Goal: Task Accomplishment & Management: Manage account settings

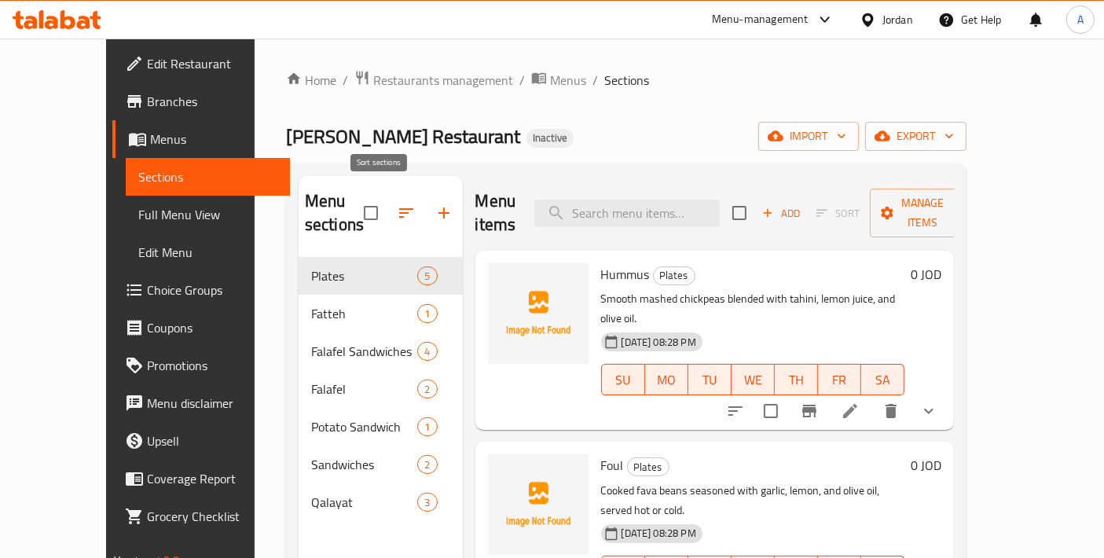
click at [354, 200] on input "checkbox" at bounding box center [370, 212] width 33 height 33
checkbox input "true"
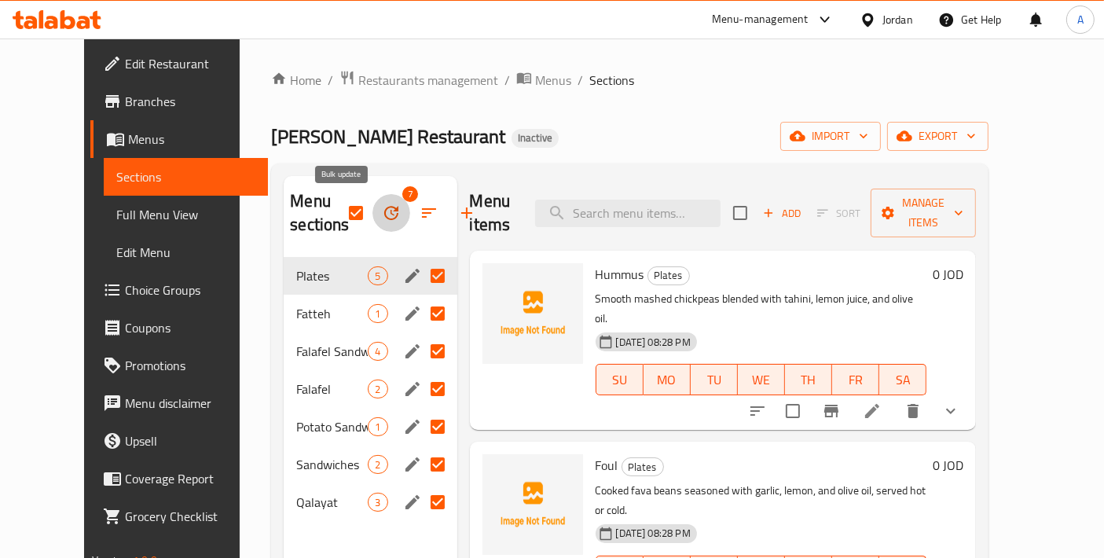
click at [382, 215] on icon "button" at bounding box center [391, 213] width 19 height 19
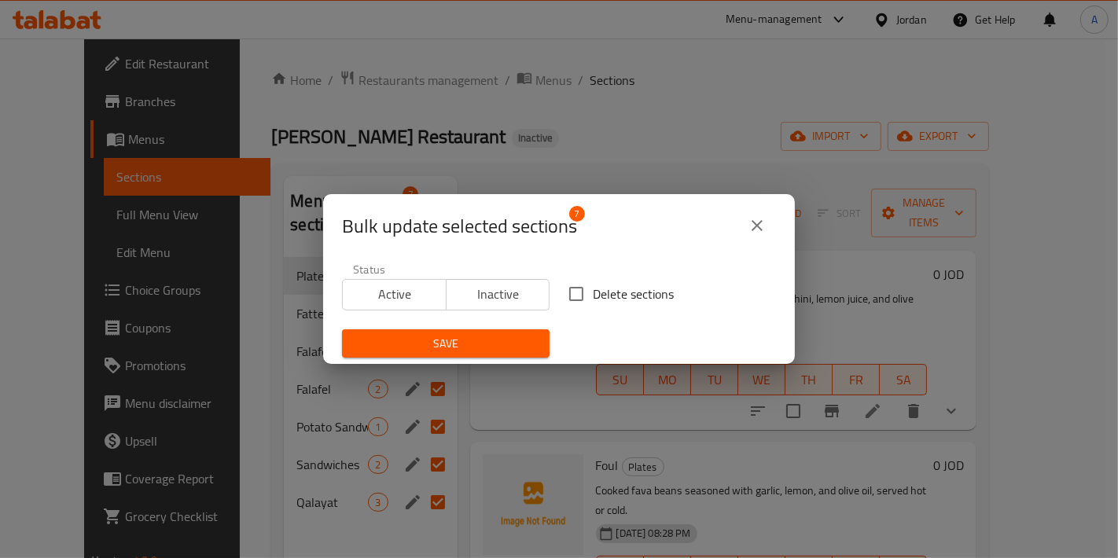
click at [765, 238] on button "close" at bounding box center [757, 226] width 38 height 38
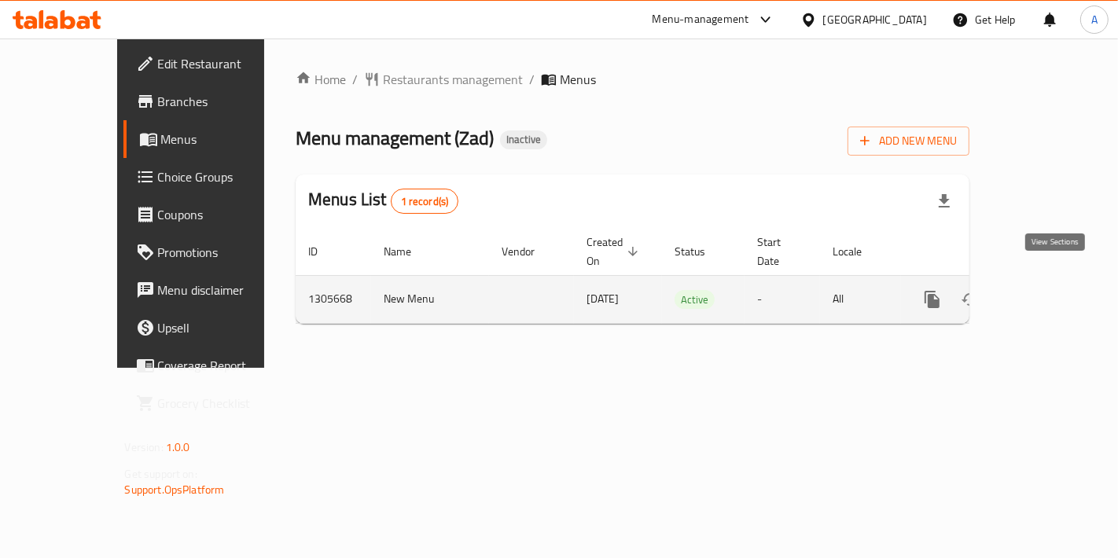
click at [1048, 281] on link "enhanced table" at bounding box center [1045, 300] width 38 height 38
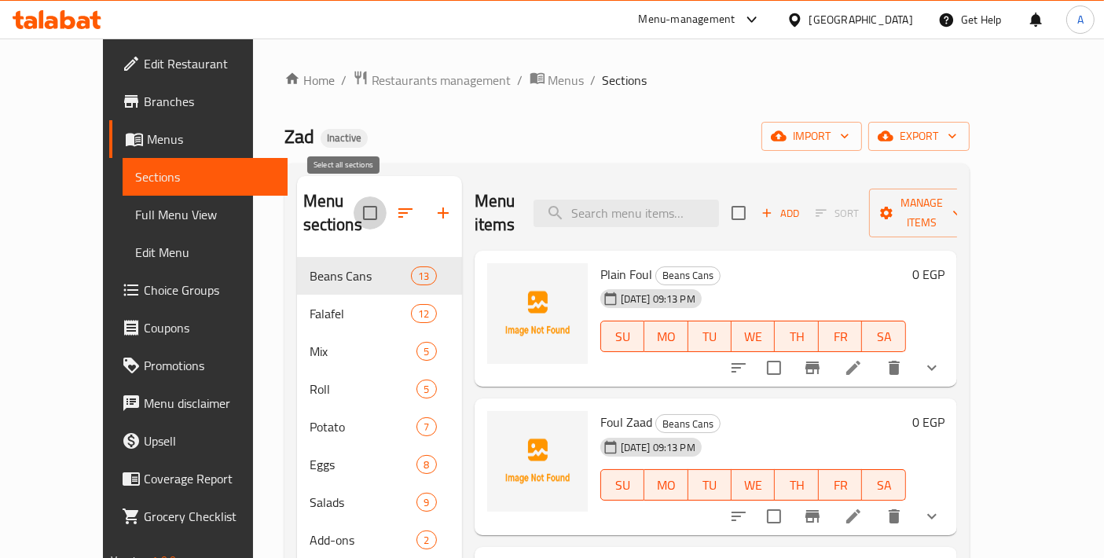
click at [354, 204] on input "checkbox" at bounding box center [370, 212] width 33 height 33
checkbox input "true"
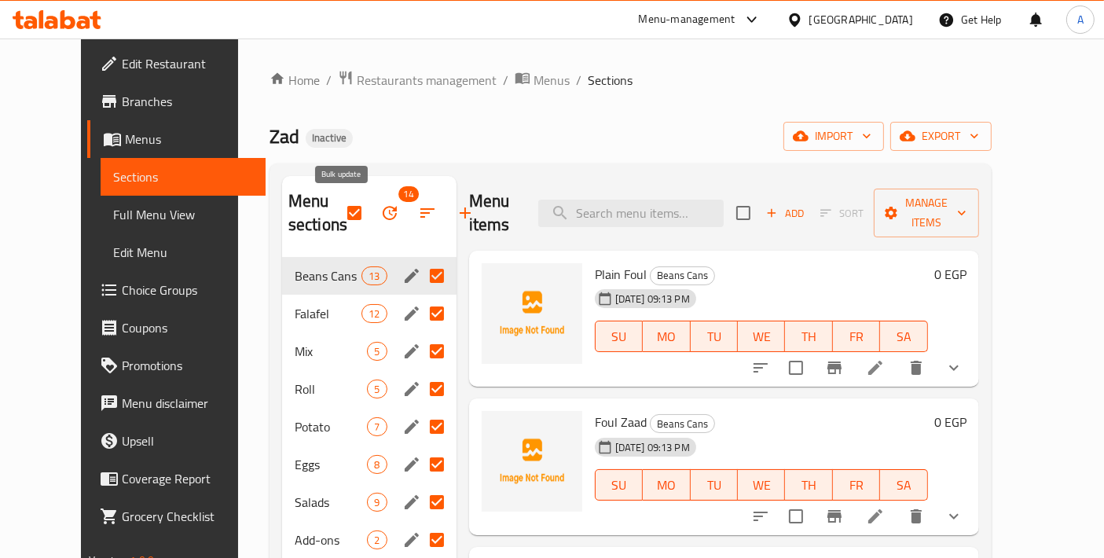
click at [371, 223] on button "button" at bounding box center [390, 213] width 38 height 38
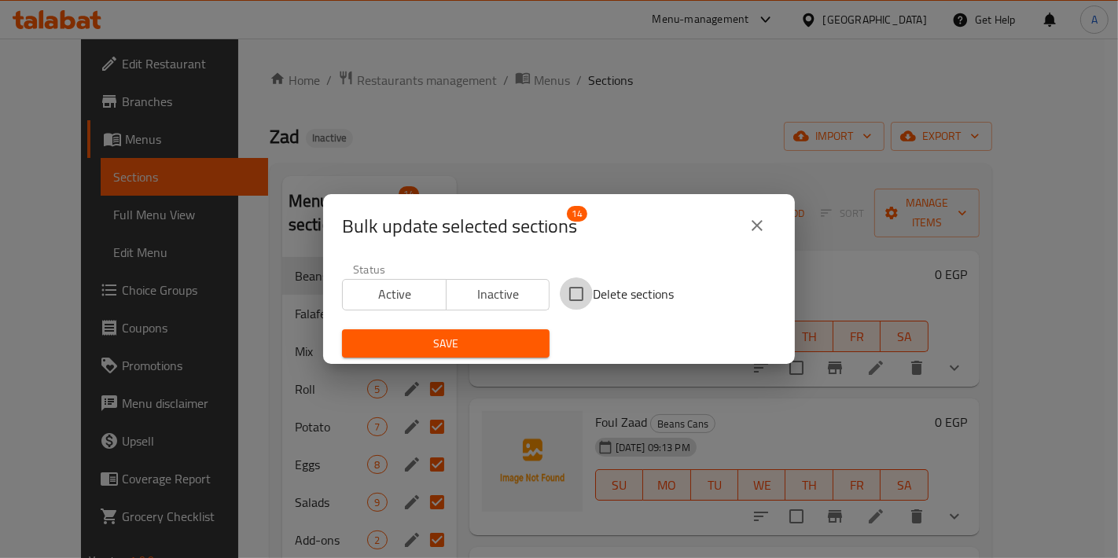
click at [580, 300] on input "Delete sections" at bounding box center [576, 293] width 33 height 33
checkbox input "true"
click at [503, 354] on button "Save" at bounding box center [445, 343] width 207 height 29
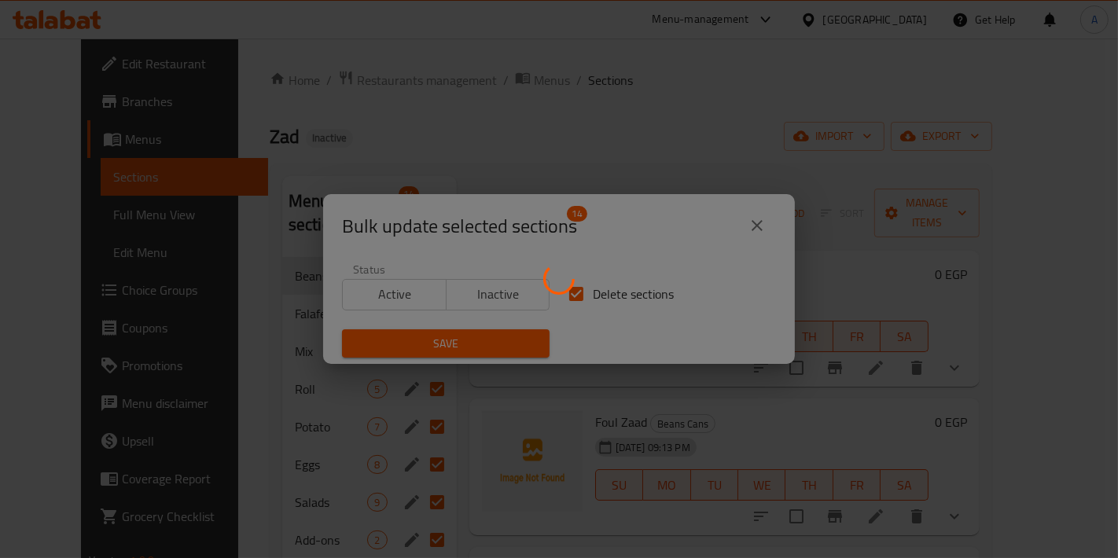
checkbox input "false"
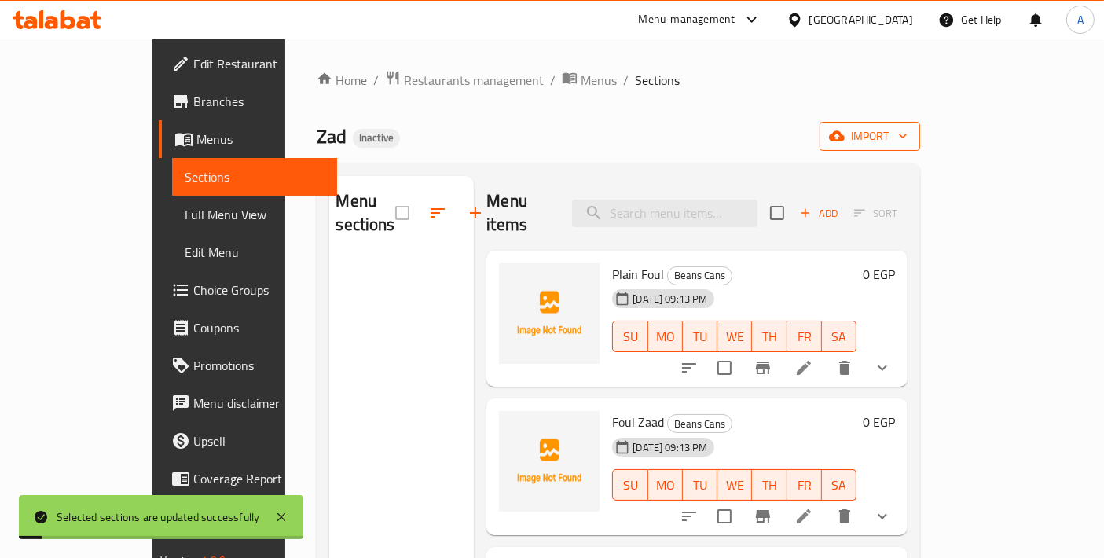
click at [908, 138] on span "import" at bounding box center [869, 137] width 75 height 20
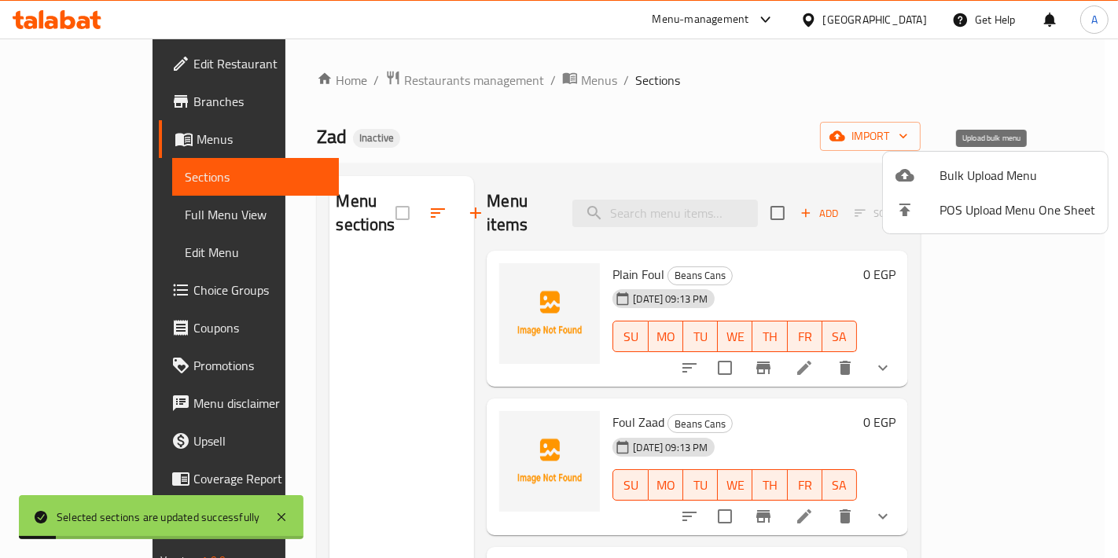
click at [949, 171] on span "Bulk Upload Menu" at bounding box center [1017, 175] width 156 height 19
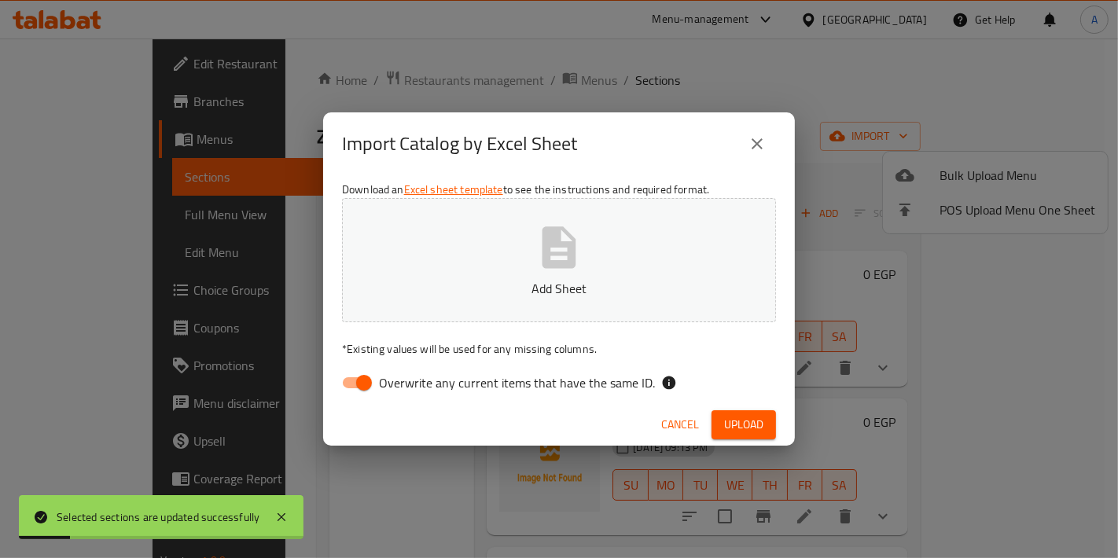
click at [660, 277] on button "Add Sheet" at bounding box center [559, 260] width 434 height 124
click at [256, 116] on div "Import Catalog by Excel Sheet Download an Excel sheet template to see the instr…" at bounding box center [559, 279] width 1118 height 558
click at [376, 376] on input "Overwrite any current items that have the same ID." at bounding box center [364, 383] width 90 height 30
checkbox input "false"
click at [729, 417] on span "Upload" at bounding box center [743, 425] width 39 height 20
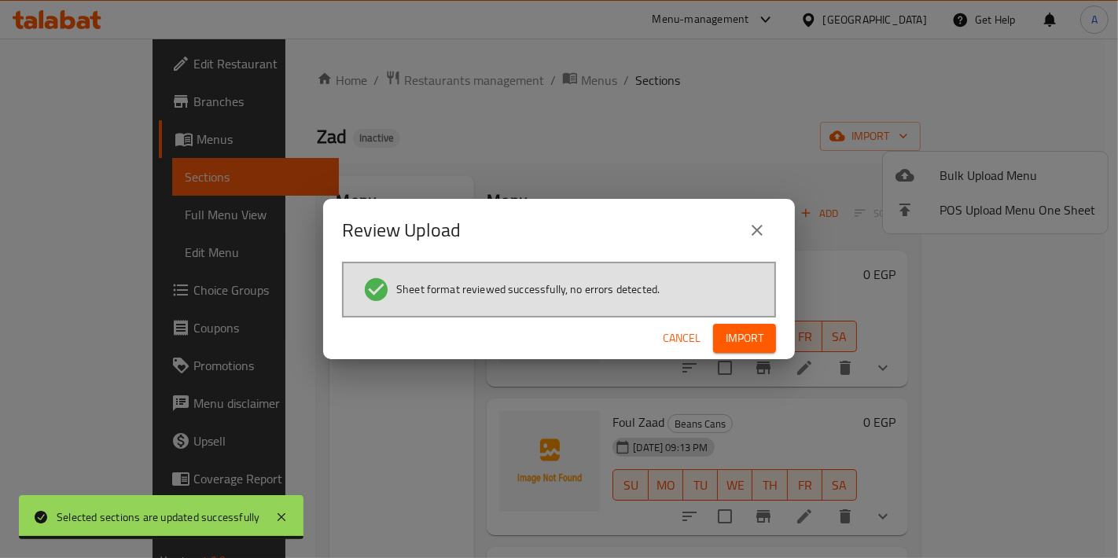
click at [732, 312] on div "Sheet format reviewed successfully, no errors detected." at bounding box center [559, 290] width 434 height 56
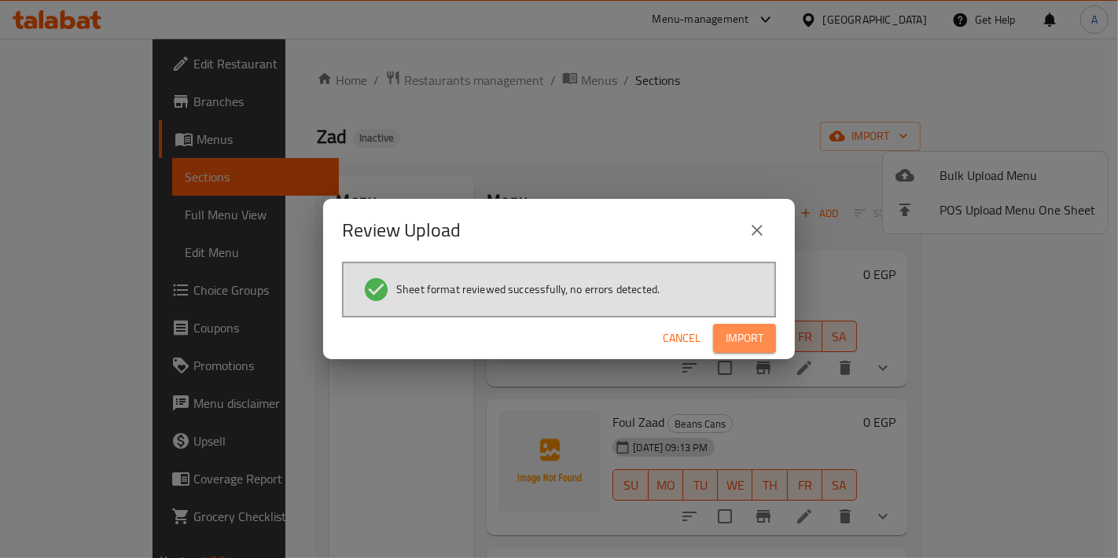
click at [737, 341] on span "Import" at bounding box center [744, 339] width 38 height 20
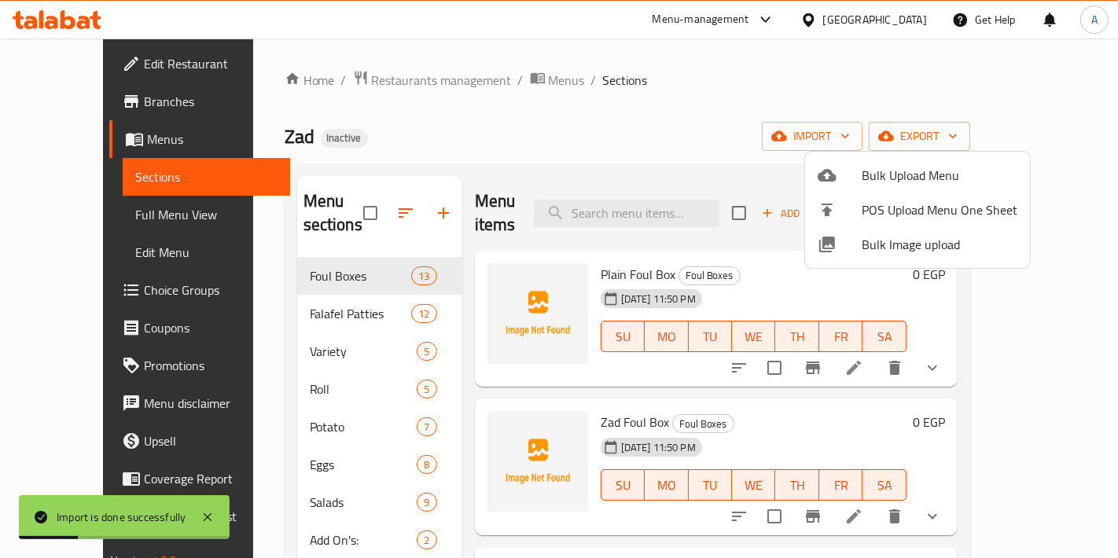
click at [494, 153] on div at bounding box center [559, 279] width 1118 height 558
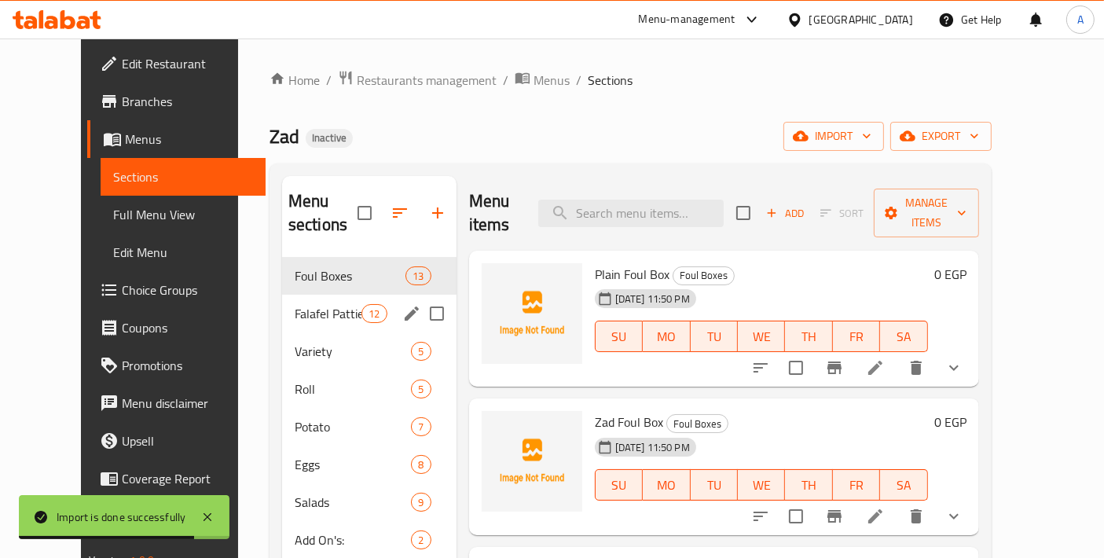
click at [282, 295] on div "Falafel Patties 12" at bounding box center [369, 314] width 174 height 38
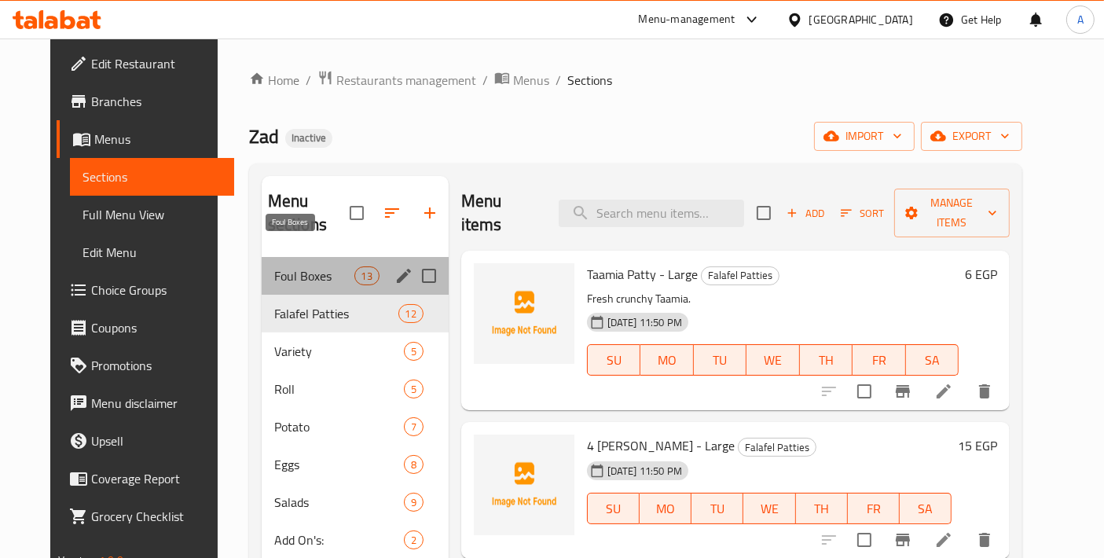
click at [274, 266] on span "Foul Boxes" at bounding box center [314, 275] width 80 height 19
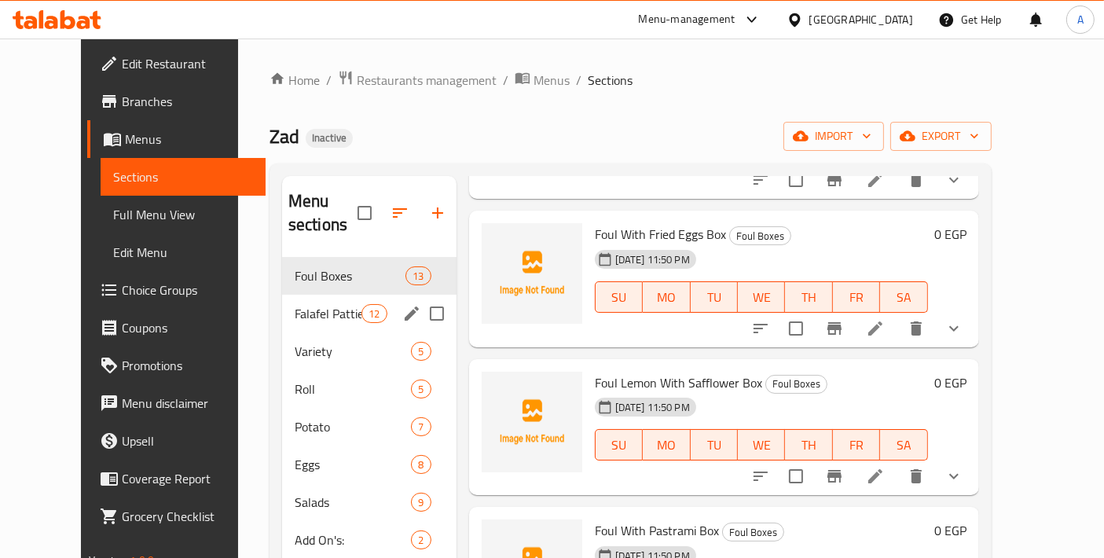
scroll to position [252, 0]
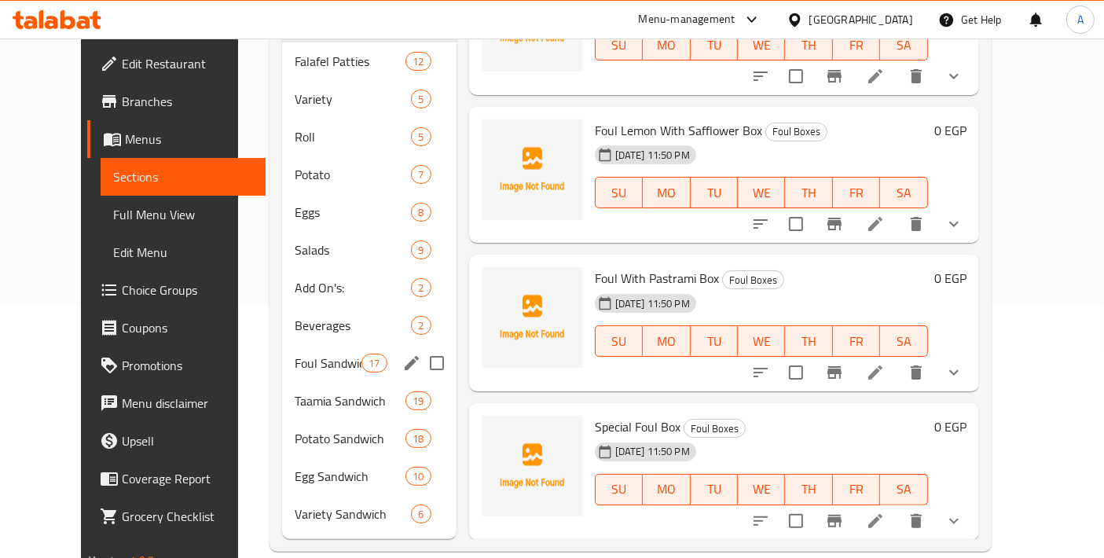
click at [282, 349] on div "Foul Sandwich 17" at bounding box center [369, 363] width 174 height 38
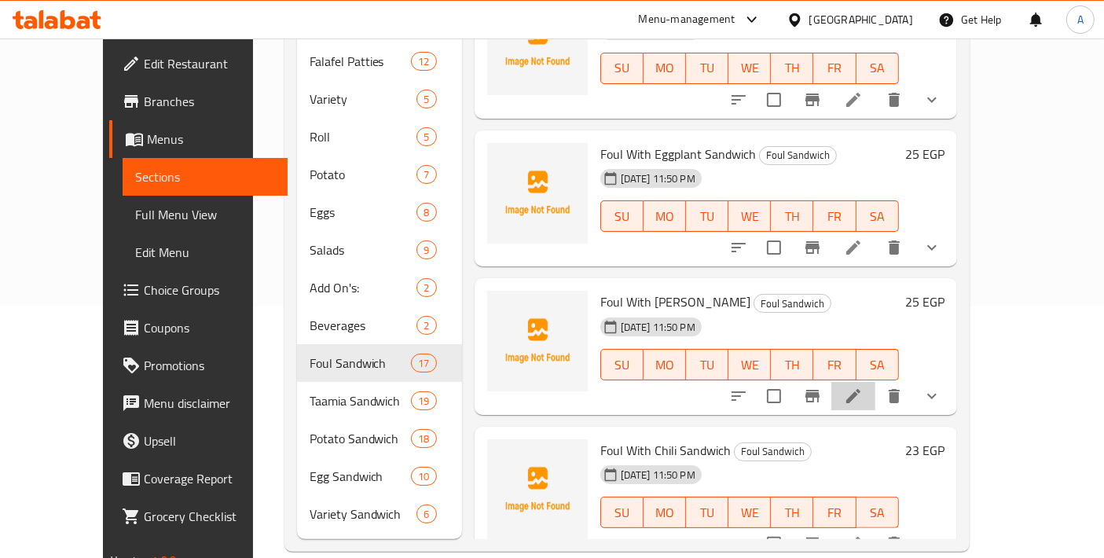
click at [876, 384] on li at bounding box center [854, 396] width 44 height 28
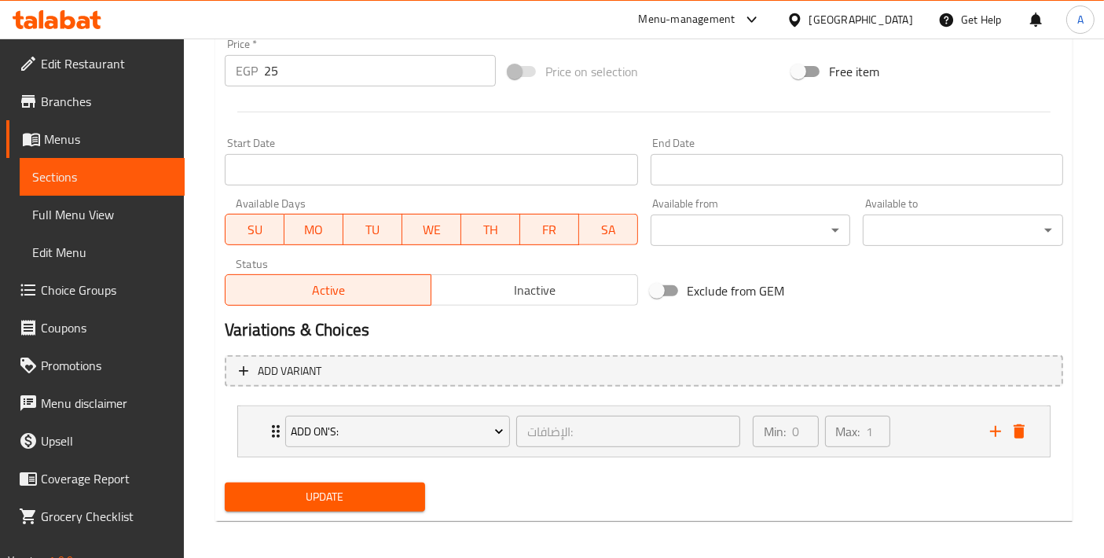
scroll to position [575, 0]
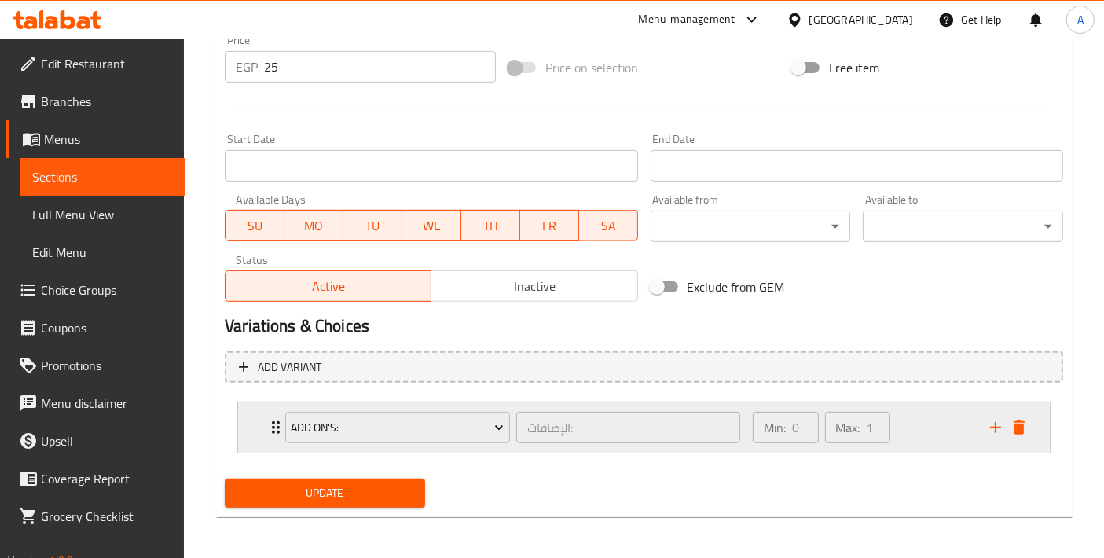
click at [244, 423] on div "Add On's: الإضافات: ​ Min: 0 ​ Max: 1 ​" at bounding box center [644, 427] width 812 height 50
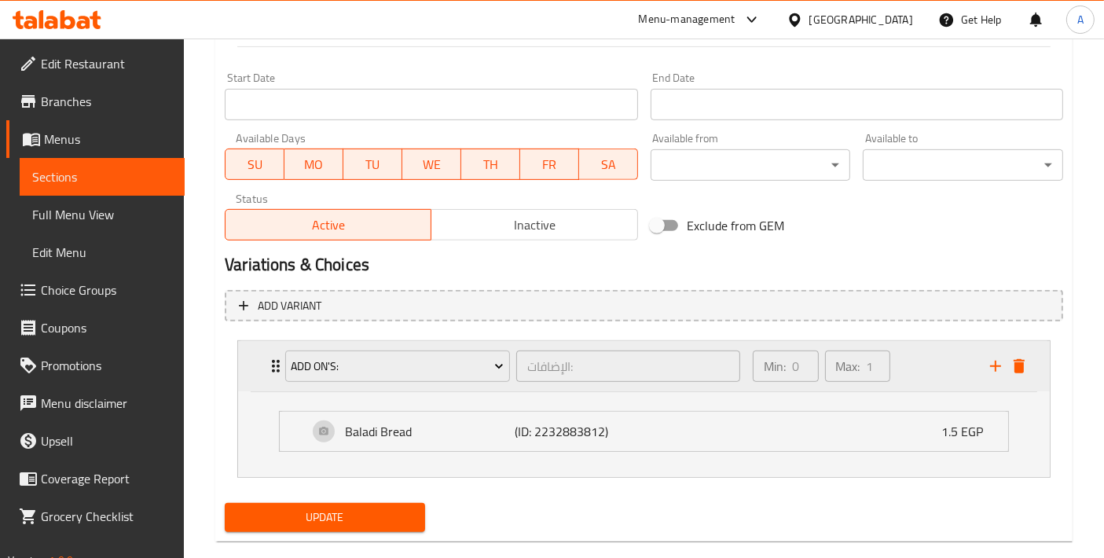
scroll to position [661, 0]
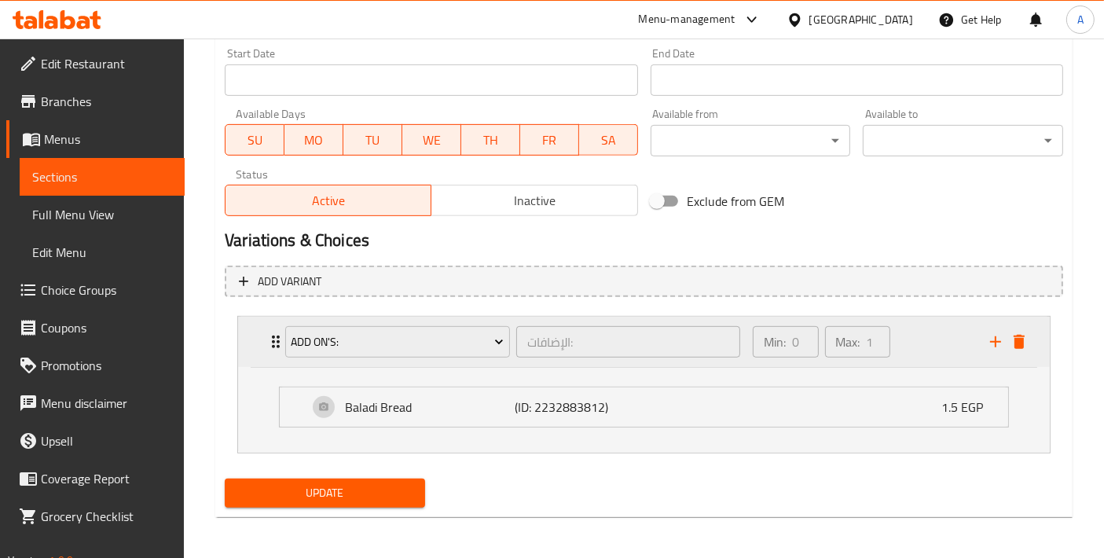
click at [251, 347] on div "Add On's: الإضافات: ​ Min: 0 ​ Max: 1 ​" at bounding box center [644, 342] width 812 height 50
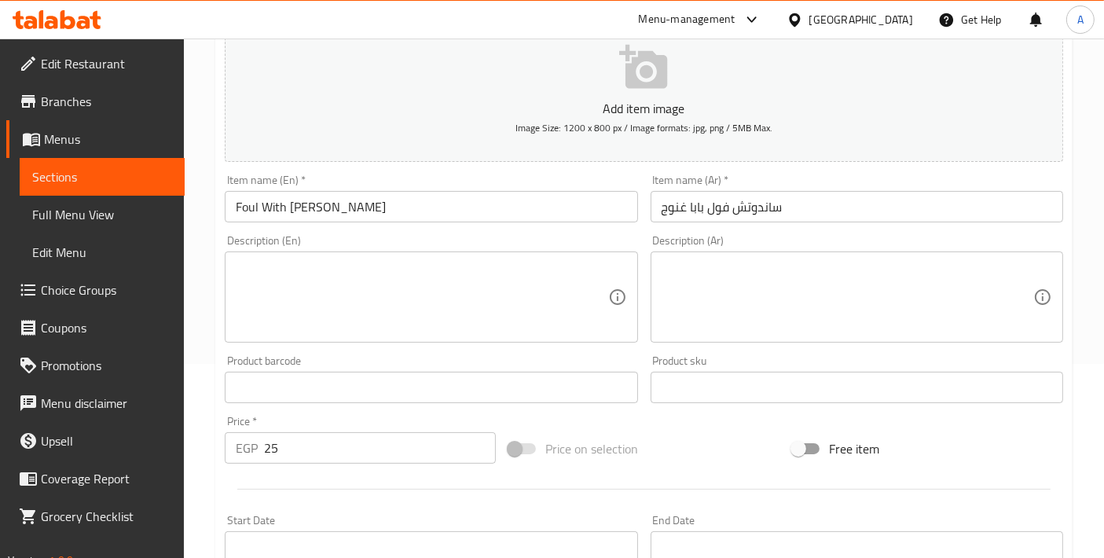
scroll to position [51, 0]
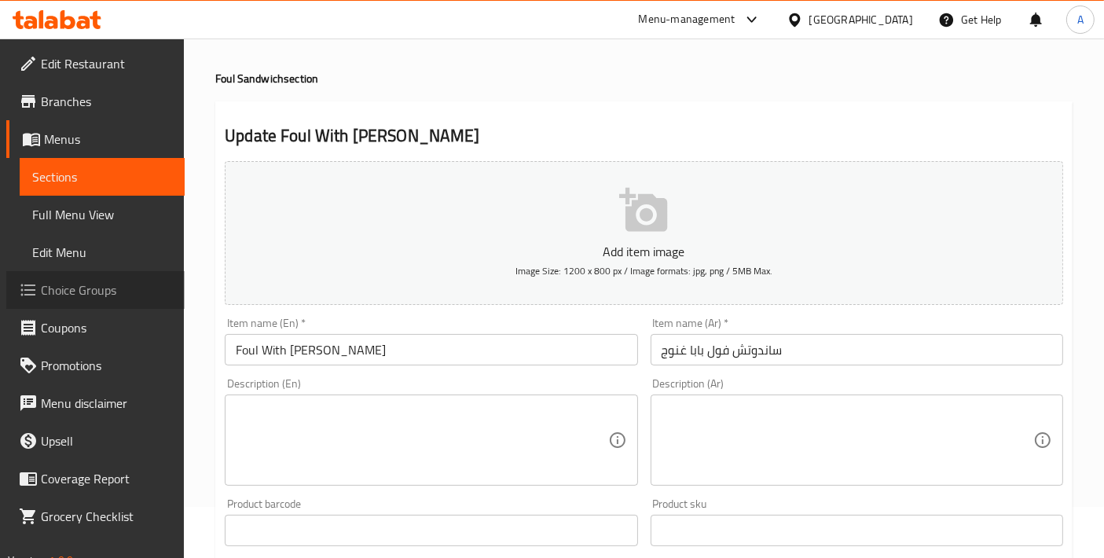
click at [143, 286] on span "Choice Groups" at bounding box center [106, 290] width 131 height 19
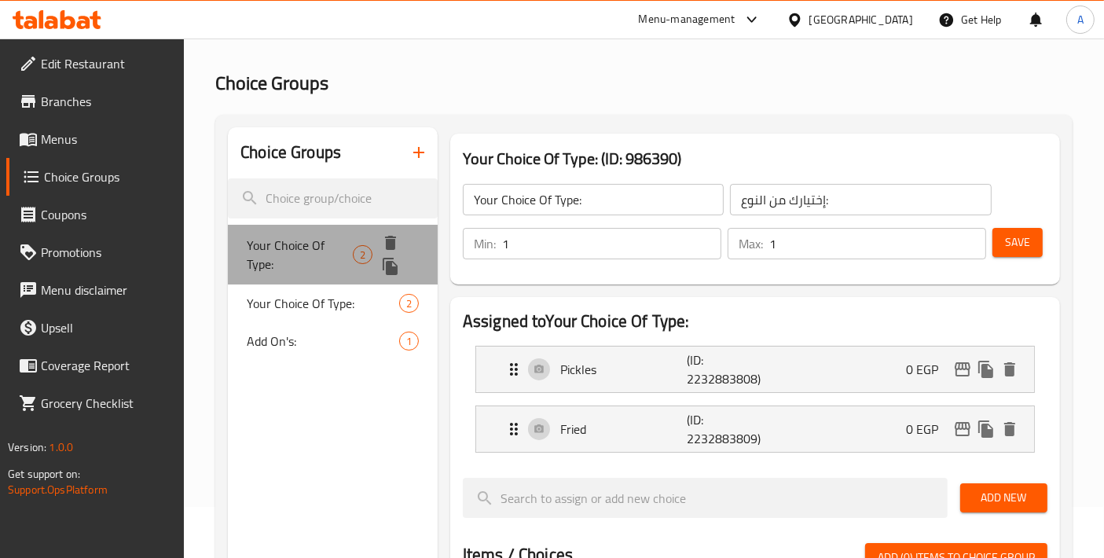
click at [292, 271] on span "Your Choice Of Type:" at bounding box center [300, 255] width 106 height 38
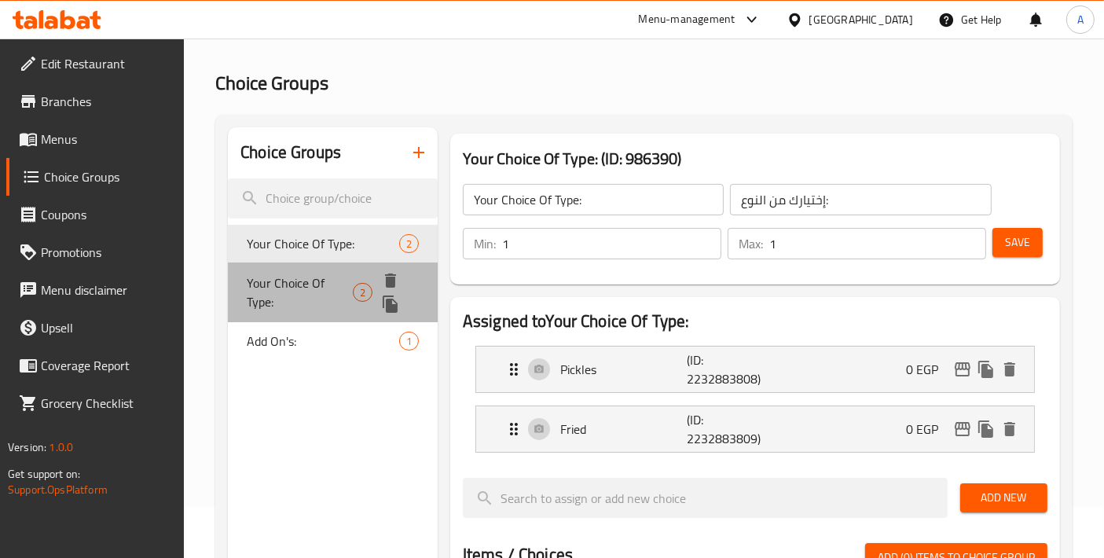
click at [292, 313] on div "Your Choice Of Type: 2" at bounding box center [333, 292] width 210 height 60
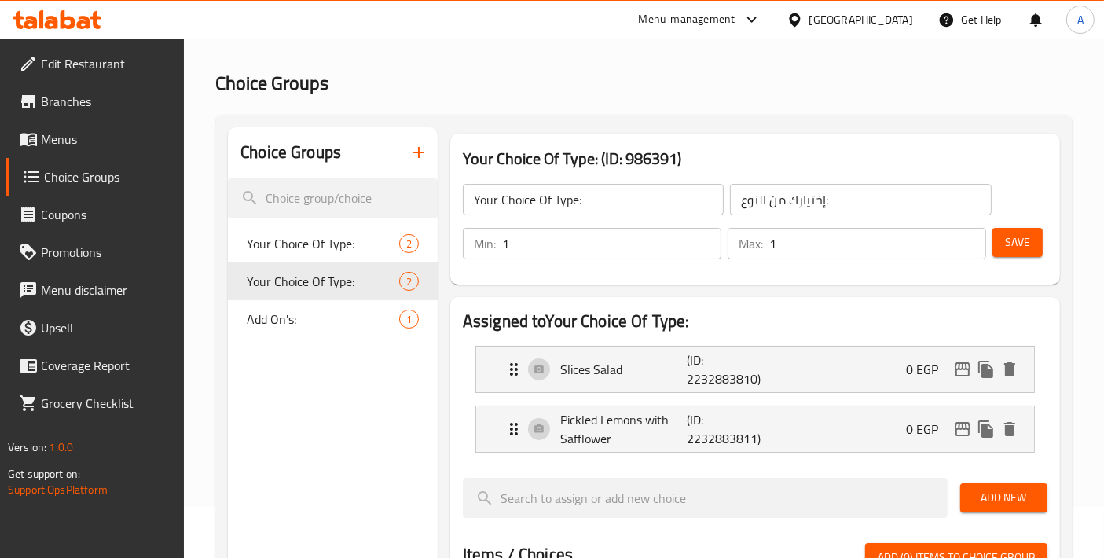
click at [553, 202] on input "Your Choice Of Type:" at bounding box center [593, 199] width 261 height 31
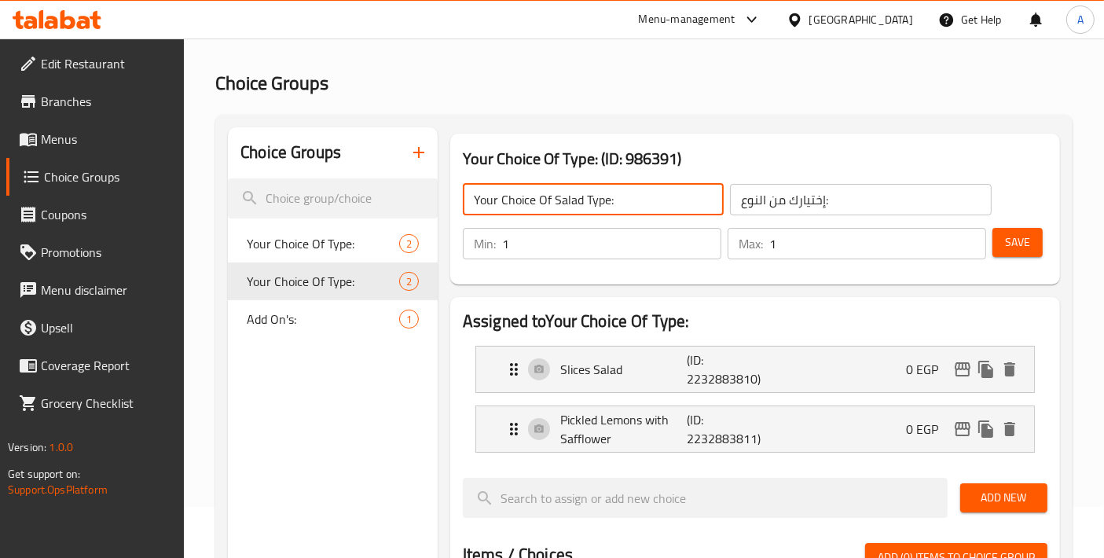
type input "Your Choice Of Salad Type:"
click at [745, 204] on input "إختيارك من النوع:" at bounding box center [860, 199] width 261 height 31
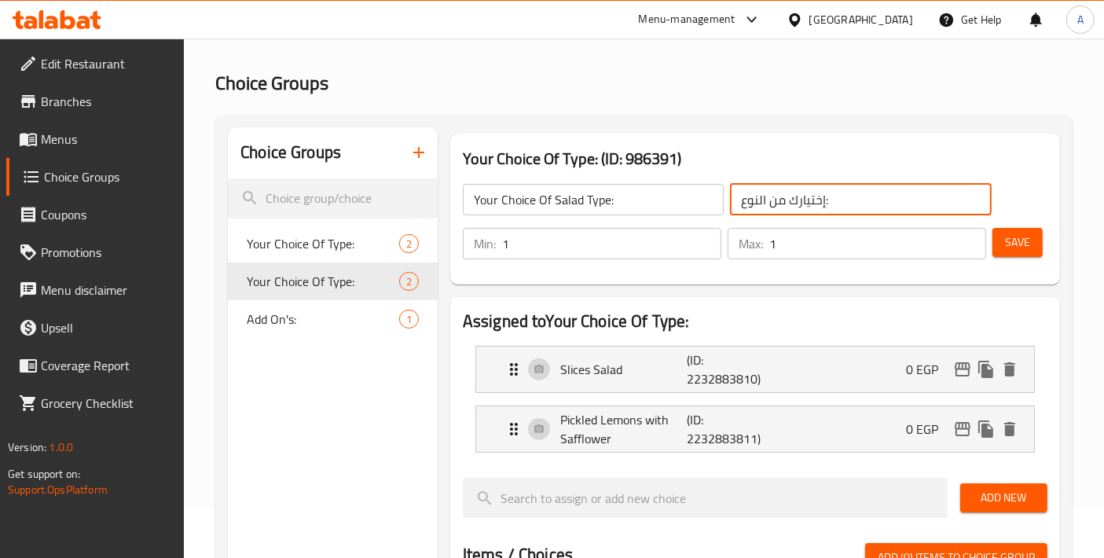
click at [745, 204] on input "إختيارك من النوع:" at bounding box center [860, 199] width 261 height 31
type input "إختيارك من نوع السلطة:"
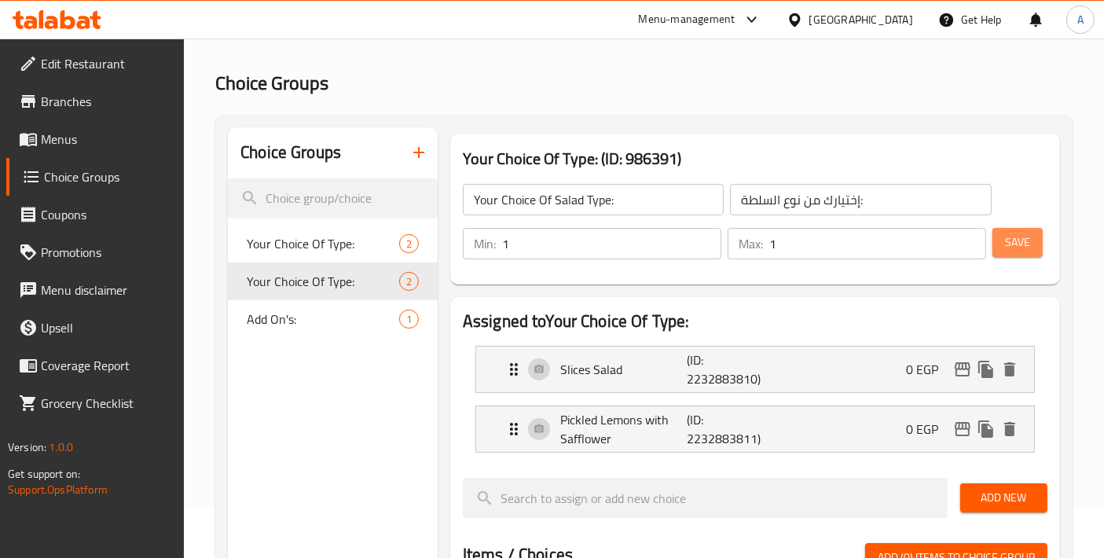
click at [1030, 248] on button "Save" at bounding box center [1018, 242] width 50 height 29
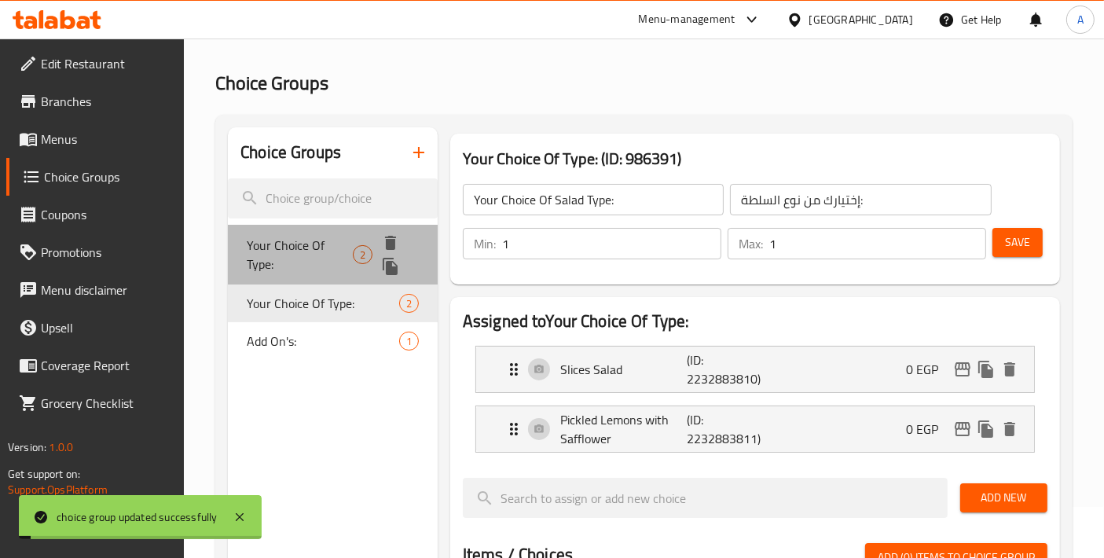
click at [283, 248] on span "Your Choice Of Type:" at bounding box center [300, 255] width 106 height 38
type input "Your Choice Of Type:"
type input "إختيارك من النوع:"
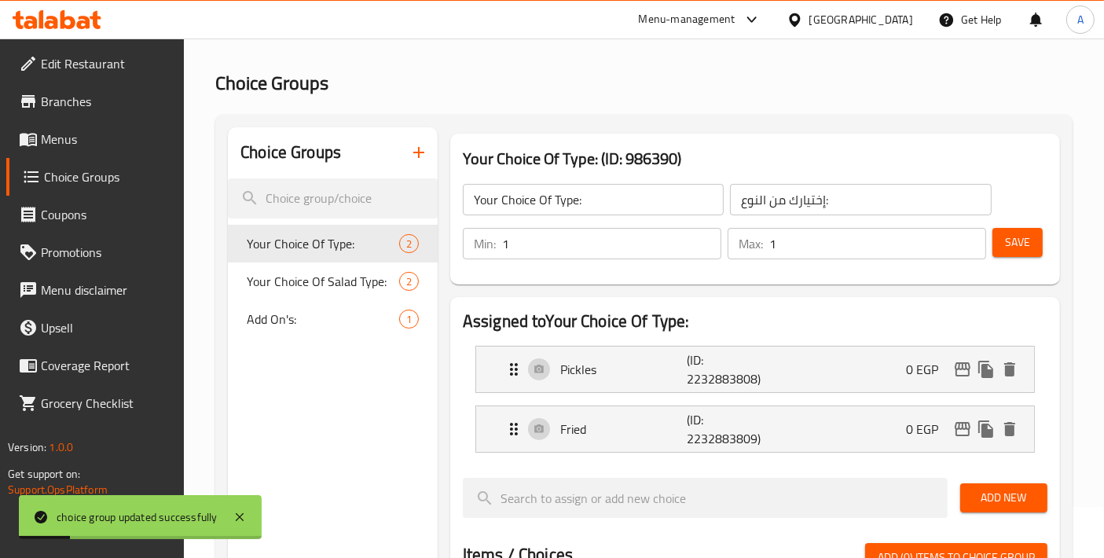
click at [281, 342] on nav "Your Choice Of Type: 2 Your Choice Of Salad Type: 2 Add On's: 1" at bounding box center [333, 281] width 210 height 126
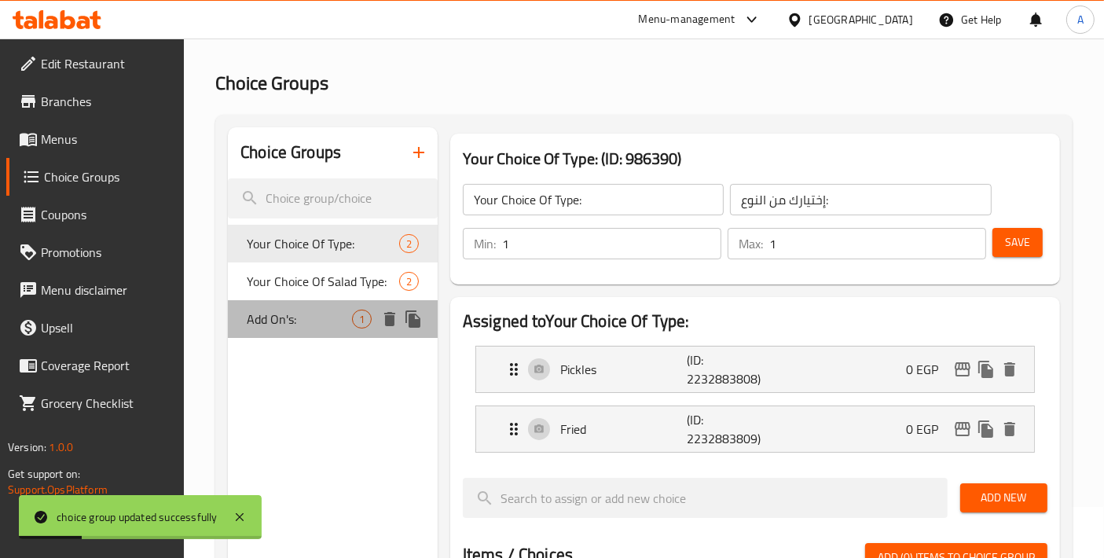
click at [283, 326] on span "Add On's:" at bounding box center [299, 319] width 105 height 19
type input "Add On's:"
type input "الإضافات:"
type input "0"
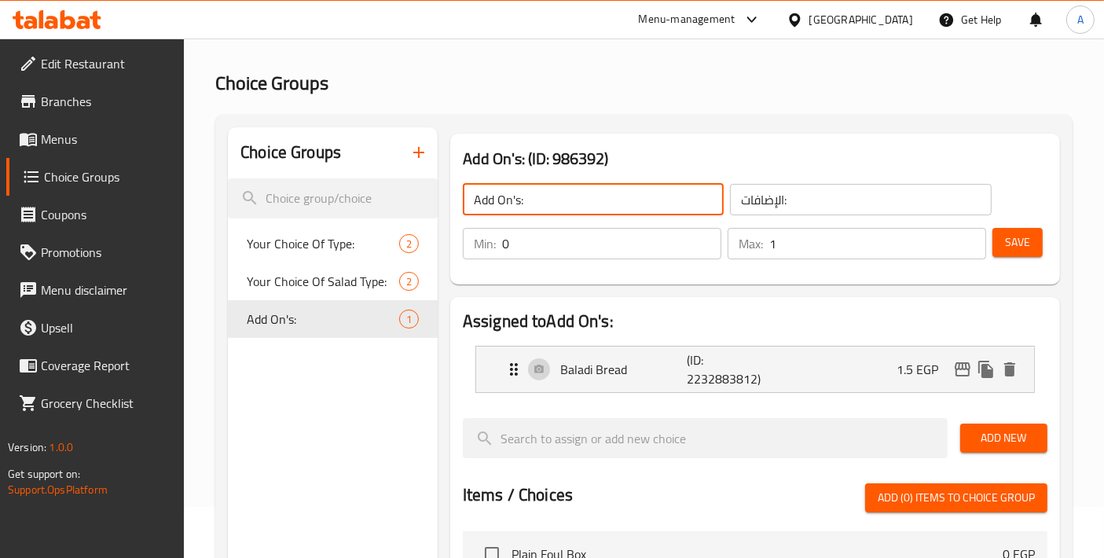
click at [548, 203] on input "Add On's:" at bounding box center [593, 199] width 261 height 31
drag, startPoint x: 554, startPoint y: 194, endPoint x: 444, endPoint y: 194, distance: 110.0
click at [444, 194] on div "Add On's: (ID: 986392) Add On's: ​ الإضافات: ​ Min: 0 ​ Max: 1 ​ Save" at bounding box center [755, 208] width 622 height 163
type input "Your Choice Of Bread Type:"
click at [832, 198] on input "الإضافات:" at bounding box center [860, 199] width 261 height 31
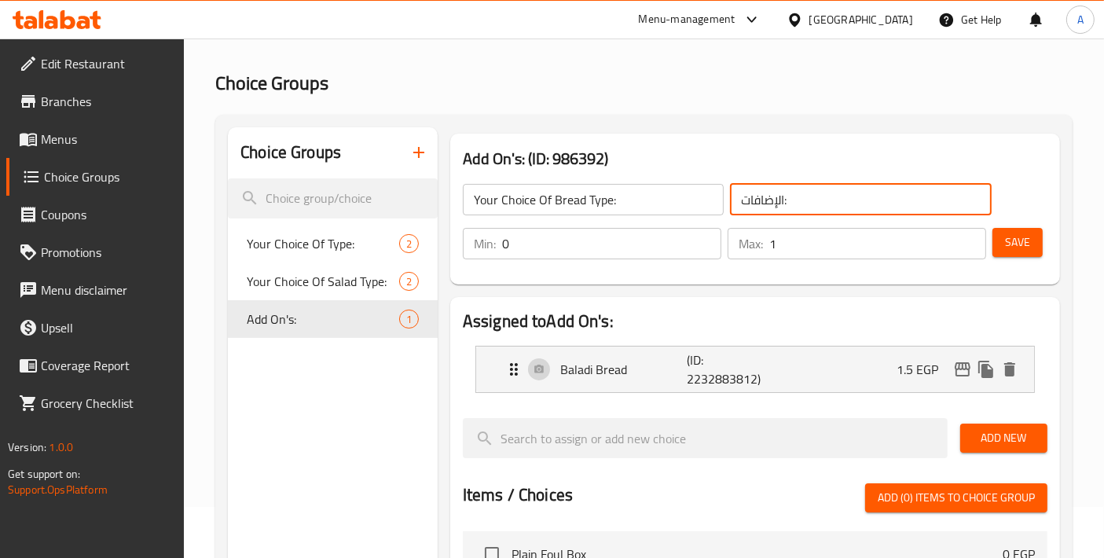
click at [832, 198] on input "الإضافات:" at bounding box center [860, 199] width 261 height 31
type input "إختيارك من نوع الخبز:"
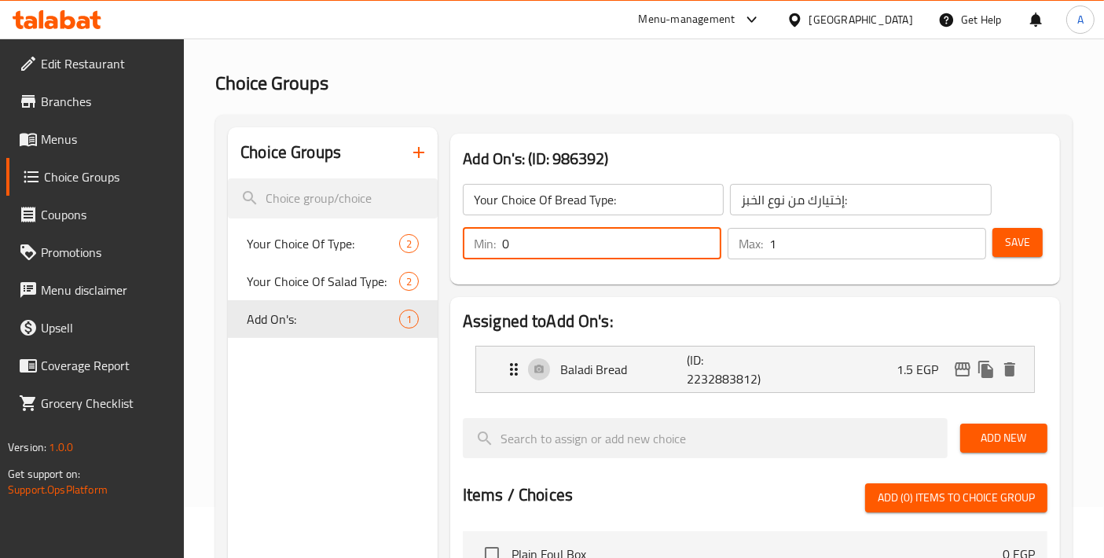
drag, startPoint x: 527, startPoint y: 248, endPoint x: 483, endPoint y: 247, distance: 44.8
click at [483, 247] on div "Min: 0 ​" at bounding box center [592, 243] width 259 height 31
type input "1"
click at [1008, 248] on span "Save" at bounding box center [1017, 243] width 25 height 20
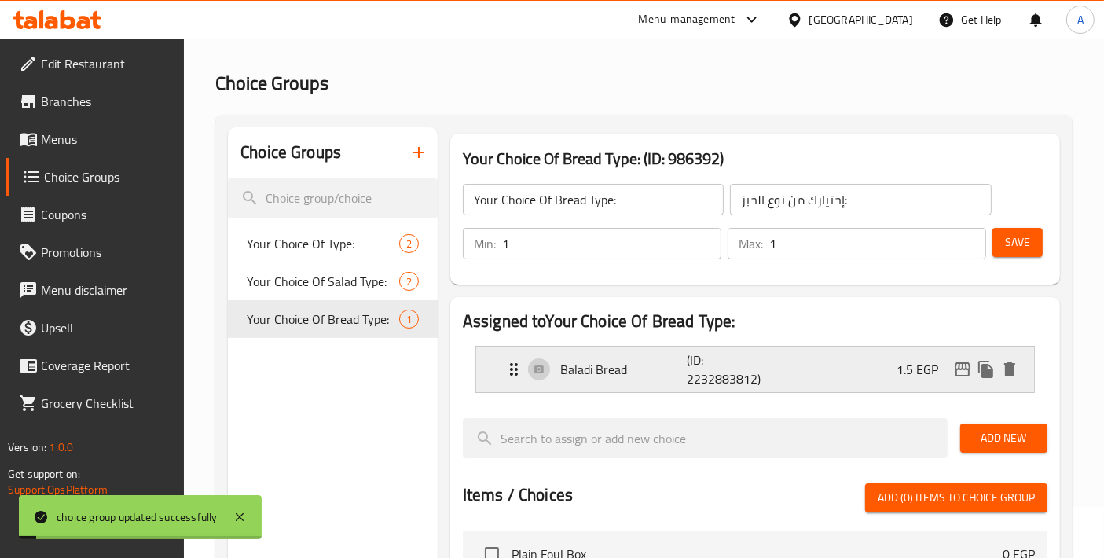
click at [665, 375] on p "Baladi Bread" at bounding box center [623, 369] width 127 height 19
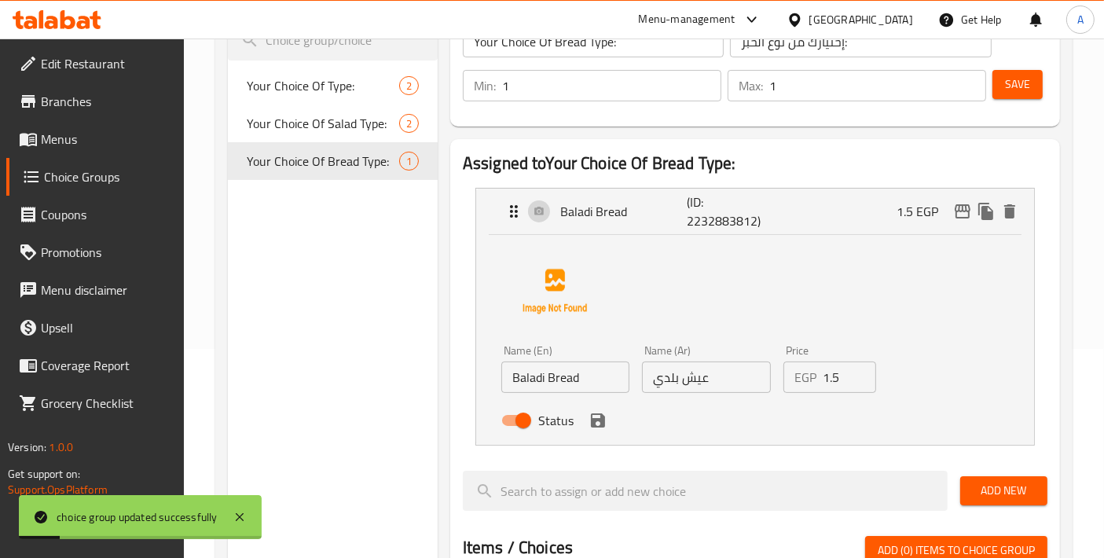
scroll to position [226, 0]
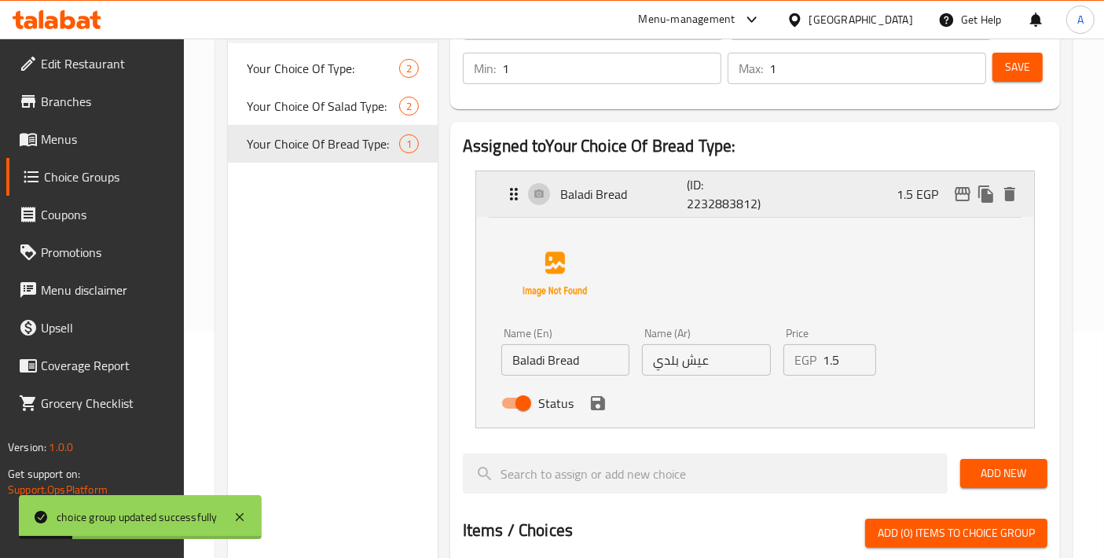
click at [653, 209] on div "Baladi Bread (ID: 2232883812) 1.5 EGP" at bounding box center [760, 194] width 511 height 46
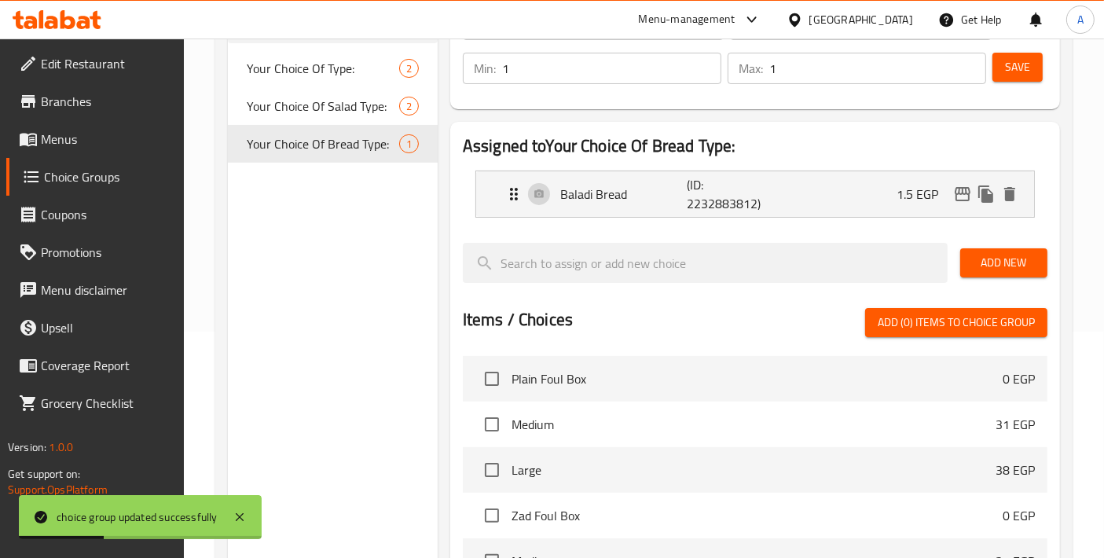
click at [1029, 269] on span "Add New" at bounding box center [1004, 263] width 62 height 20
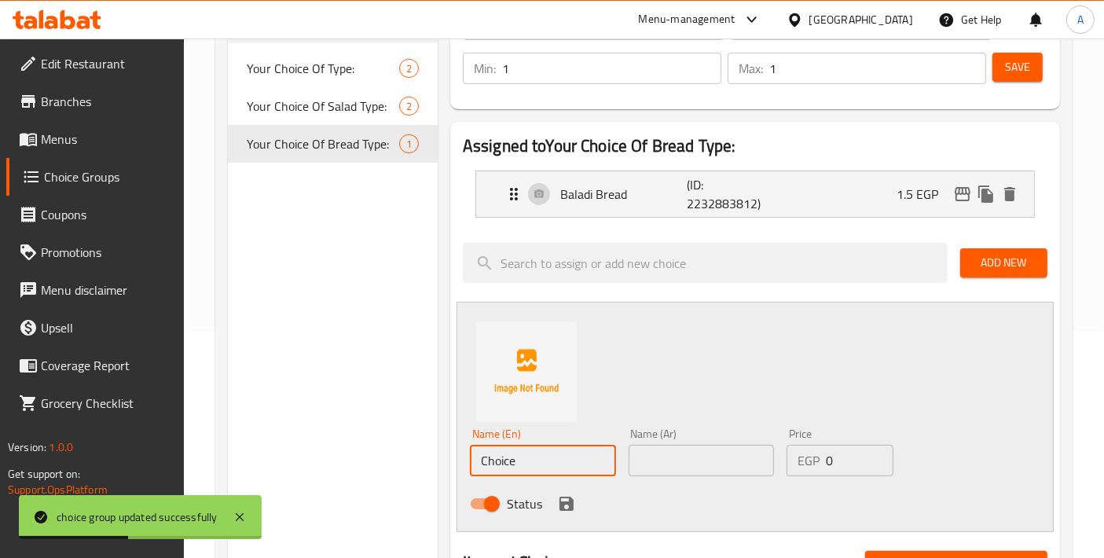
drag, startPoint x: 577, startPoint y: 464, endPoint x: 411, endPoint y: 452, distance: 166.3
click at [411, 452] on div "Choice Groups Your Choice Of Type: 2 Your Choice Of Salad Type: 2 Your Choice O…" at bounding box center [647, 504] width 839 height 1104
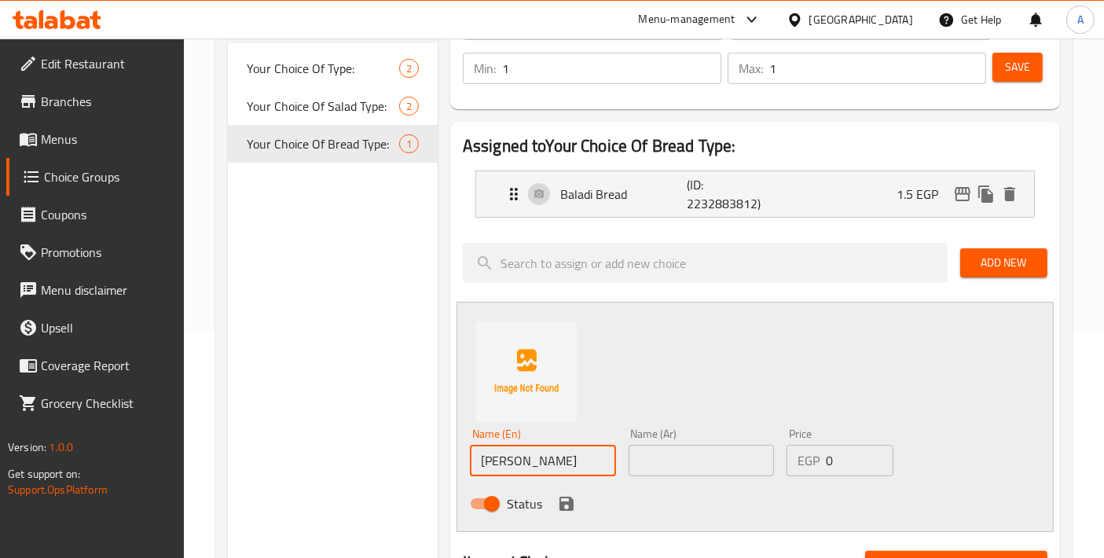
type input "[PERSON_NAME]"
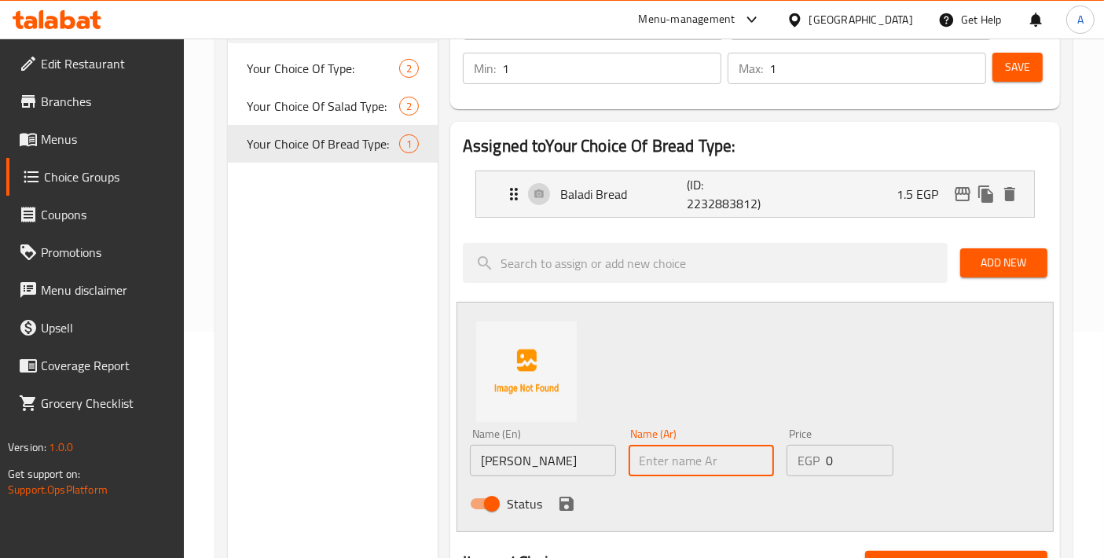
click at [658, 454] on input "text" at bounding box center [702, 460] width 146 height 31
type input "خبز شامي"
click at [564, 502] on icon "save" at bounding box center [567, 504] width 14 height 14
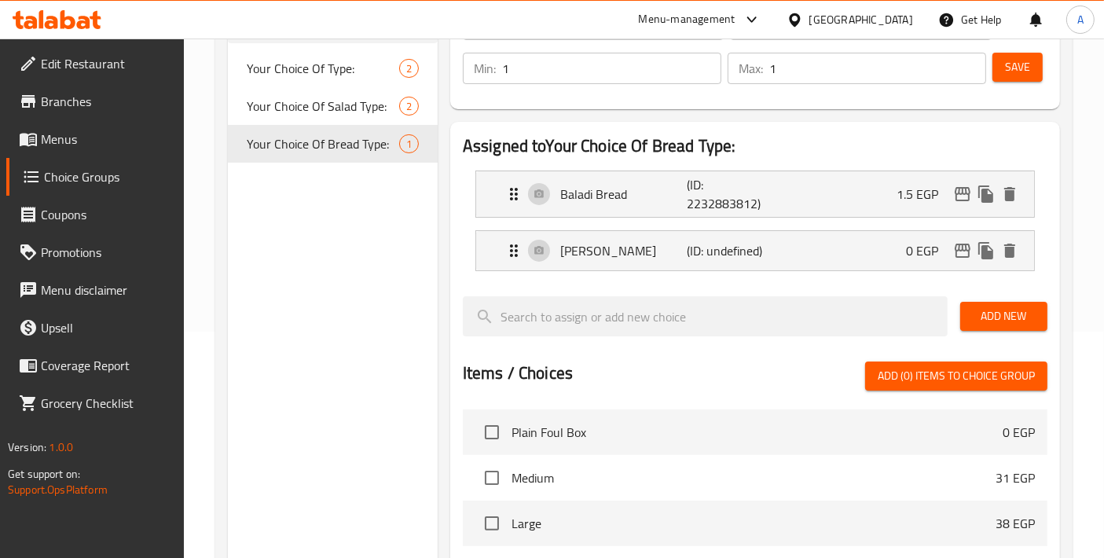
click at [1030, 71] on button "Save" at bounding box center [1018, 67] width 50 height 29
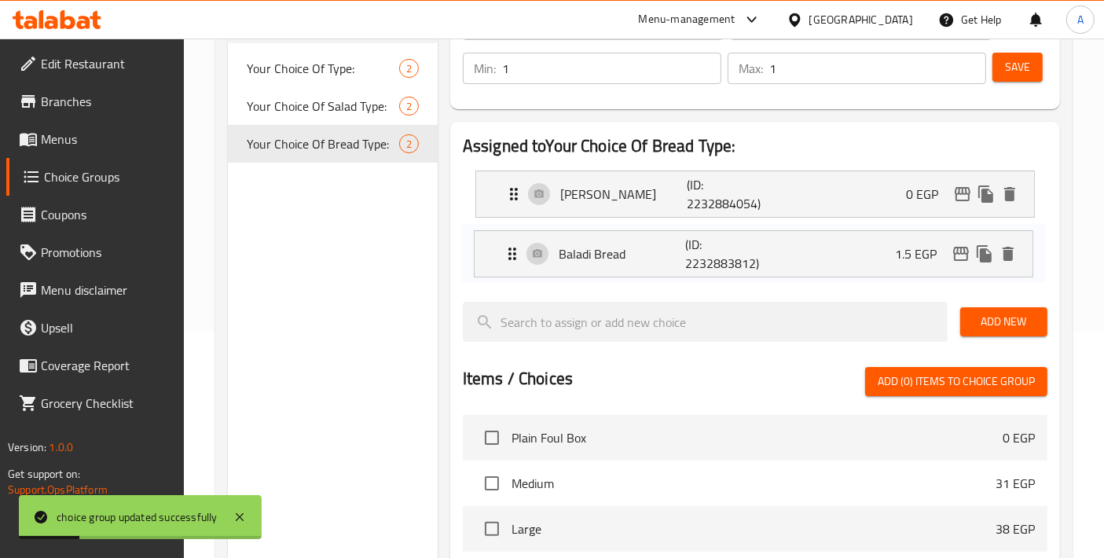
drag, startPoint x: 679, startPoint y: 197, endPoint x: 678, endPoint y: 265, distance: 67.6
click at [678, 265] on nav "Baladi Bread (ID: 2232883812) 1.5 EGP Name (En) Baladi Bread Name (En) Name (Ar…" at bounding box center [755, 223] width 585 height 131
click at [1042, 88] on div "Min: 1 ​ Max: 1 ​ Save" at bounding box center [751, 68] width 597 height 50
click at [1041, 84] on div "Min: 1 ​ Max: 1 ​ Save" at bounding box center [751, 68] width 597 height 50
click at [1026, 61] on span "Save" at bounding box center [1017, 67] width 25 height 20
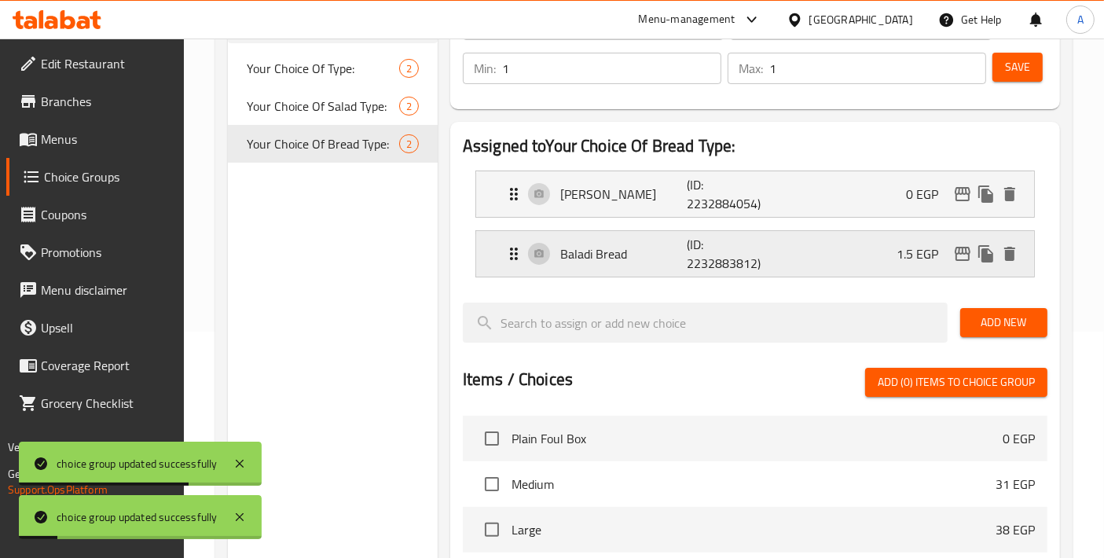
click at [640, 259] on p "Baladi Bread" at bounding box center [623, 253] width 127 height 19
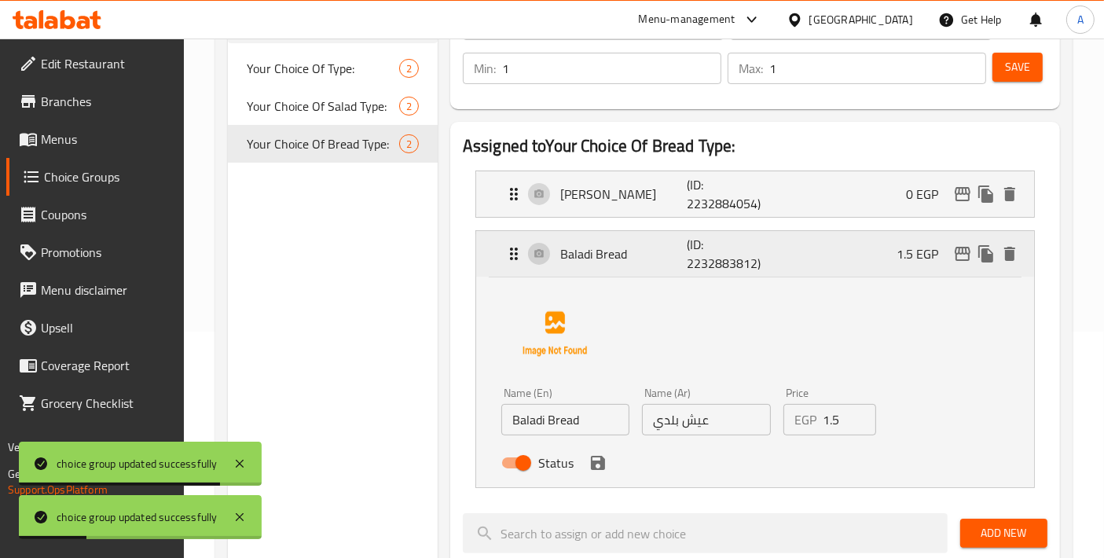
click at [640, 259] on p "Baladi Bread" at bounding box center [623, 253] width 127 height 19
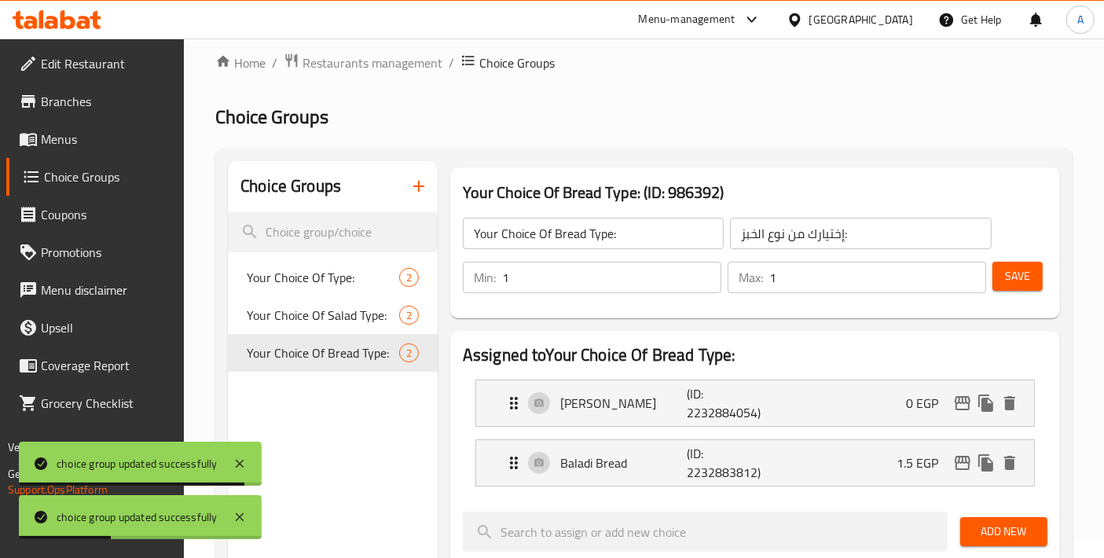
scroll to position [0, 0]
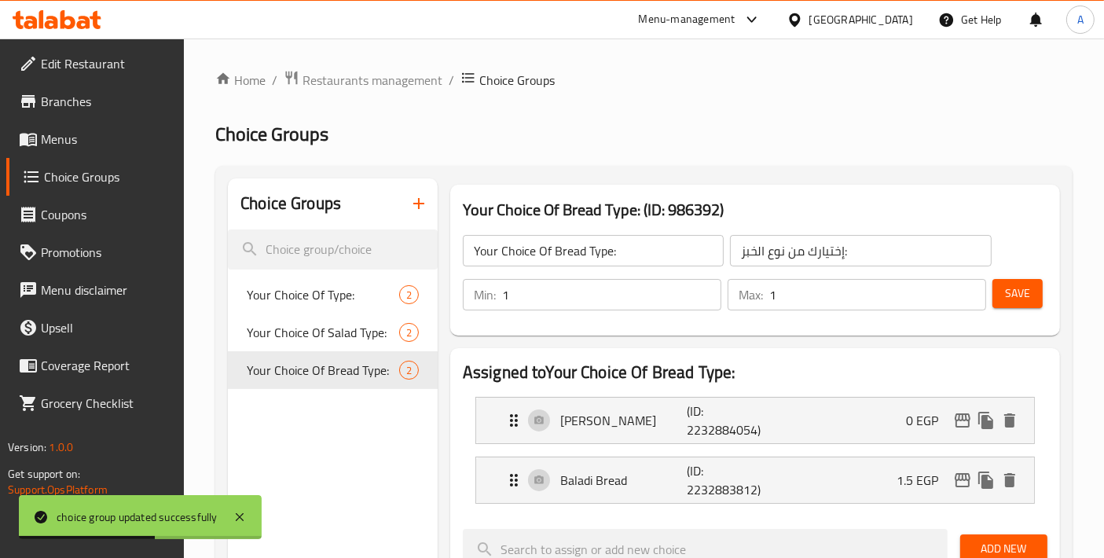
click at [72, 138] on span "Menus" at bounding box center [106, 139] width 131 height 19
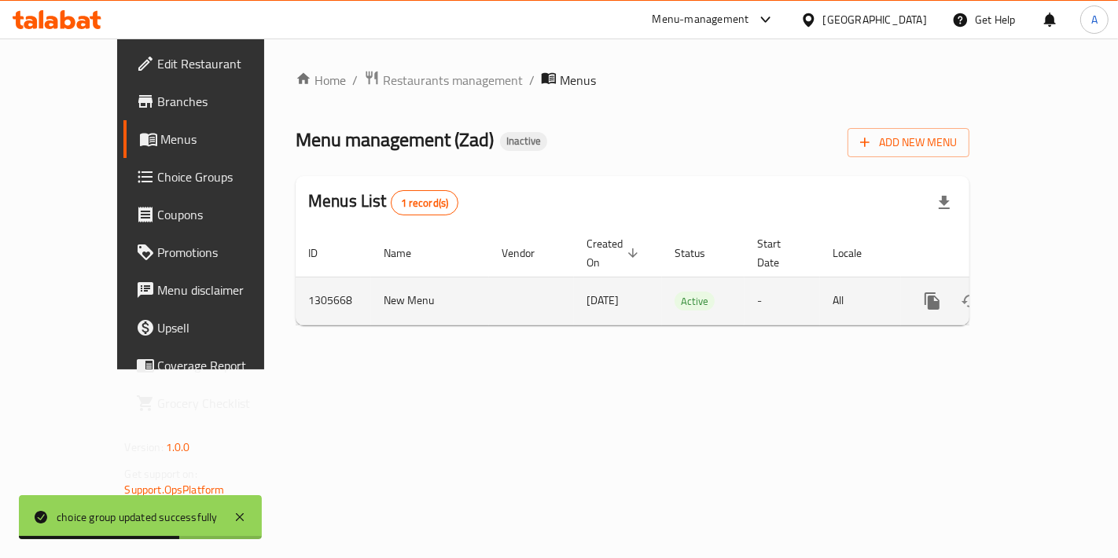
click at [1041, 282] on link "enhanced table" at bounding box center [1045, 301] width 38 height 38
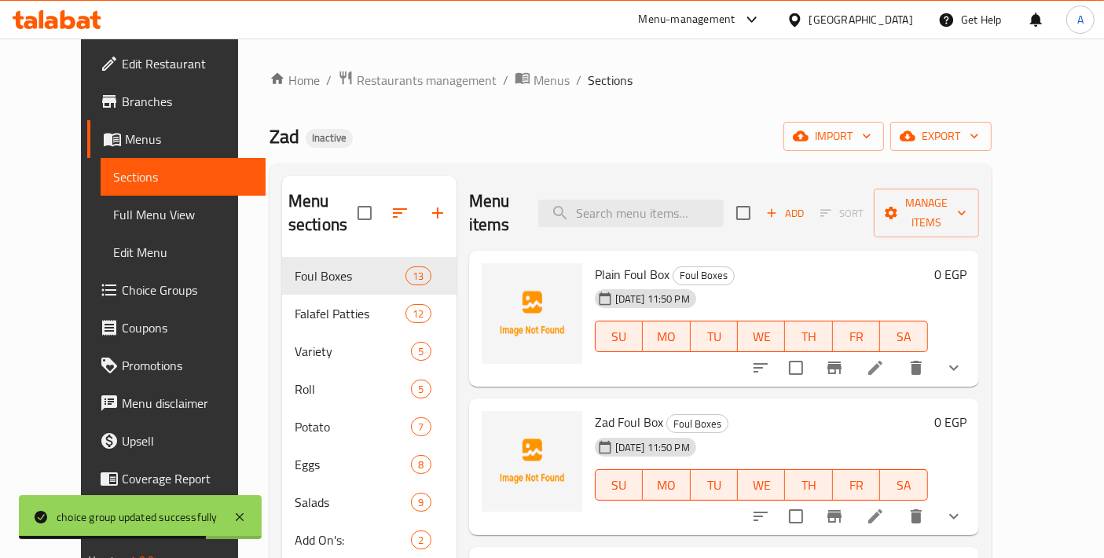
scroll to position [252, 0]
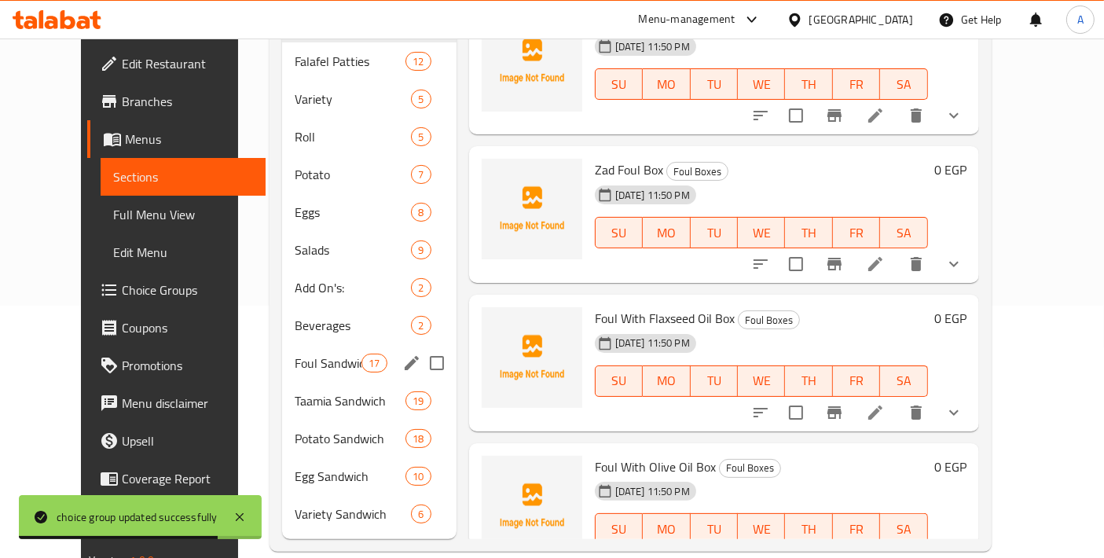
click at [295, 354] on span "Foul Sandwich" at bounding box center [328, 363] width 67 height 19
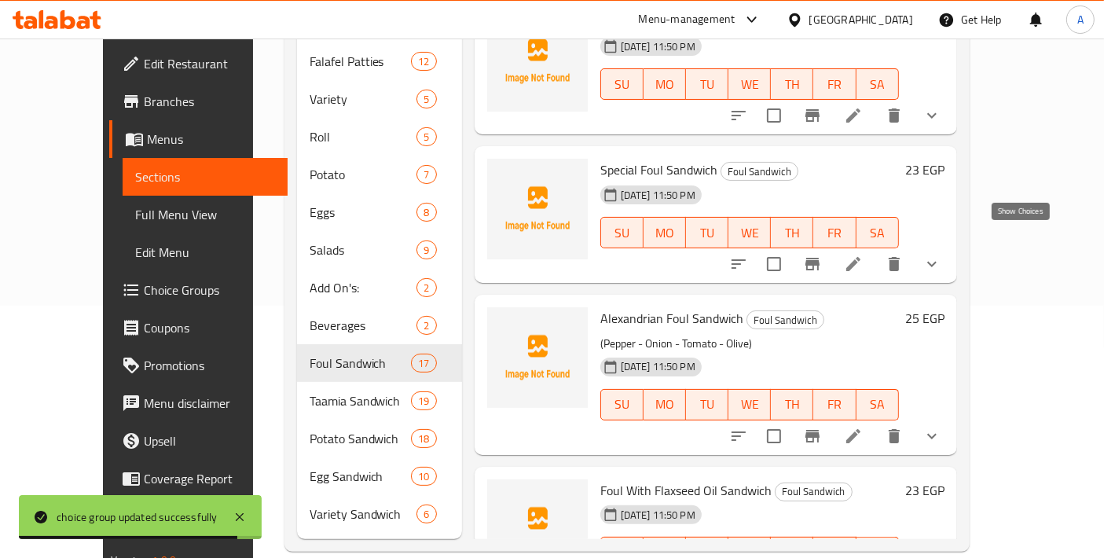
click at [942, 255] on icon "show more" at bounding box center [932, 264] width 19 height 19
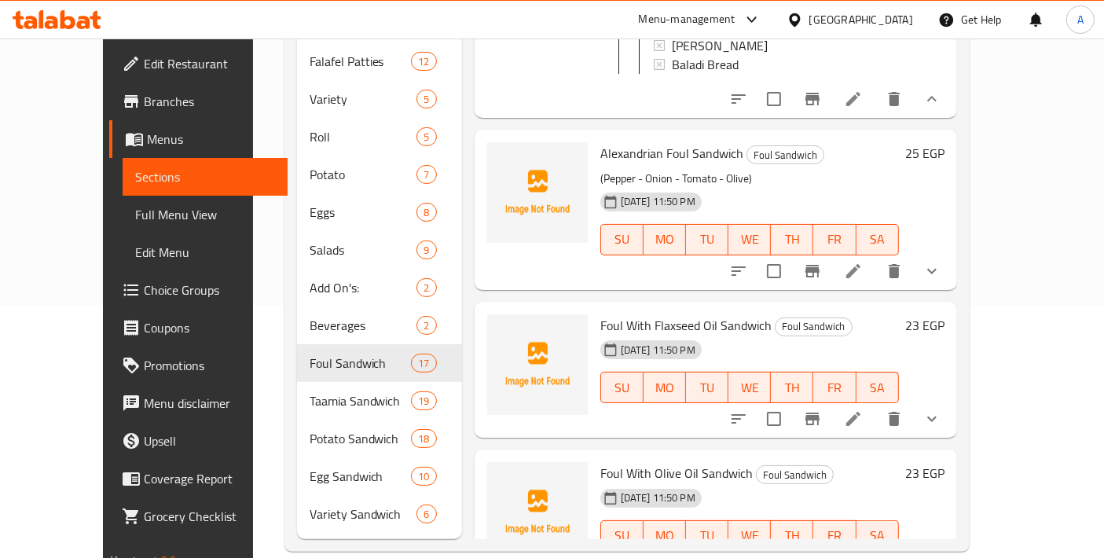
scroll to position [349, 0]
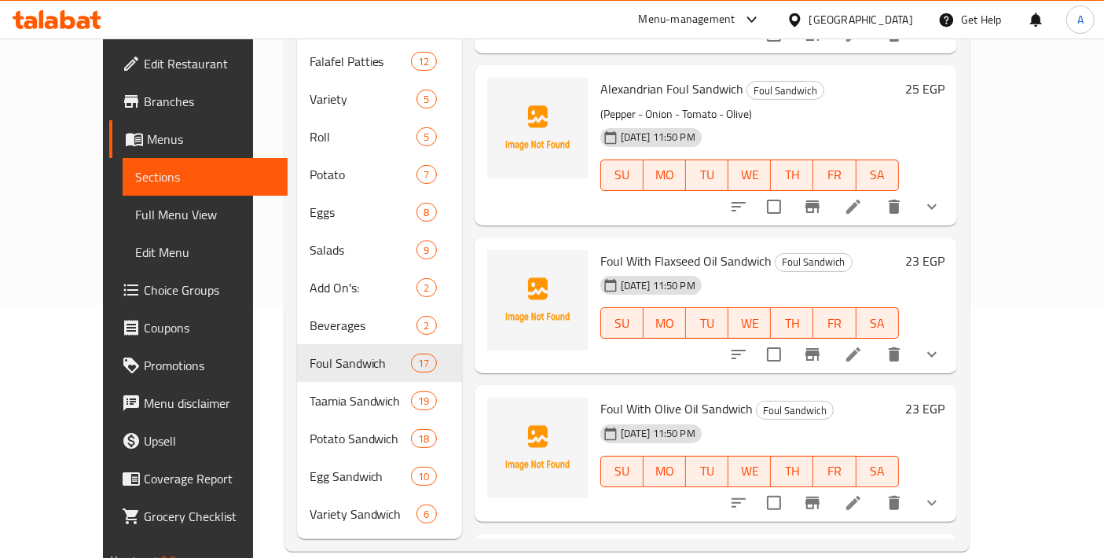
click at [945, 321] on div "23 EGP" at bounding box center [922, 306] width 46 height 112
click at [942, 345] on icon "show more" at bounding box center [932, 354] width 19 height 19
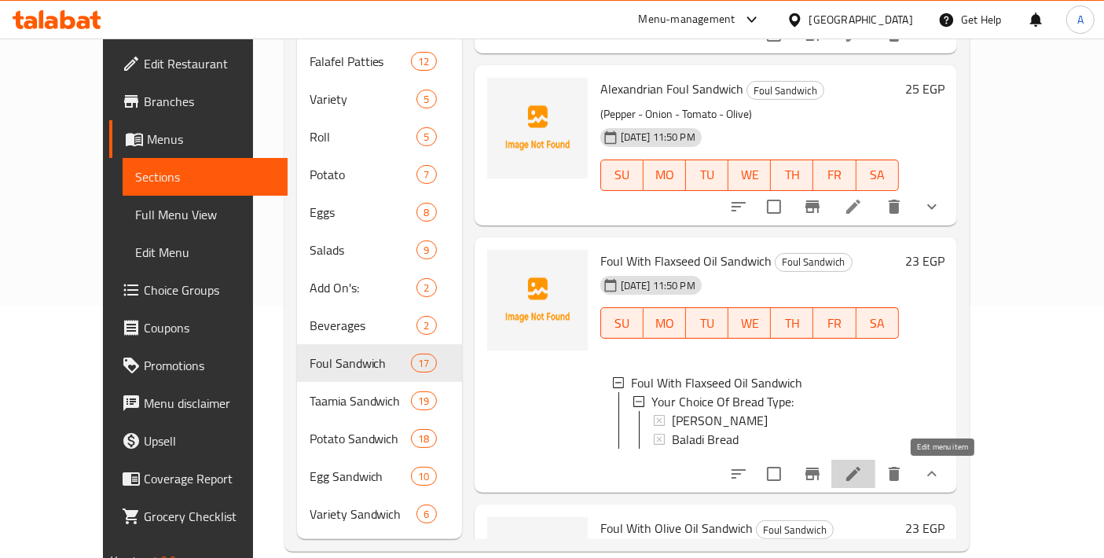
click at [863, 470] on icon at bounding box center [853, 473] width 19 height 19
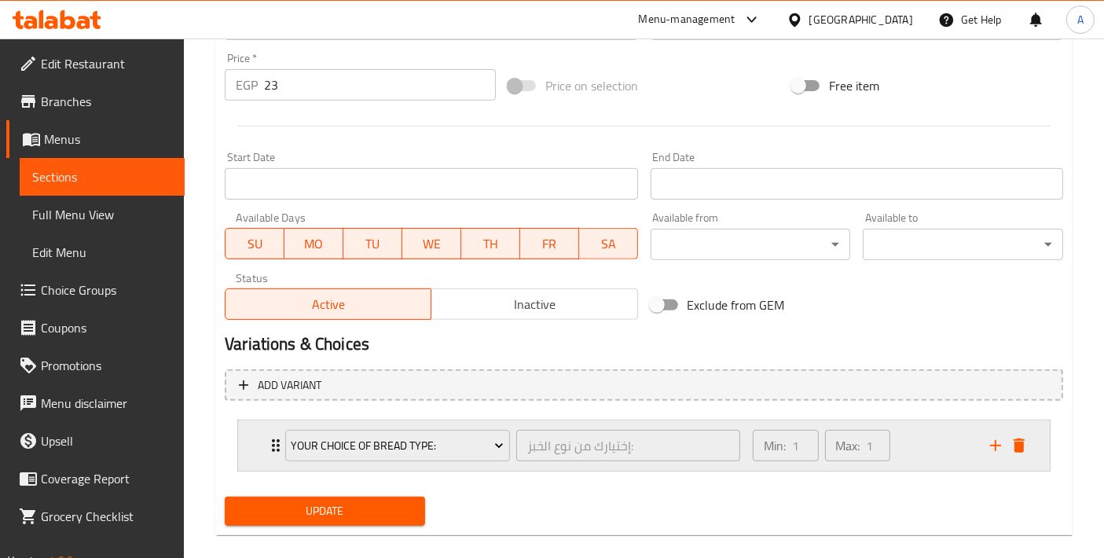
scroll to position [575, 0]
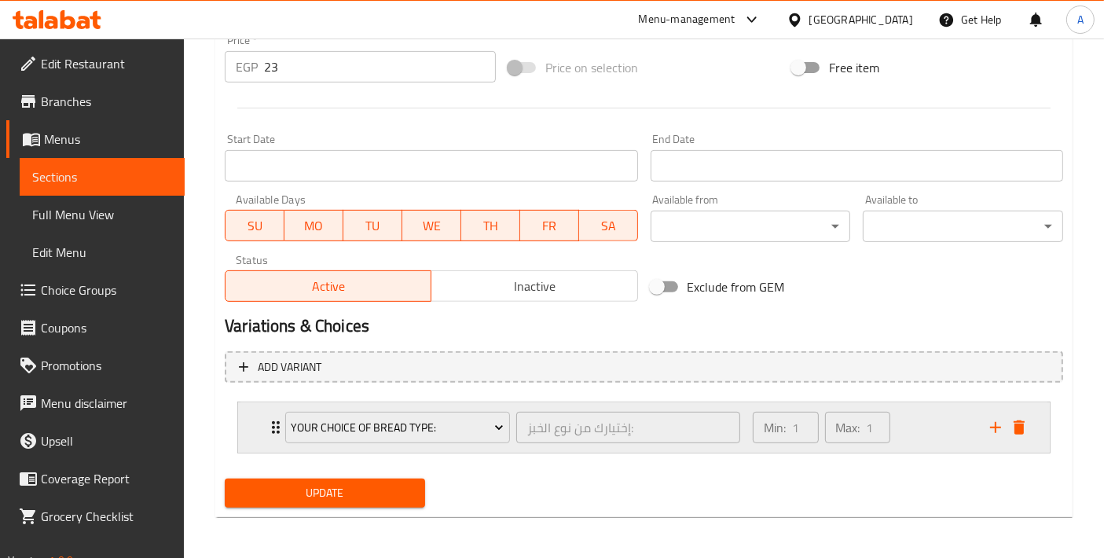
click at [257, 430] on div "Your Choice Of Bread Type: إختيارك من نوع الخبز: ​ Min: 1 ​ Max: 1 ​" at bounding box center [644, 427] width 812 height 50
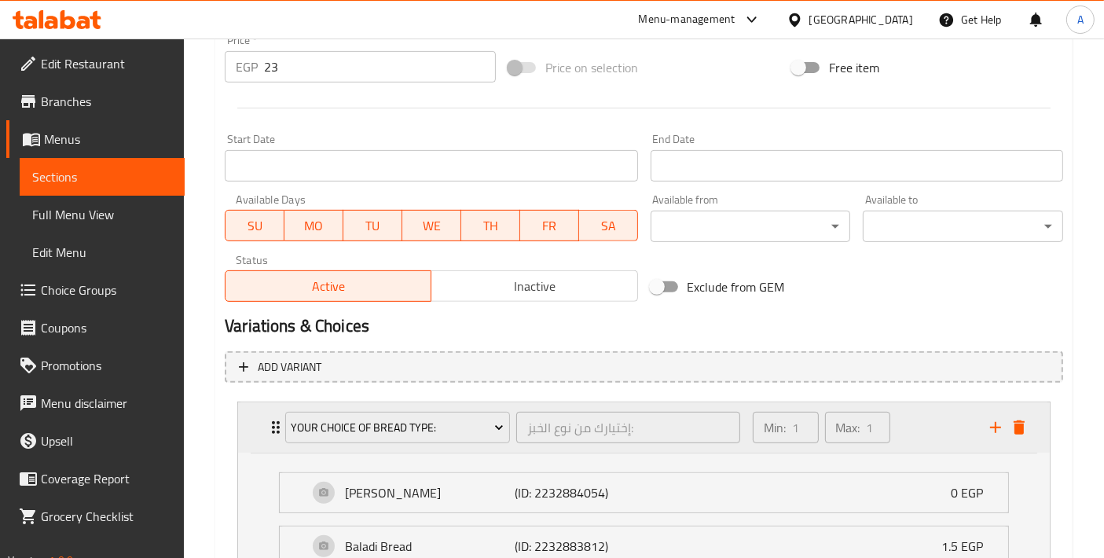
click at [255, 428] on div "Your Choice Of Bread Type: إختيارك من نوع الخبز: ​ Min: 1 ​ Max: 1 ​" at bounding box center [644, 427] width 812 height 50
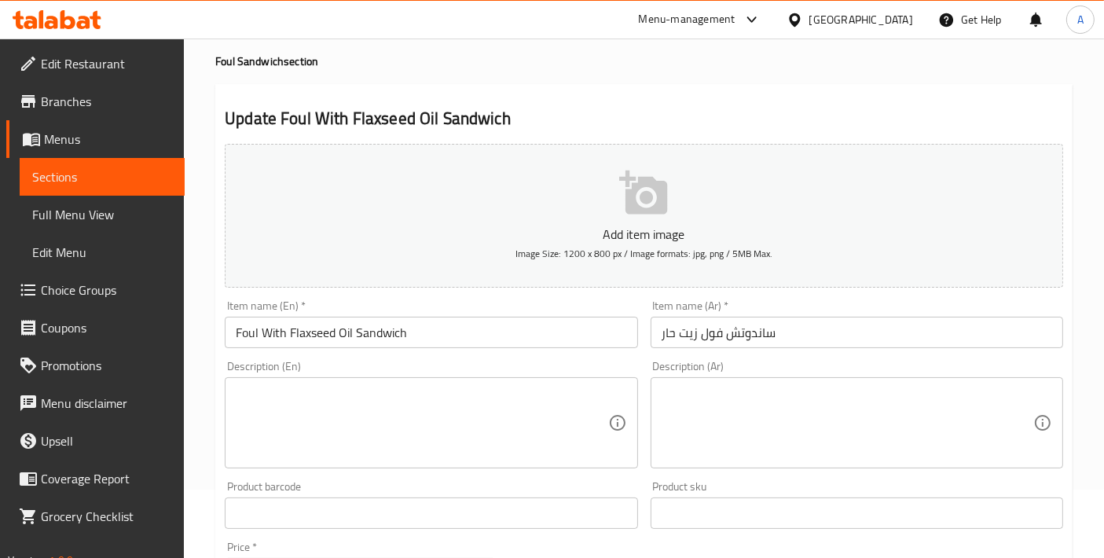
scroll to position [0, 0]
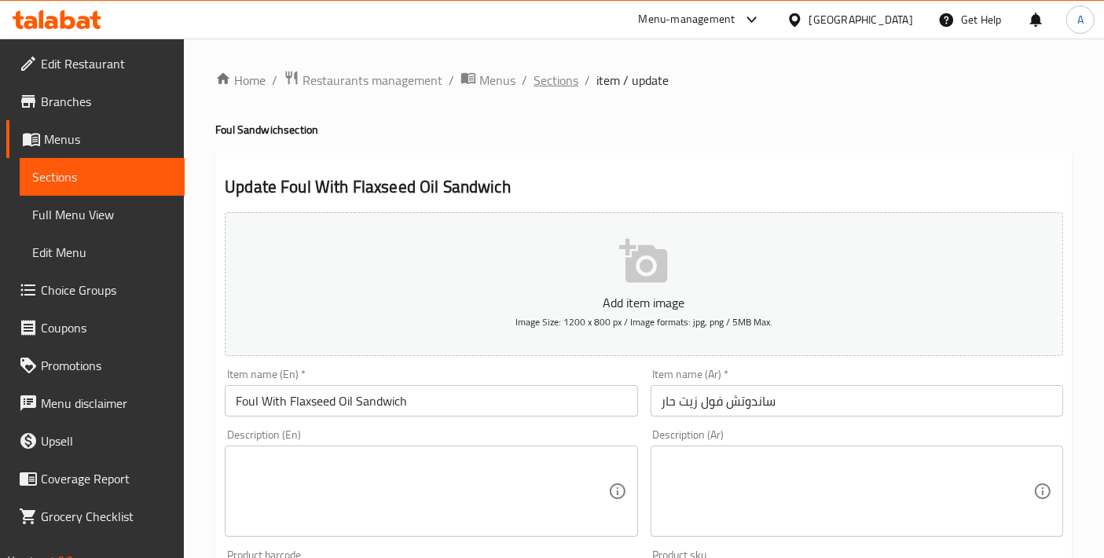
click at [561, 88] on span "Sections" at bounding box center [556, 80] width 45 height 19
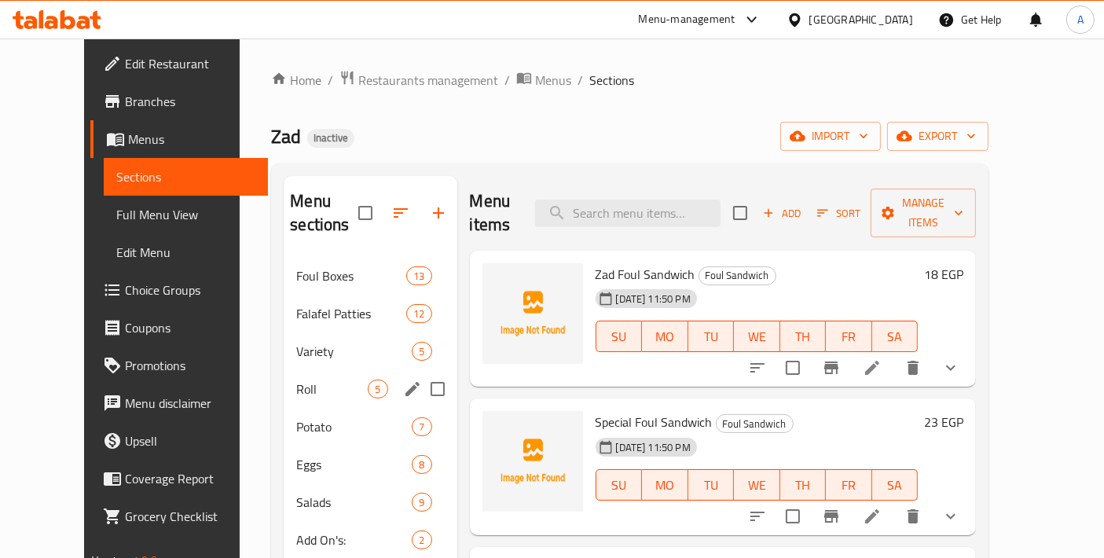
click at [303, 377] on div "Roll 5" at bounding box center [370, 389] width 173 height 38
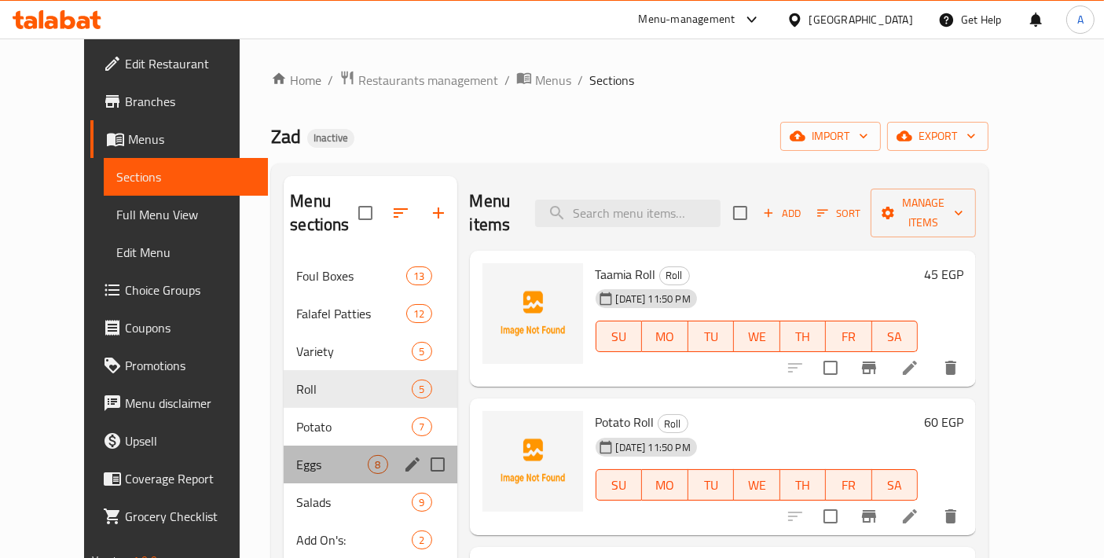
click at [307, 446] on div "Eggs 8" at bounding box center [370, 465] width 173 height 38
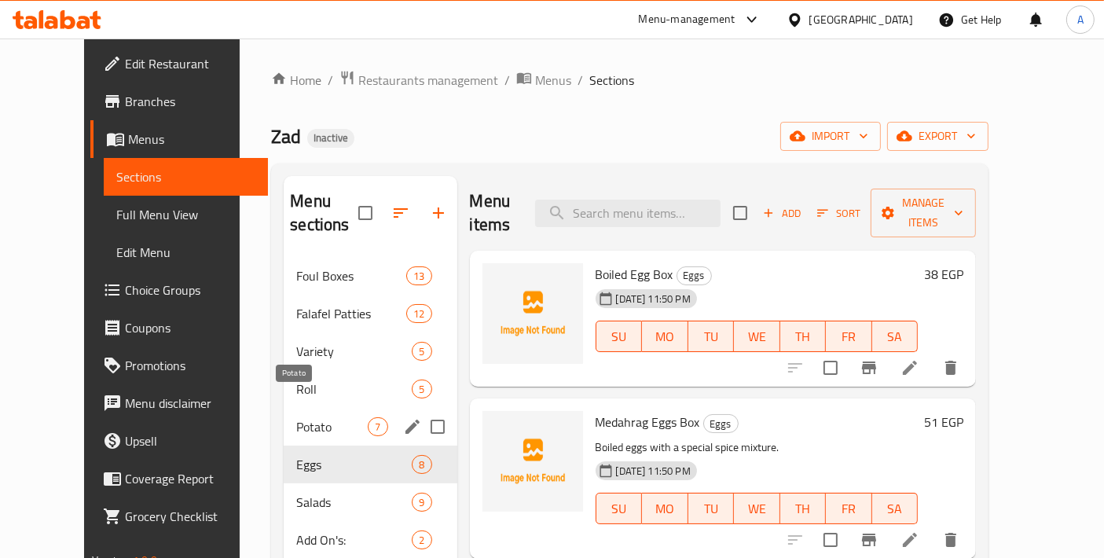
click at [313, 417] on span "Potato" at bounding box center [332, 426] width 72 height 19
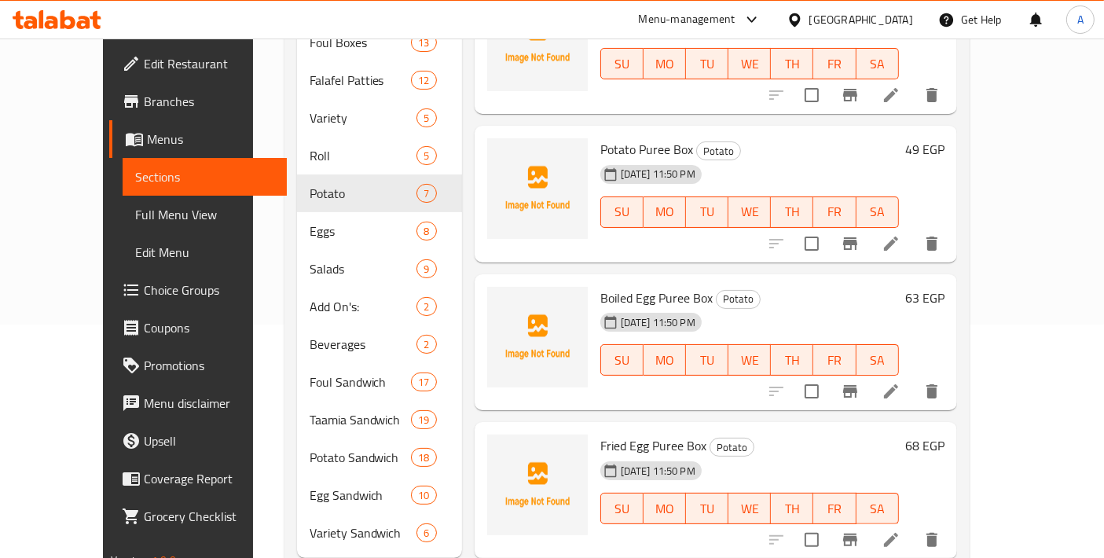
scroll to position [252, 0]
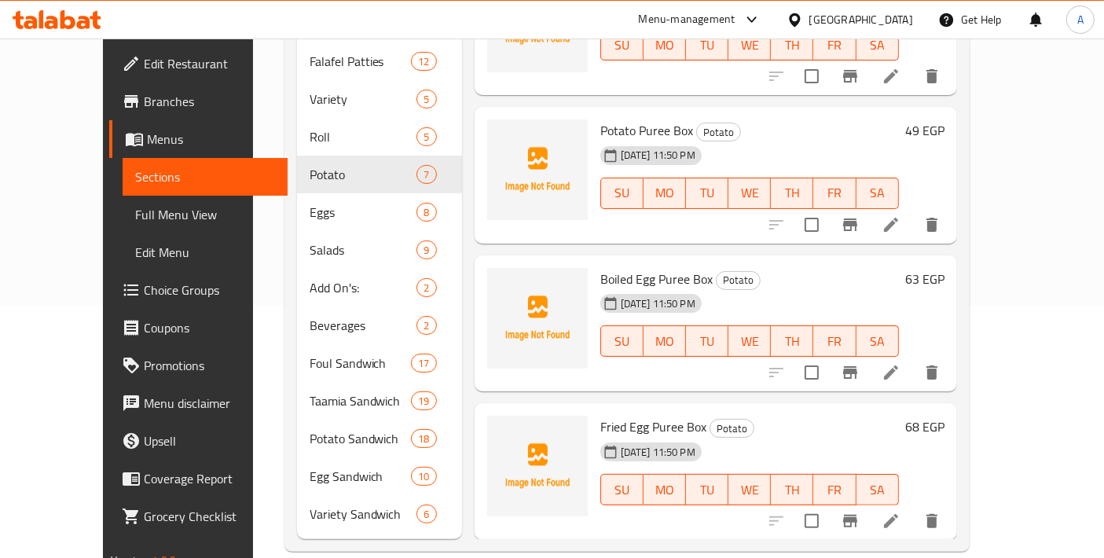
click at [901, 215] on icon at bounding box center [891, 224] width 19 height 19
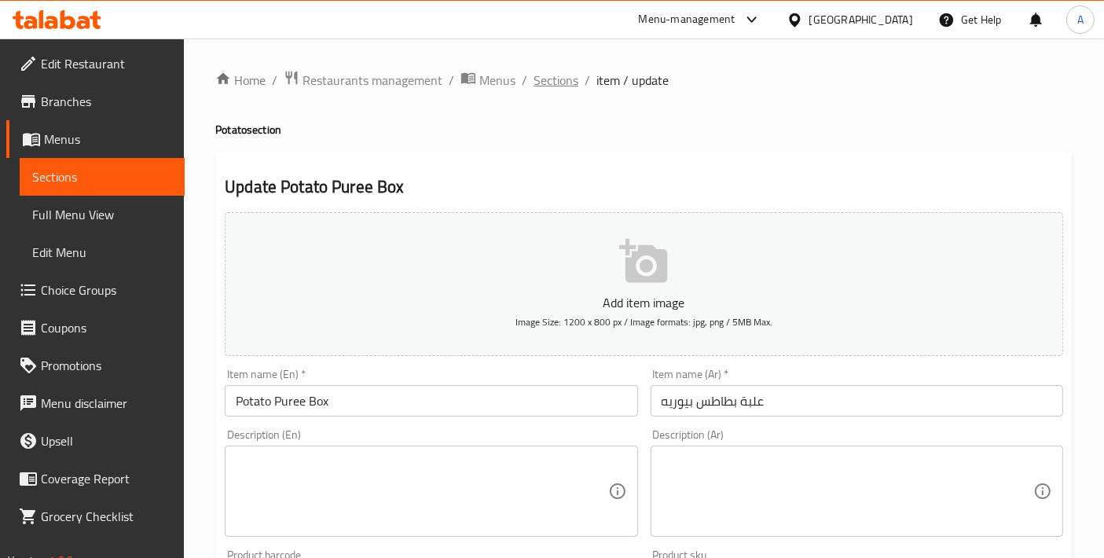
click at [559, 84] on span "Sections" at bounding box center [556, 80] width 45 height 19
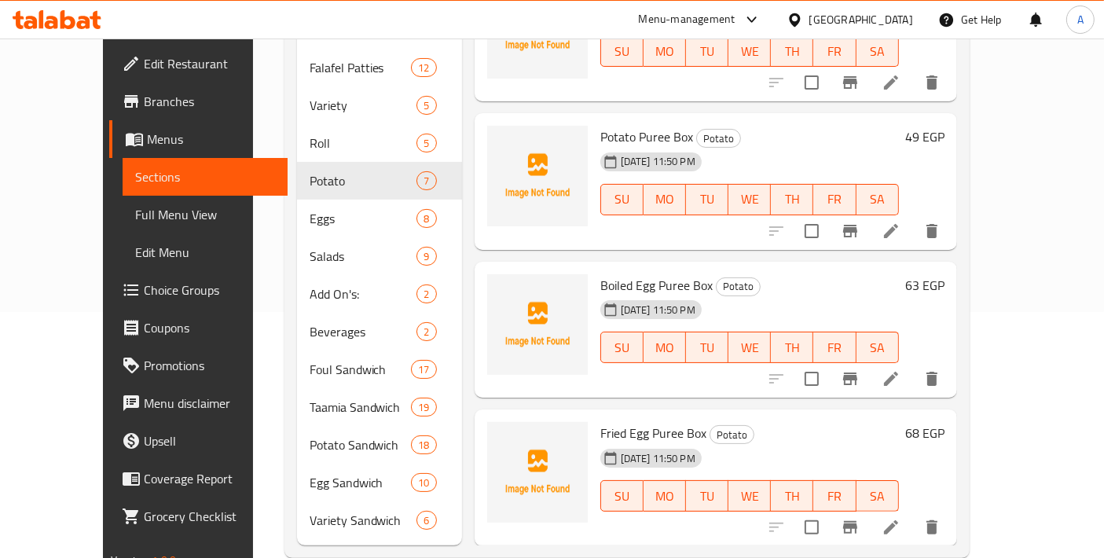
scroll to position [252, 0]
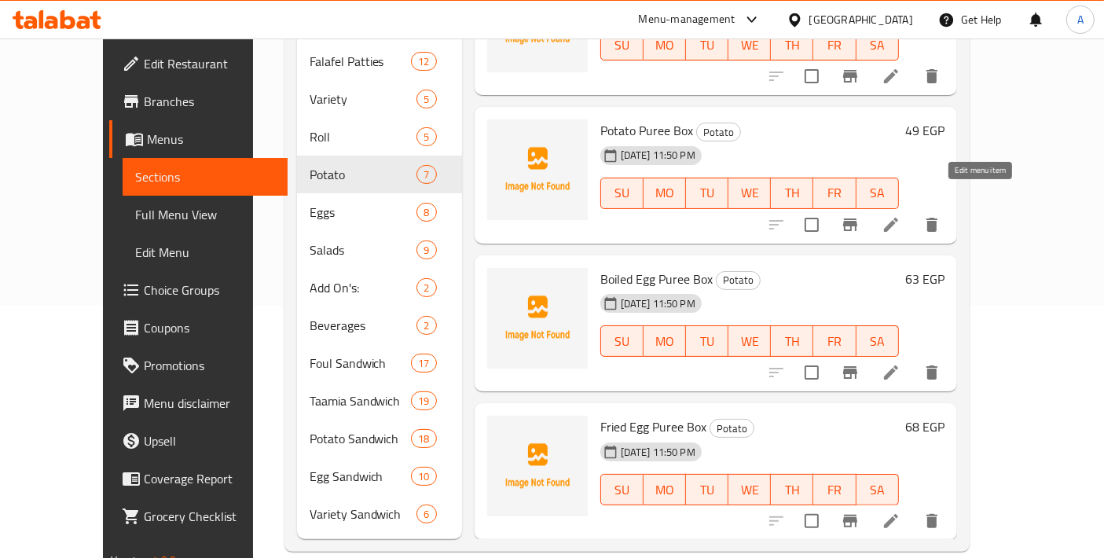
click at [898, 218] on icon at bounding box center [891, 225] width 14 height 14
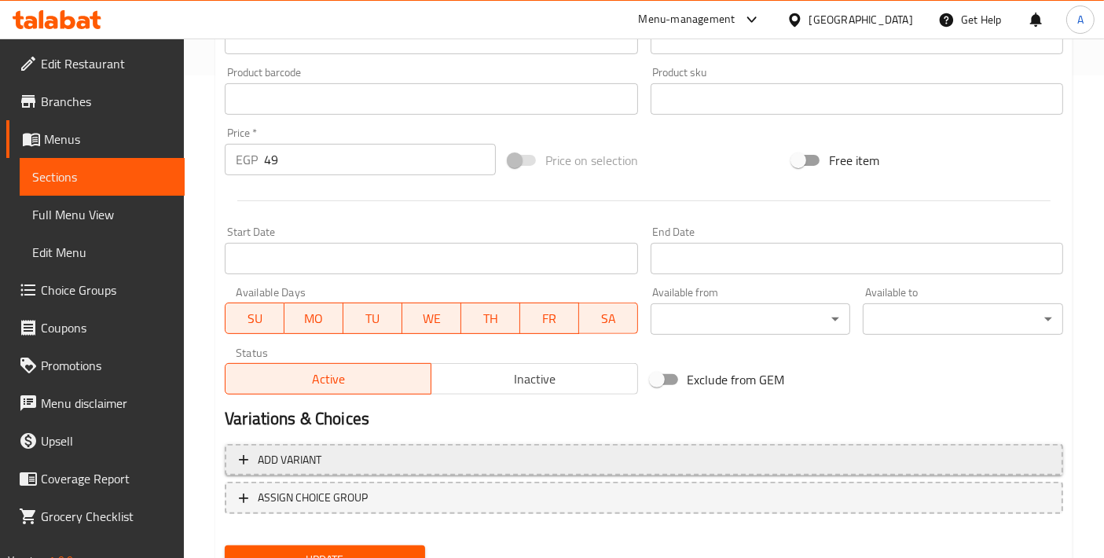
scroll to position [523, 0]
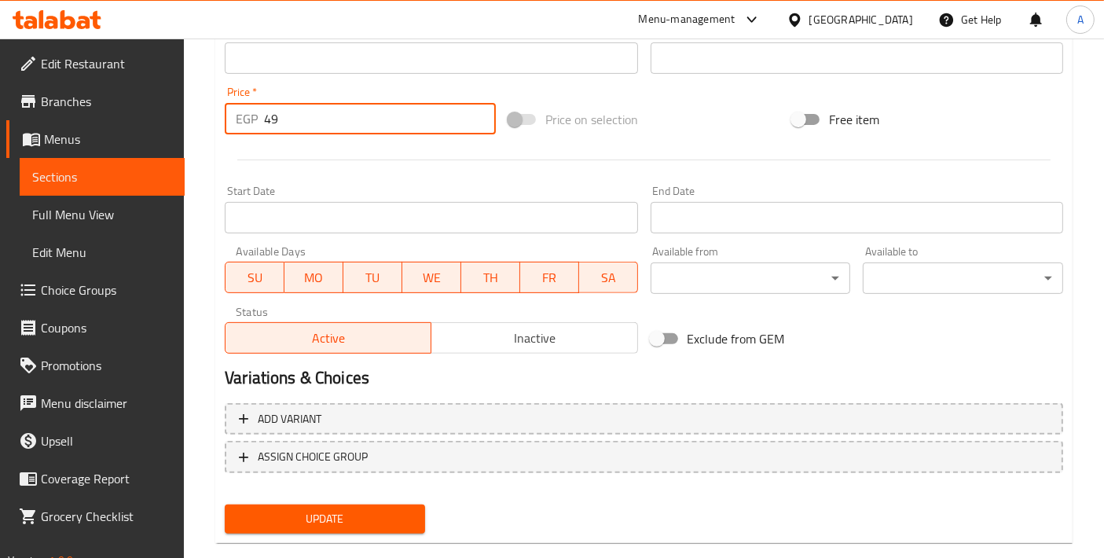
drag, startPoint x: 297, startPoint y: 119, endPoint x: 213, endPoint y: 118, distance: 84.1
click at [213, 118] on div "Home / Restaurants management / Menus / Sections / item / update Potato section…" at bounding box center [644, 51] width 920 height 1072
type input "0"
click at [388, 505] on button "Update" at bounding box center [325, 519] width 200 height 29
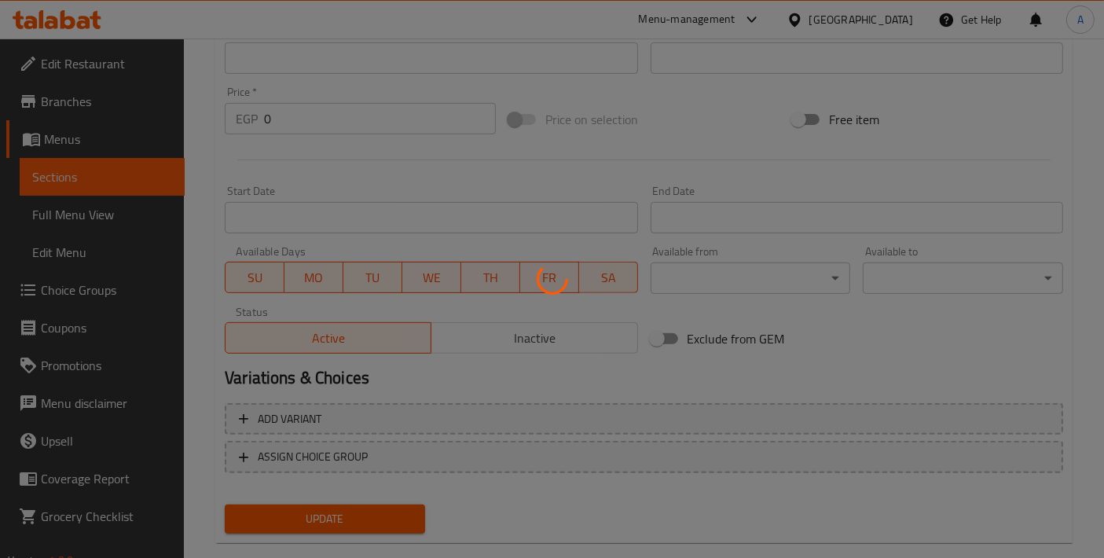
click at [391, 505] on div at bounding box center [552, 279] width 1104 height 558
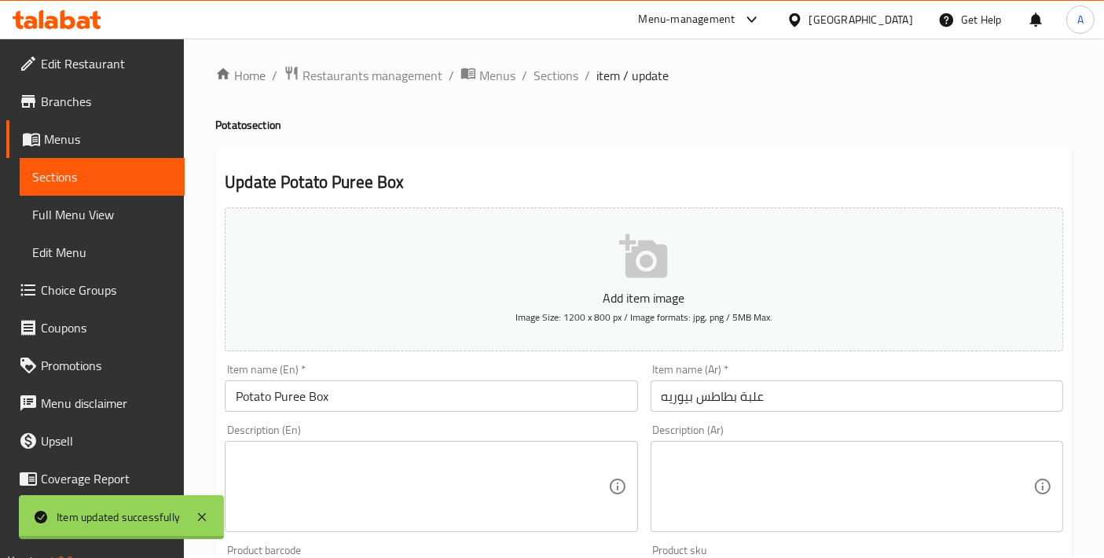
scroll to position [0, 0]
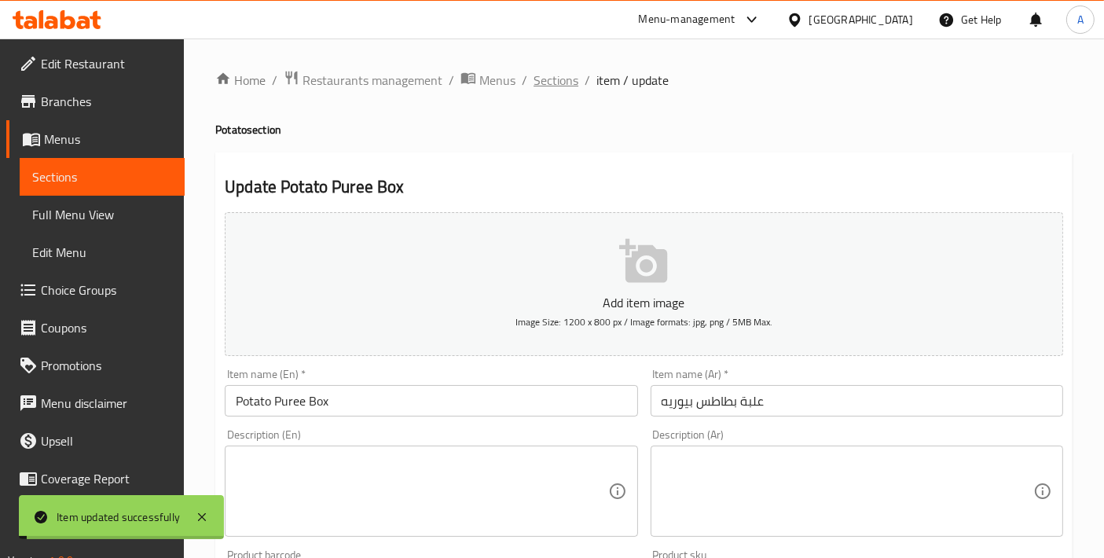
click at [572, 90] on span "Sections" at bounding box center [556, 80] width 45 height 19
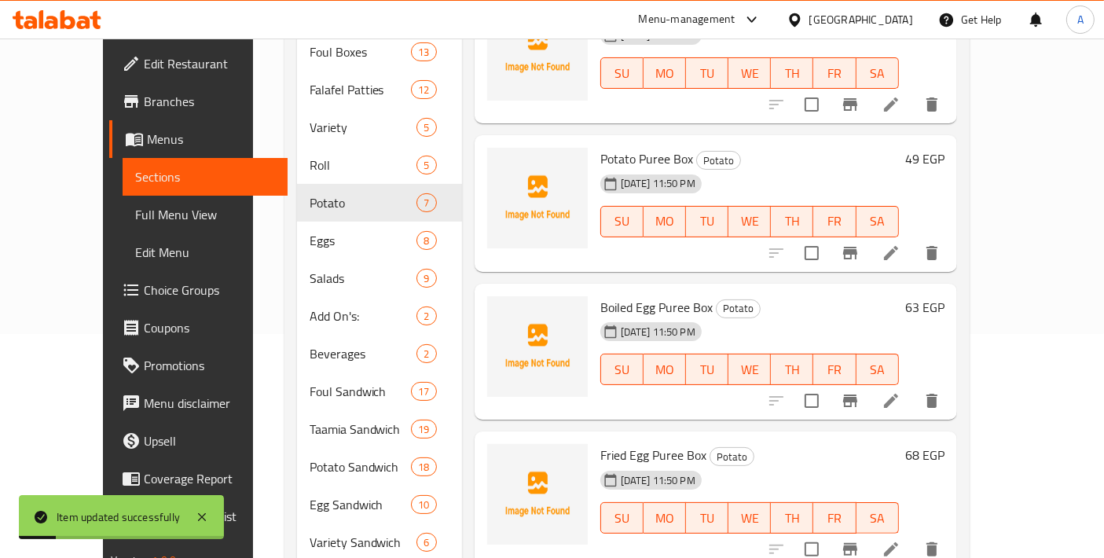
scroll to position [252, 0]
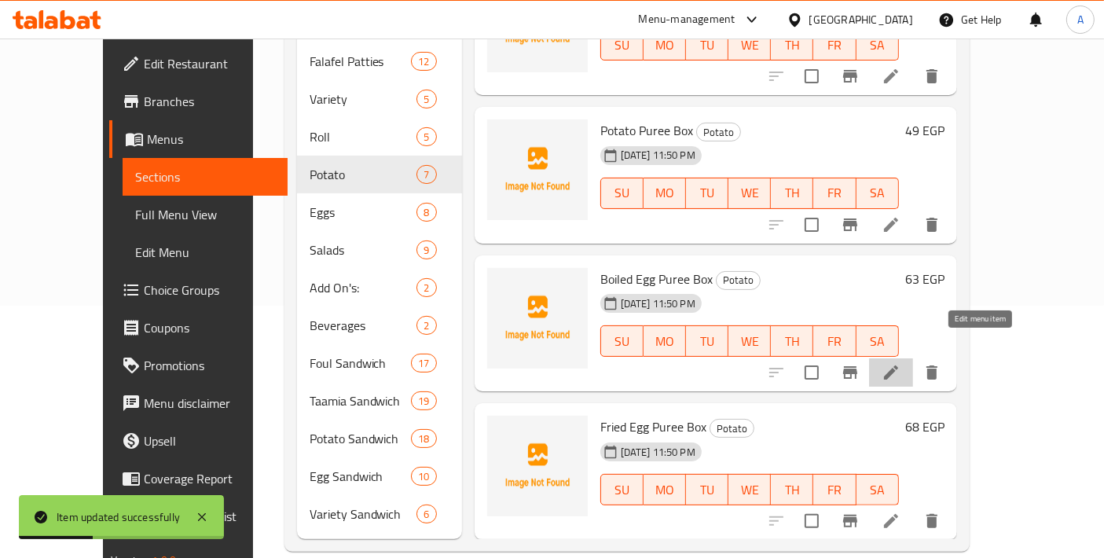
click at [901, 363] on icon at bounding box center [891, 372] width 19 height 19
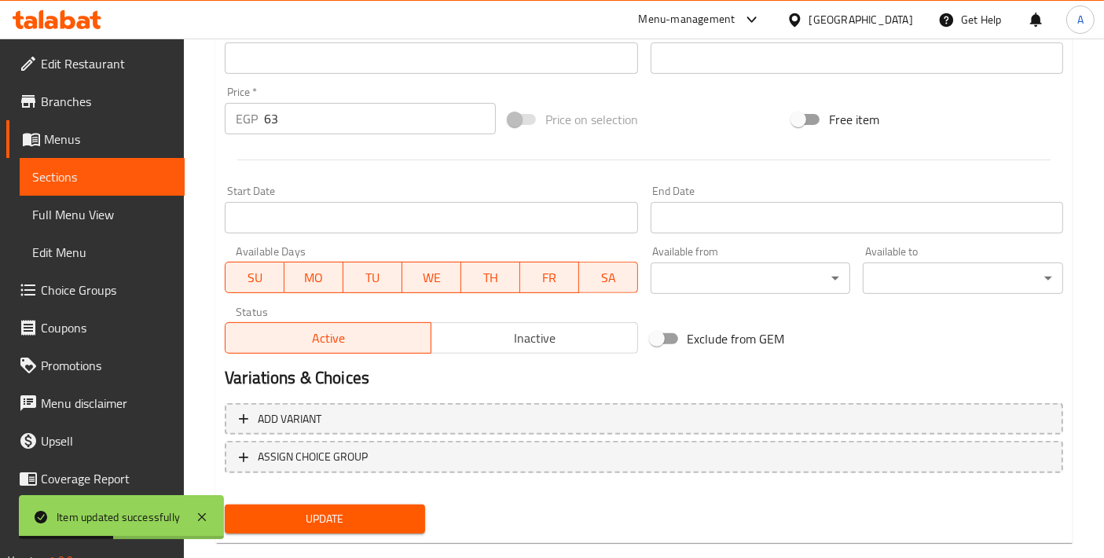
scroll to position [549, 0]
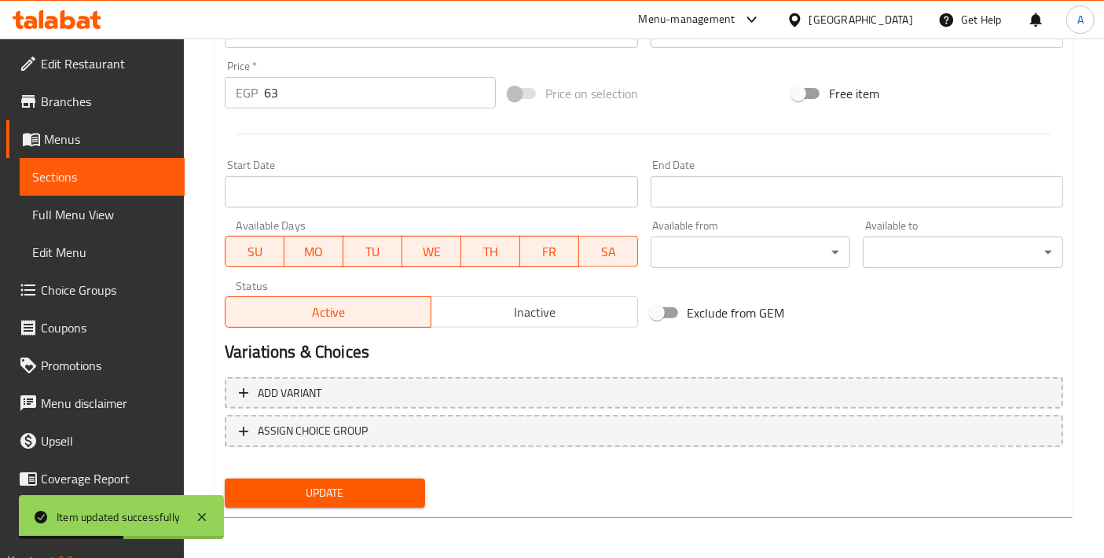
drag, startPoint x: 306, startPoint y: 86, endPoint x: 108, endPoint y: 71, distance: 198.6
click at [108, 71] on div "Edit Restaurant Branches Menus Sections Full Menu View Edit Menu Choice Groups …" at bounding box center [552, 25] width 1104 height 1072
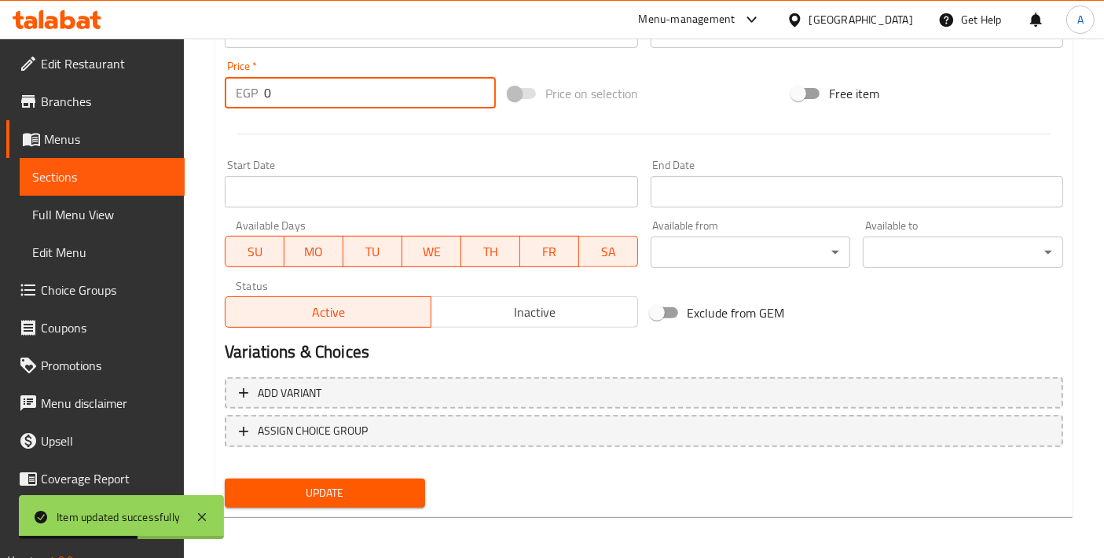
type input "0"
click at [370, 508] on div "Update" at bounding box center [324, 493] width 213 height 42
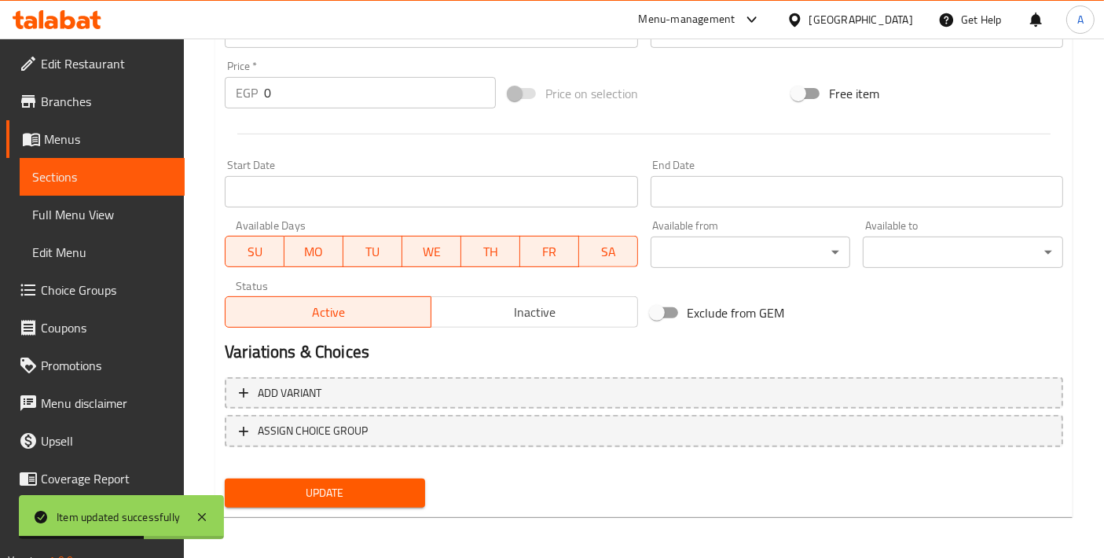
click at [365, 505] on div "Update" at bounding box center [324, 493] width 213 height 42
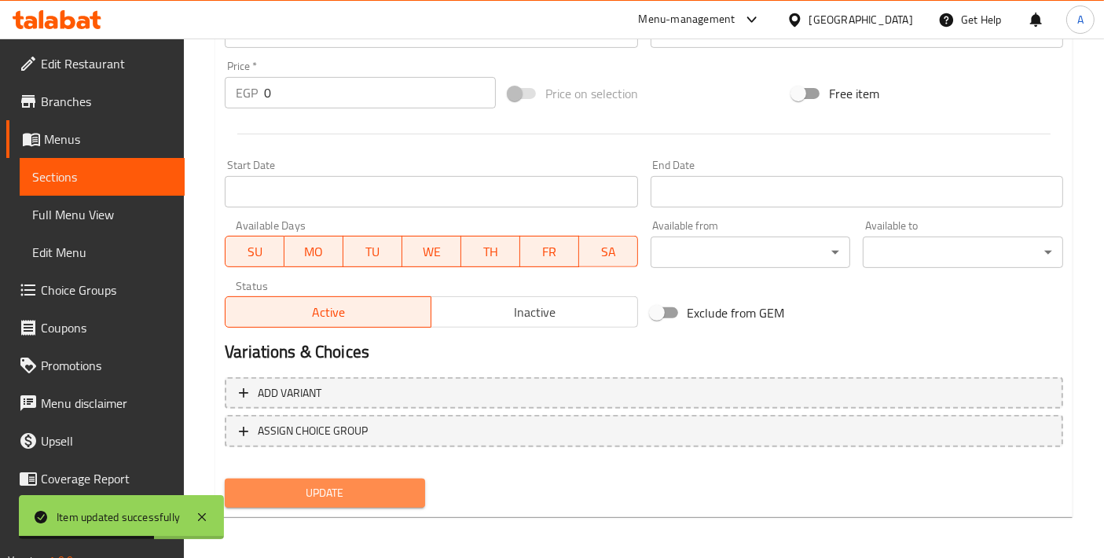
click at [368, 484] on span "Update" at bounding box center [324, 493] width 175 height 20
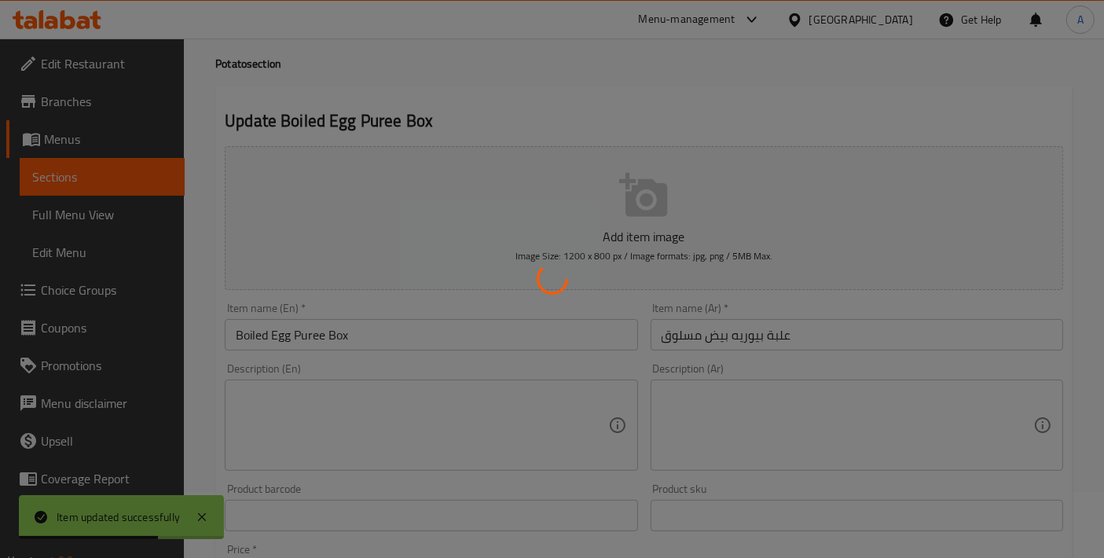
scroll to position [0, 0]
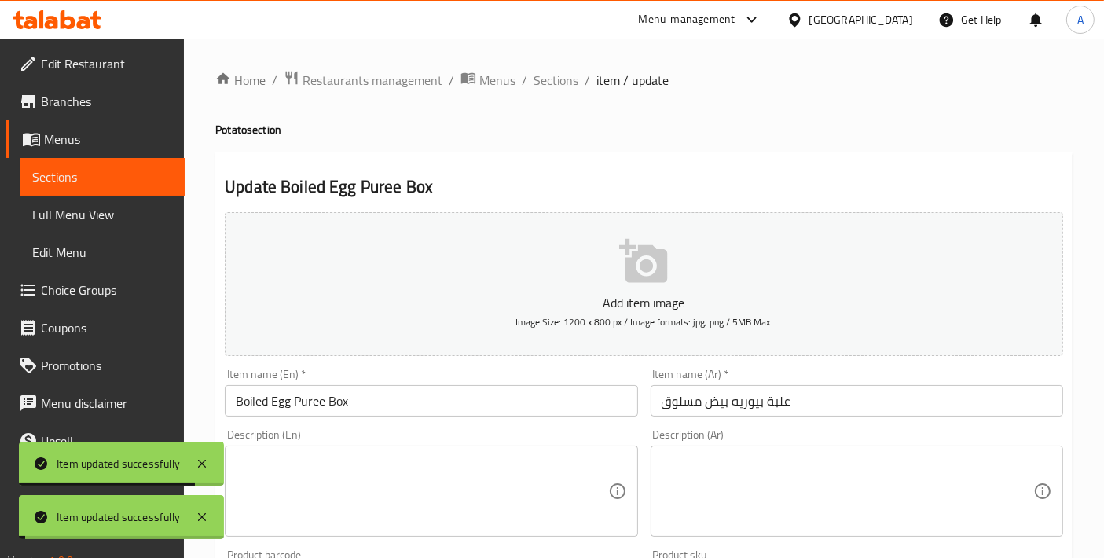
click at [553, 84] on span "Sections" at bounding box center [556, 80] width 45 height 19
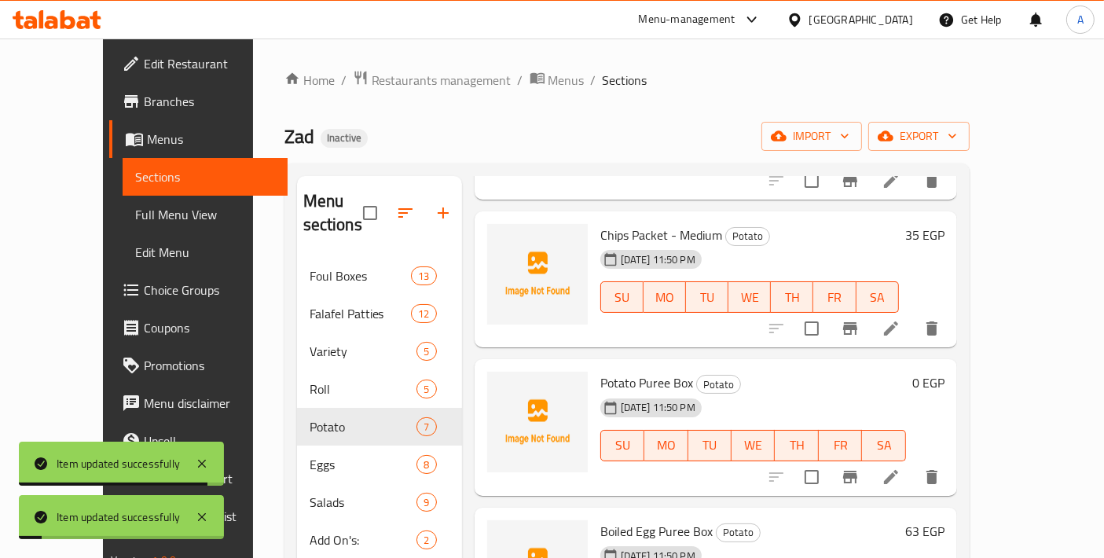
scroll to position [252, 0]
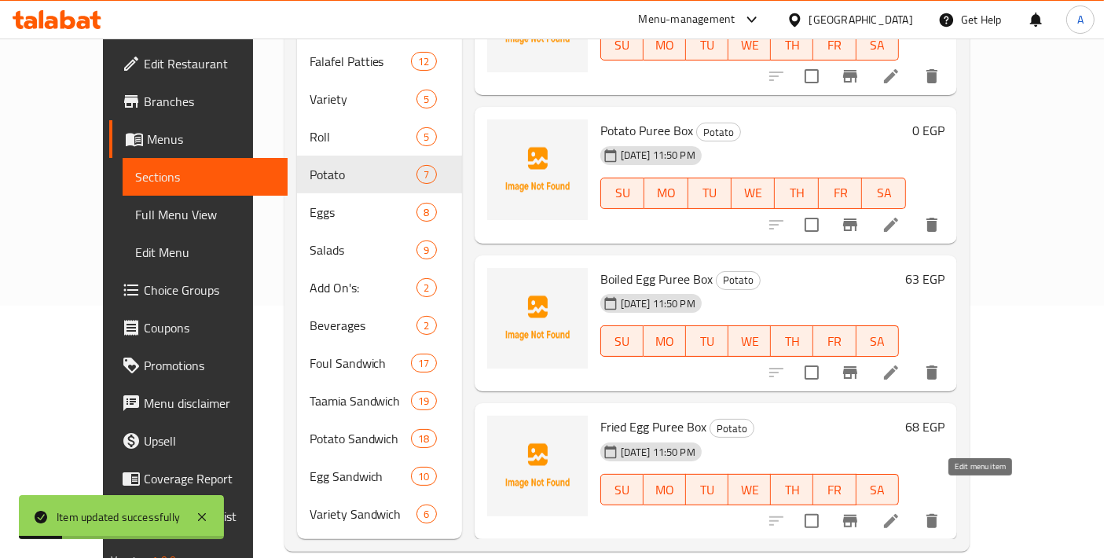
click at [901, 512] on icon at bounding box center [891, 521] width 19 height 19
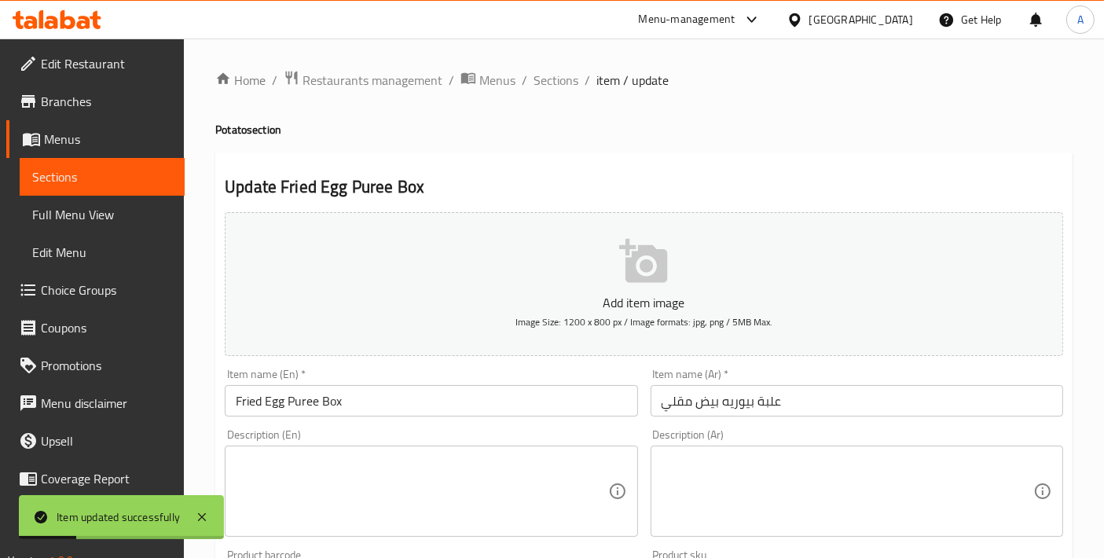
scroll to position [549, 0]
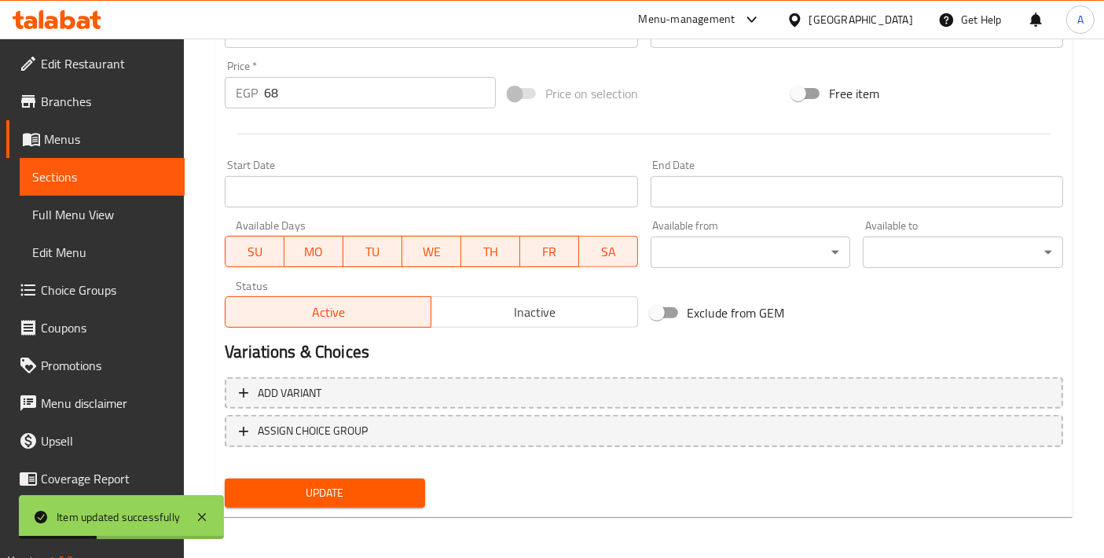
drag, startPoint x: 232, startPoint y: 90, endPoint x: 185, endPoint y: 87, distance: 47.3
click at [185, 87] on div "Home / Restaurants management / Menus / Sections / item / update Potato section…" at bounding box center [644, 25] width 920 height 1072
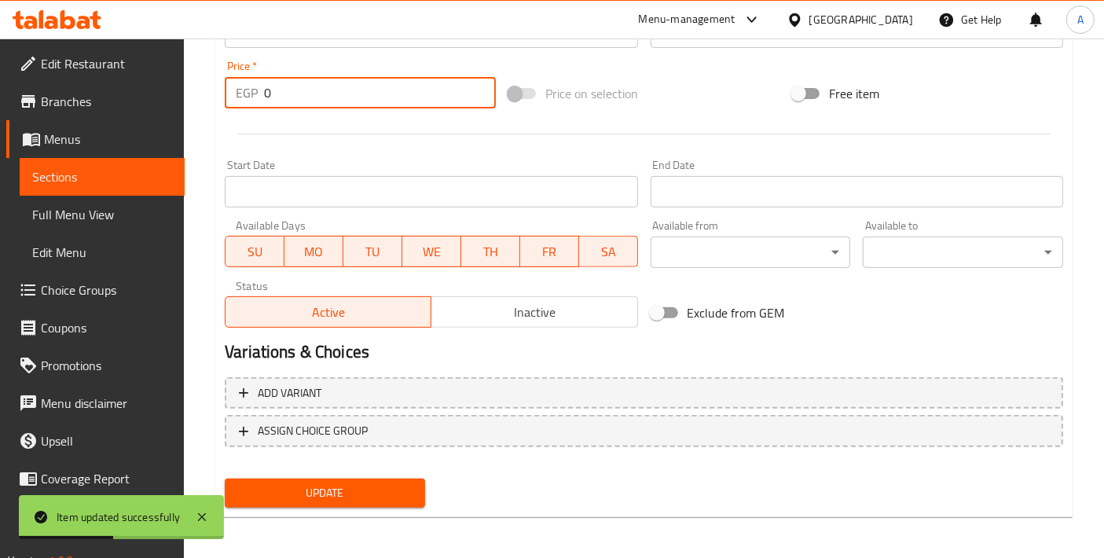
type input "0"
click at [338, 495] on span "Update" at bounding box center [324, 493] width 175 height 20
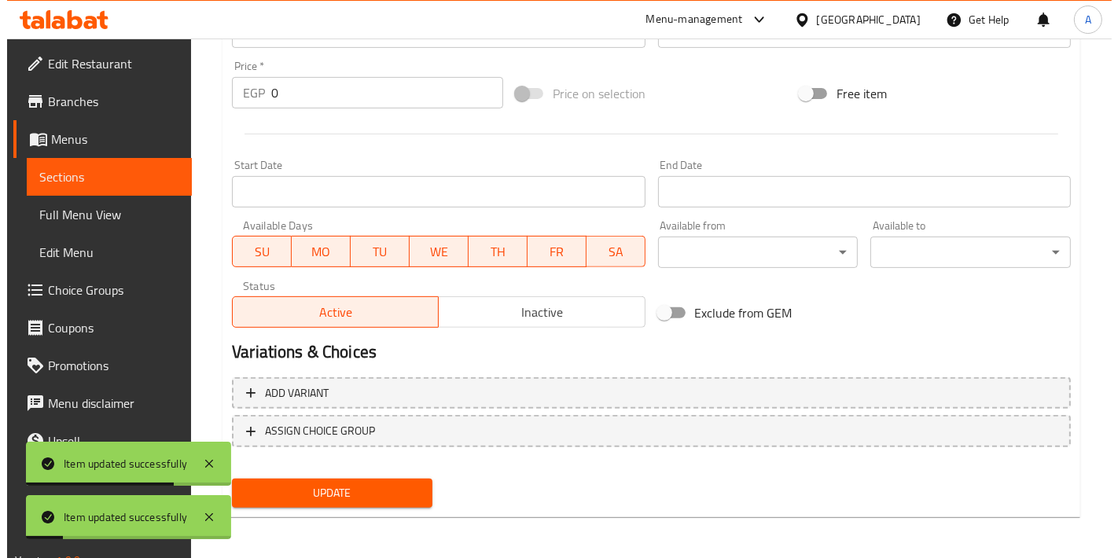
scroll to position [0, 0]
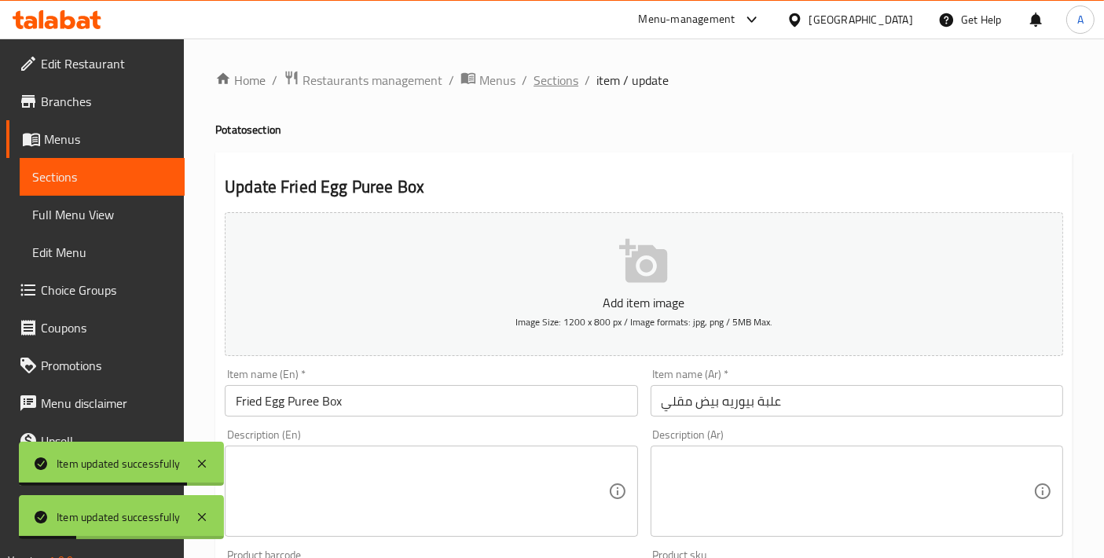
click at [559, 76] on span "Sections" at bounding box center [556, 80] width 45 height 19
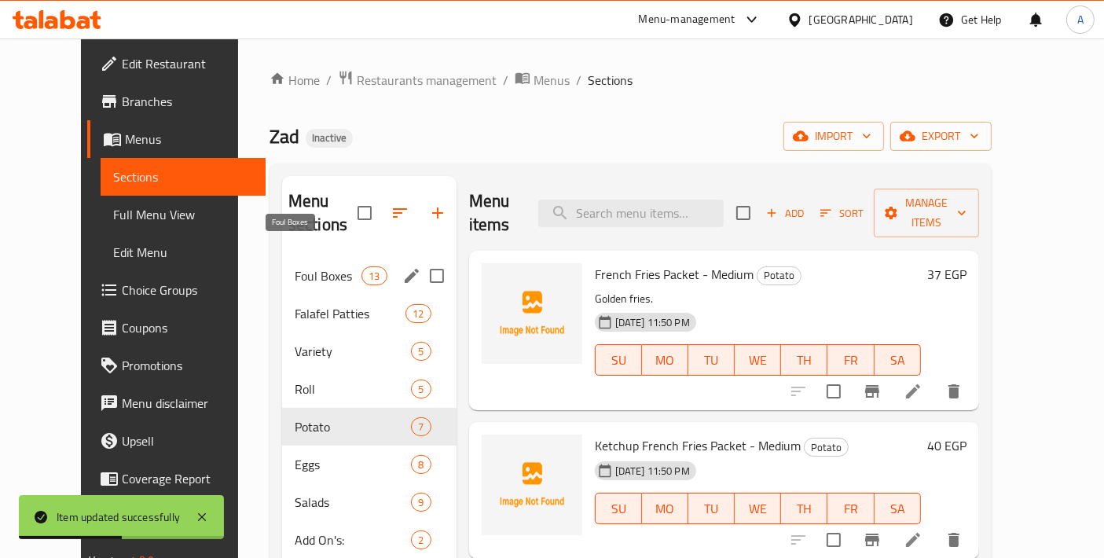
click at [338, 266] on span "Foul Boxes" at bounding box center [328, 275] width 67 height 19
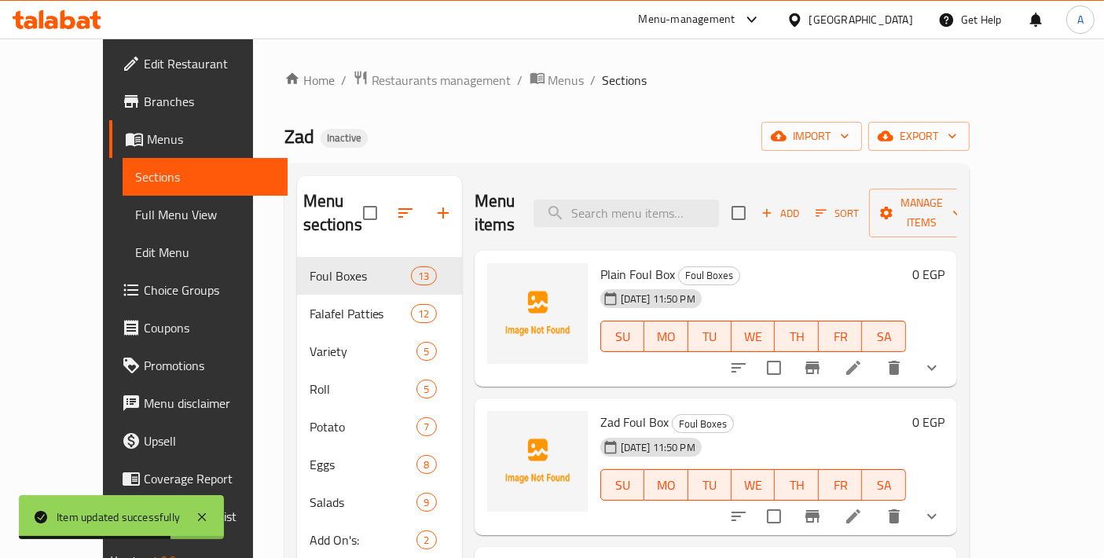
click at [600, 262] on span "Plain Foul Box" at bounding box center [637, 274] width 75 height 24
copy h6 "Plain Foul Box"
click at [791, 355] on input "checkbox" at bounding box center [774, 367] width 33 height 33
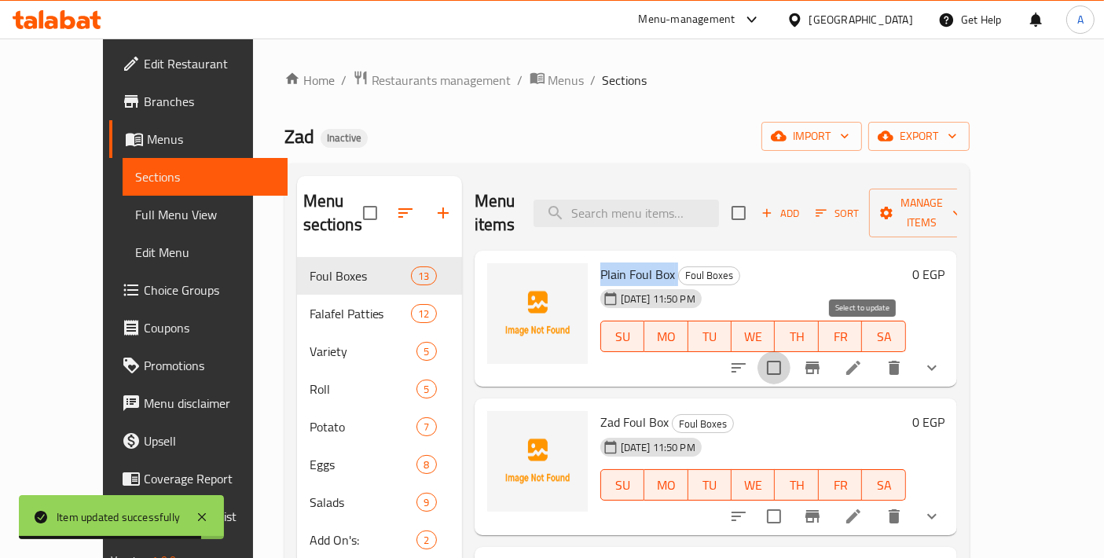
checkbox input "true"
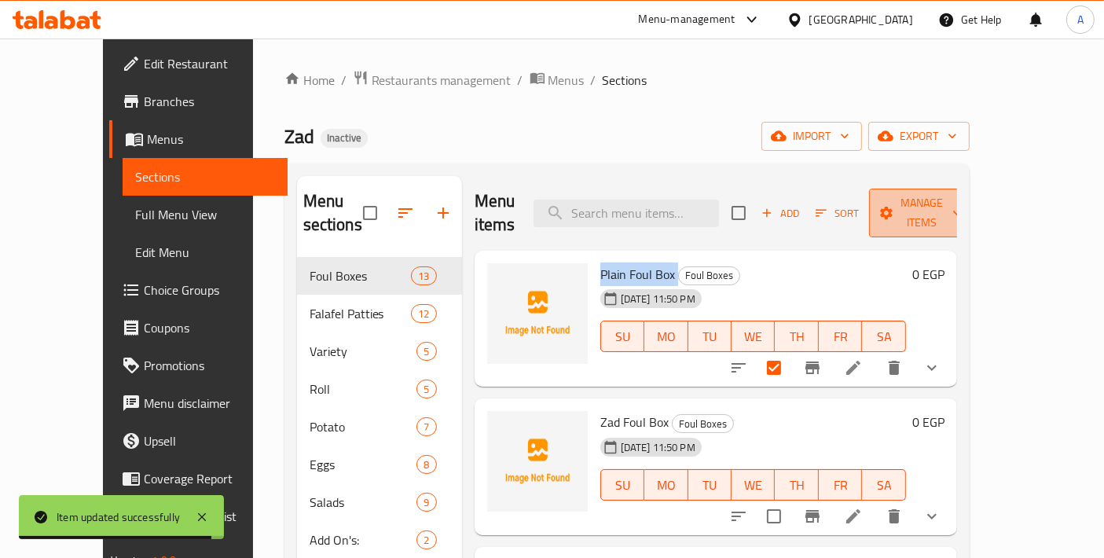
click at [947, 197] on span "Manage items" at bounding box center [922, 212] width 80 height 39
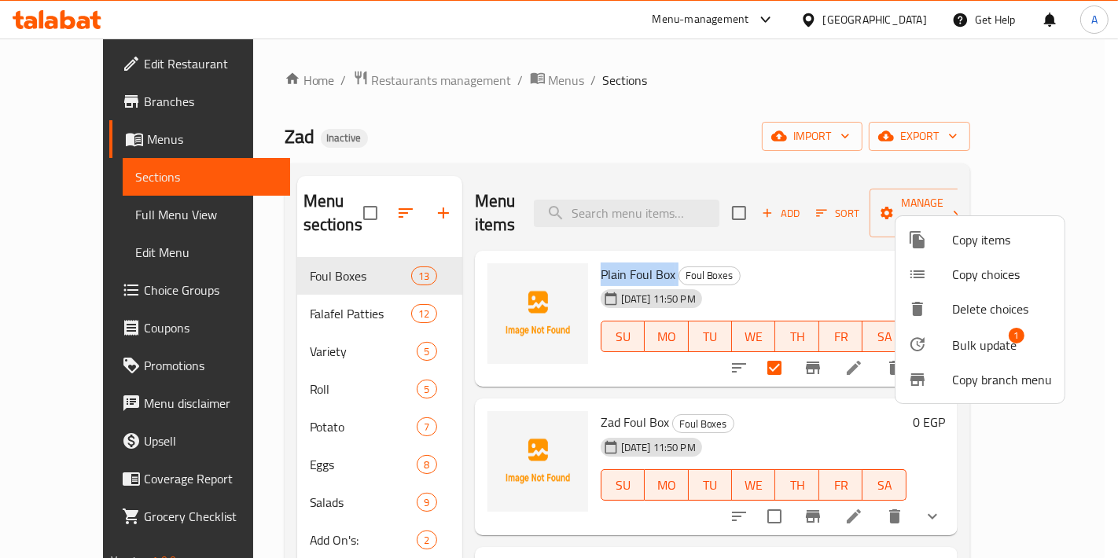
click at [988, 347] on span "Bulk update" at bounding box center [984, 345] width 64 height 19
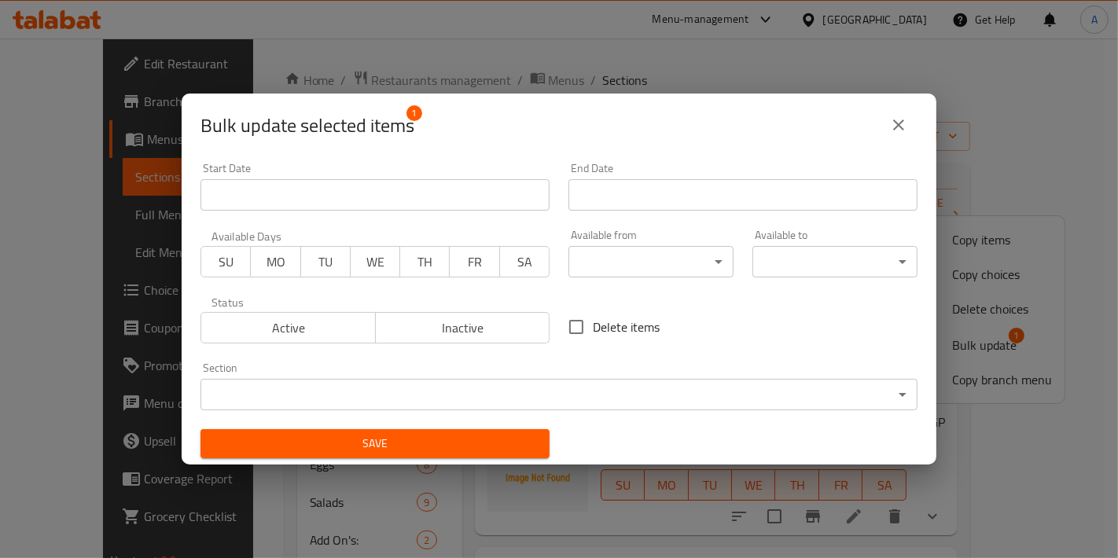
click at [905, 134] on icon "close" at bounding box center [898, 125] width 19 height 19
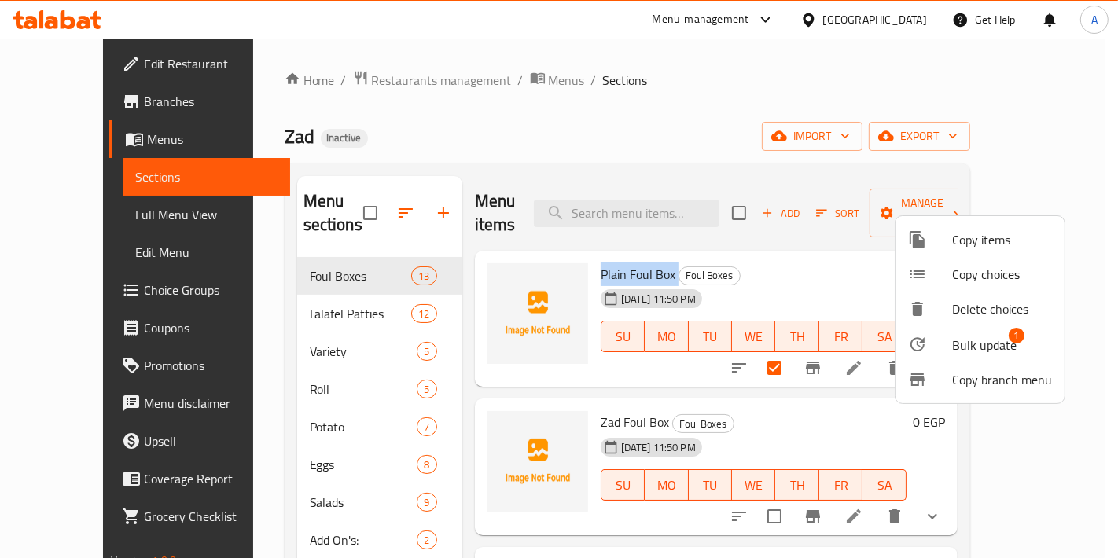
click at [952, 272] on span "Copy choices" at bounding box center [1002, 274] width 100 height 19
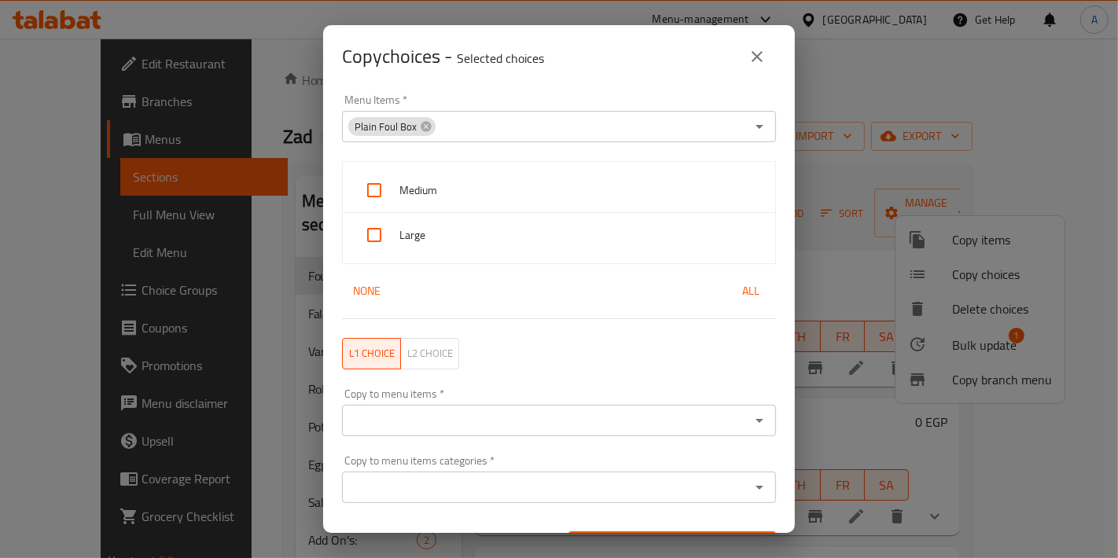
click at [736, 292] on span "All" at bounding box center [751, 291] width 38 height 20
checkbox input "true"
click at [452, 416] on input "Copy to menu items   *" at bounding box center [546, 420] width 398 height 22
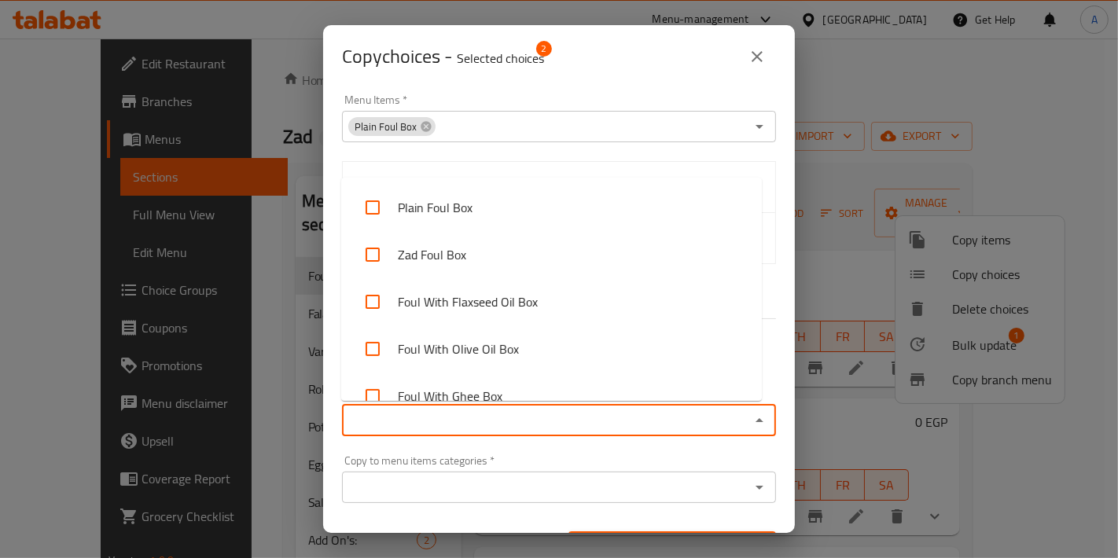
paste input "Potato Puree Box"
type input "Potato Puree Box"
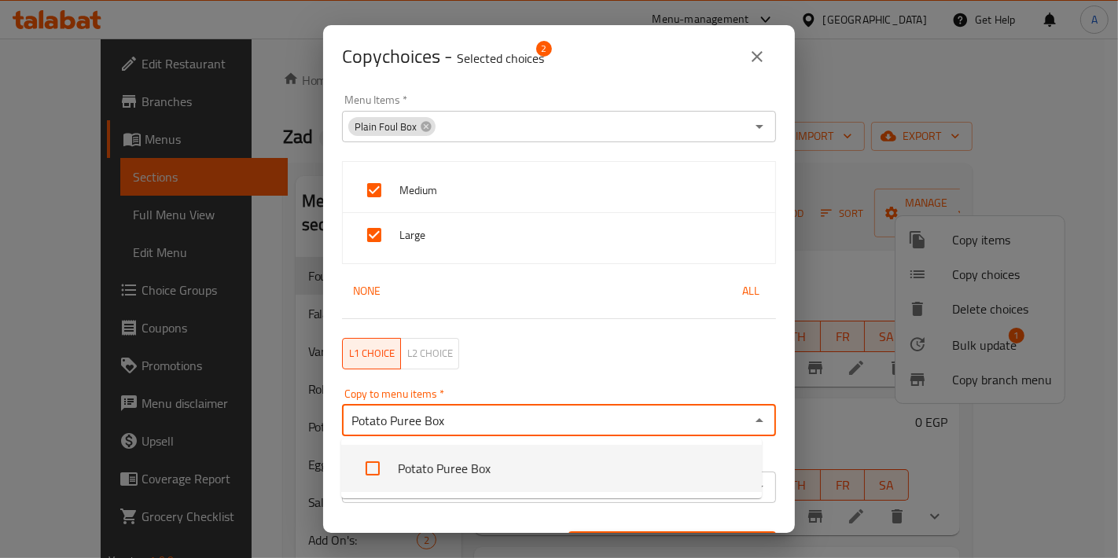
click at [453, 457] on li "Potato Puree Box" at bounding box center [551, 468] width 420 height 47
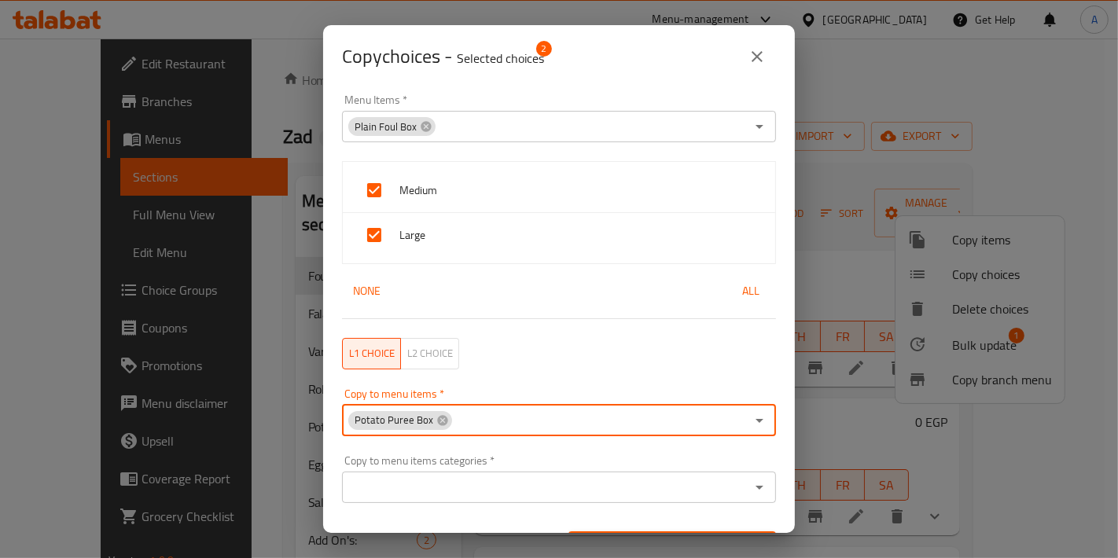
paste input "Boiled Egg Puree Box"
type input "Boiled Egg Puree Box"
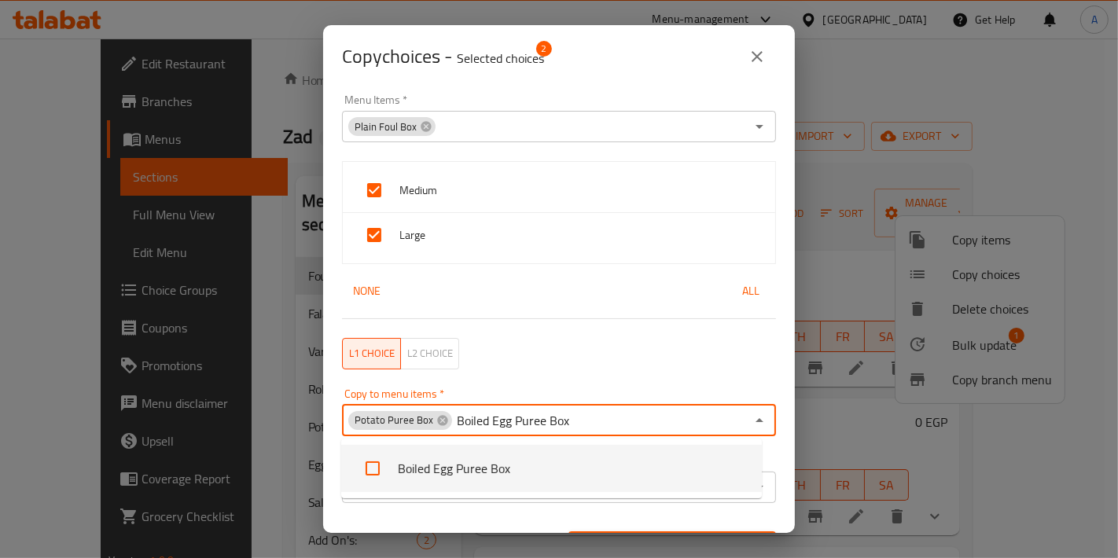
click at [498, 475] on li "Boiled Egg Puree Box" at bounding box center [551, 468] width 420 height 47
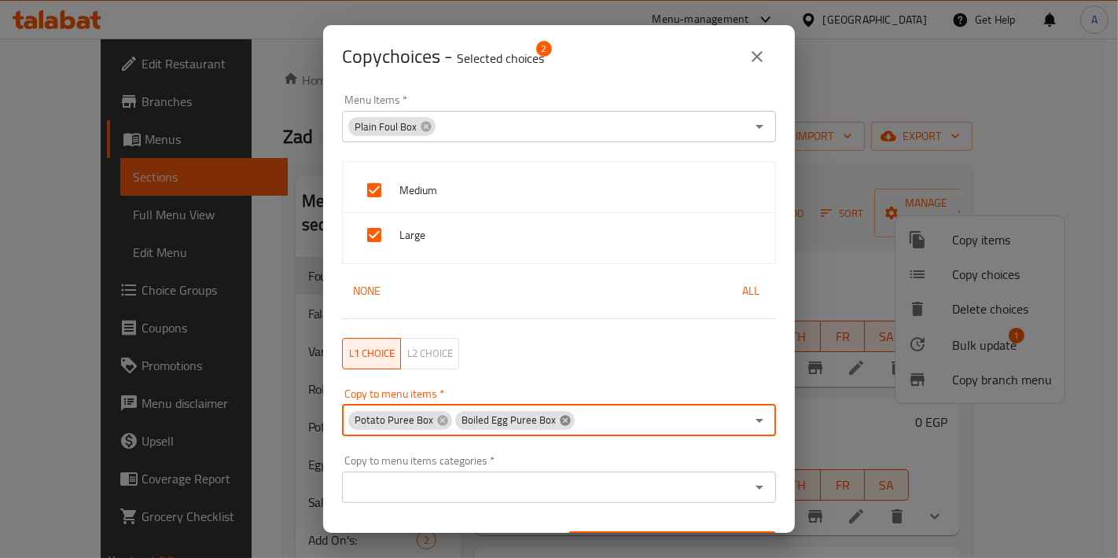
paste input "Fried Egg Puree Box"
type input "Fried Egg Puree Box"
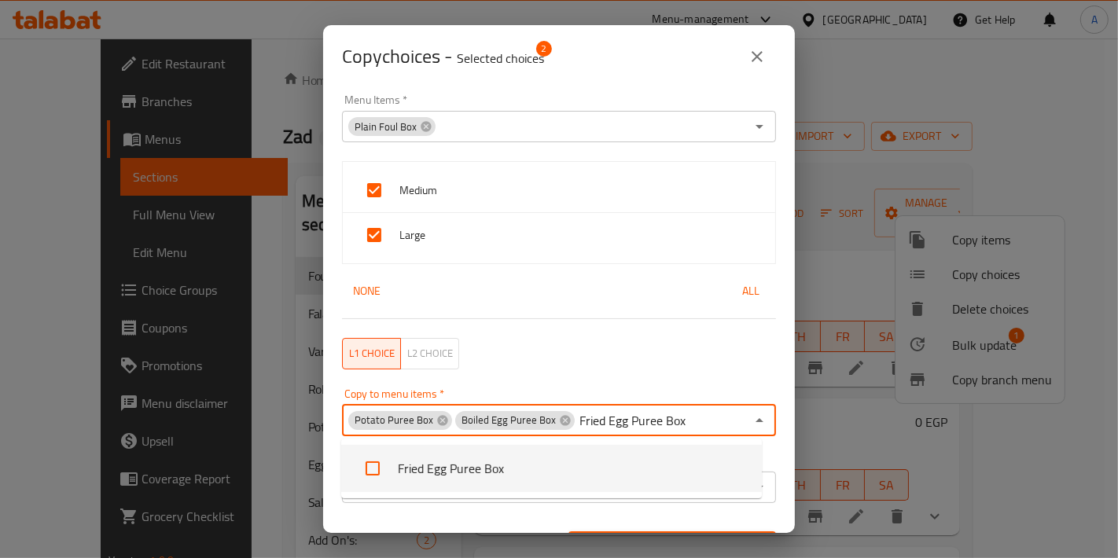
click at [480, 476] on li "Fried Egg Puree Box" at bounding box center [551, 468] width 420 height 47
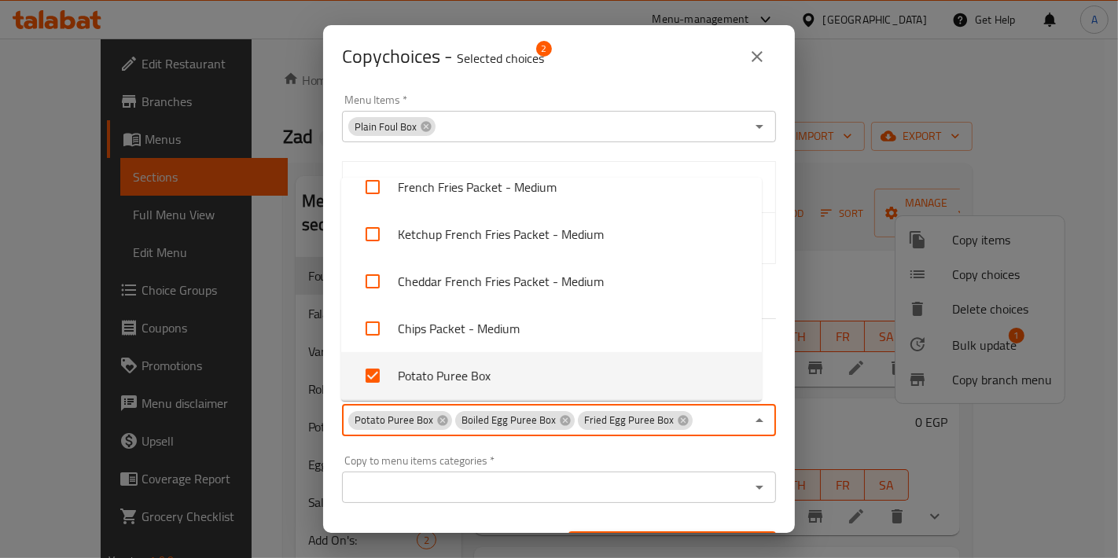
click at [619, 458] on div "Copy to menu items categories   * Copy to menu items categories *" at bounding box center [559, 479] width 434 height 48
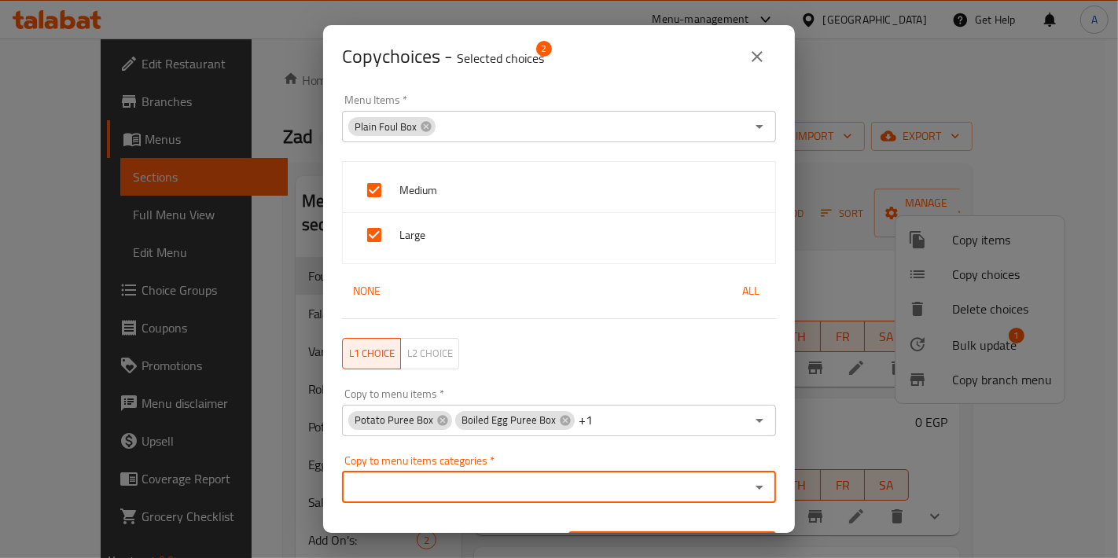
click at [561, 486] on input "Copy to menu items categories   *" at bounding box center [546, 487] width 398 height 22
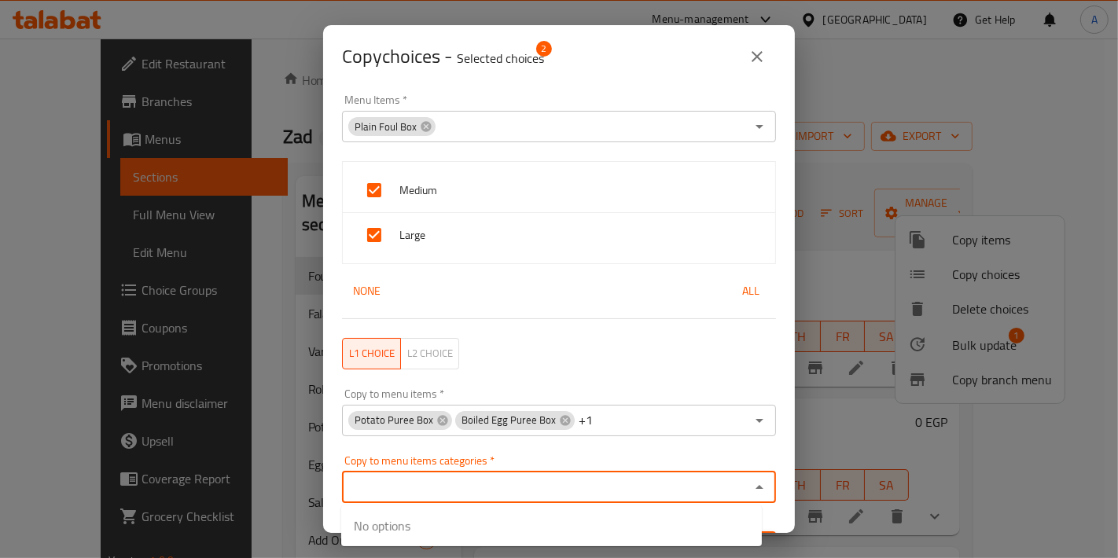
click at [758, 366] on div "L1 choice L2 choice" at bounding box center [558, 354] width 453 height 50
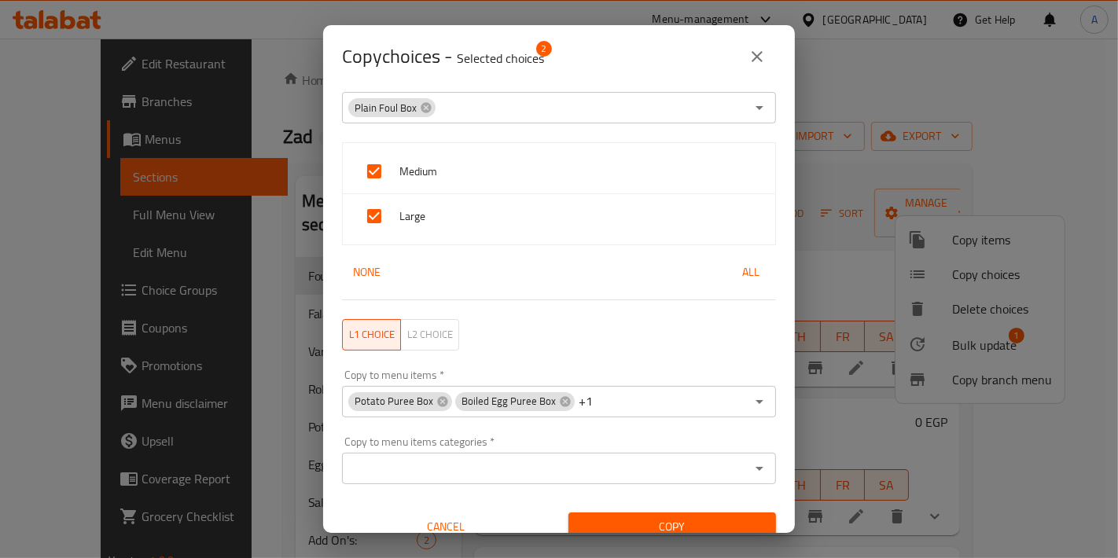
scroll to position [35, 0]
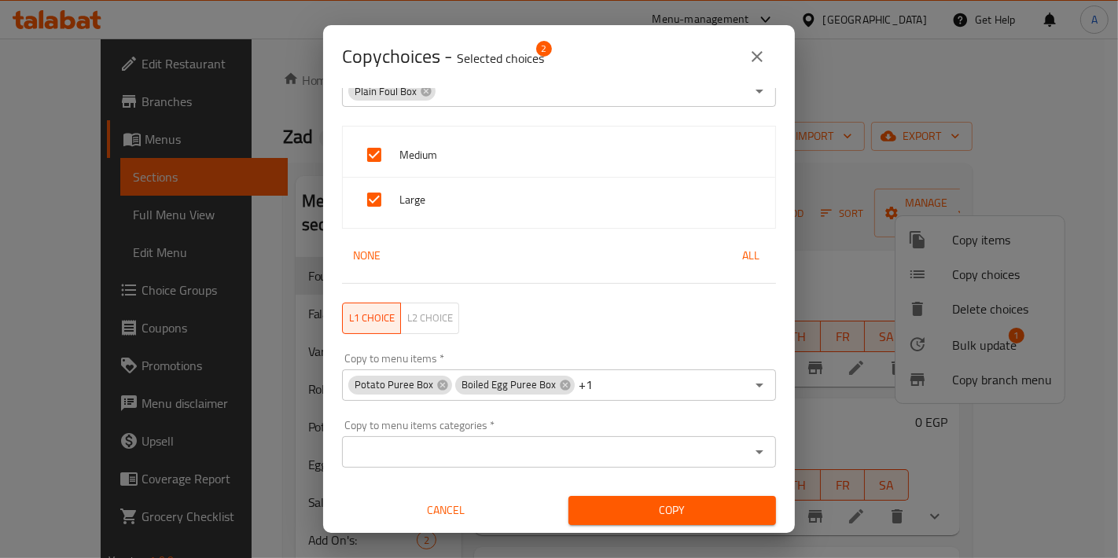
click at [707, 504] on span "Copy" at bounding box center [672, 511] width 182 height 20
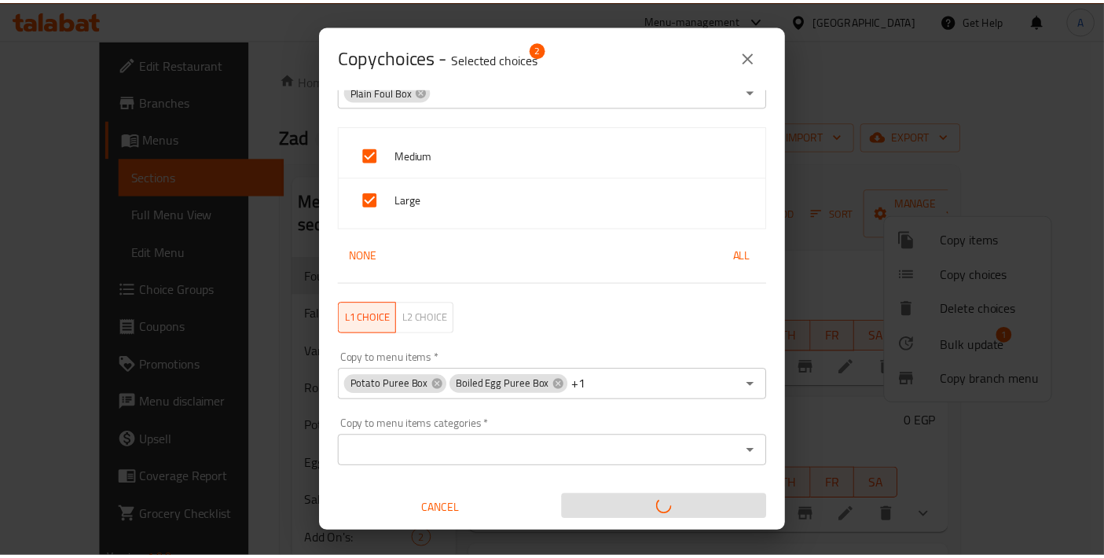
scroll to position [2, 0]
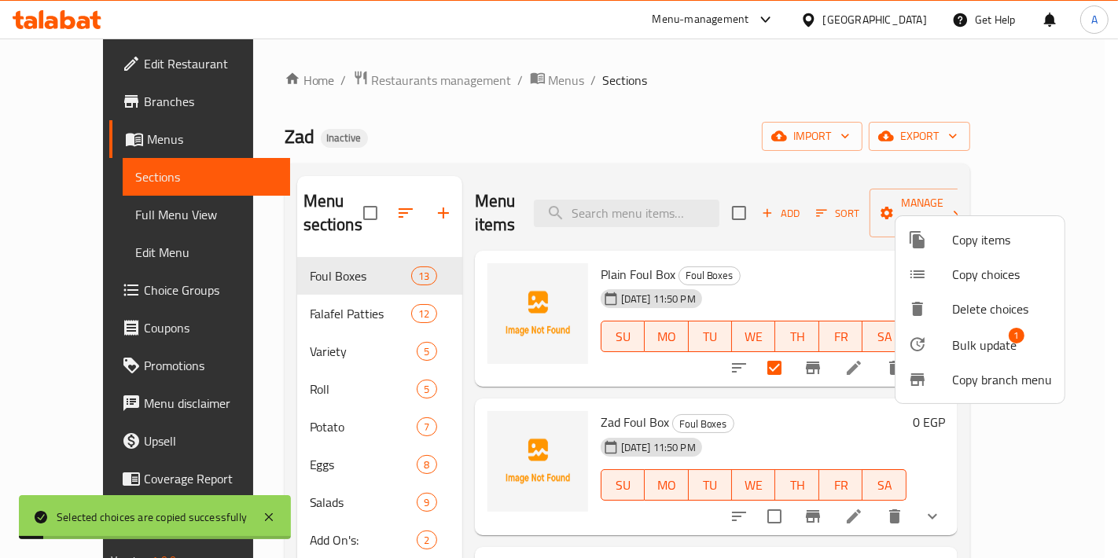
click at [754, 415] on div at bounding box center [559, 279] width 1118 height 558
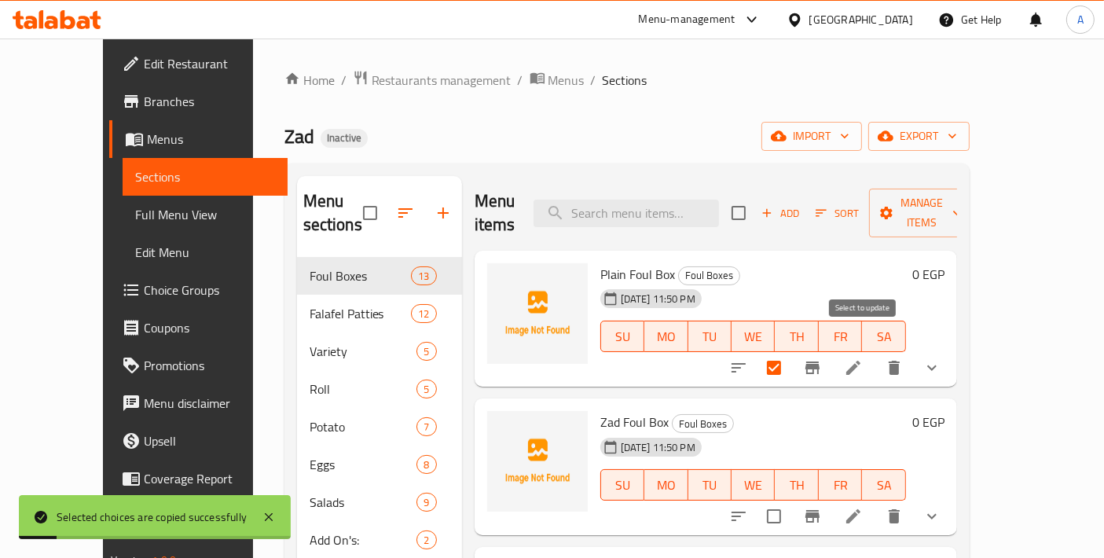
click at [791, 351] on input "checkbox" at bounding box center [774, 367] width 33 height 33
checkbox input "false"
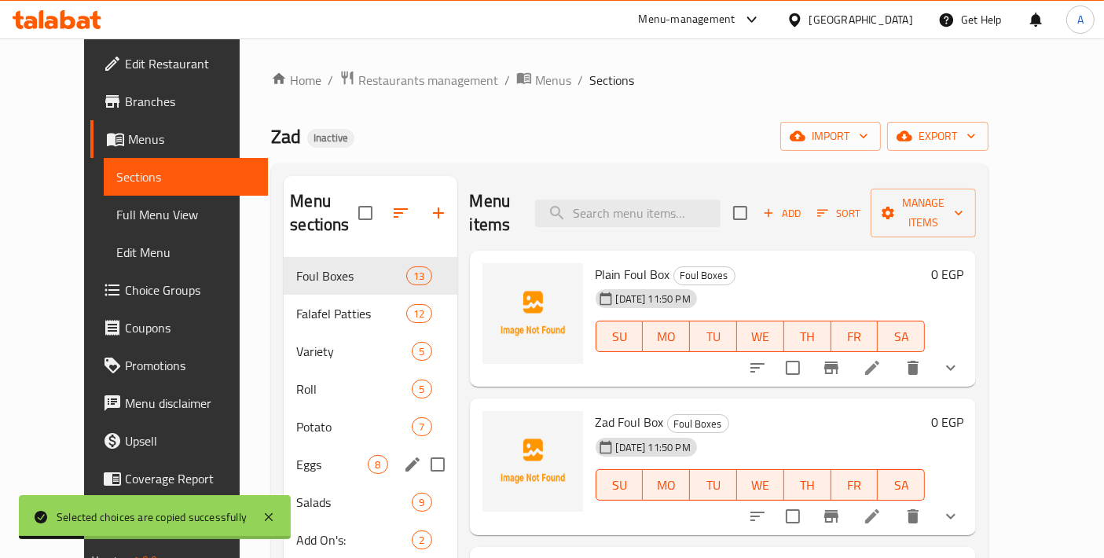
click at [296, 417] on span "Potato" at bounding box center [354, 426] width 116 height 19
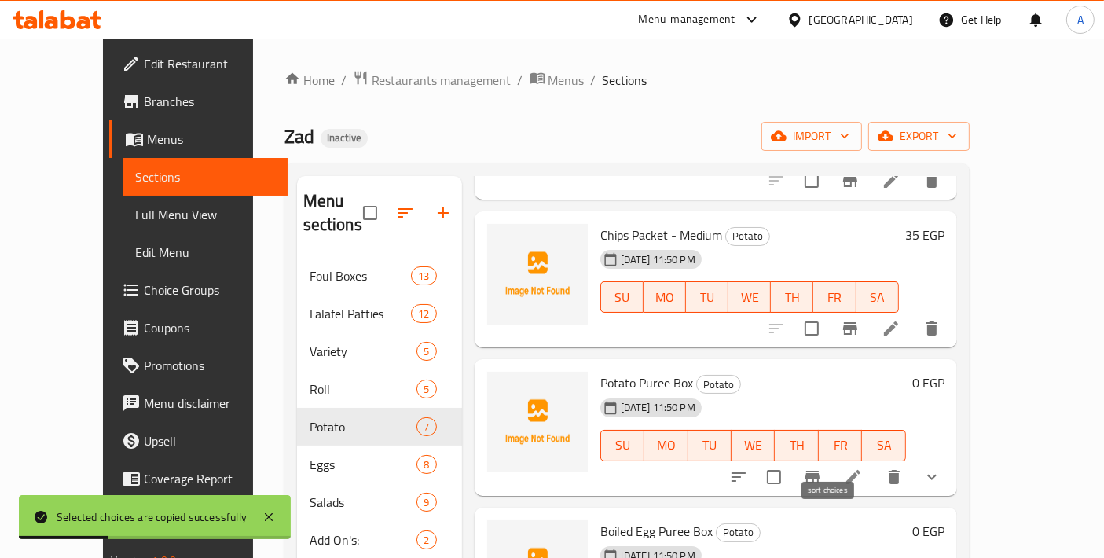
scroll to position [252, 0]
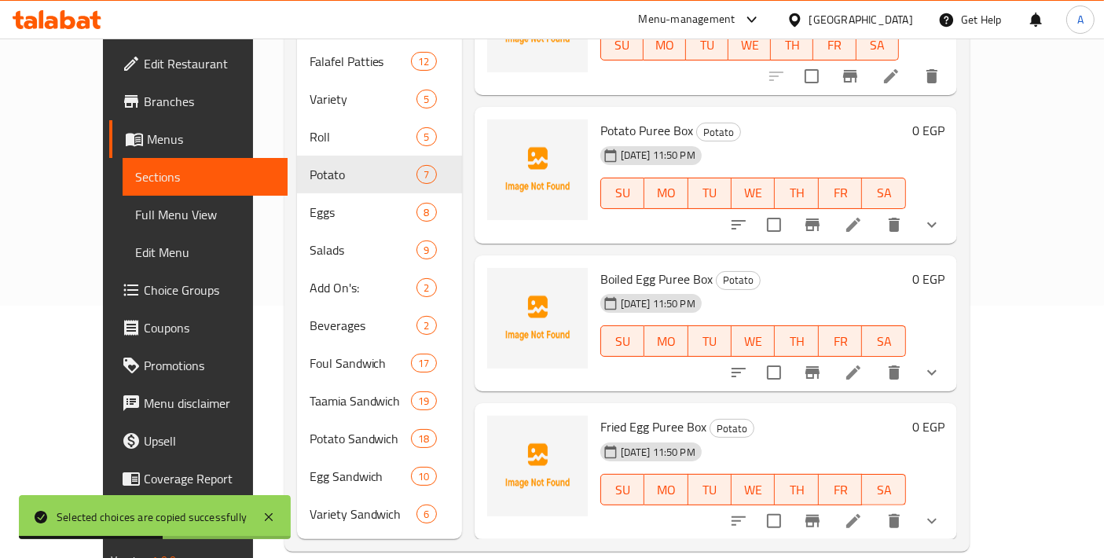
click at [861, 218] on icon at bounding box center [853, 225] width 14 height 14
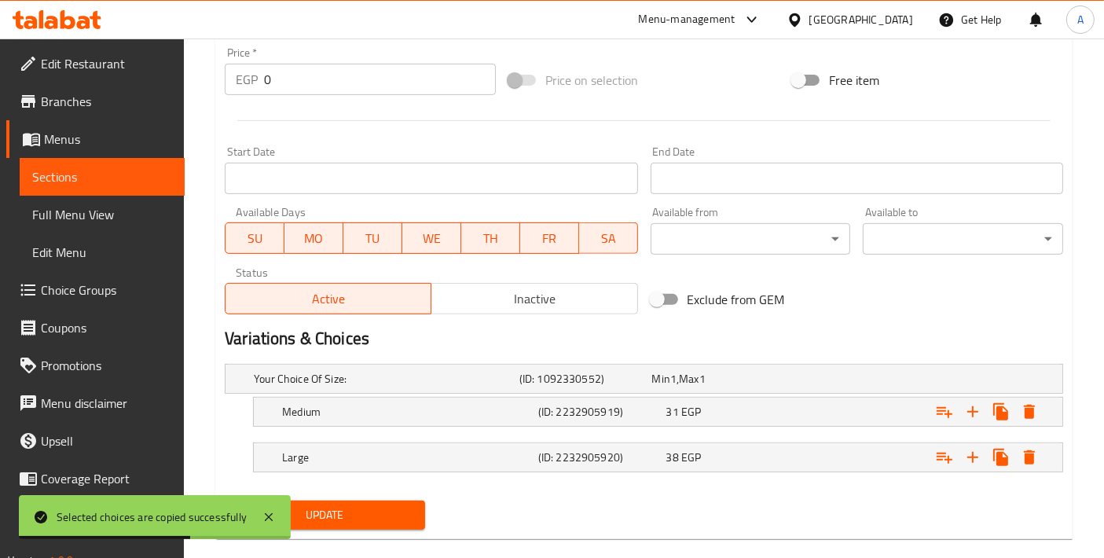
scroll to position [584, 0]
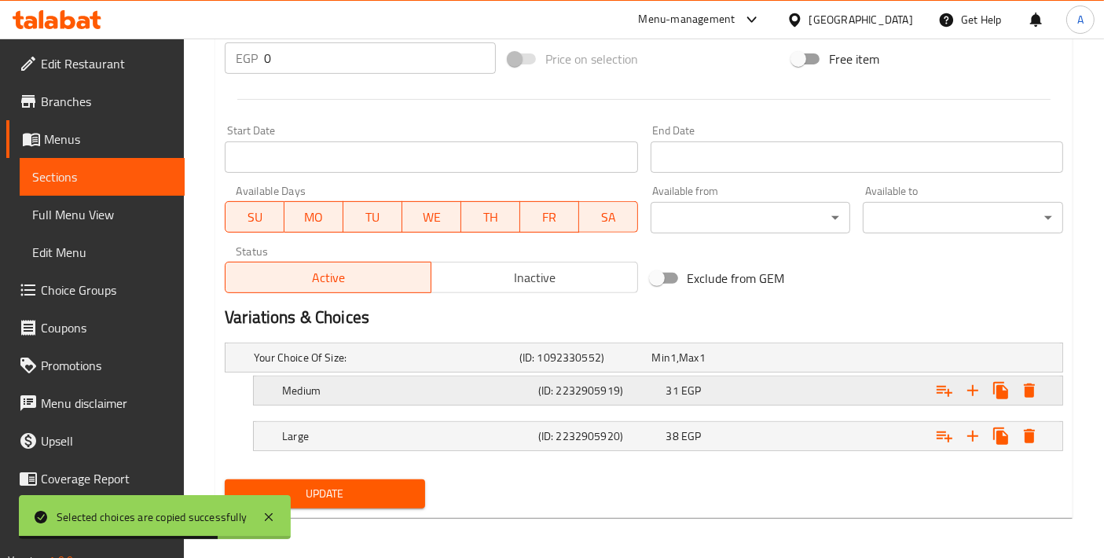
click at [405, 365] on h5 "Medium" at bounding box center [383, 358] width 259 height 16
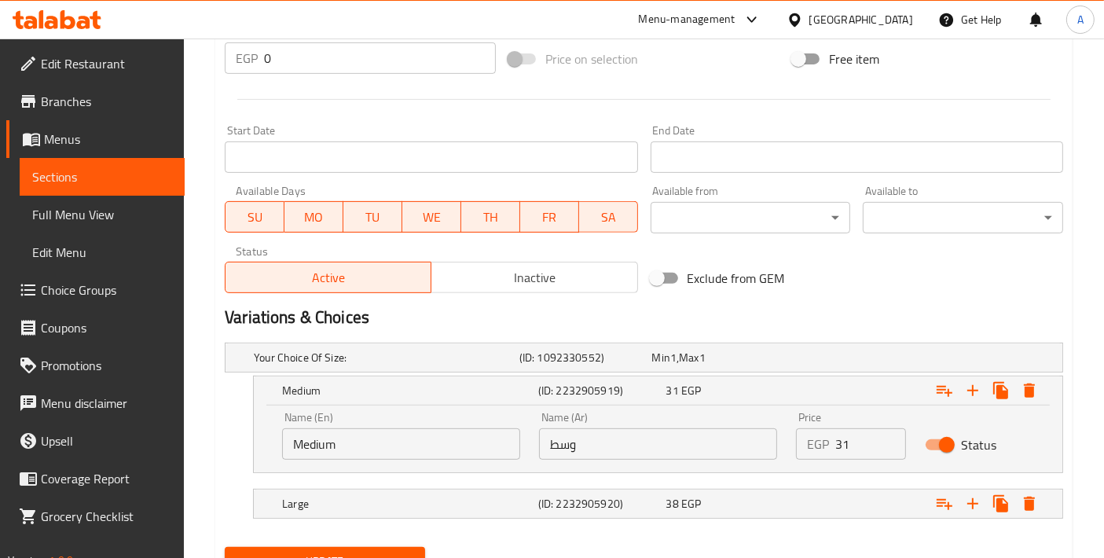
drag, startPoint x: 855, startPoint y: 439, endPoint x: 817, endPoint y: 439, distance: 37.7
click at [817, 439] on div "EGP 31 Price" at bounding box center [850, 443] width 109 height 31
type input "38"
click at [797, 361] on div "Expand" at bounding box center [914, 357] width 266 height 6
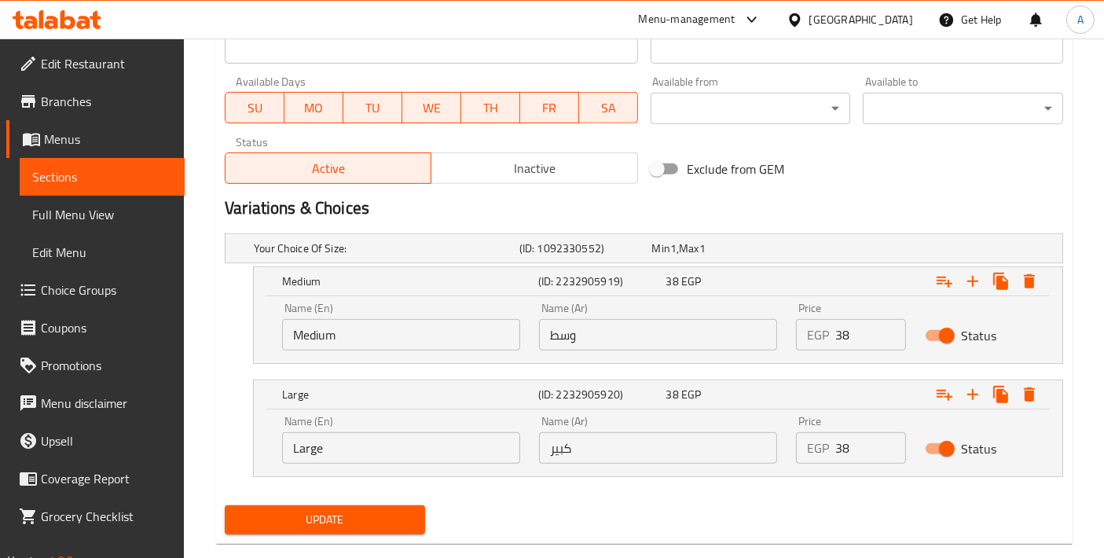
scroll to position [719, 0]
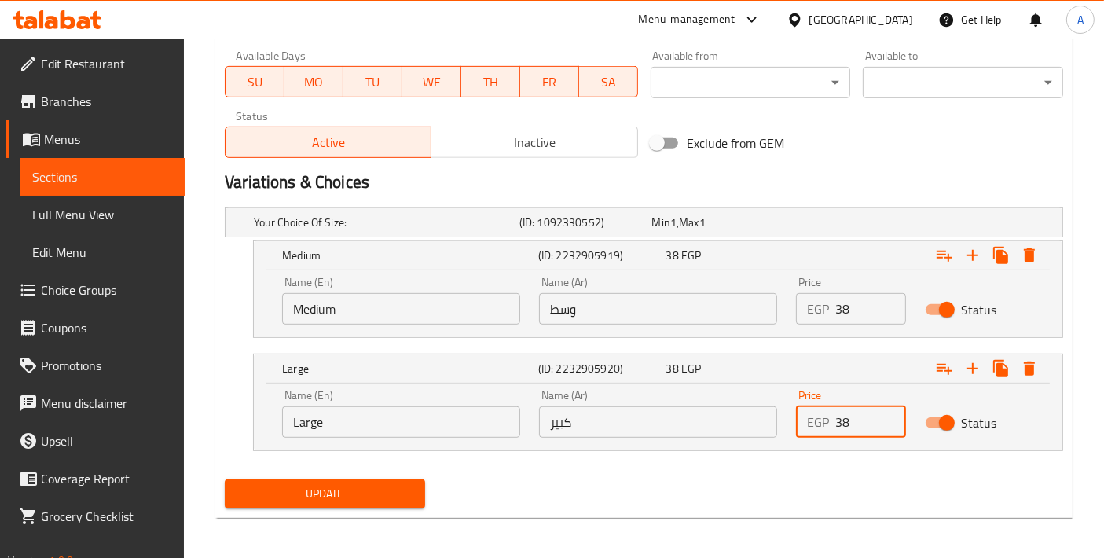
drag, startPoint x: 859, startPoint y: 415, endPoint x: 838, endPoint y: 416, distance: 21.2
click at [838, 416] on input "38" at bounding box center [870, 421] width 70 height 31
type input "49"
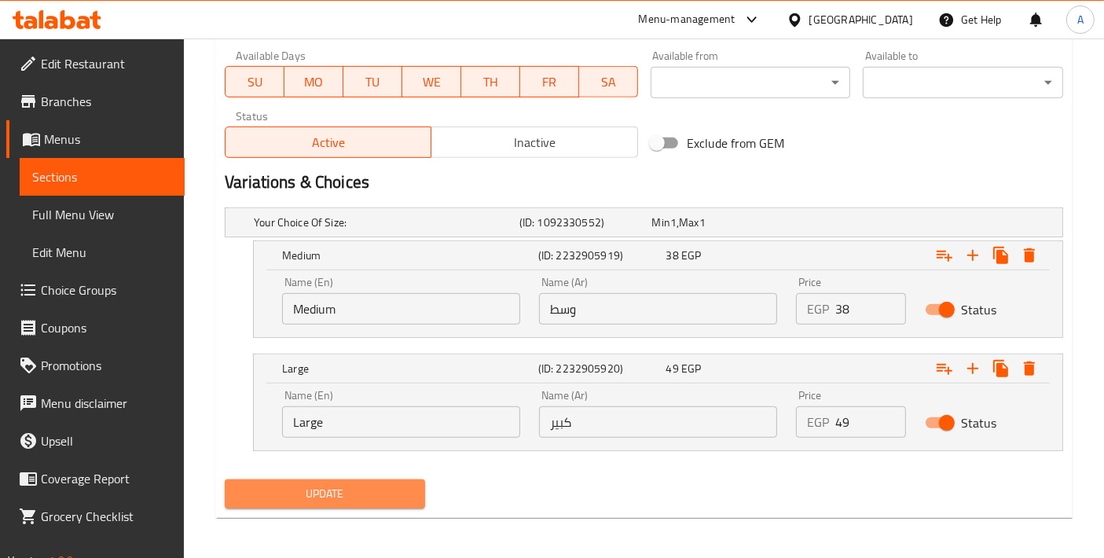
click at [357, 484] on span "Update" at bounding box center [324, 494] width 175 height 20
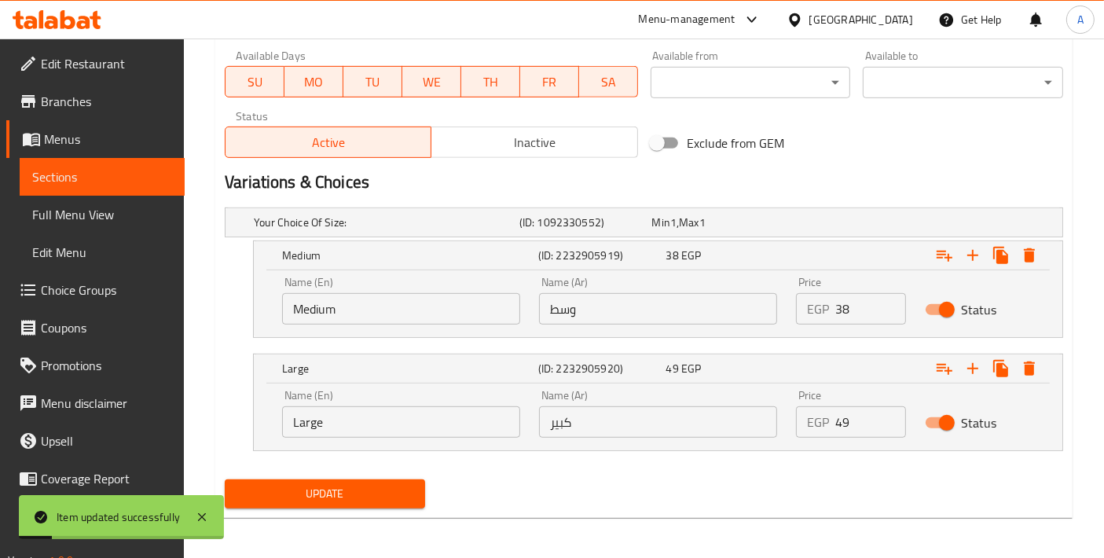
click at [603, 473] on div "Update" at bounding box center [643, 494] width 851 height 42
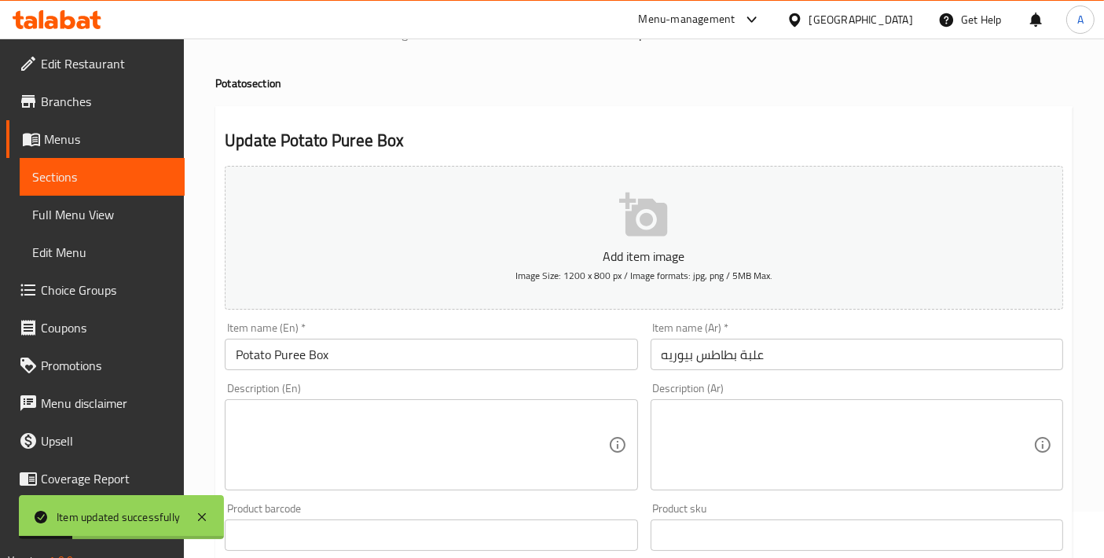
scroll to position [0, 0]
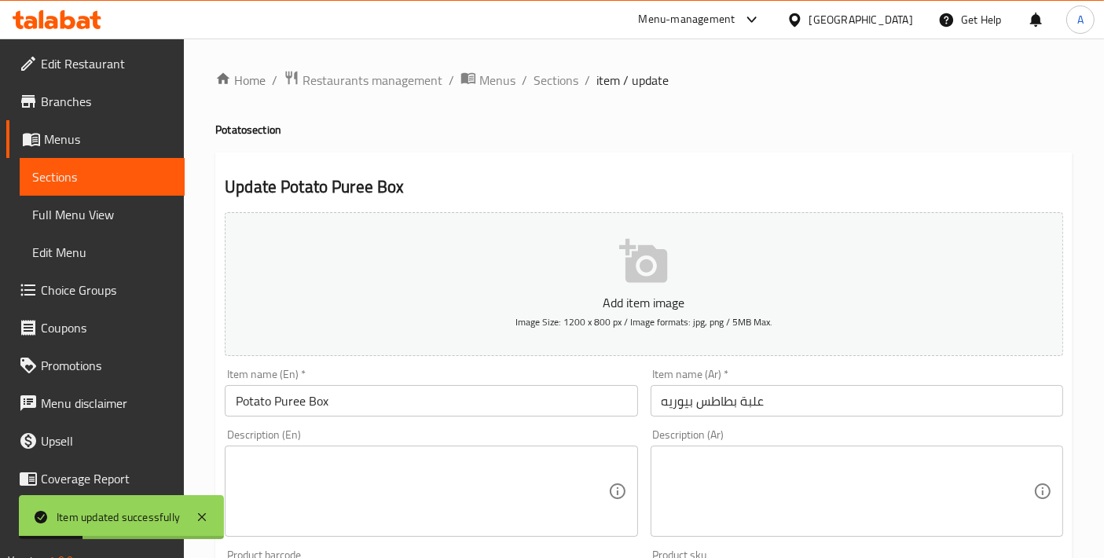
click at [561, 85] on span "Sections" at bounding box center [556, 80] width 45 height 19
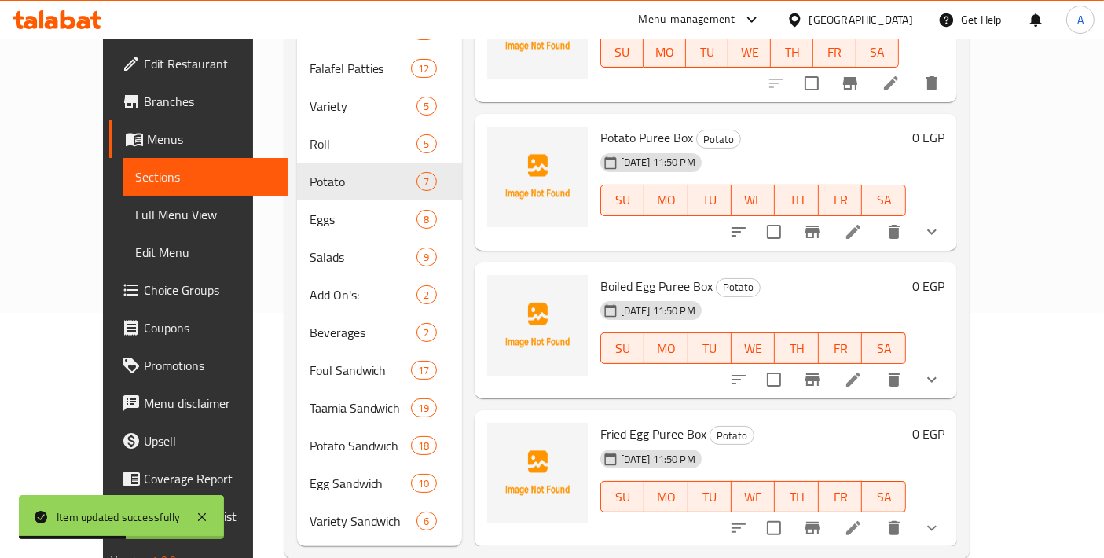
scroll to position [252, 0]
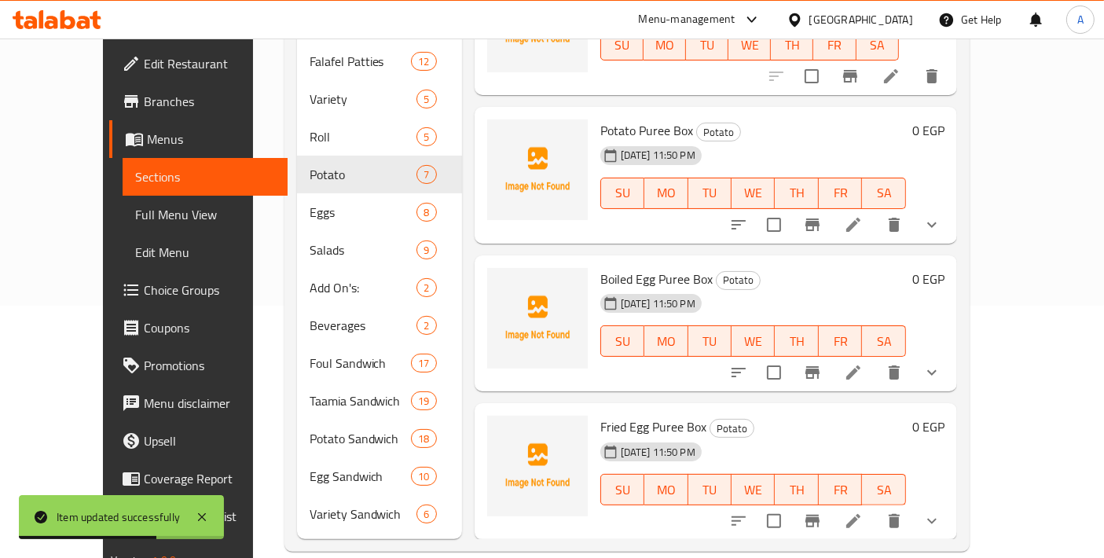
click at [876, 358] on li at bounding box center [854, 372] width 44 height 28
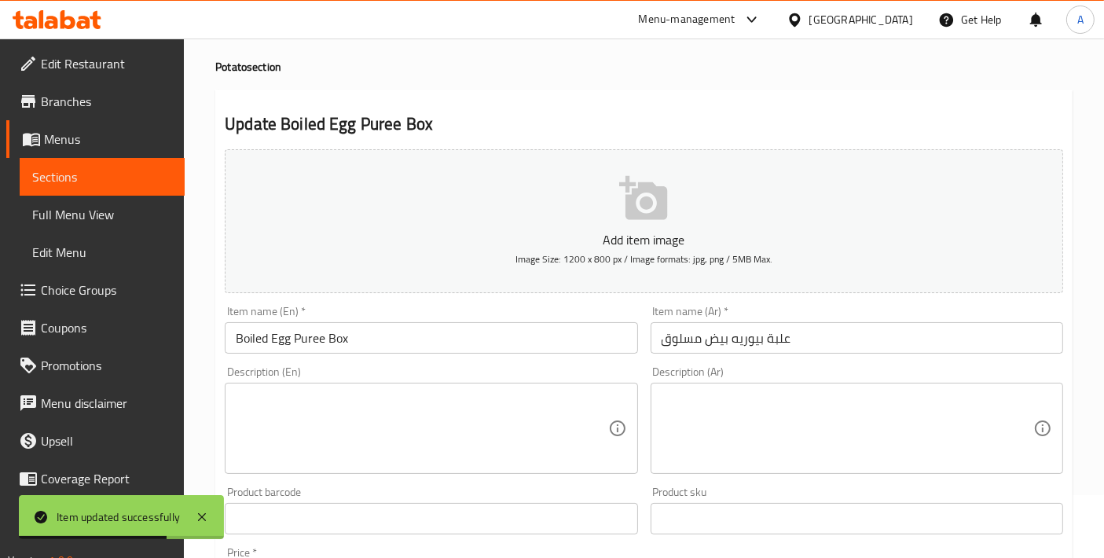
scroll to position [584, 0]
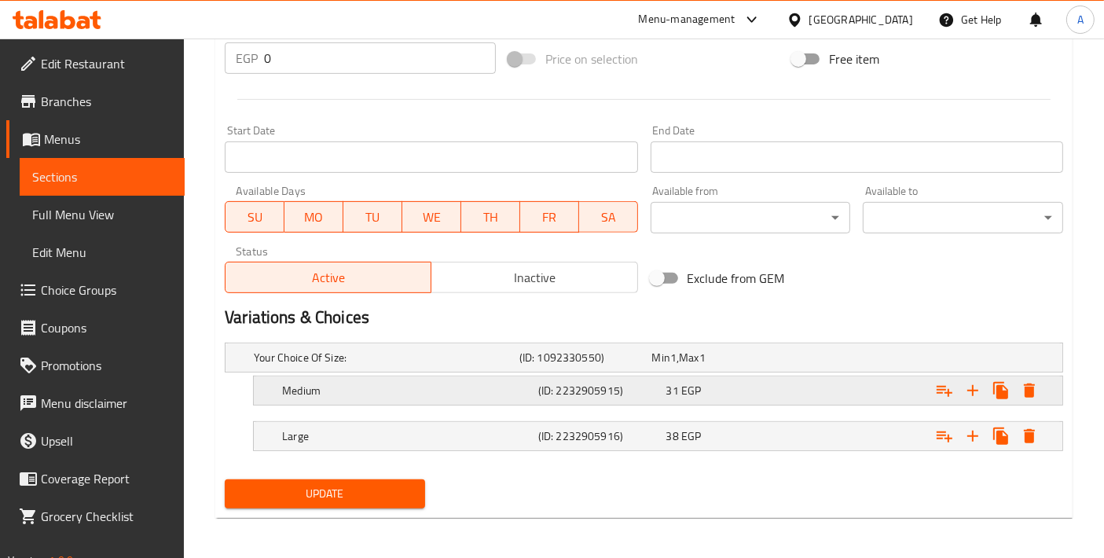
drag, startPoint x: 662, startPoint y: 391, endPoint x: 670, endPoint y: 391, distance: 8.7
click at [662, 369] on div "31 EGP" at bounding box center [715, 358] width 133 height 22
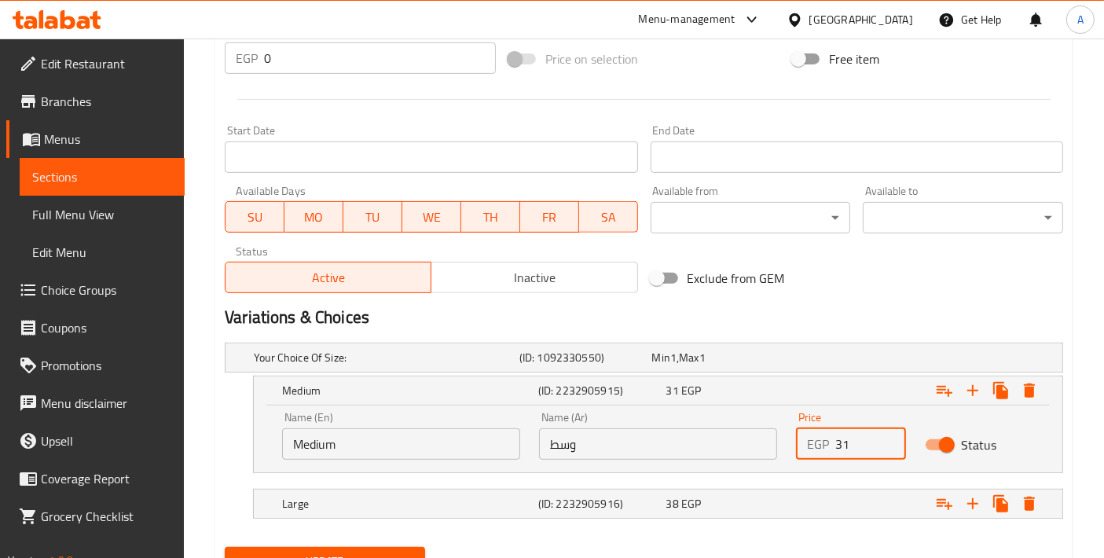
drag, startPoint x: 857, startPoint y: 434, endPoint x: 787, endPoint y: 431, distance: 70.0
click at [787, 431] on div "Price EGP 31 Price" at bounding box center [851, 435] width 128 height 67
type input "54"
click at [774, 365] on div "38 EGP" at bounding box center [715, 358] width 127 height 16
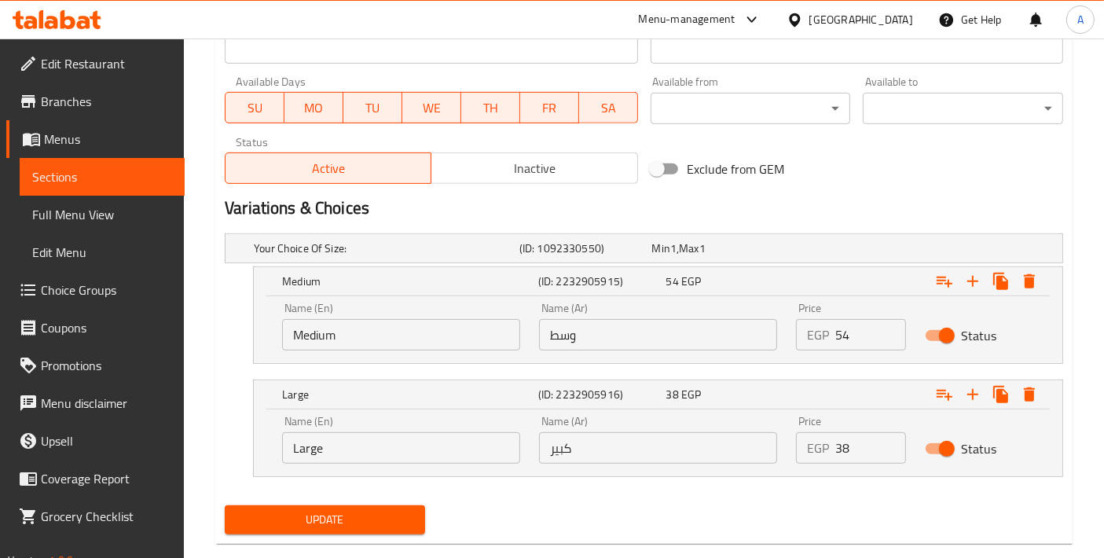
scroll to position [719, 0]
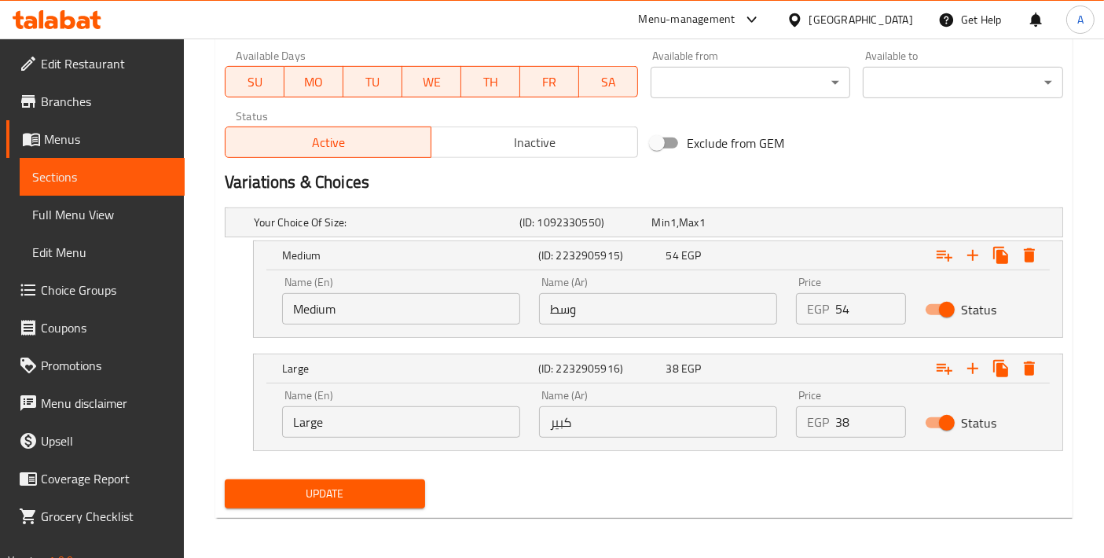
drag, startPoint x: 839, startPoint y: 422, endPoint x: 795, endPoint y: 422, distance: 44.0
click at [796, 422] on div "EGP 38 Price" at bounding box center [850, 421] width 109 height 31
type input "63"
click at [384, 499] on span "Update" at bounding box center [324, 494] width 175 height 20
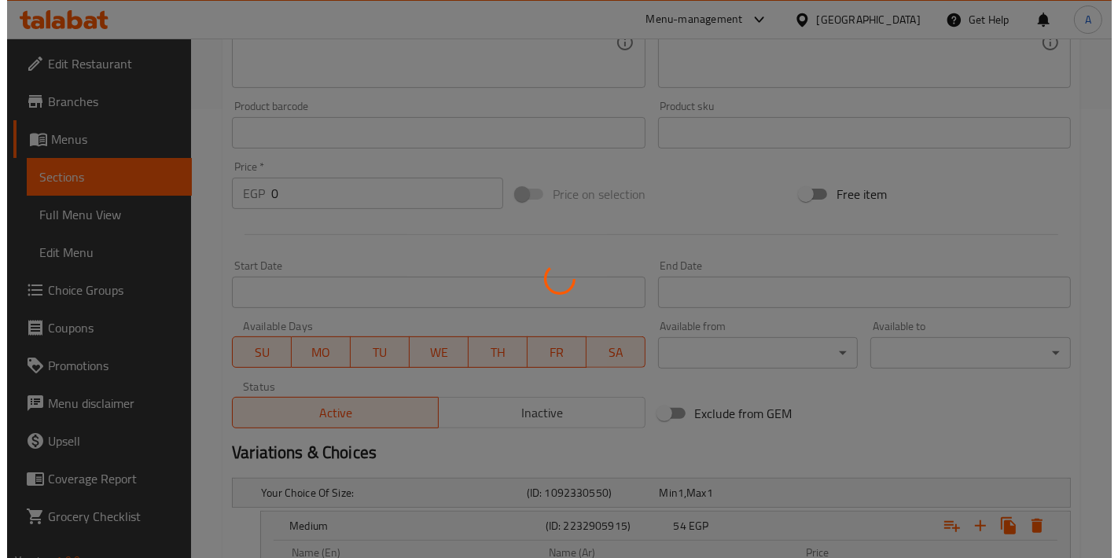
scroll to position [0, 0]
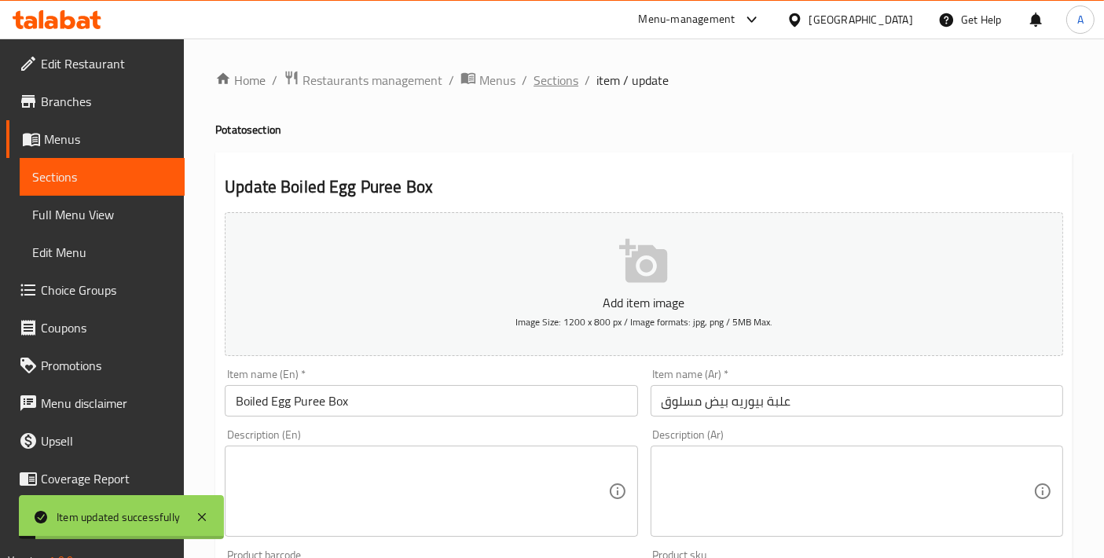
click at [543, 77] on span "Sections" at bounding box center [556, 80] width 45 height 19
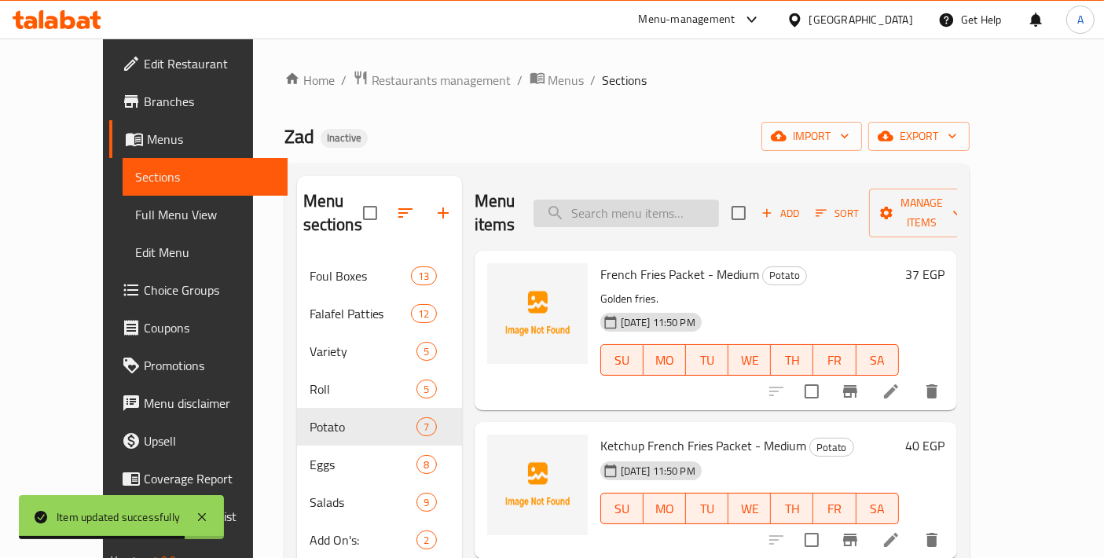
click at [687, 208] on input "search" at bounding box center [626, 214] width 185 height 28
paste input "Fried Egg Puree Box"
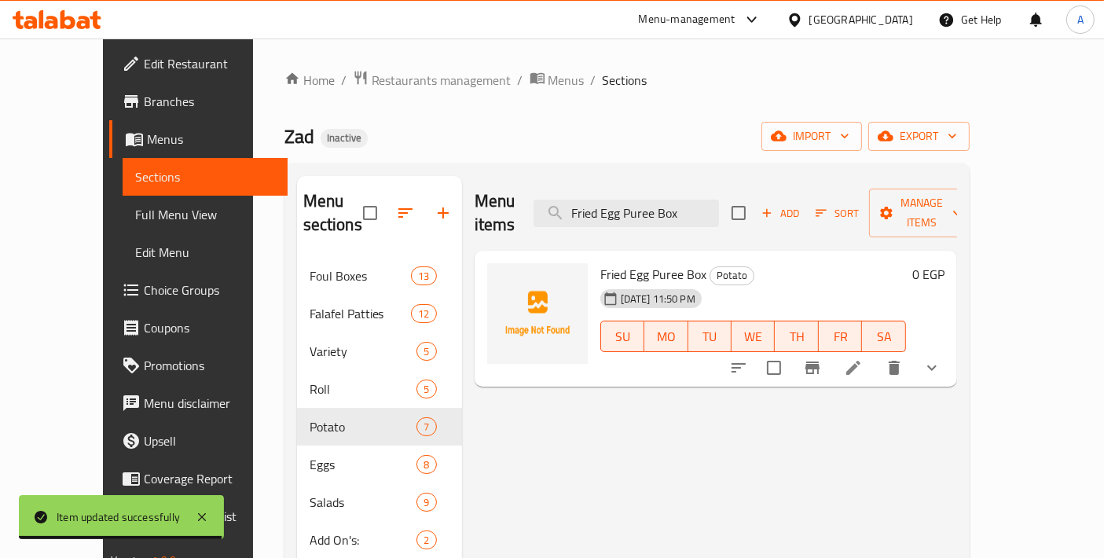
type input "Fried Egg Puree Box"
click at [876, 354] on li at bounding box center [854, 368] width 44 height 28
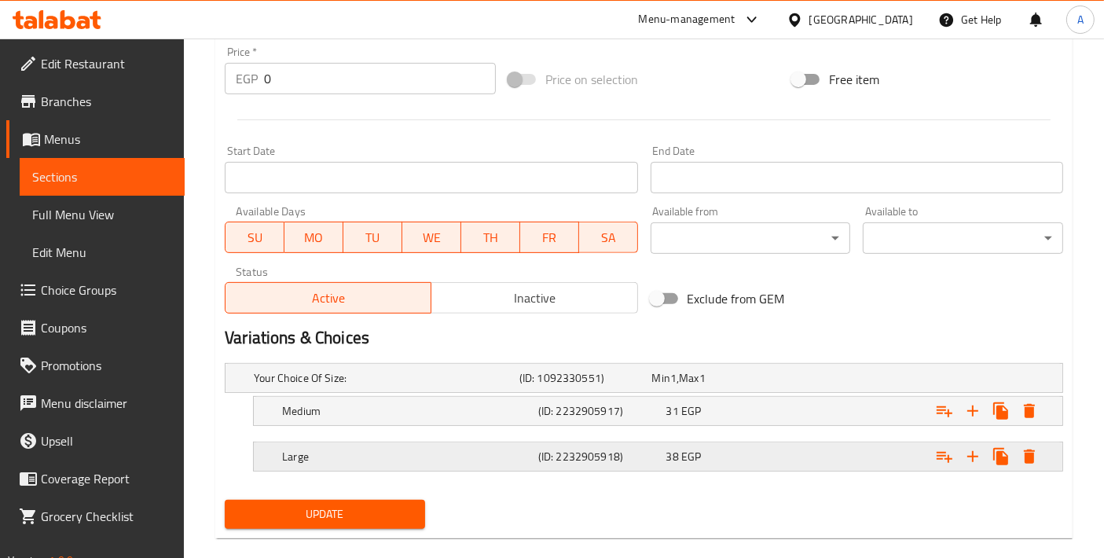
scroll to position [584, 0]
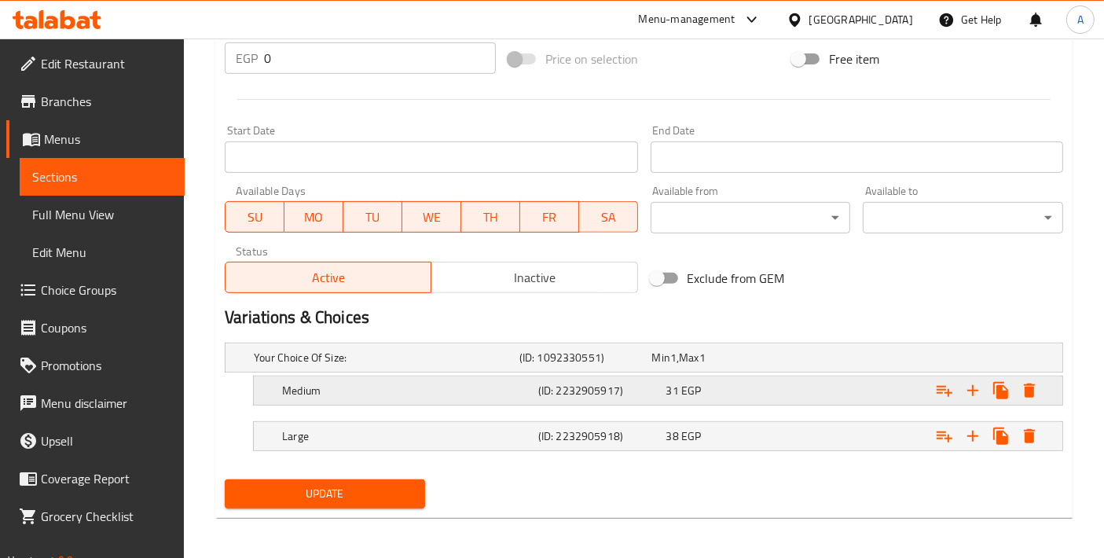
click at [610, 365] on h5 "(ID: 2232905917)" at bounding box center [582, 358] width 127 height 16
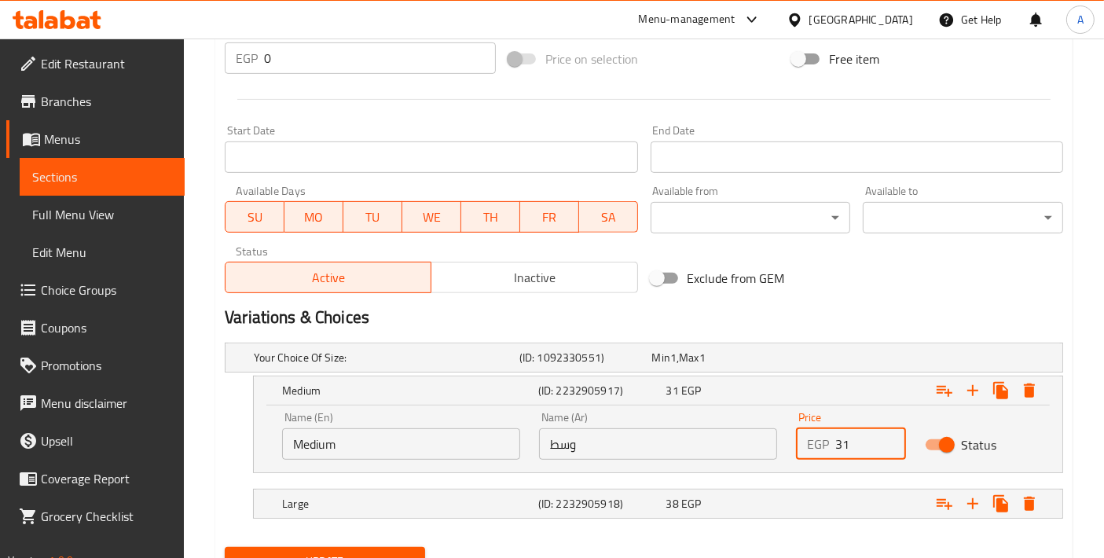
drag, startPoint x: 834, startPoint y: 429, endPoint x: 822, endPoint y: 429, distance: 11.8
click at [822, 429] on div "EGP 31 Price" at bounding box center [850, 443] width 109 height 31
type input "55"
click at [751, 365] on div "38 EGP" at bounding box center [715, 358] width 127 height 16
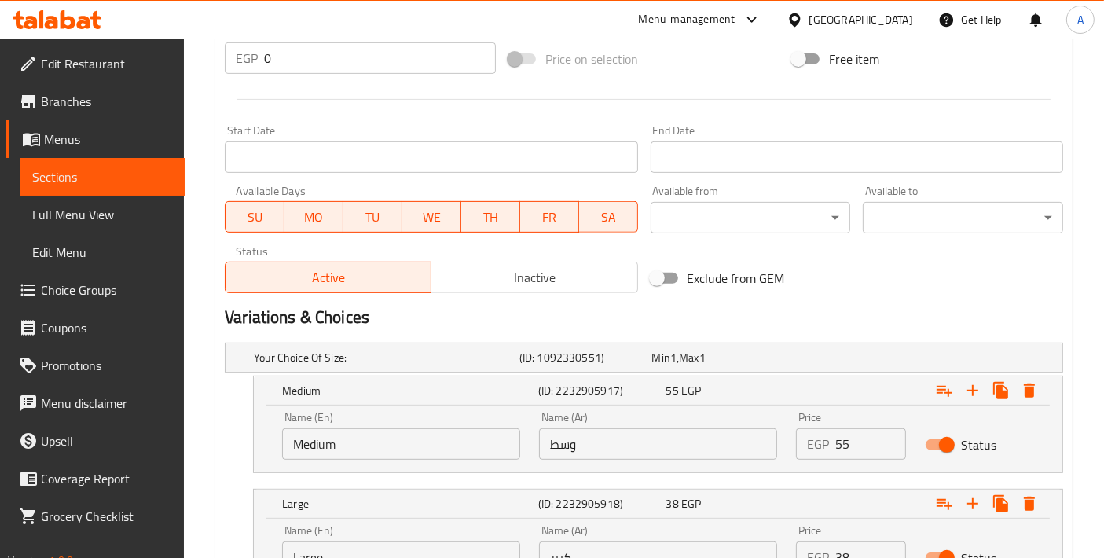
scroll to position [719, 0]
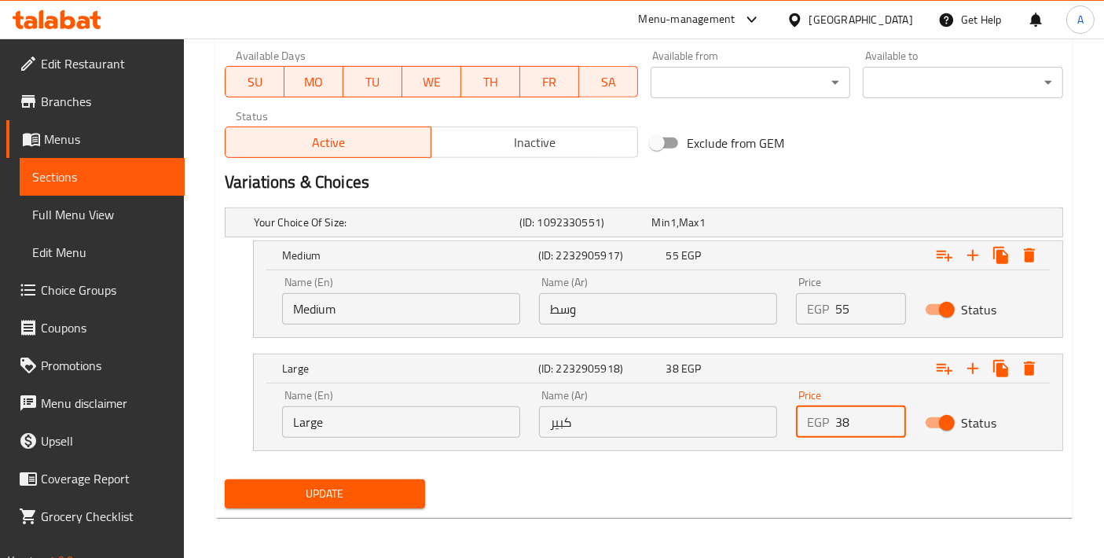
drag, startPoint x: 858, startPoint y: 420, endPoint x: 755, endPoint y: 420, distance: 103.0
click at [755, 420] on div "Name (En) Large Name (En) Name (Ar) كبير Name (Ar) Price EGP 38 Price Status" at bounding box center [658, 413] width 771 height 67
type input "68"
click at [346, 479] on button "Update" at bounding box center [325, 493] width 200 height 29
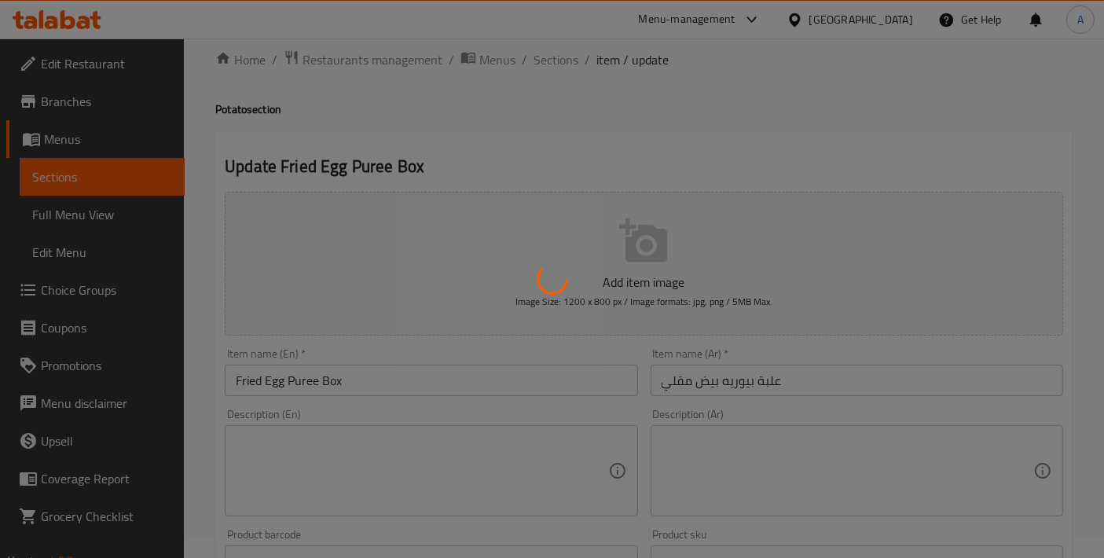
scroll to position [0, 0]
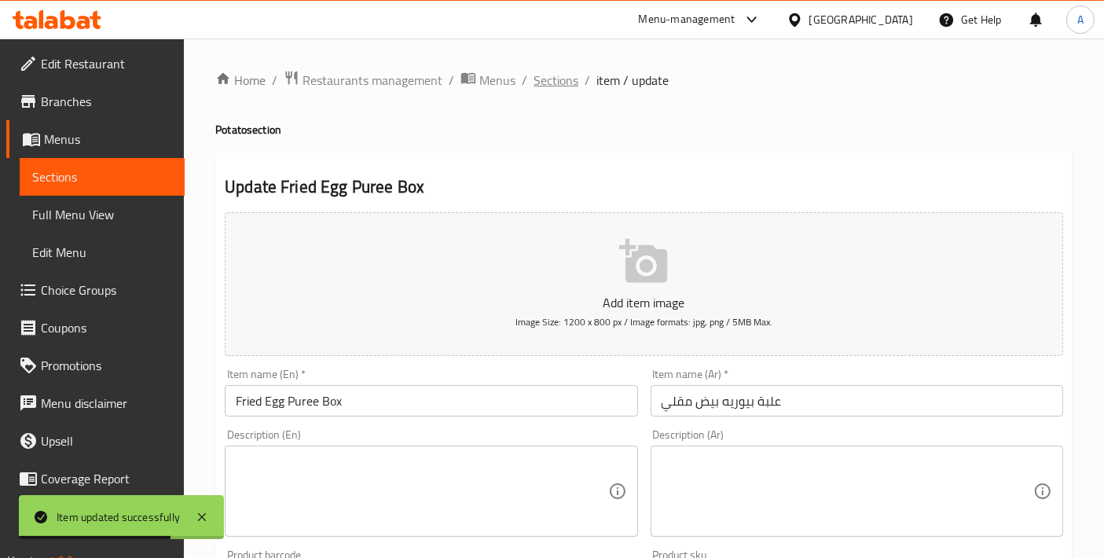
click at [550, 90] on span "Sections" at bounding box center [556, 80] width 45 height 19
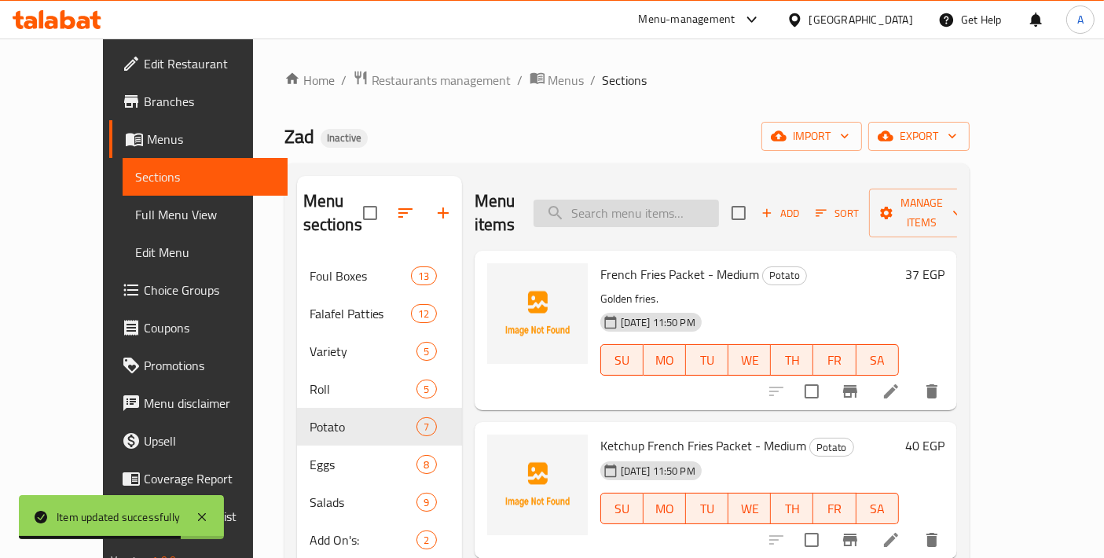
click at [666, 200] on input "search" at bounding box center [626, 214] width 185 height 28
paste input "Baba Ghanoush"
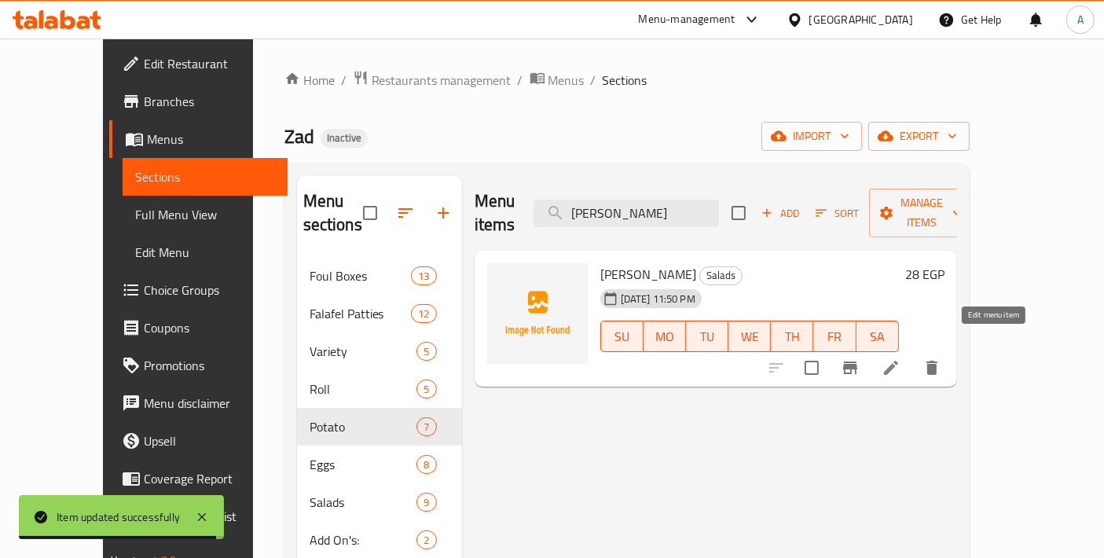
type input "Baba Ghanoush"
click at [901, 358] on icon at bounding box center [891, 367] width 19 height 19
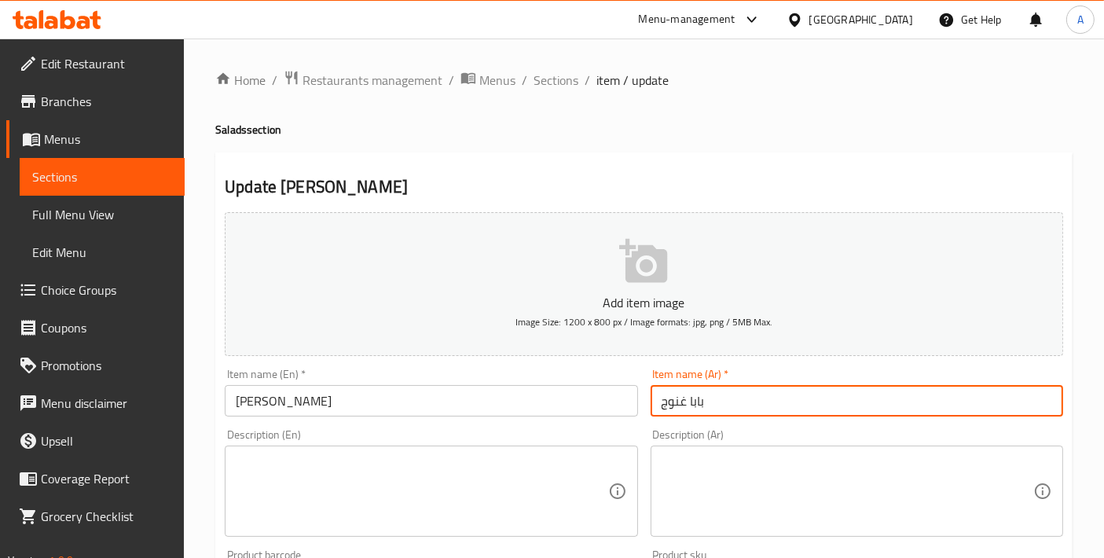
click at [707, 398] on input "بابا غنوج" at bounding box center [857, 400] width 413 height 31
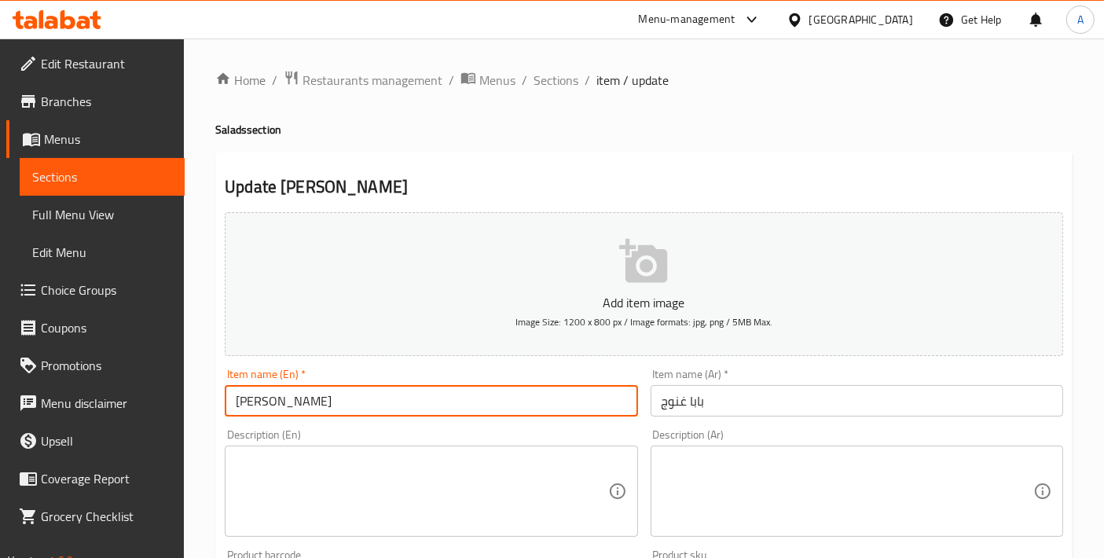
drag, startPoint x: 373, startPoint y: 389, endPoint x: 129, endPoint y: 364, distance: 244.9
paste input "noug"
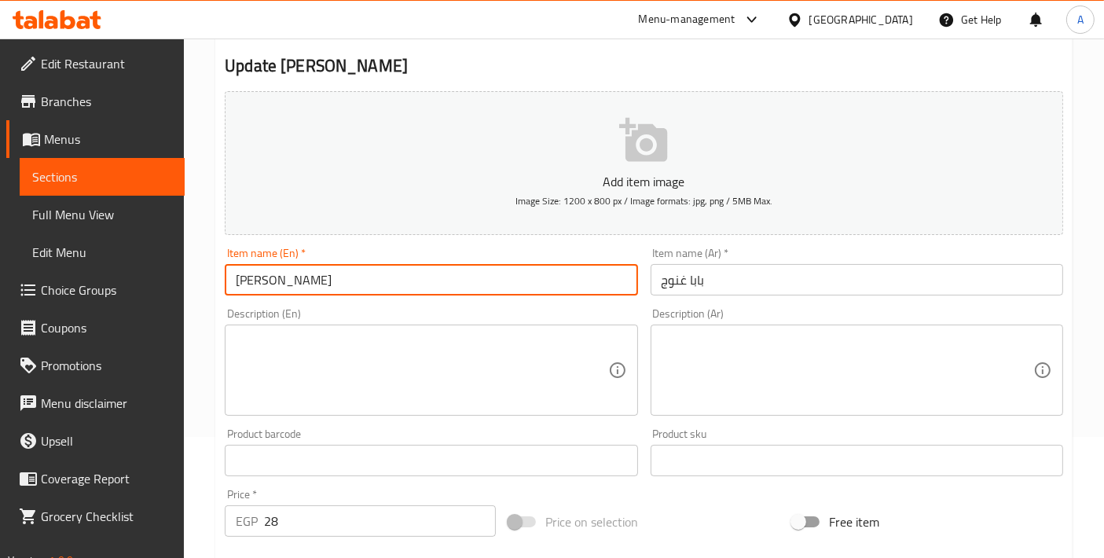
scroll to position [549, 0]
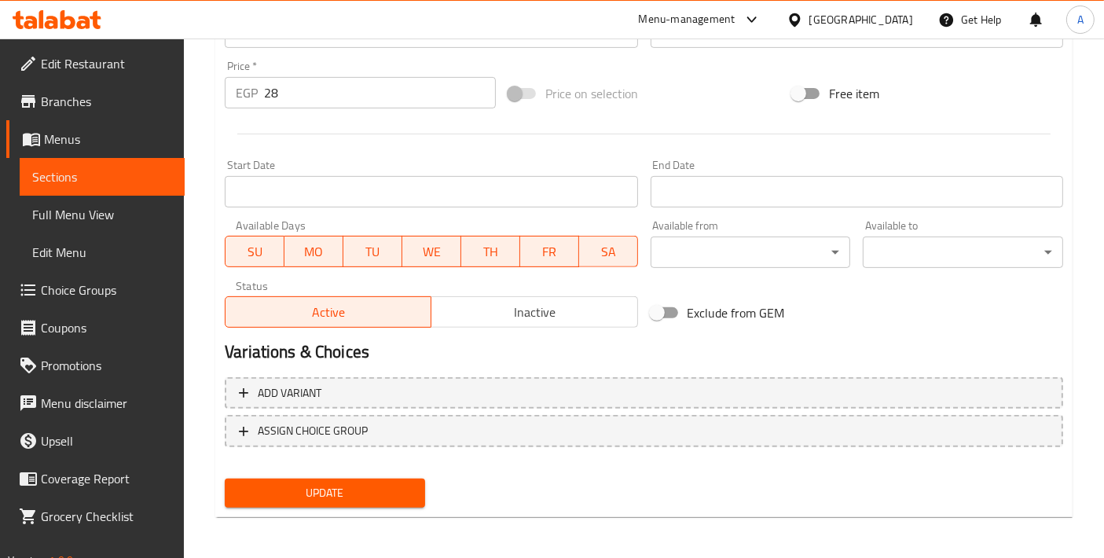
type input "[PERSON_NAME]"
click at [311, 492] on span "Update" at bounding box center [324, 493] width 175 height 20
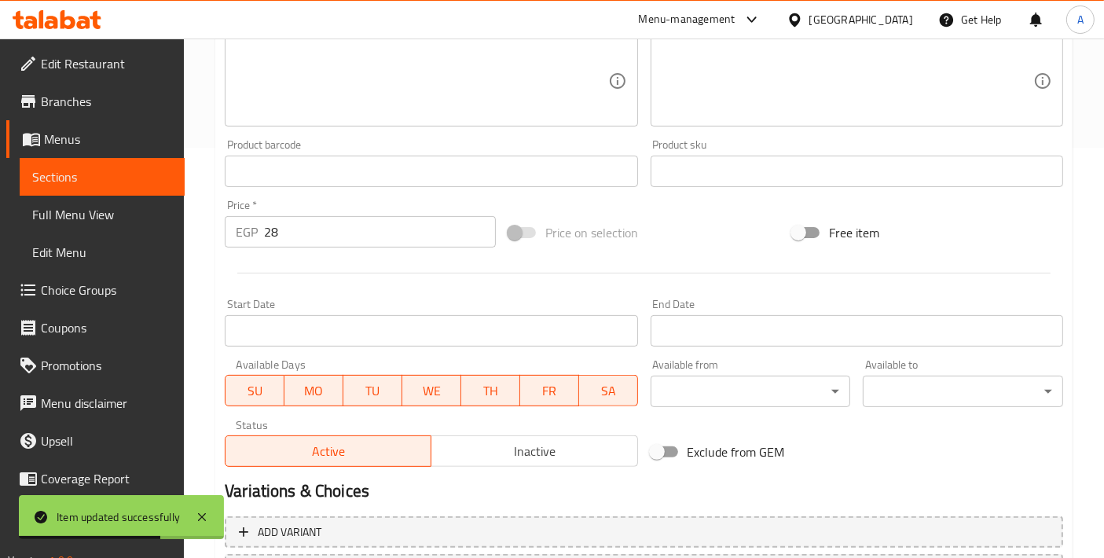
scroll to position [0, 0]
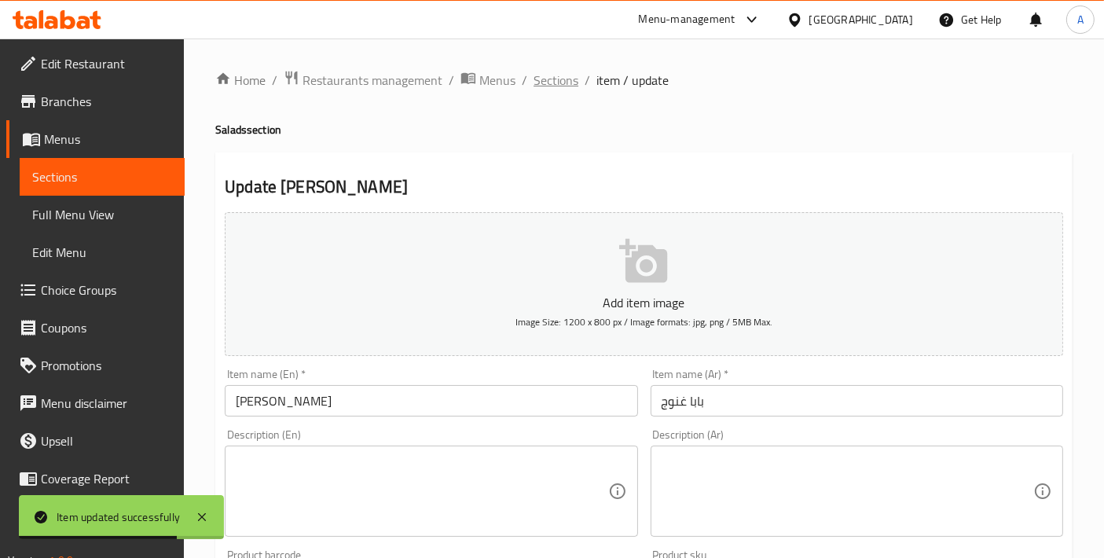
click at [547, 85] on span "Sections" at bounding box center [556, 80] width 45 height 19
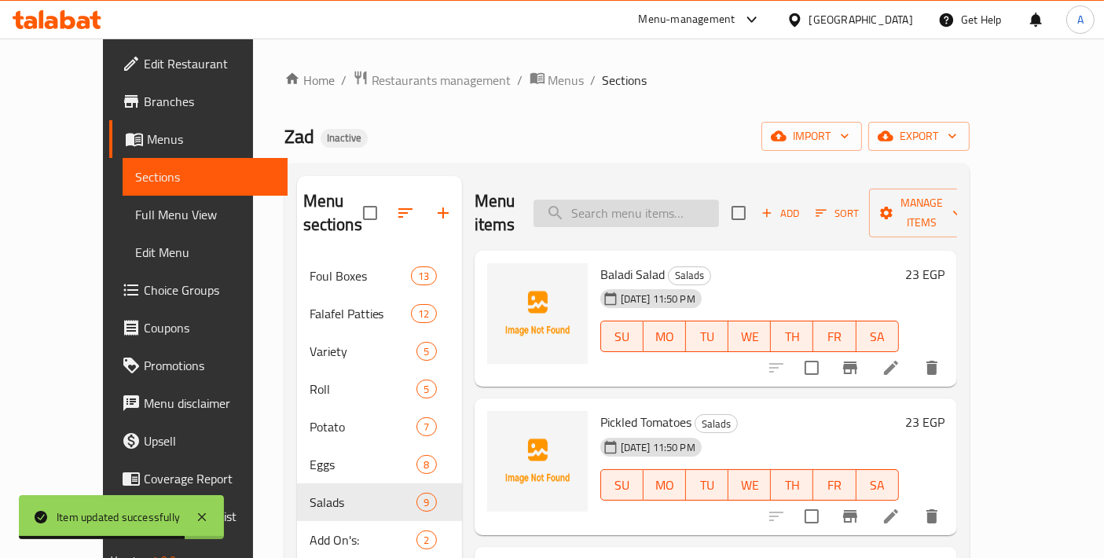
click at [648, 200] on input "search" at bounding box center [626, 214] width 185 height 28
paste input "Kiri Pastrami Taameia Sandwich"
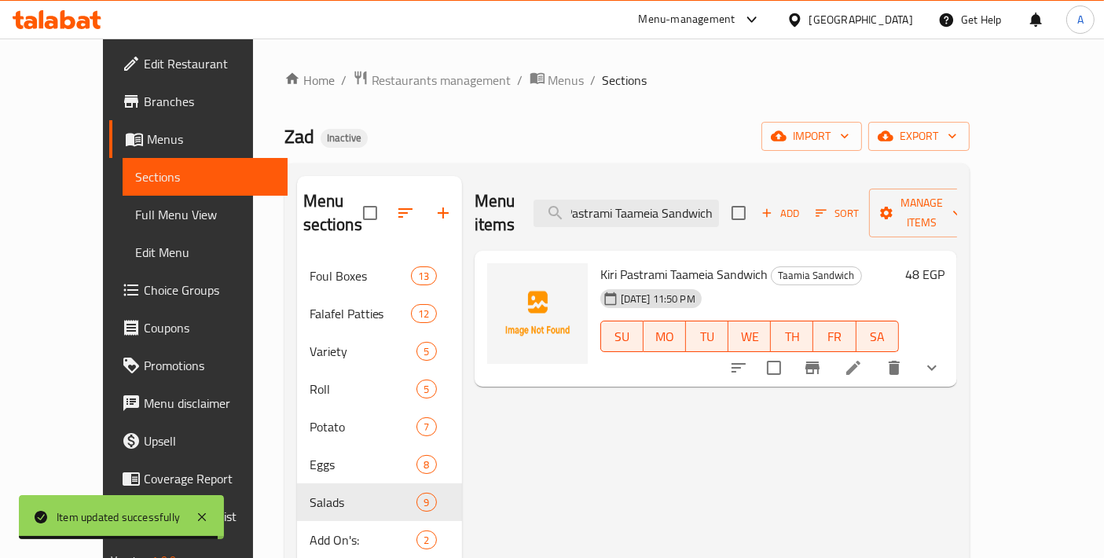
type input "Kiri Pastrami Taameia Sandwich"
click at [876, 355] on li at bounding box center [854, 368] width 44 height 28
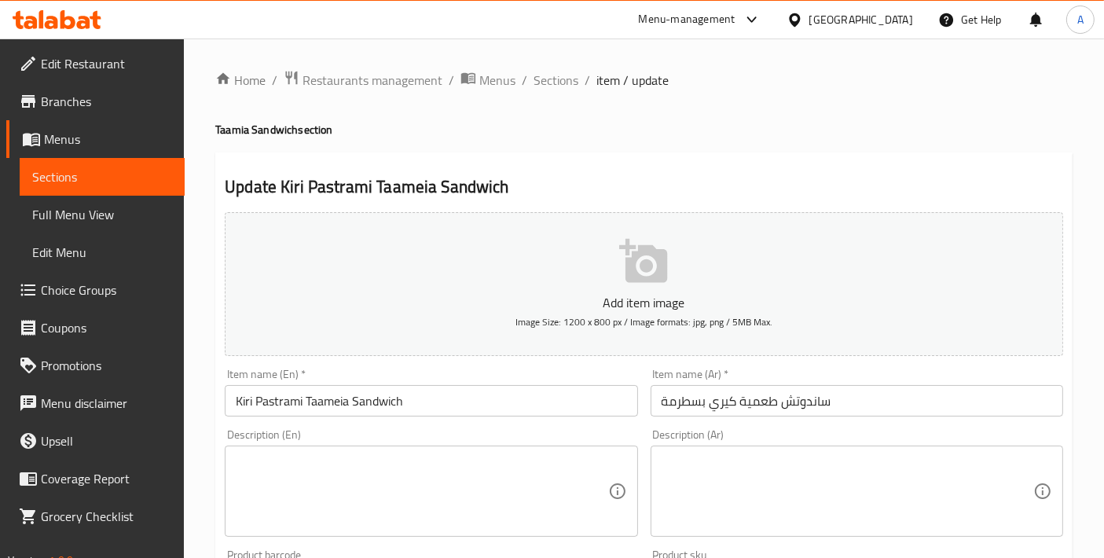
click at [242, 125] on h4 "Taamia Sandwich section" at bounding box center [643, 130] width 857 height 16
copy h4 "Taamia"
click at [326, 403] on input "Kiri Pastrami Taameia Sandwich" at bounding box center [431, 400] width 413 height 31
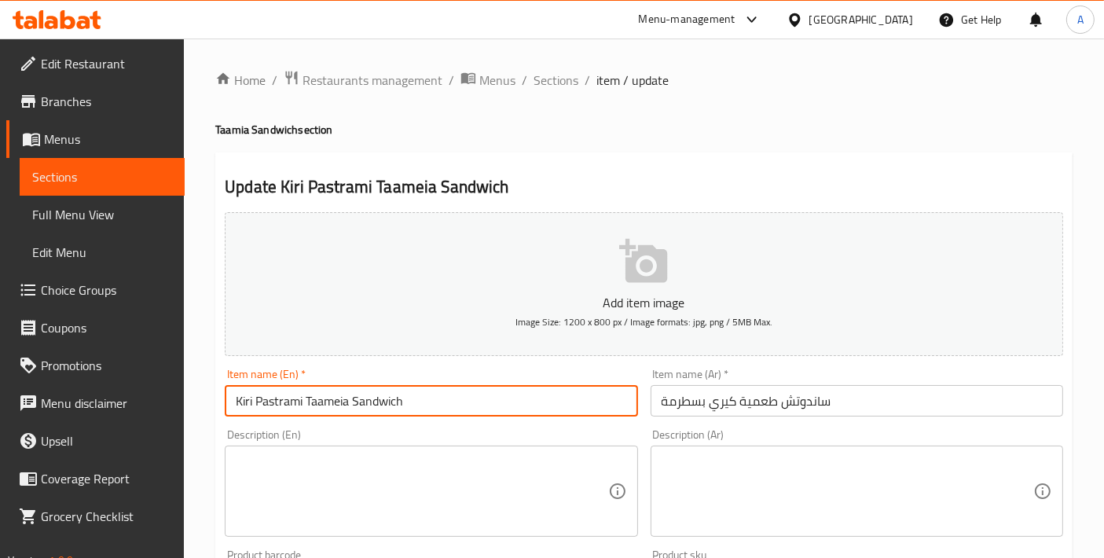
click at [326, 403] on input "Kiri Pastrami Taameia Sandwich" at bounding box center [431, 400] width 413 height 31
paste input "ia"
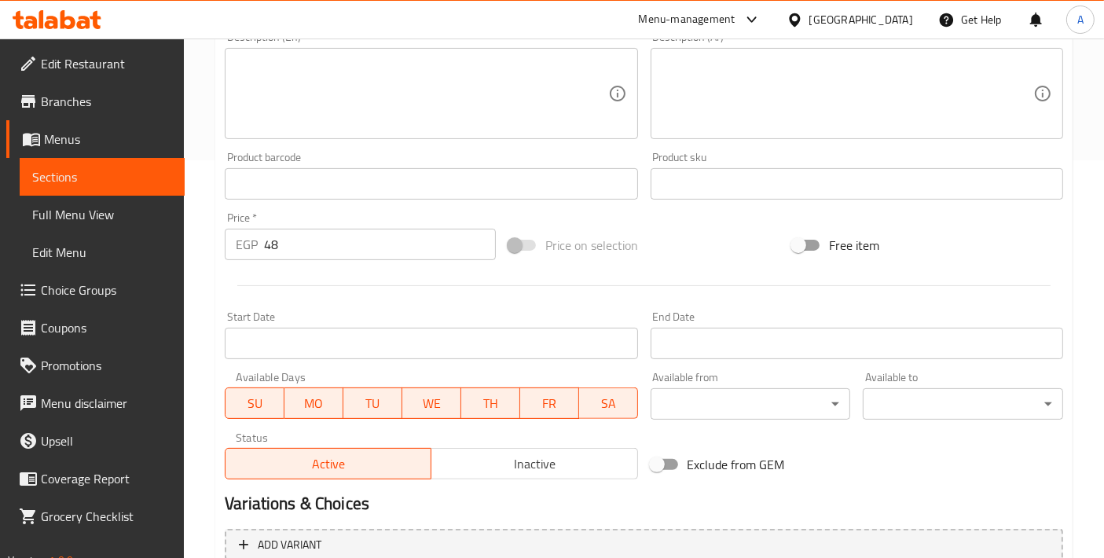
scroll to position [575, 0]
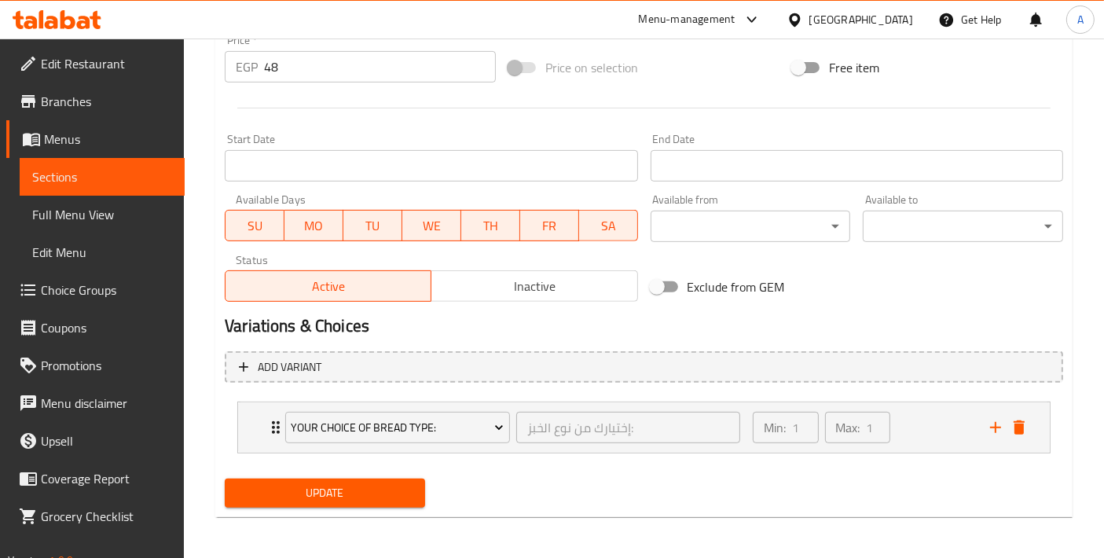
type input "Kiri Pastrami Taamia Sandwich"
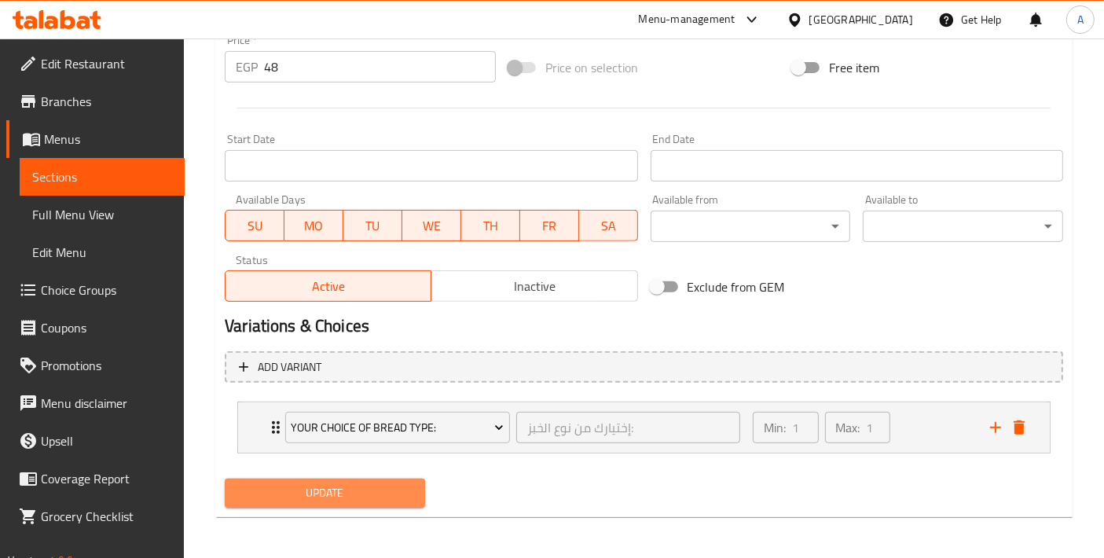
click at [357, 497] on span "Update" at bounding box center [324, 493] width 175 height 20
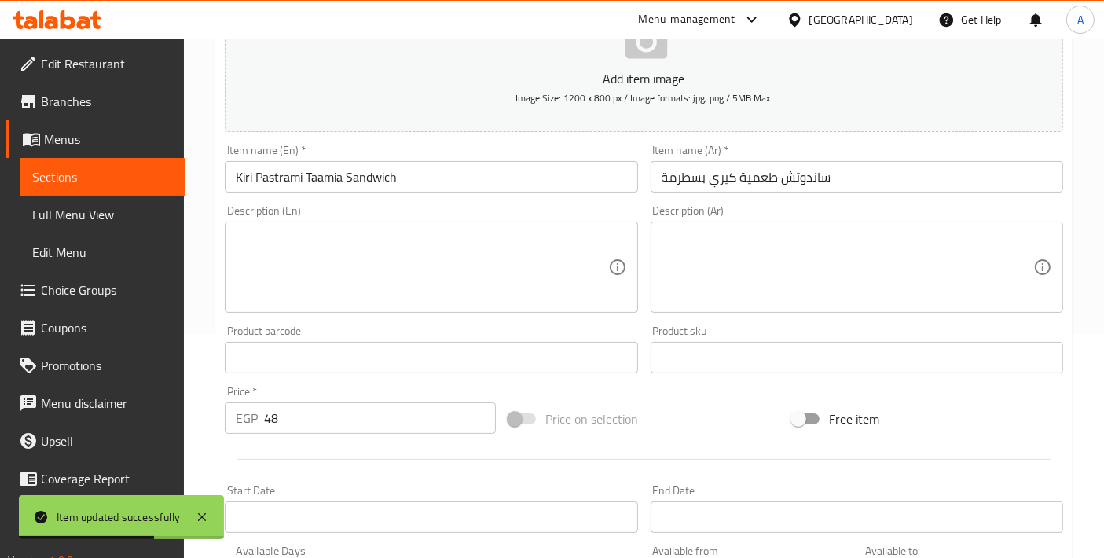
scroll to position [0, 0]
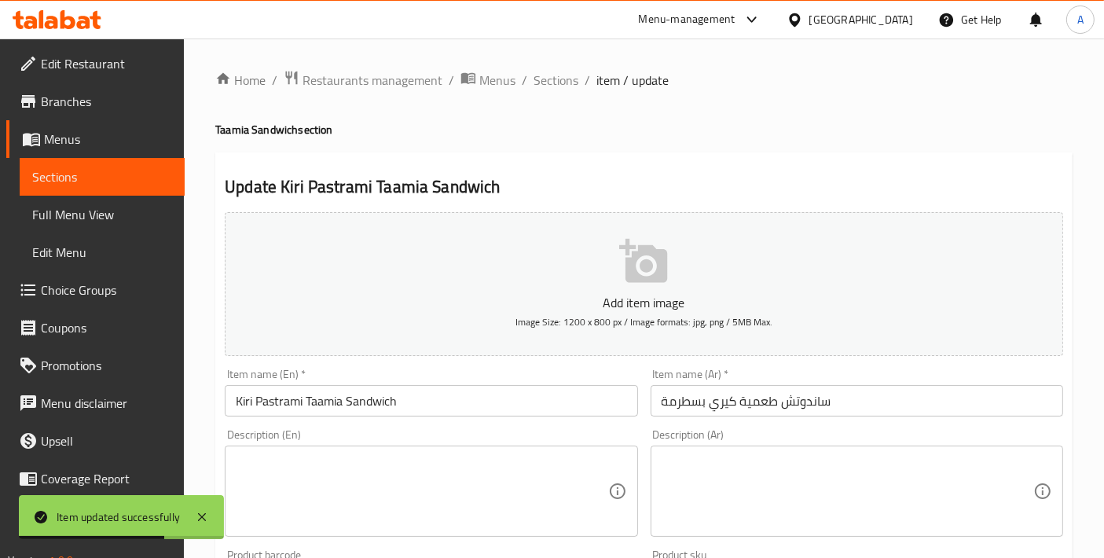
click at [545, 90] on span "Sections" at bounding box center [556, 80] width 45 height 19
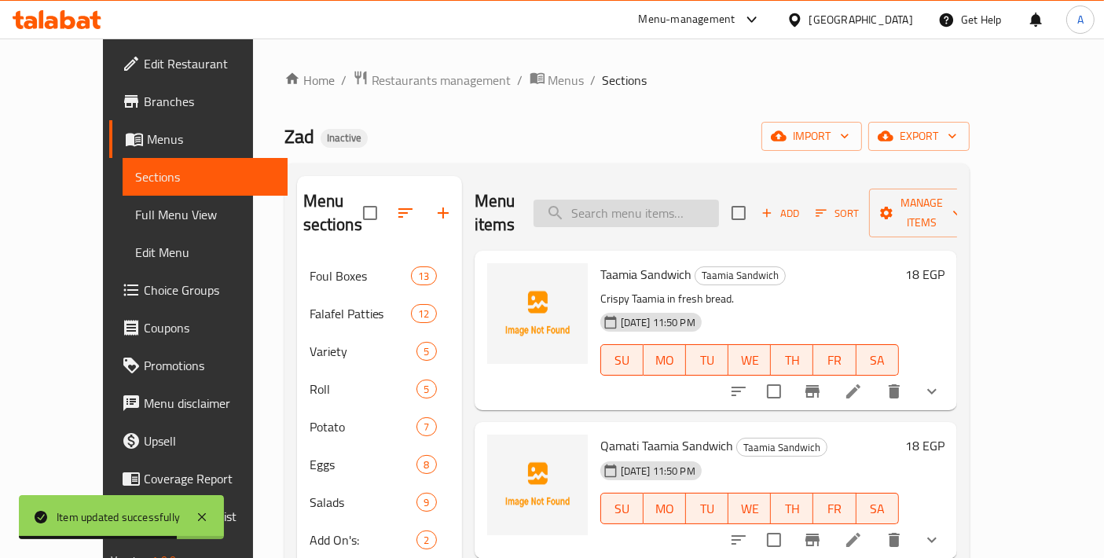
click at [618, 200] on input "search" at bounding box center [626, 214] width 185 height 28
paste input "[PERSON_NAME] Potatoes Sandwich"
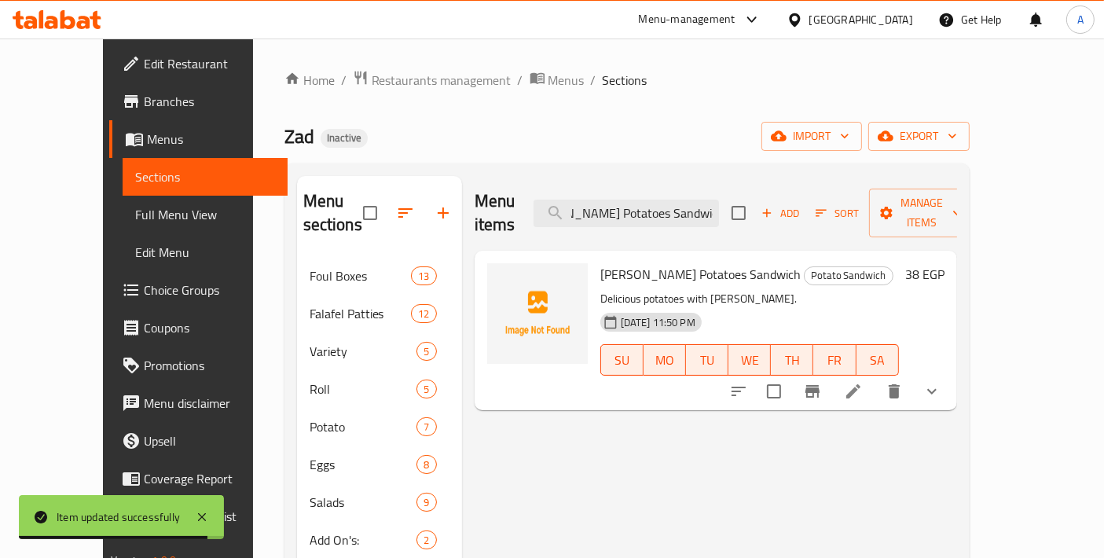
type input "[PERSON_NAME] Potatoes Sandwich"
click at [863, 382] on icon at bounding box center [853, 391] width 19 height 19
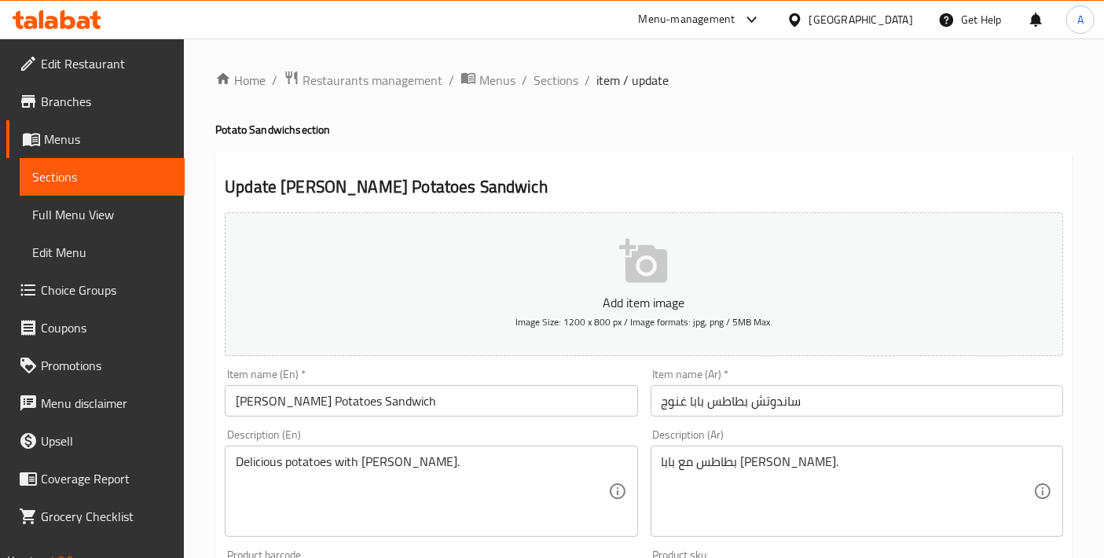
click at [512, 441] on div "Description (En) Delicious potatoes with Baba Ghannoug. Description (En)" at bounding box center [431, 483] width 413 height 108
click at [508, 488] on textarea "Delicious potatoes with Baba Ghannoug." at bounding box center [422, 491] width 372 height 75
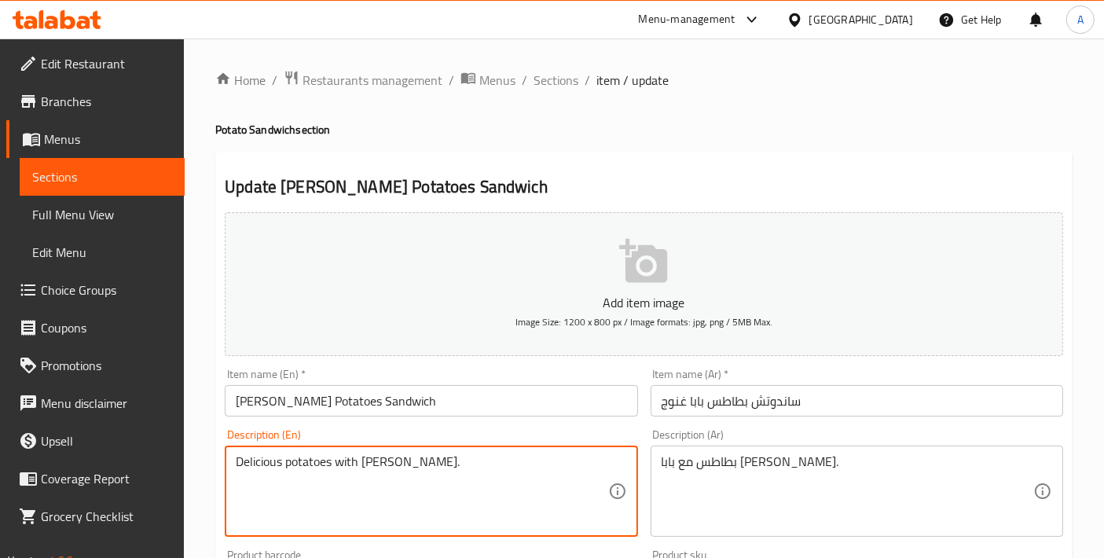
click at [508, 488] on textarea "Delicious potatoes with Baba Ghannoug." at bounding box center [422, 491] width 372 height 75
click at [764, 442] on div "Description (Ar) بطاطس مع بابا غنوج شهي. Description (Ar)" at bounding box center [857, 483] width 413 height 108
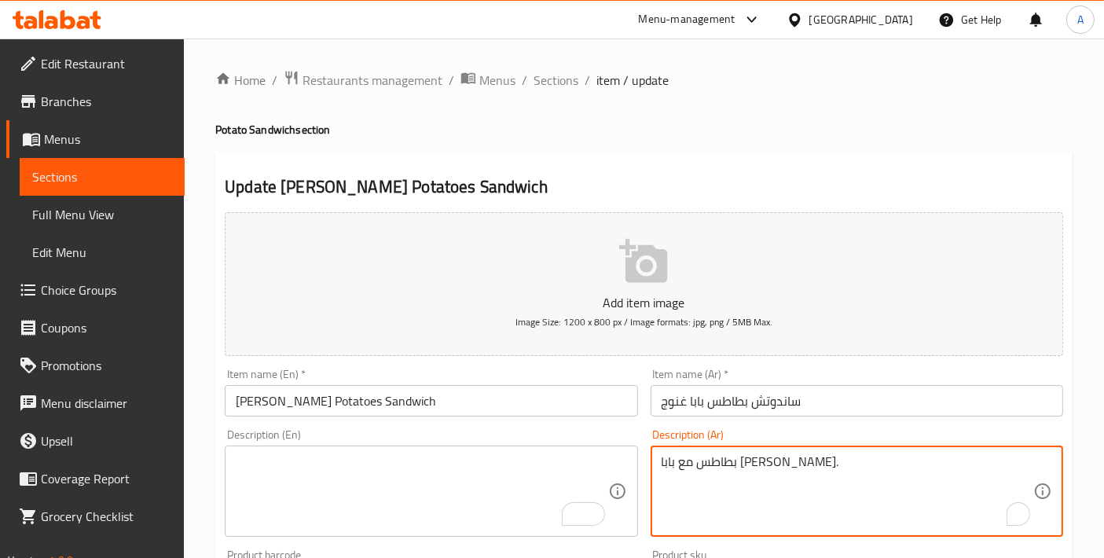
click at [769, 481] on textarea "بطاطس مع بابا غنوج شهي." at bounding box center [848, 491] width 372 height 75
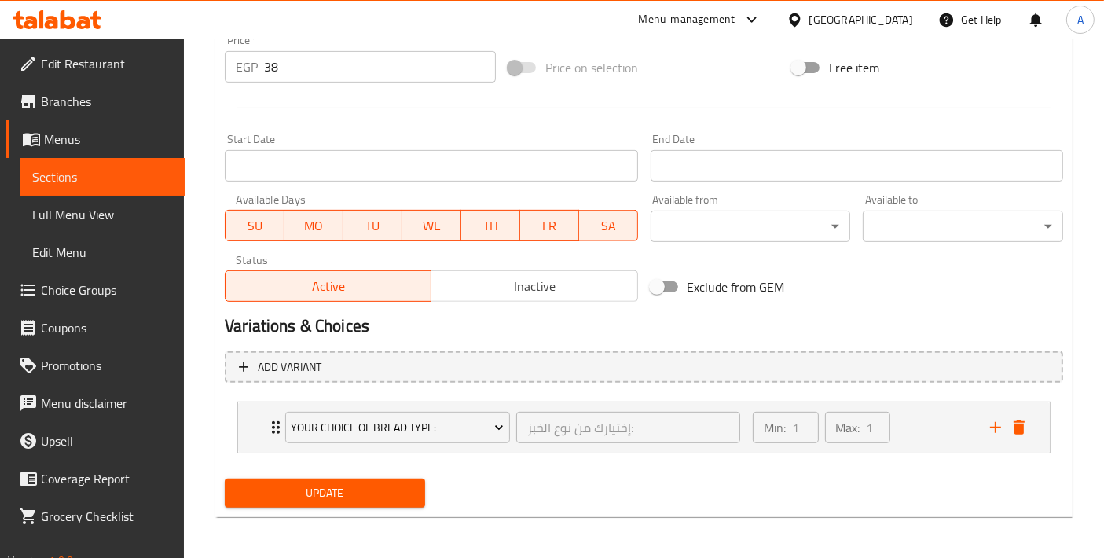
click at [325, 496] on span "Update" at bounding box center [324, 493] width 175 height 20
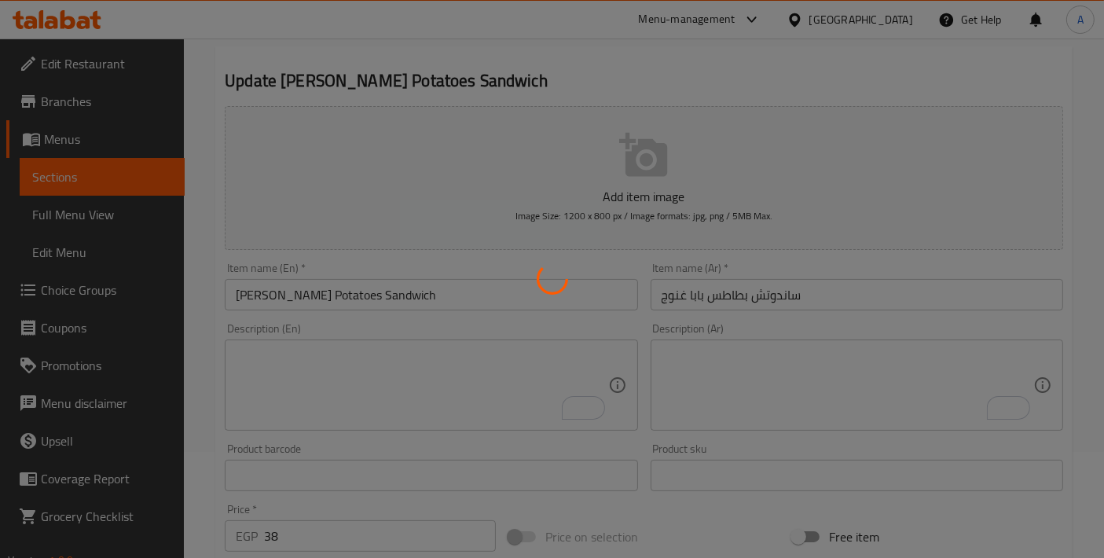
scroll to position [51, 0]
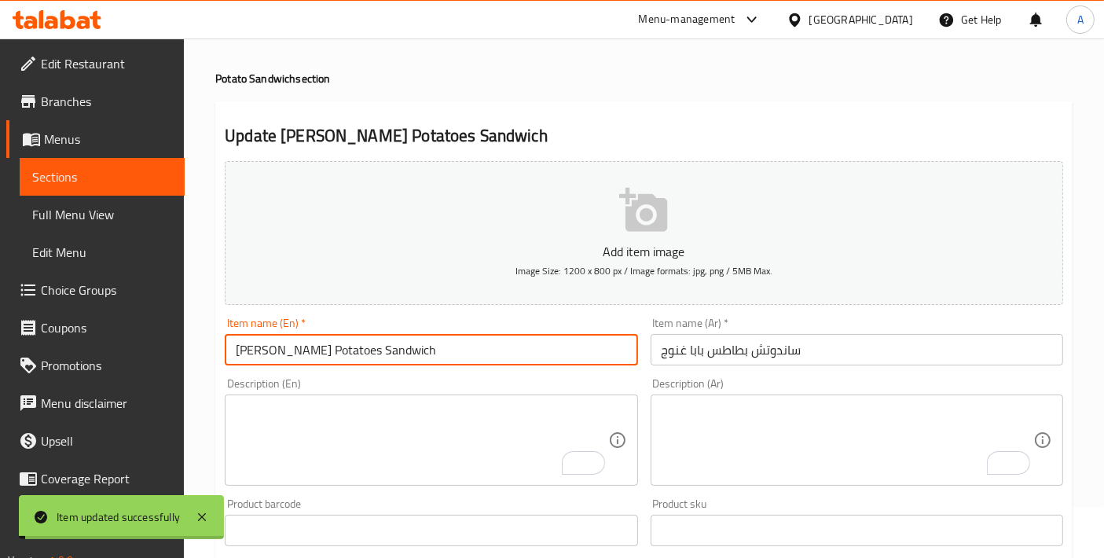
click at [457, 354] on input "[PERSON_NAME] Potatoes Sandwich" at bounding box center [431, 349] width 413 height 31
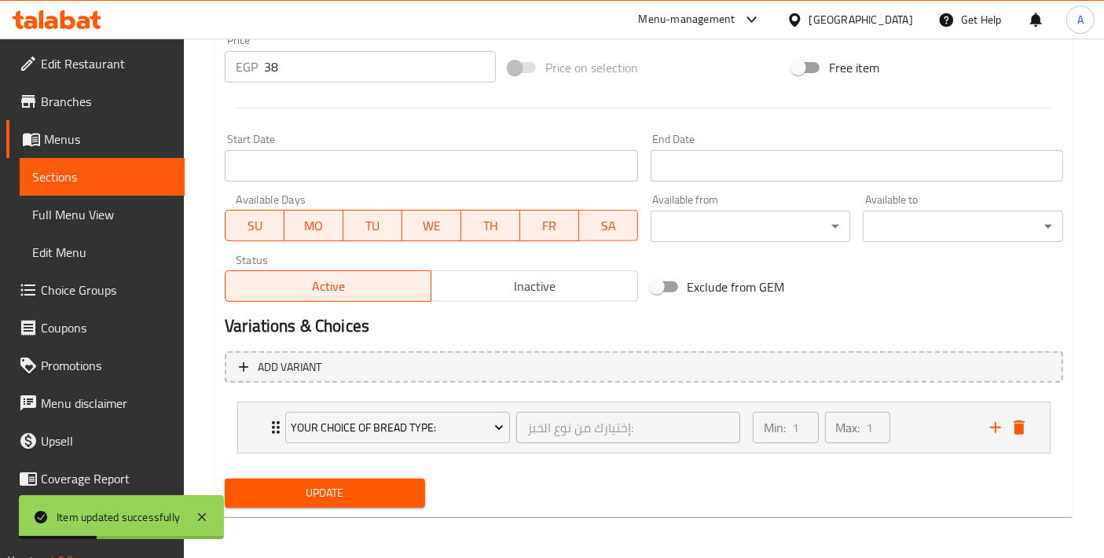
click at [354, 504] on button "Update" at bounding box center [325, 493] width 200 height 29
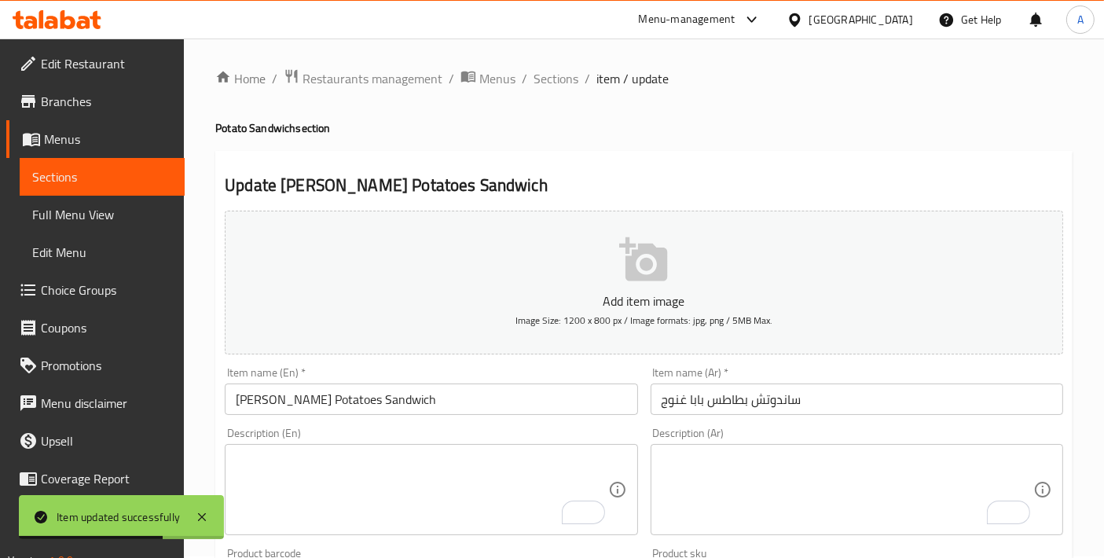
scroll to position [0, 0]
drag, startPoint x: 556, startPoint y: 71, endPoint x: 0, endPoint y: 333, distance: 614.5
click at [556, 71] on span "Sections" at bounding box center [556, 80] width 45 height 19
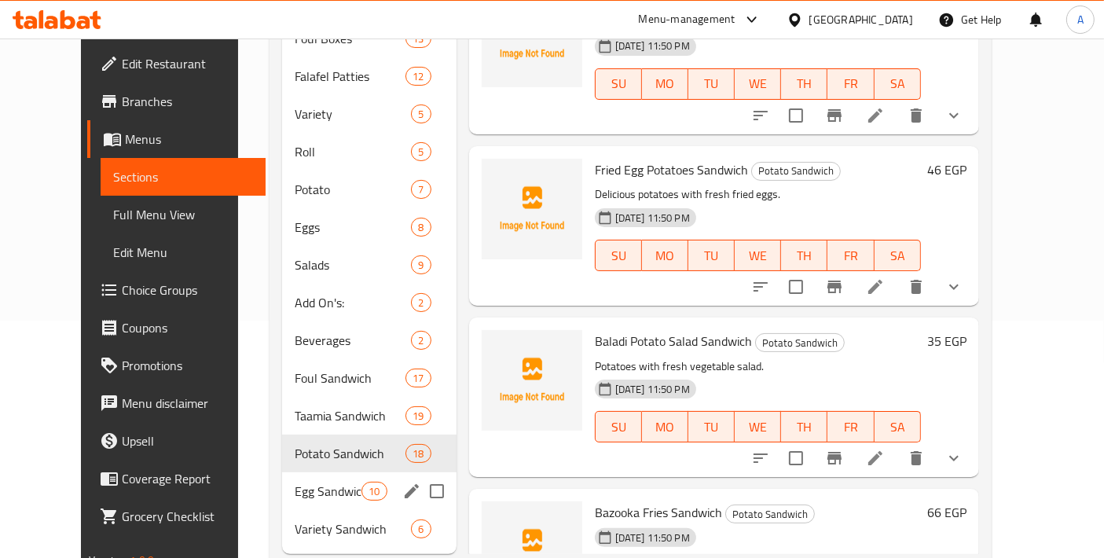
scroll to position [252, 0]
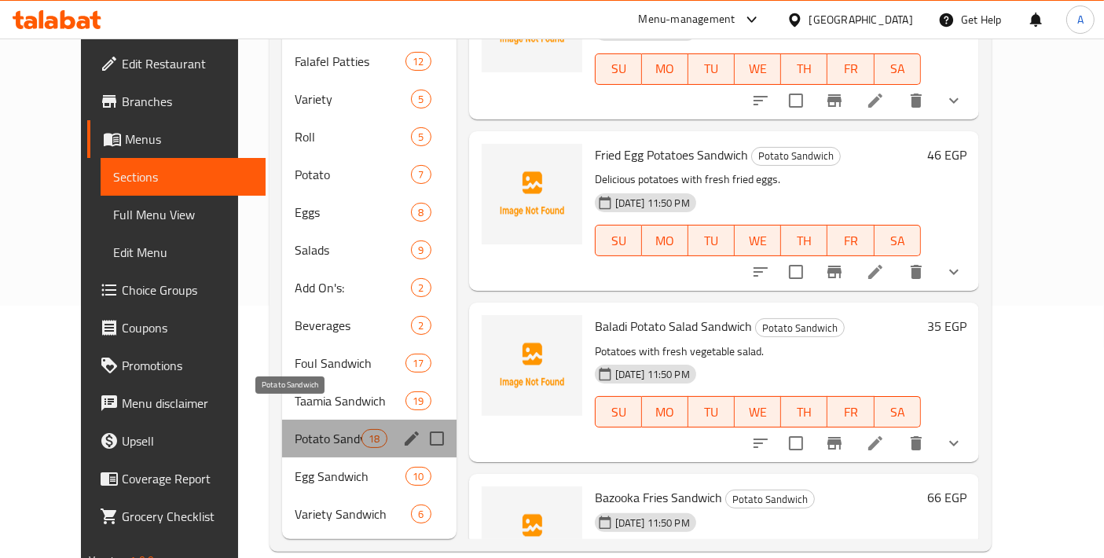
click at [333, 429] on span "Potato Sandwich" at bounding box center [328, 438] width 67 height 19
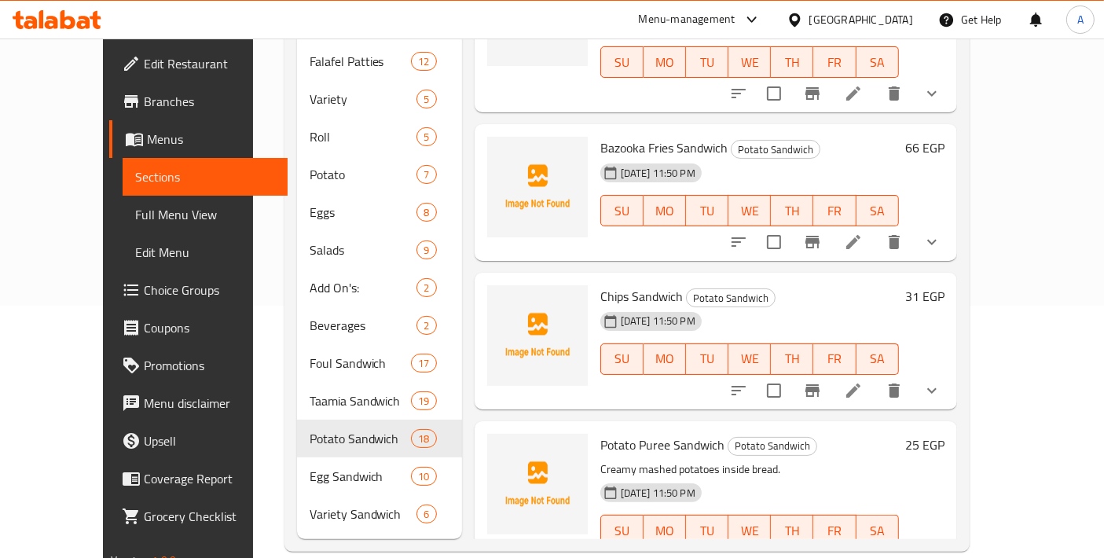
scroll to position [2270, 0]
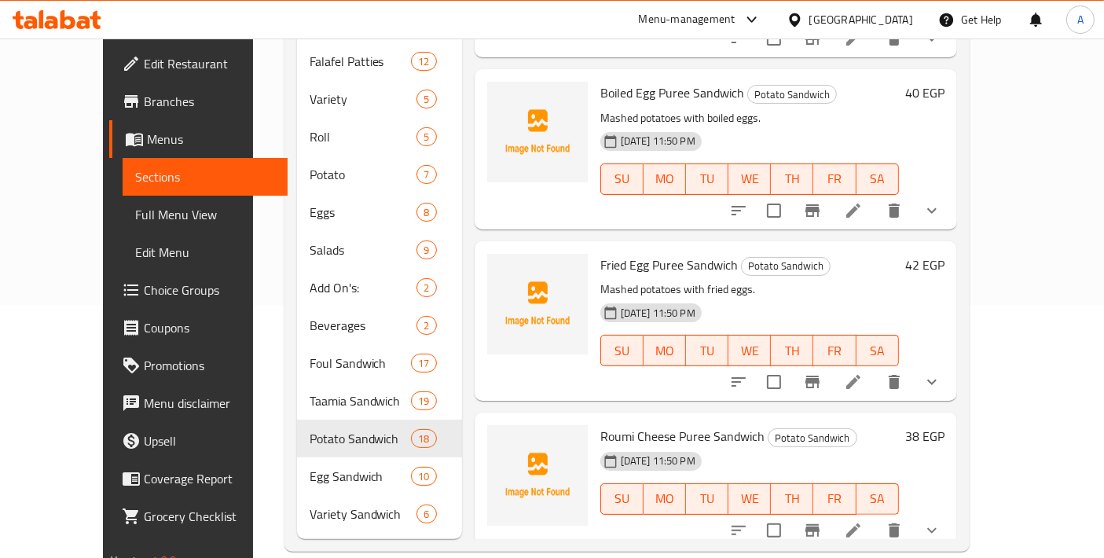
click at [144, 284] on span "Choice Groups" at bounding box center [209, 290] width 131 height 19
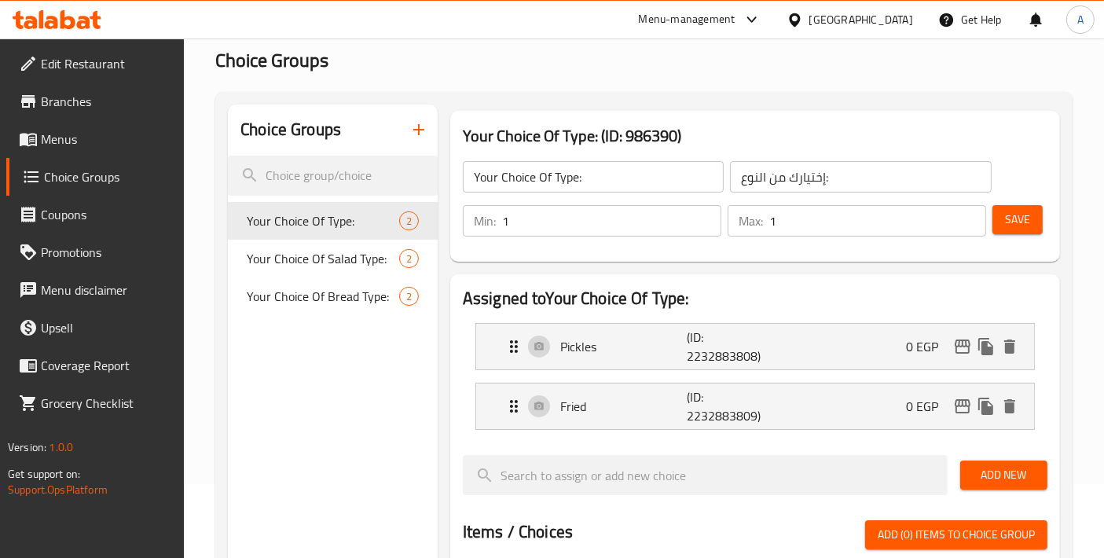
scroll to position [47, 0]
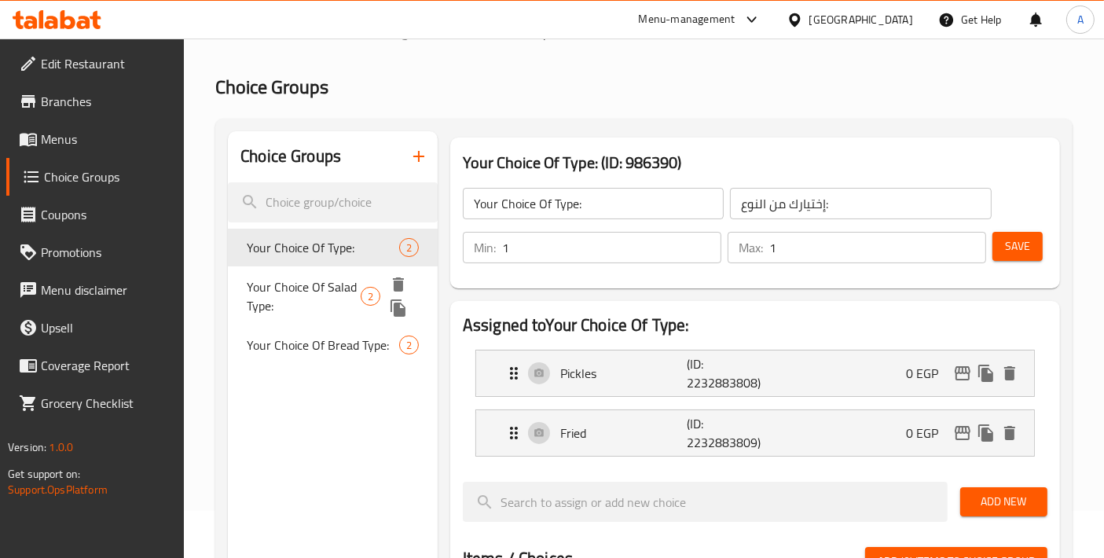
click at [330, 304] on span "Your Choice Of Salad Type:" at bounding box center [304, 296] width 114 height 38
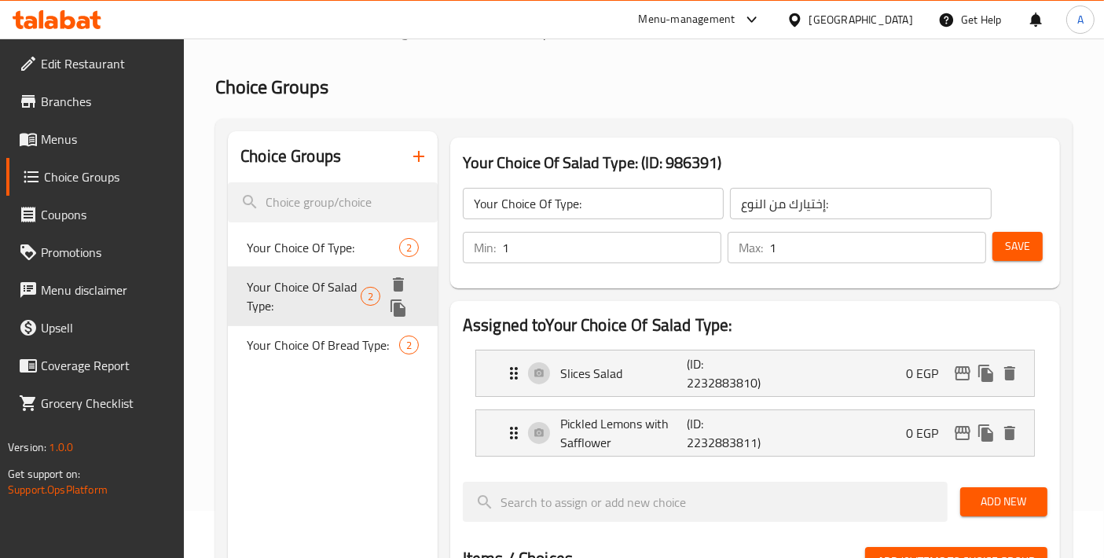
type input "Your Choice Of Salad Type:"
type input "إختيارك من نوع السلطة:"
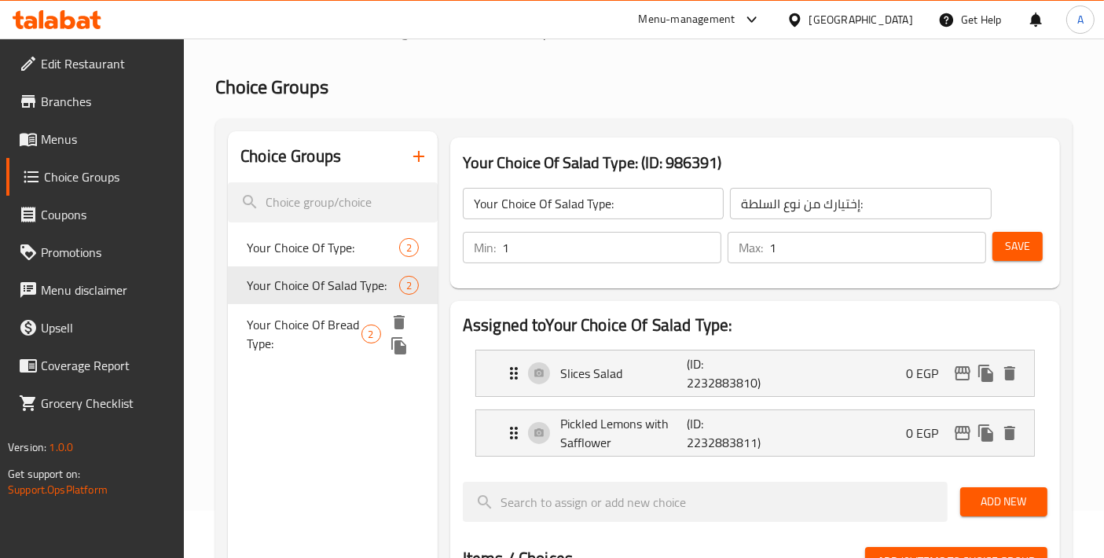
click at [320, 357] on div "Your Choice Of Bread Type: 2" at bounding box center [333, 334] width 210 height 60
type input "Your Choice Of Bread Type:"
type input "إختيارك من نوع الخبز:"
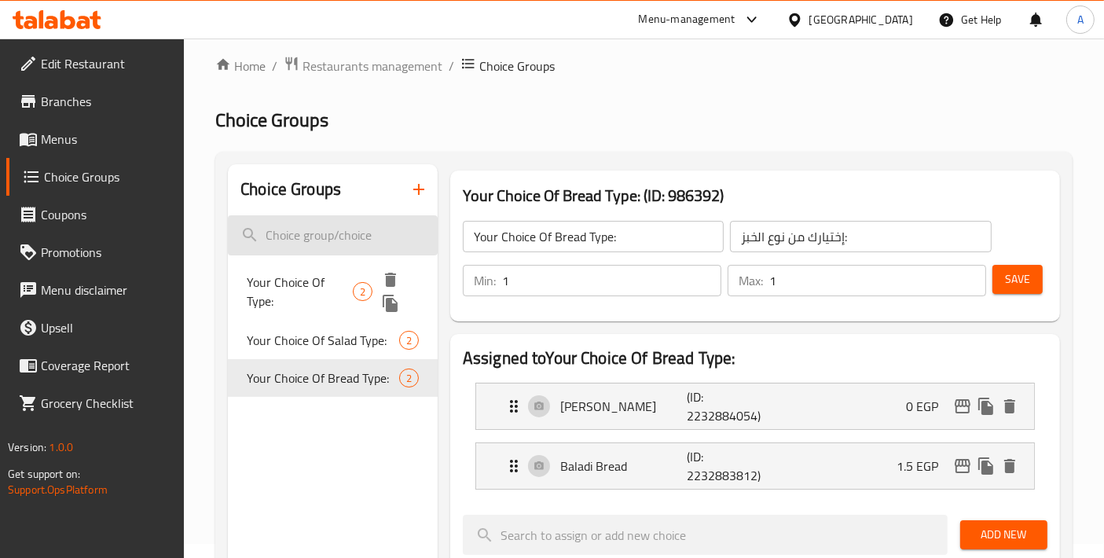
scroll to position [0, 0]
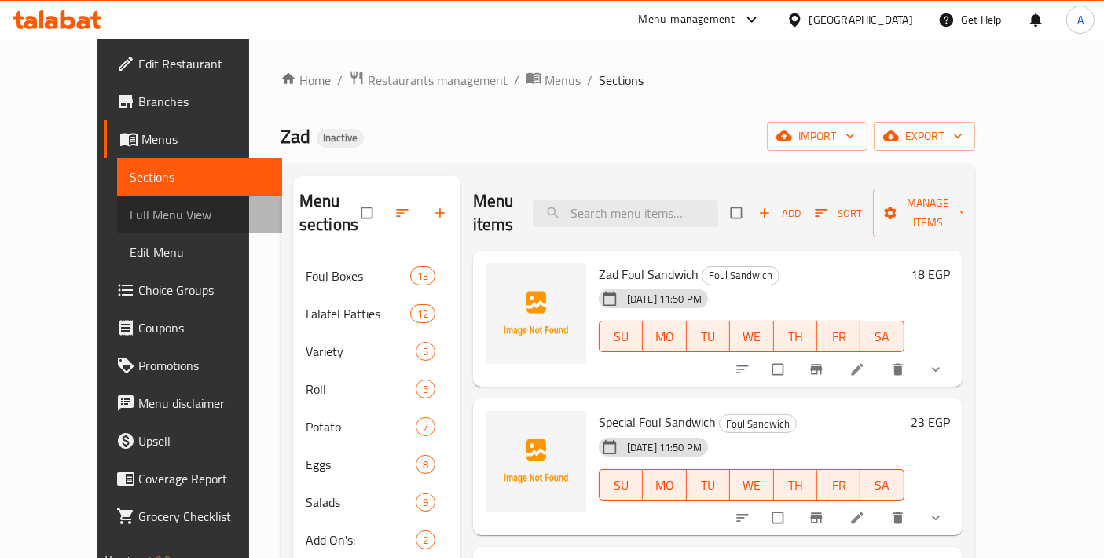
click at [130, 218] on span "Full Menu View" at bounding box center [200, 214] width 140 height 19
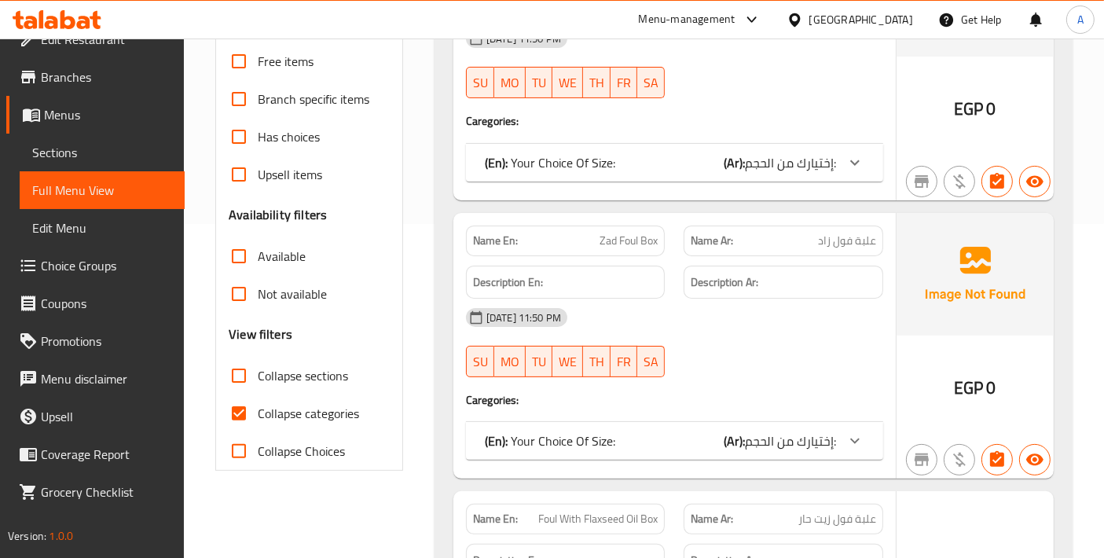
scroll to position [349, 0]
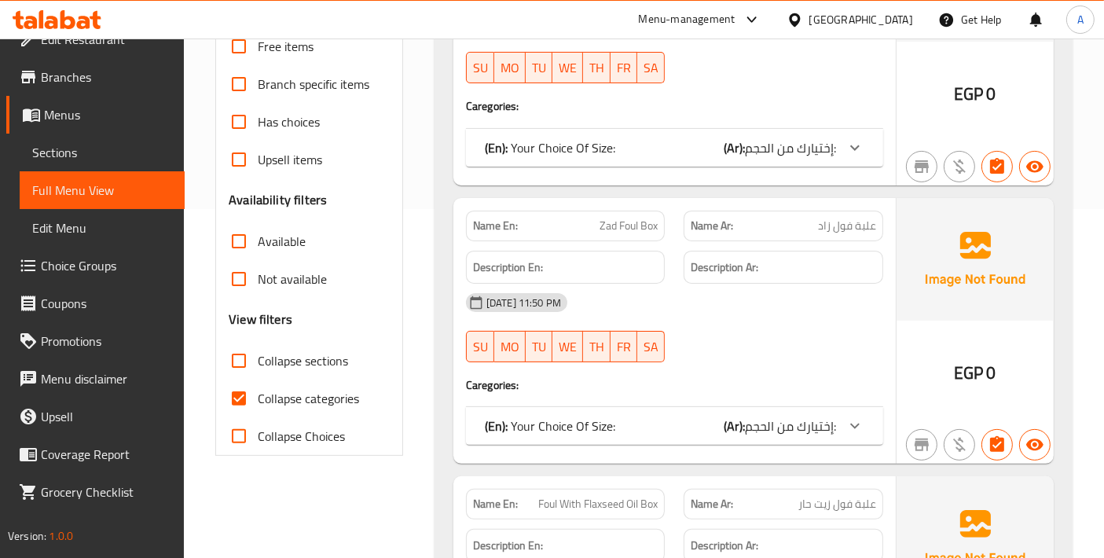
click at [237, 405] on input "Collapse categories" at bounding box center [239, 399] width 38 height 38
checkbox input "false"
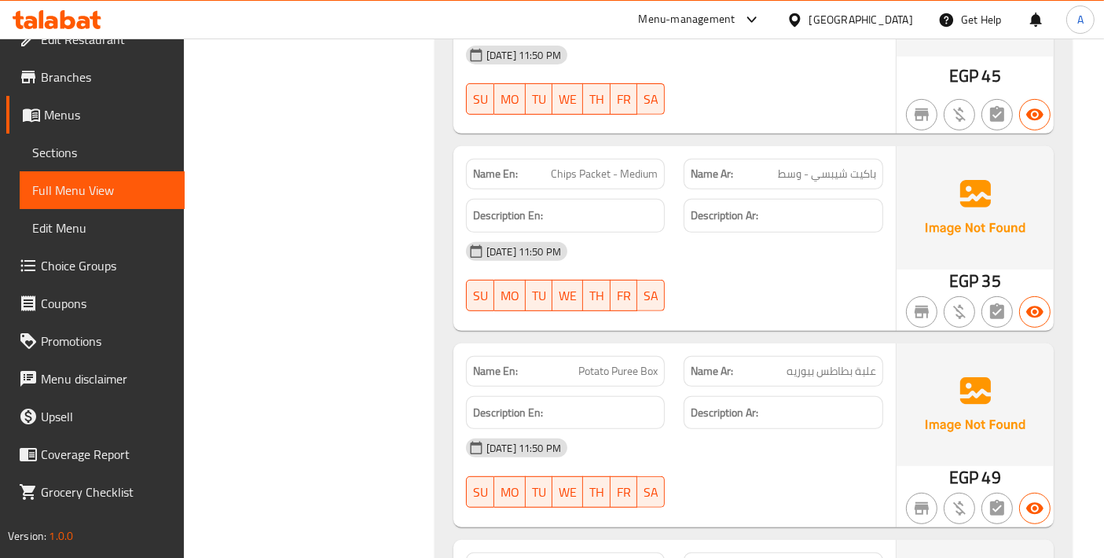
scroll to position [12575, 0]
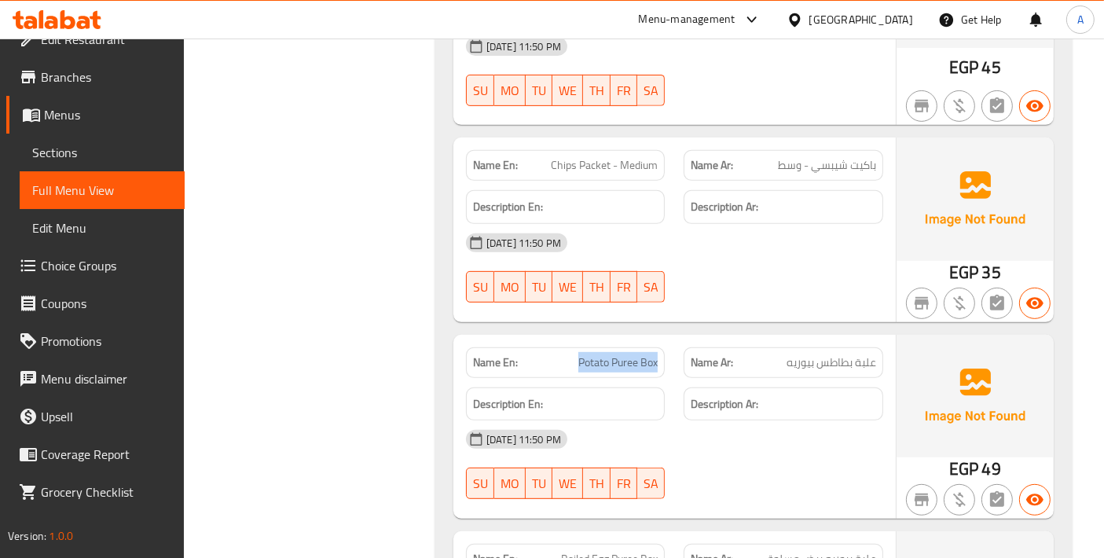
drag, startPoint x: 575, startPoint y: 250, endPoint x: 657, endPoint y: 249, distance: 82.5
copy span "Potato Puree Box"
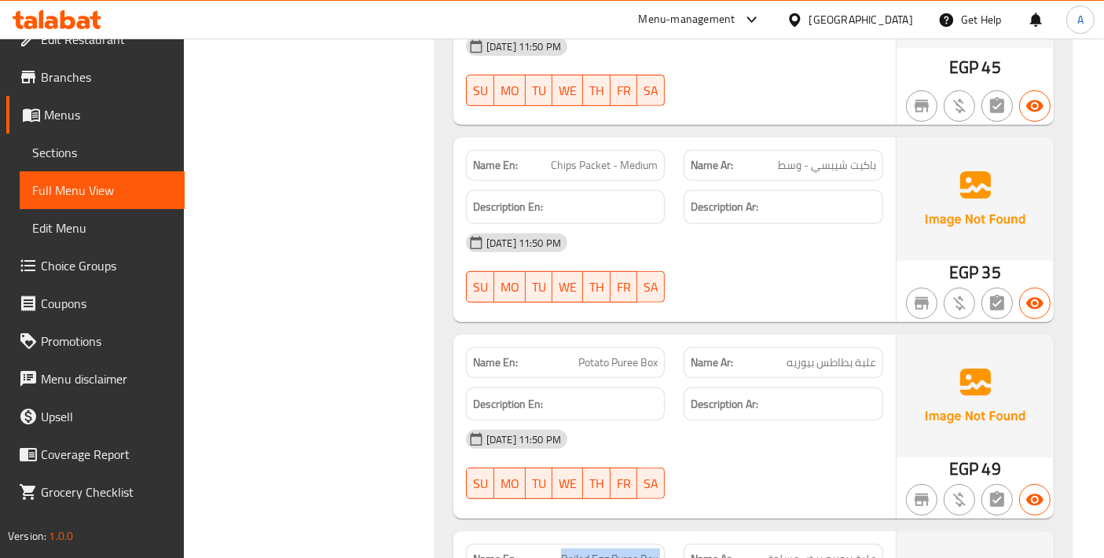
copy span "Boiled Egg Puree Box"
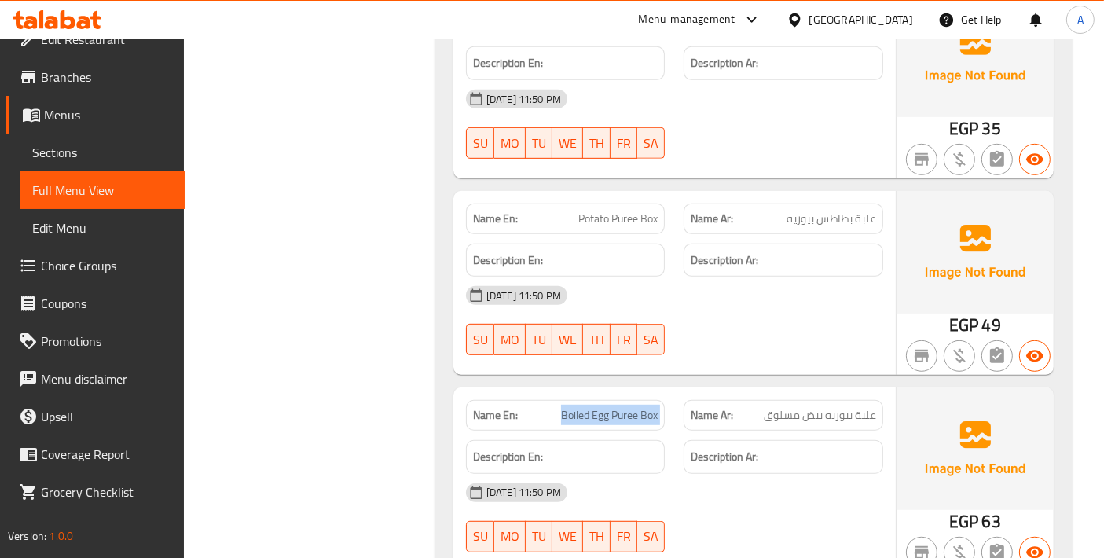
scroll to position [12749, 0]
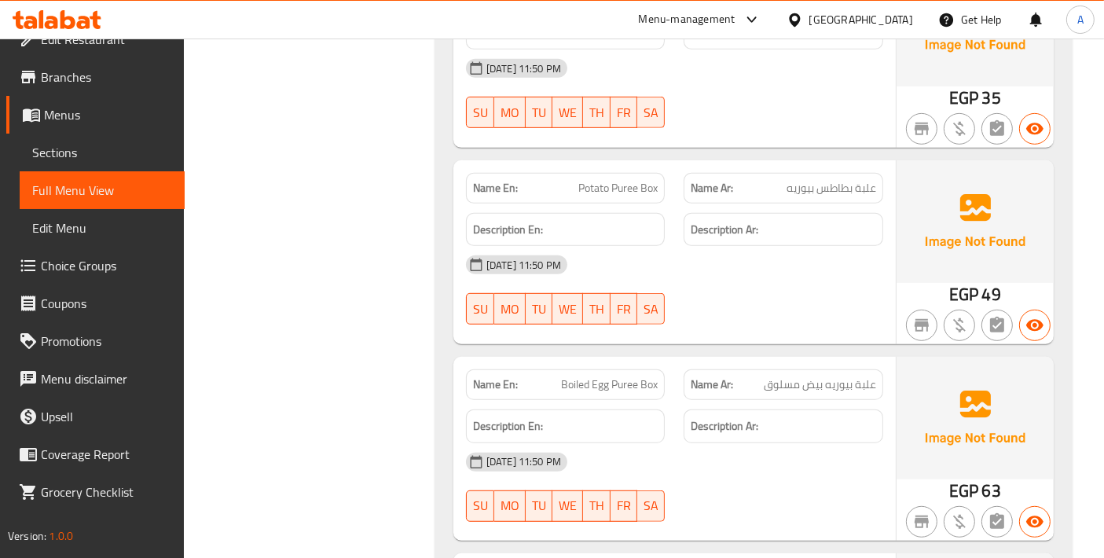
copy span "Fried Egg Puree Box"
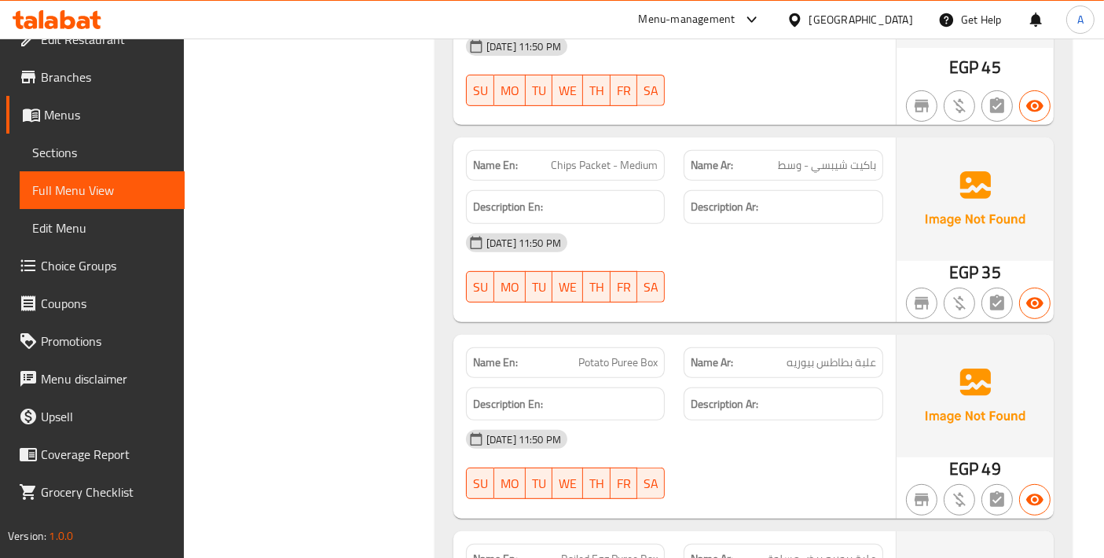
scroll to position [12400, 0]
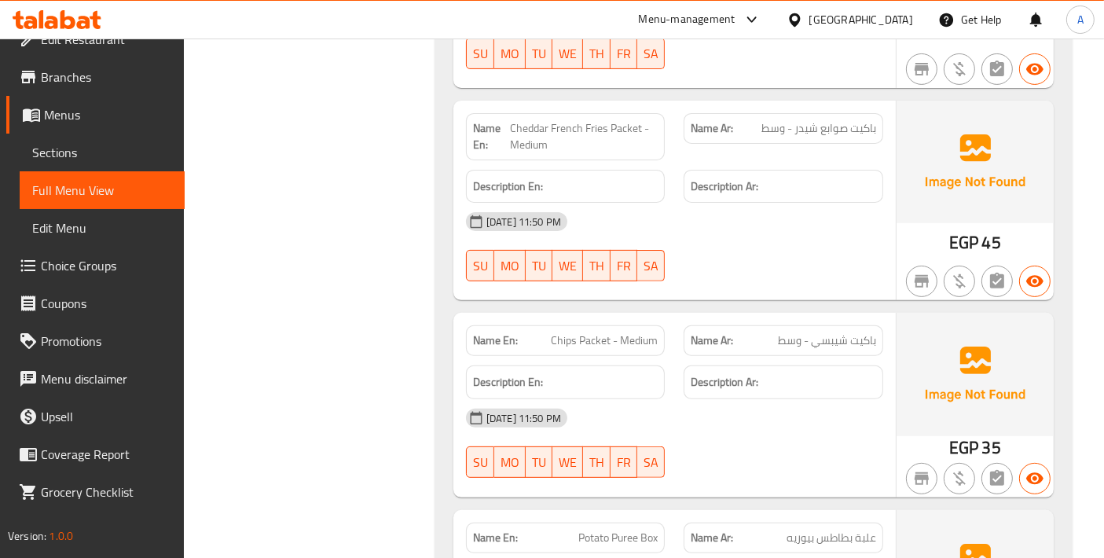
copy span "Potato Puree Box"
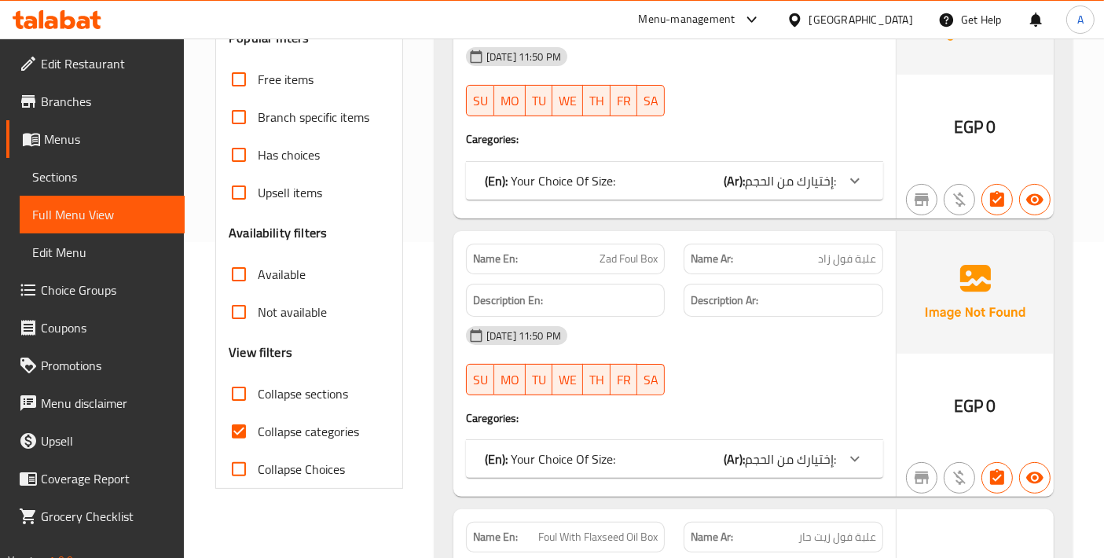
scroll to position [349, 0]
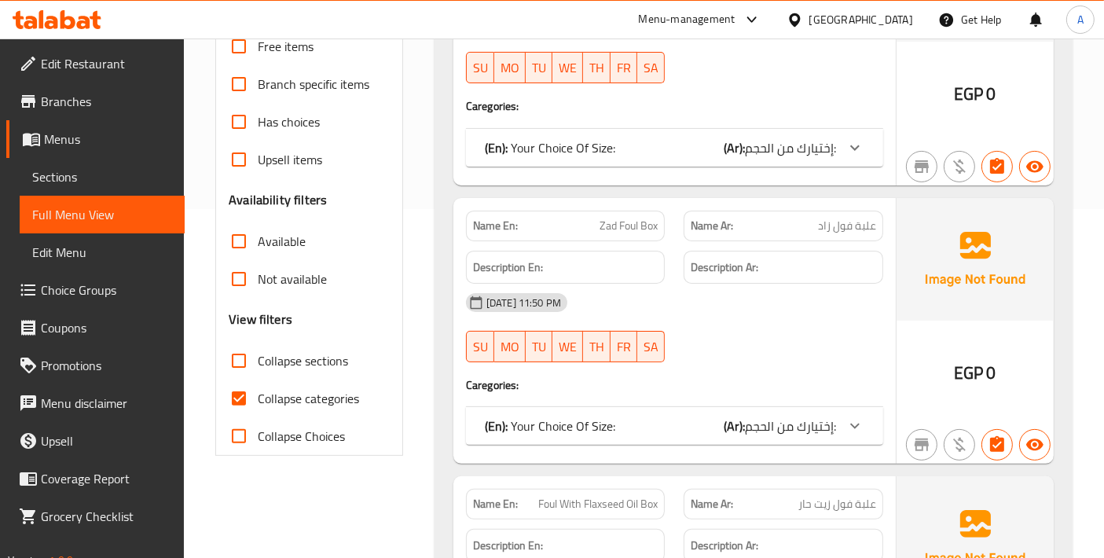
click at [260, 394] on span "Collapse categories" at bounding box center [308, 398] width 101 height 19
click at [258, 394] on input "Collapse categories" at bounding box center [239, 399] width 38 height 38
checkbox input "false"
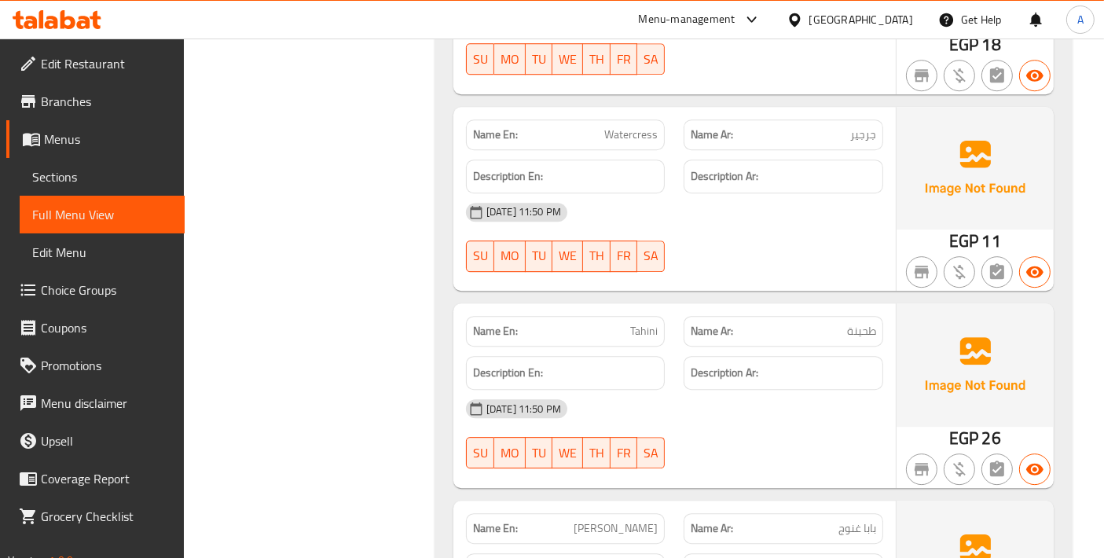
scroll to position [16736, 0]
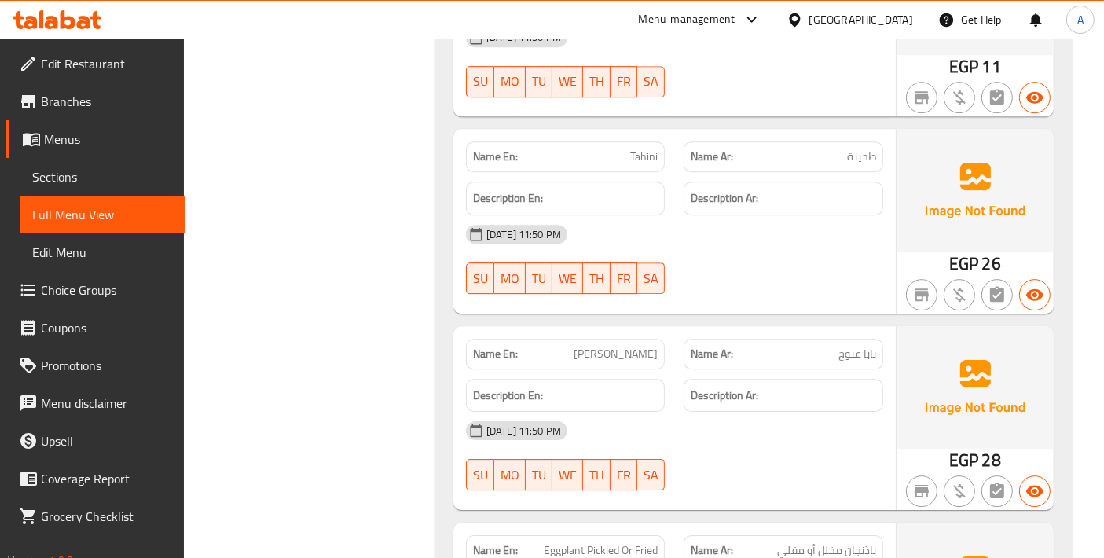
copy span "Baba Ghanoush"
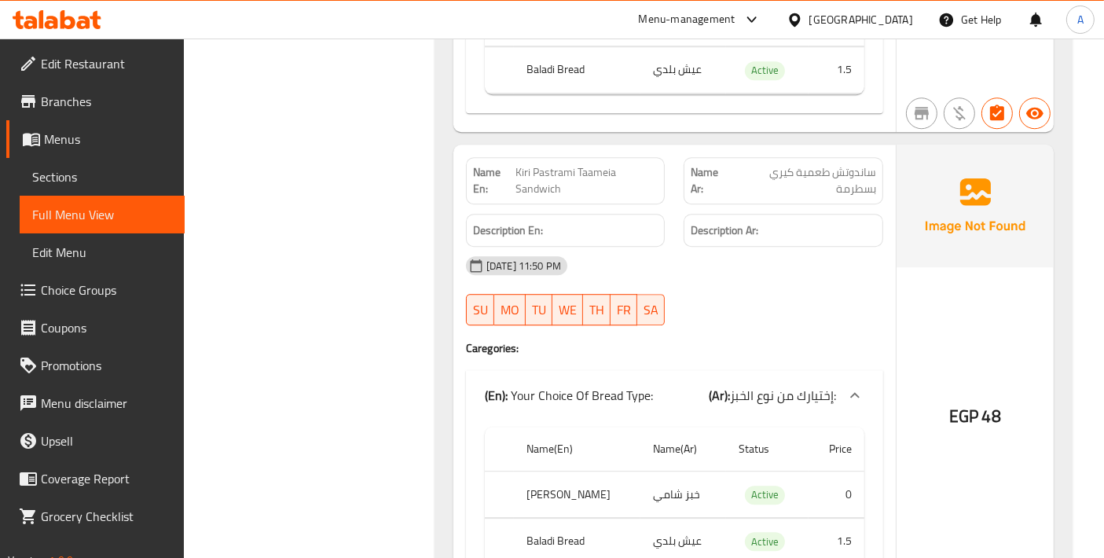
scroll to position [34027, 0]
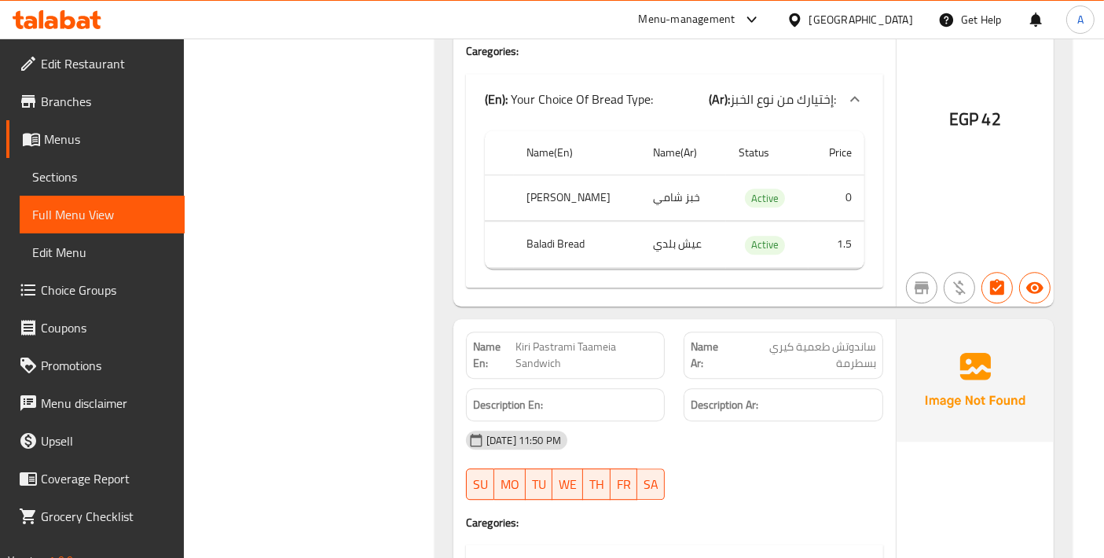
copy span "Kiri Pastrami Taameia Sandwich"
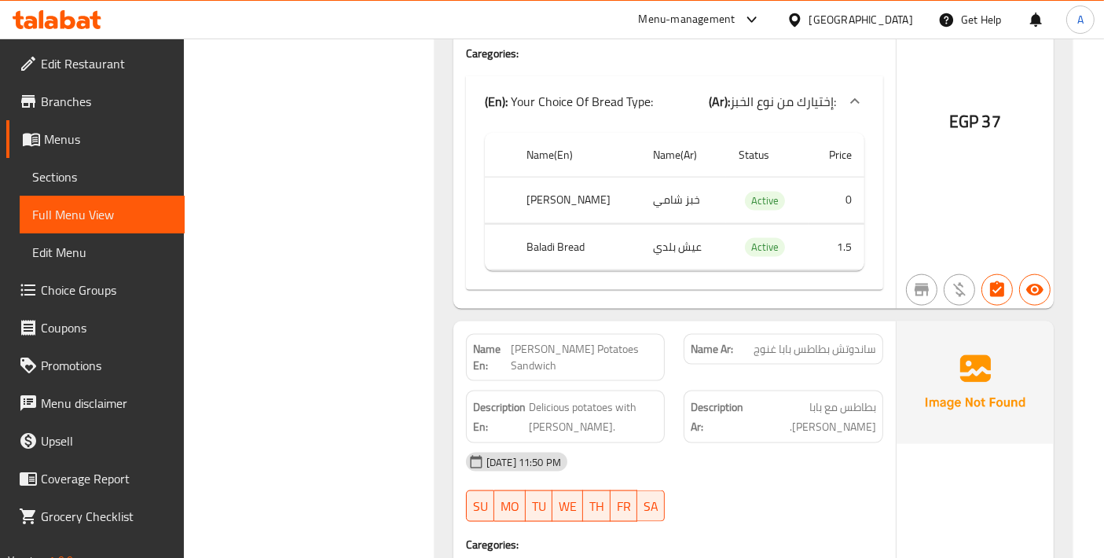
scroll to position [37869, 0]
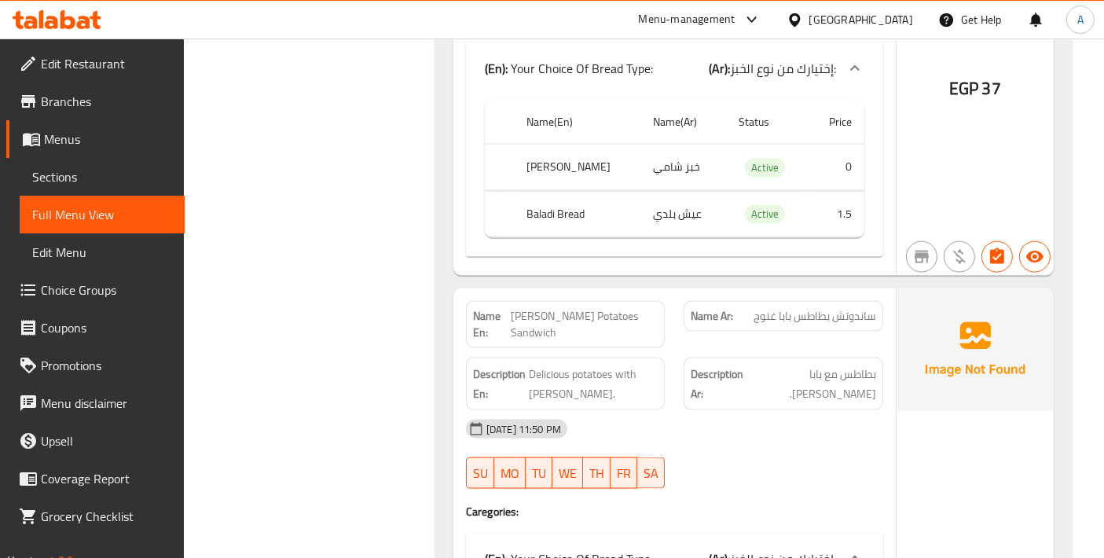
copy span "[PERSON_NAME] Potatoes Sandwich"
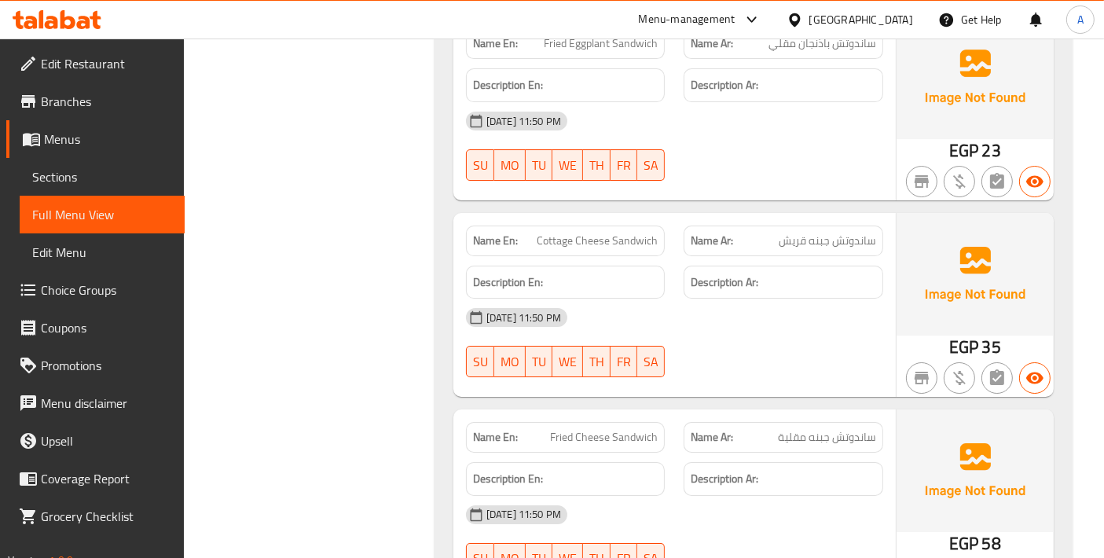
scroll to position [47366, 0]
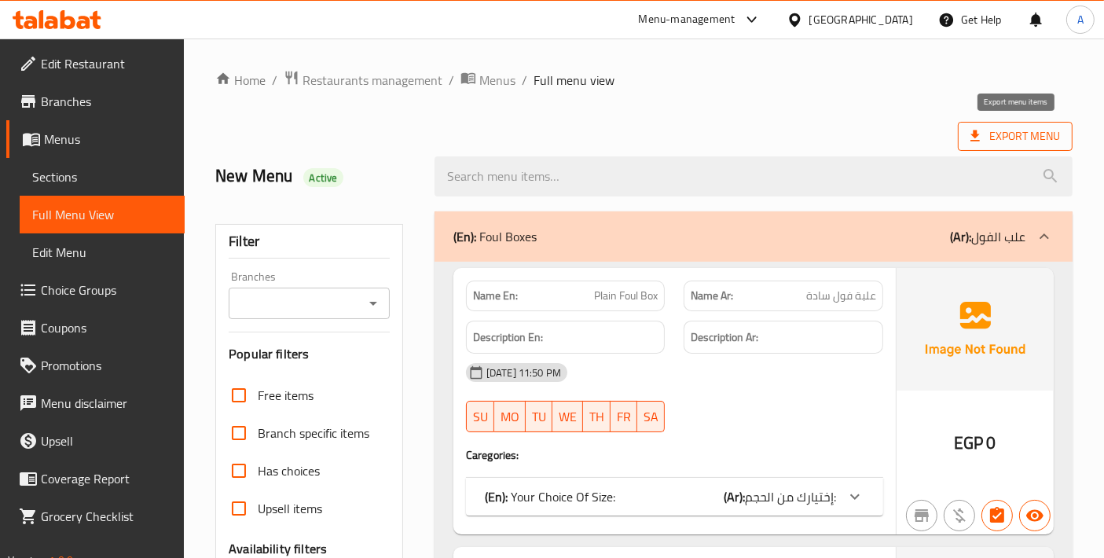
click at [976, 131] on icon at bounding box center [975, 135] width 9 height 11
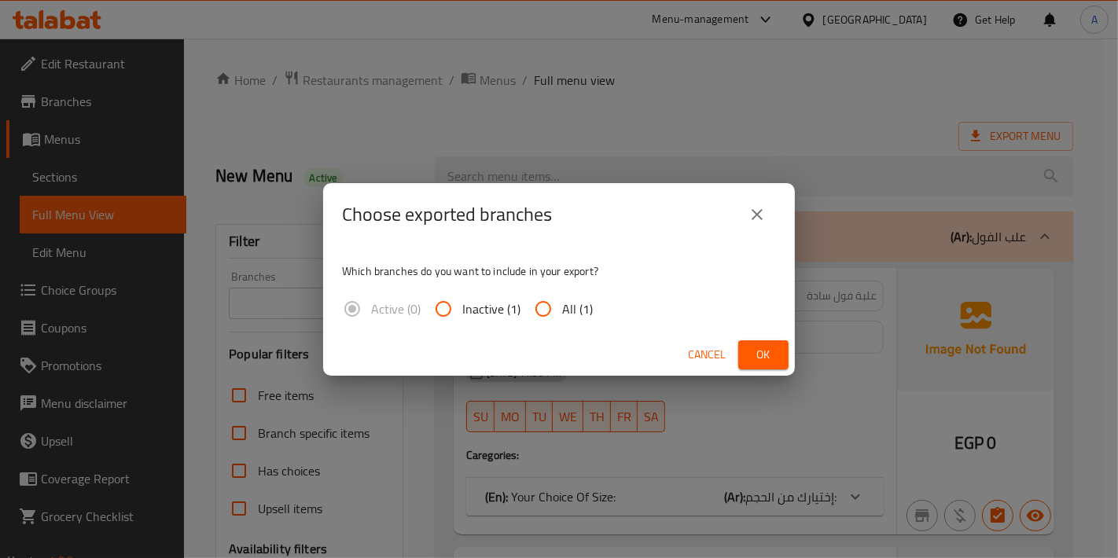
click at [556, 324] on input "All (1)" at bounding box center [543, 309] width 38 height 38
radio input "true"
click at [772, 364] on span "Ok" at bounding box center [763, 355] width 25 height 20
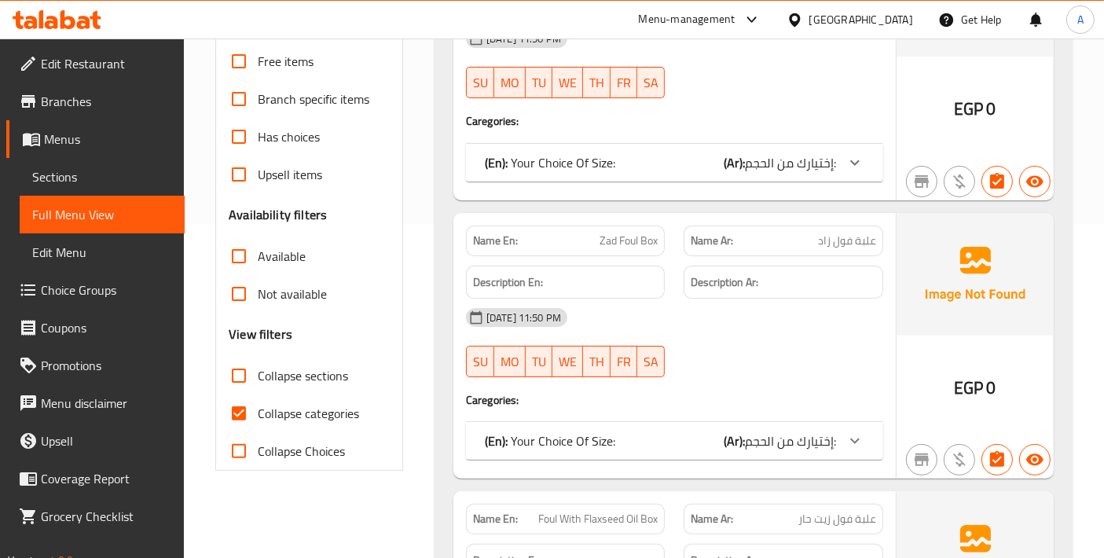
scroll to position [349, 0]
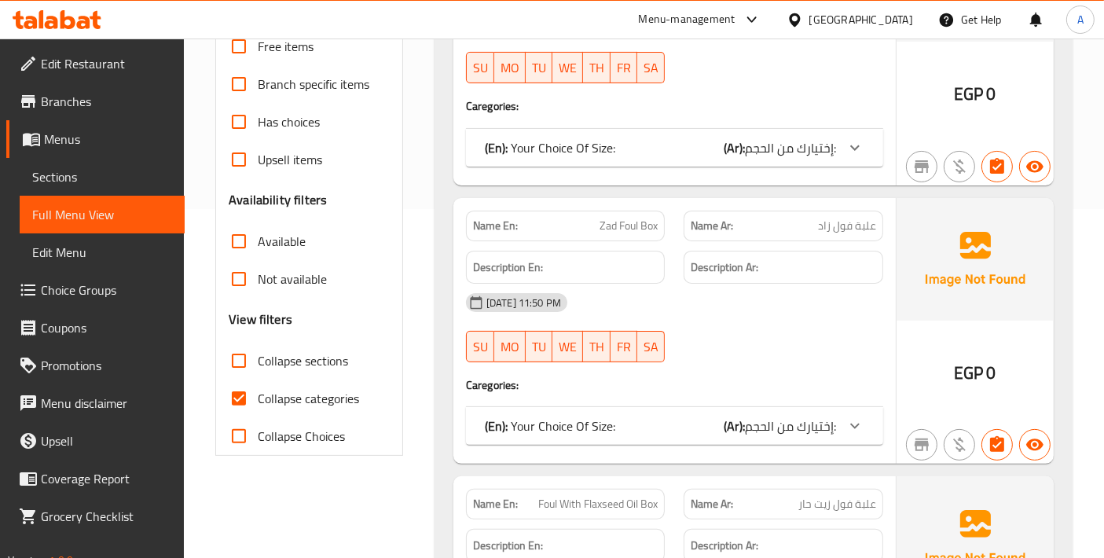
click at [240, 408] on input "Collapse categories" at bounding box center [239, 399] width 38 height 38
checkbox input "false"
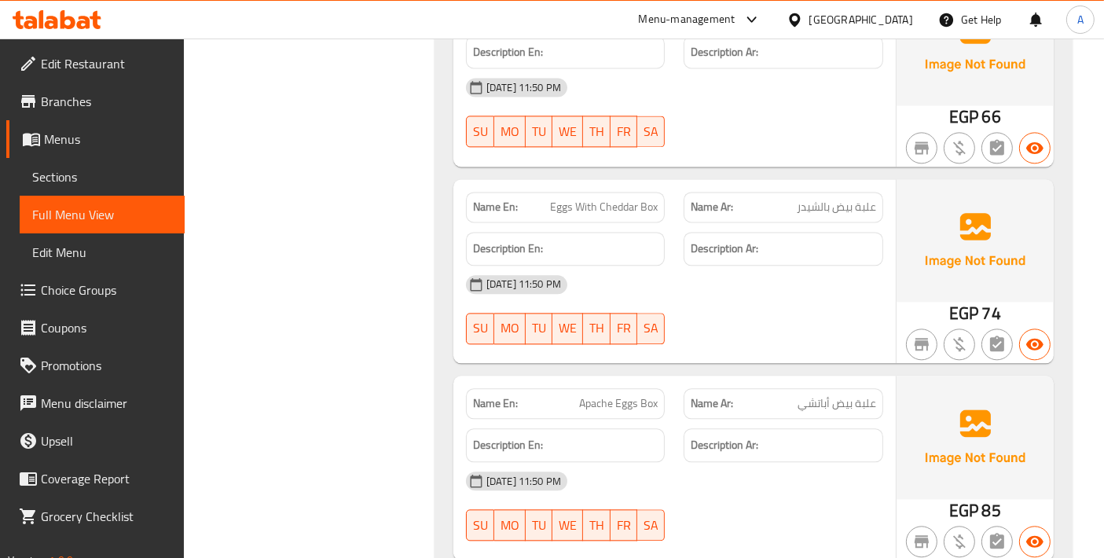
scroll to position [15448, 0]
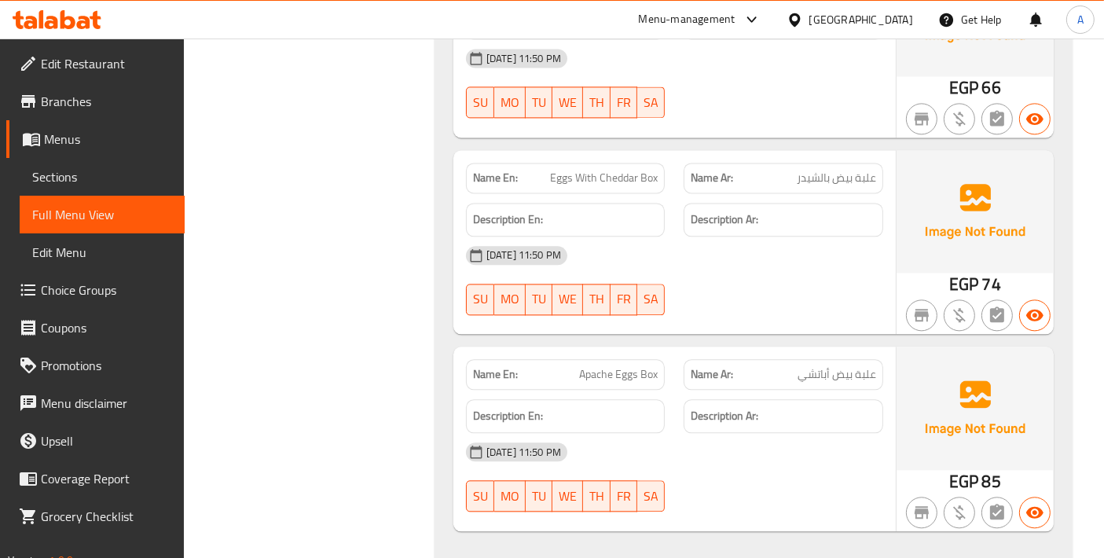
click at [97, 182] on span "Sections" at bounding box center [102, 176] width 140 height 19
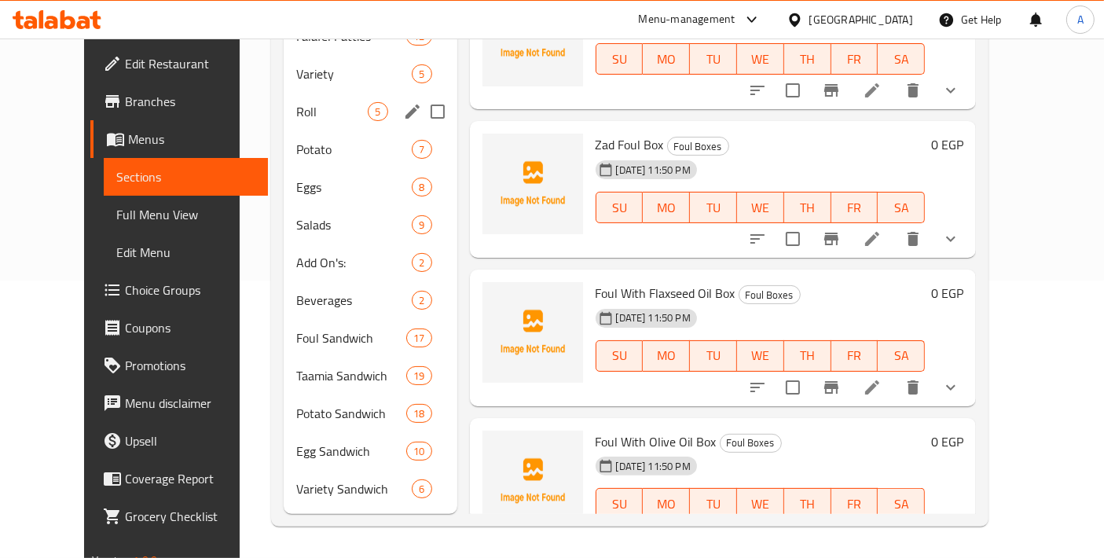
scroll to position [219, 0]
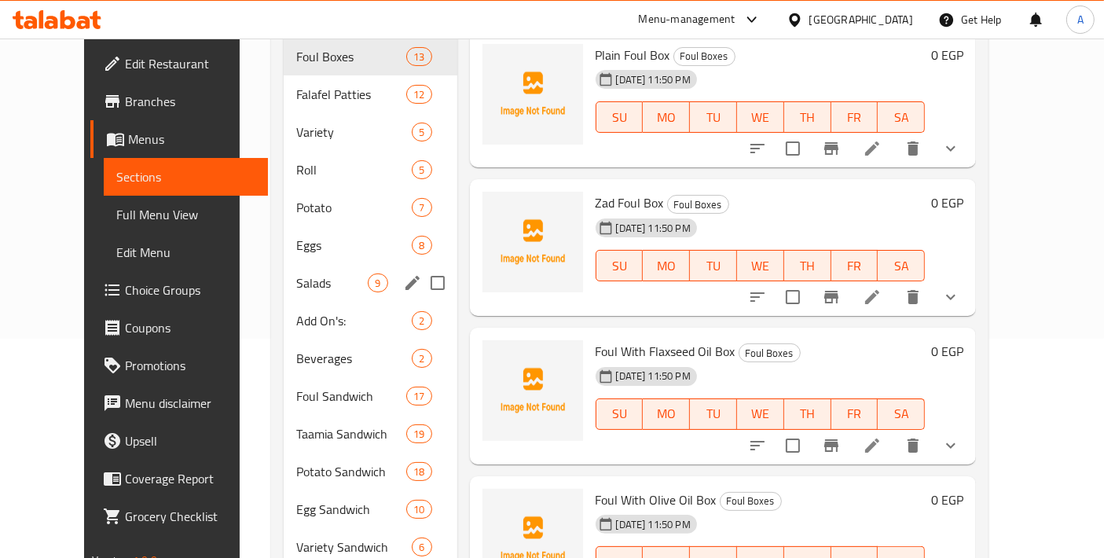
click at [403, 274] on icon "edit" at bounding box center [412, 283] width 19 height 19
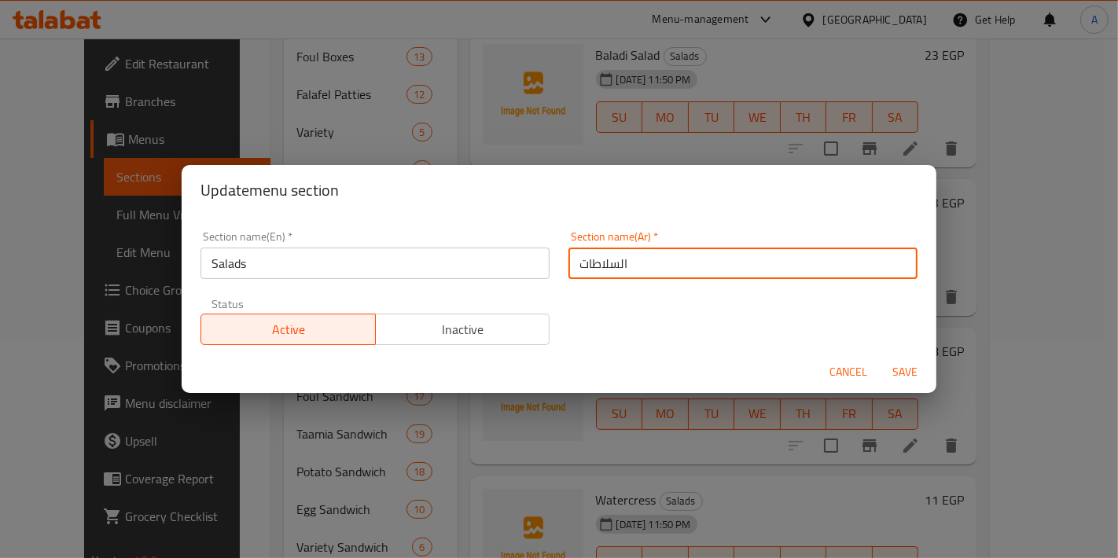
click at [594, 259] on input "السلاطات" at bounding box center [742, 263] width 349 height 31
type input "السلطات"
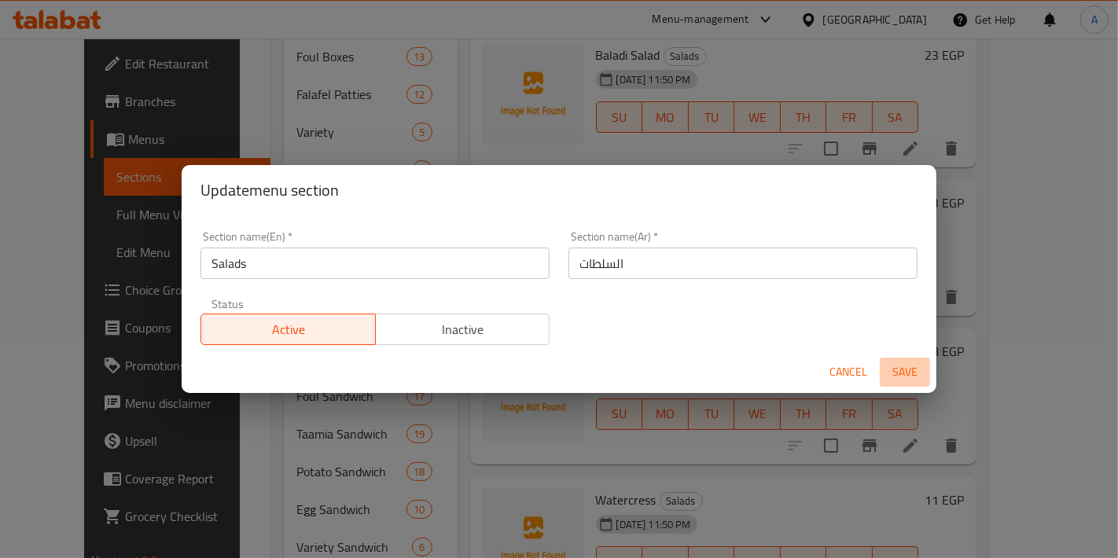
click at [907, 373] on span "Save" at bounding box center [905, 372] width 38 height 20
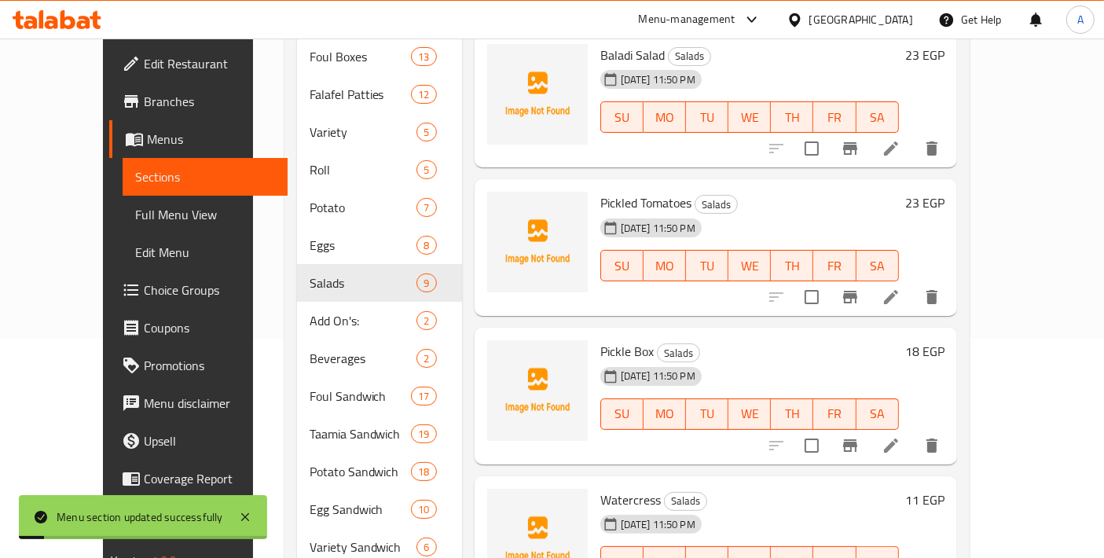
click at [135, 223] on span "Full Menu View" at bounding box center [205, 214] width 140 height 19
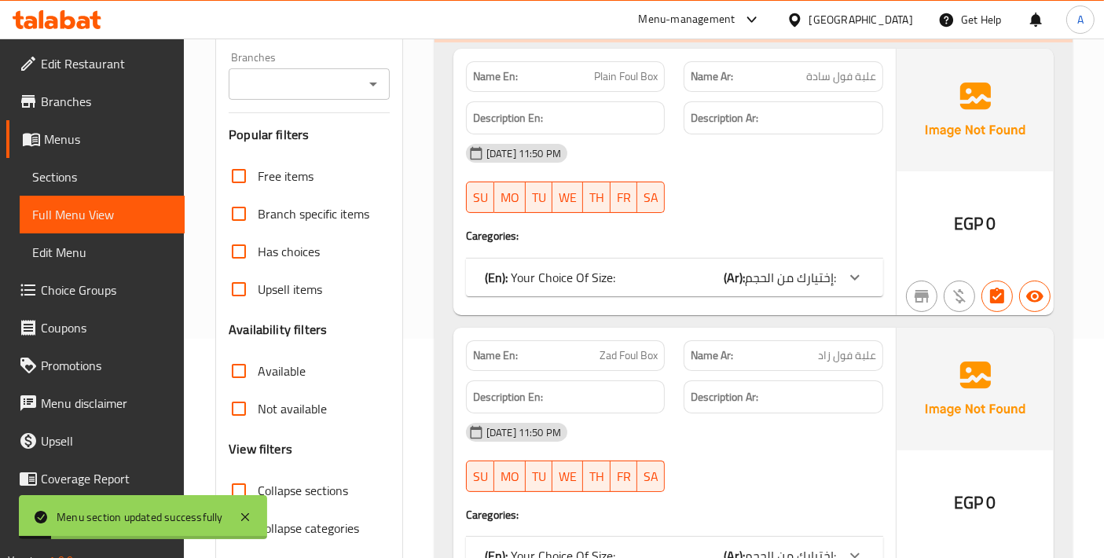
scroll to position [252, 0]
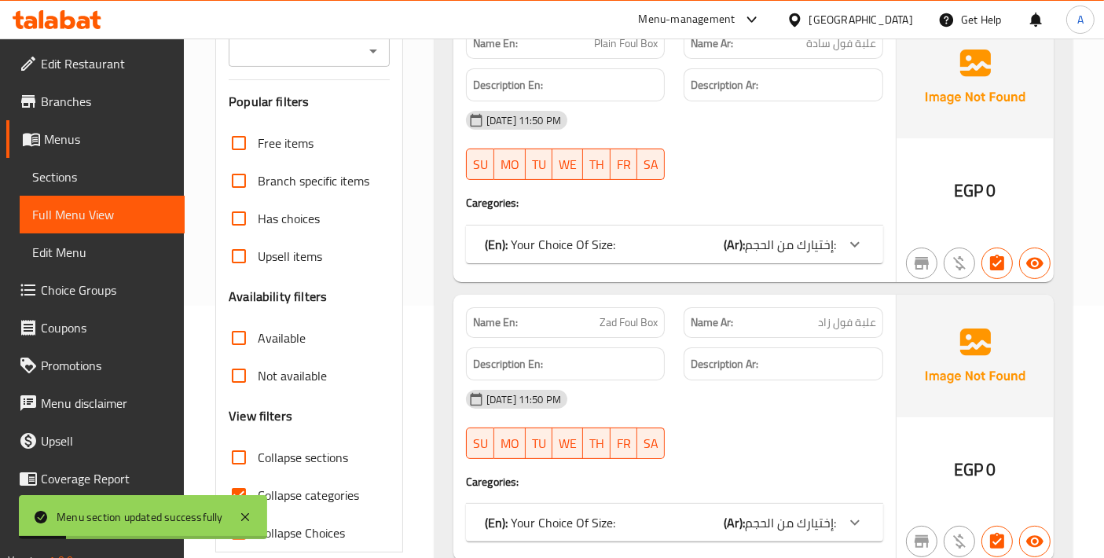
click at [237, 490] on input "Collapse categories" at bounding box center [239, 495] width 38 height 38
checkbox input "false"
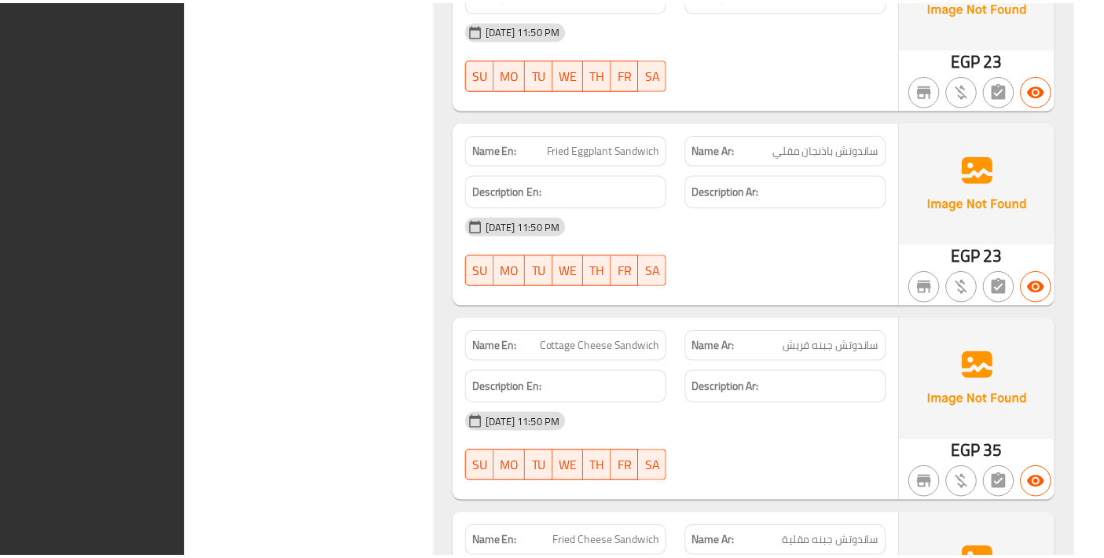
scroll to position [47303, 0]
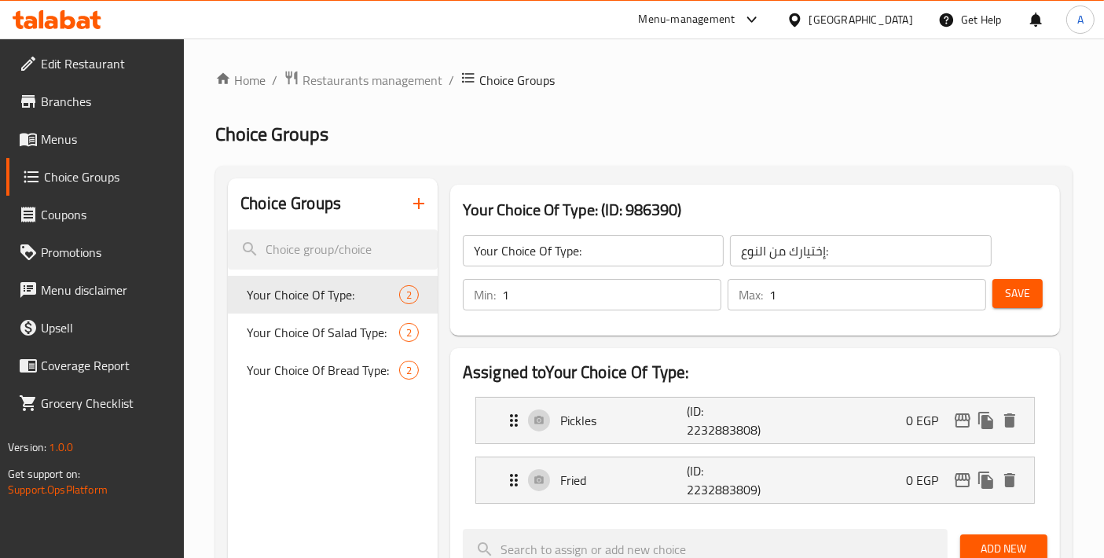
click at [74, 130] on span "Menus" at bounding box center [106, 139] width 131 height 19
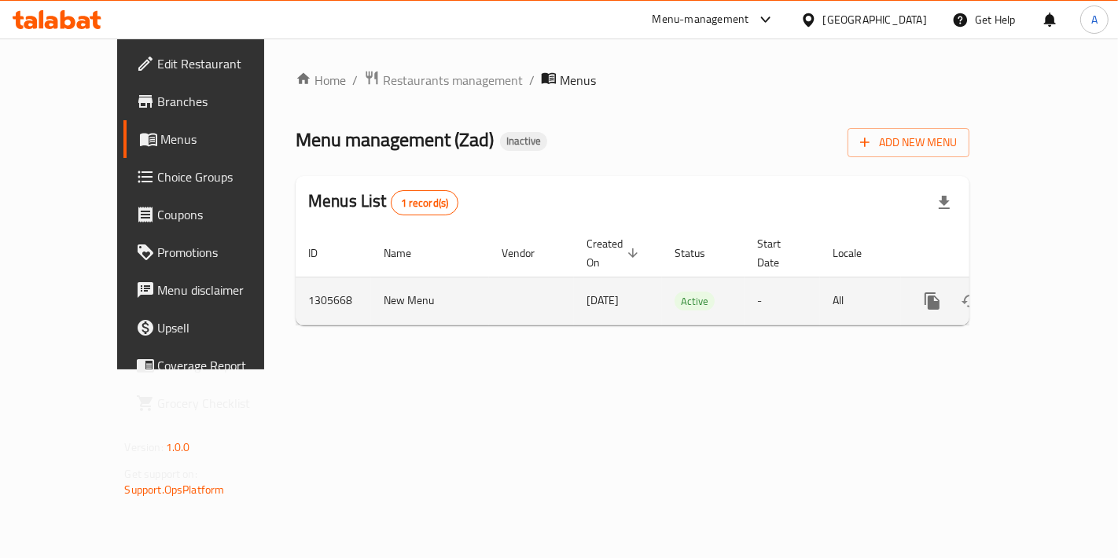
click at [1037, 287] on link "enhanced table" at bounding box center [1045, 301] width 38 height 38
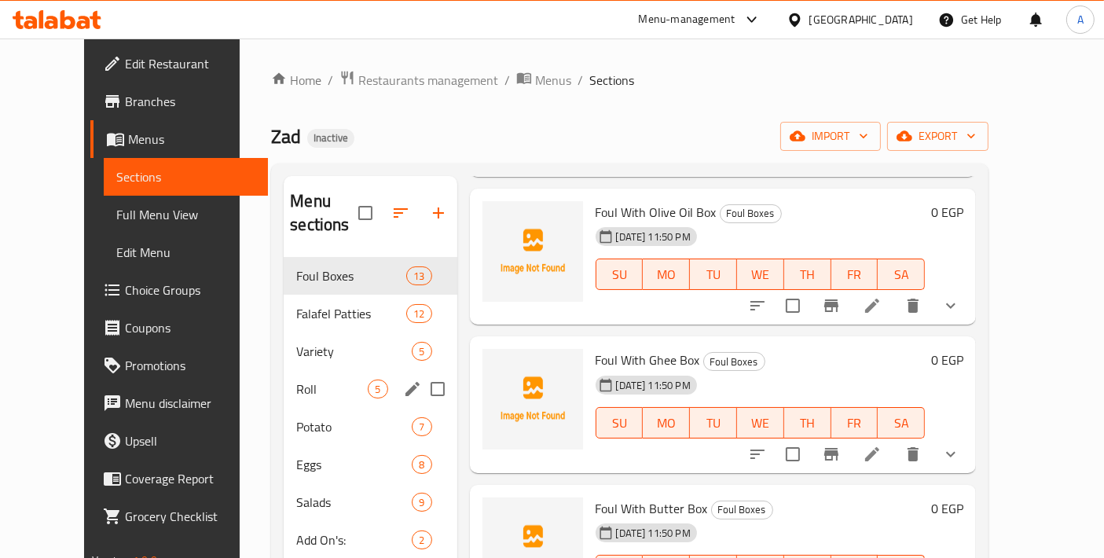
scroll to position [523, 0]
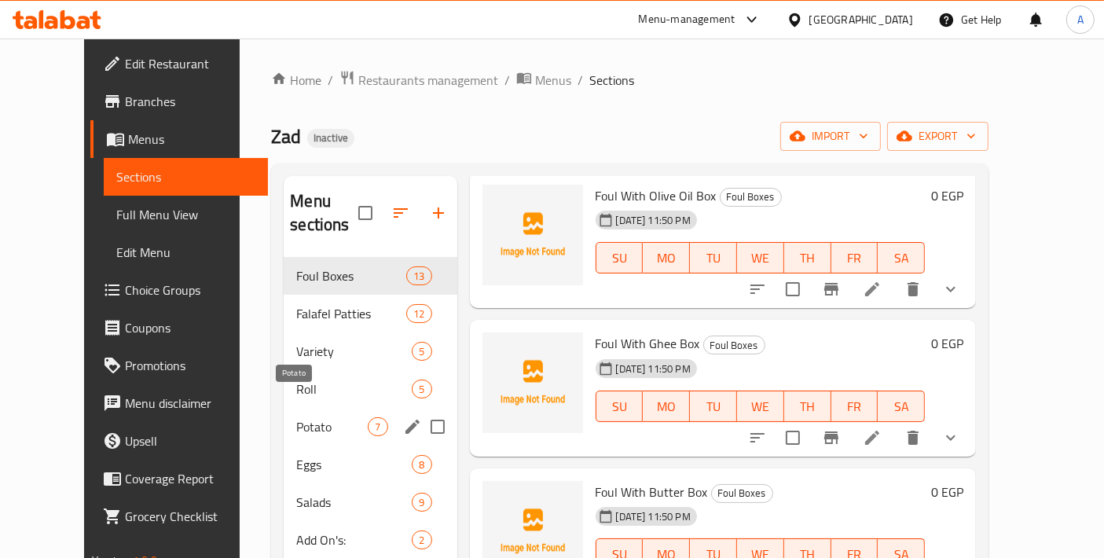
click at [296, 417] on span "Potato" at bounding box center [332, 426] width 72 height 19
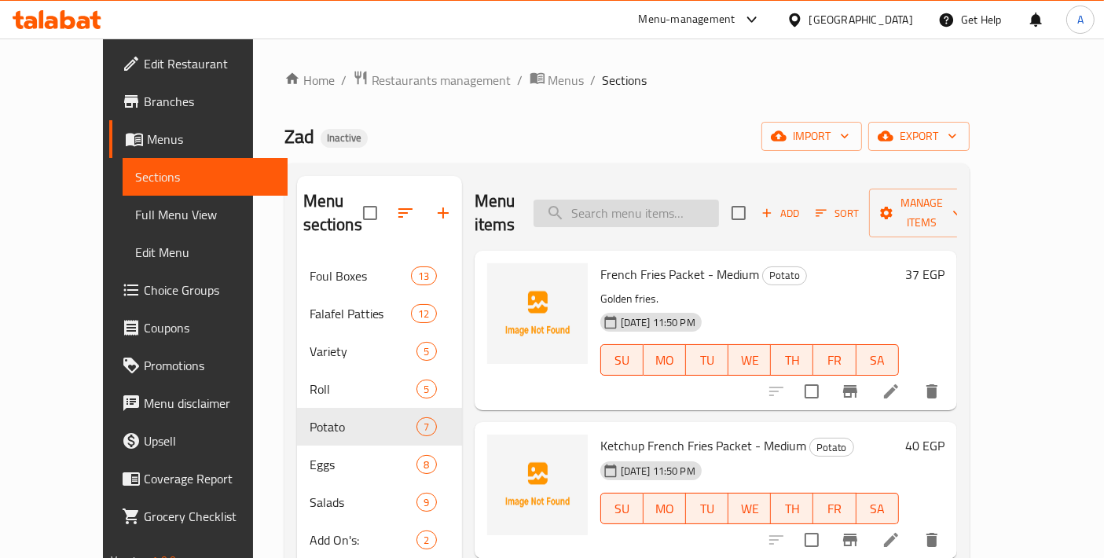
click at [630, 200] on input "search" at bounding box center [626, 214] width 185 height 28
paste input "بطاطس بيض مقلي"
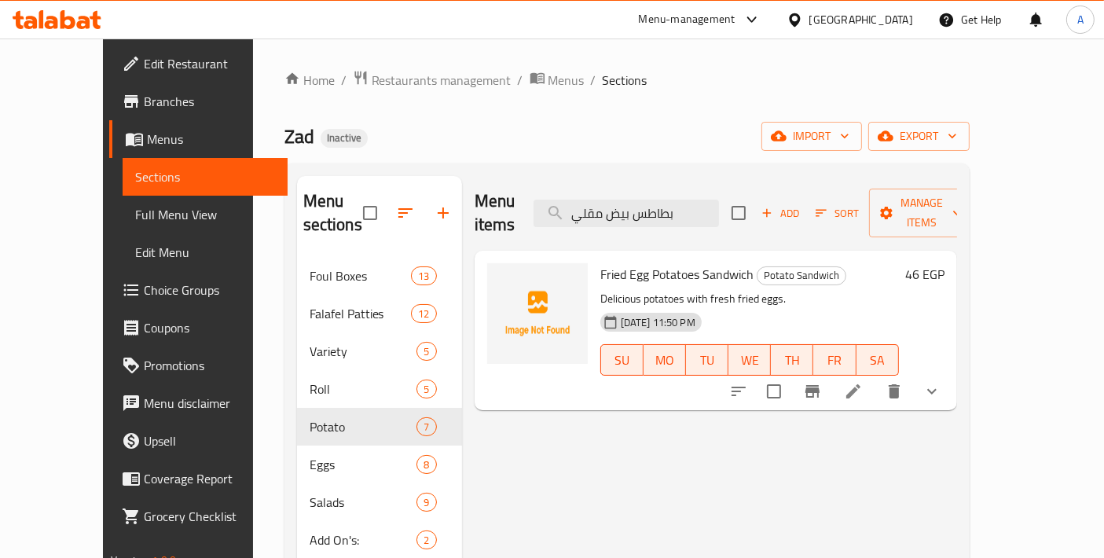
type input "بطاطس بيض مقلي"
click at [876, 378] on li at bounding box center [854, 391] width 44 height 28
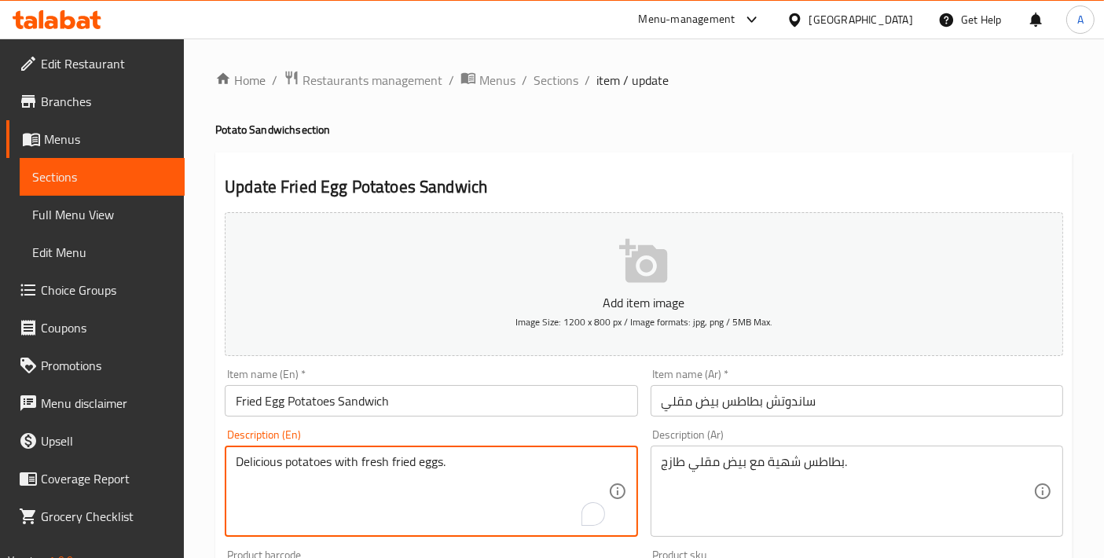
drag, startPoint x: 291, startPoint y: 464, endPoint x: 214, endPoint y: 459, distance: 77.2
type textarea "Potatoes with fresh fried eggs."
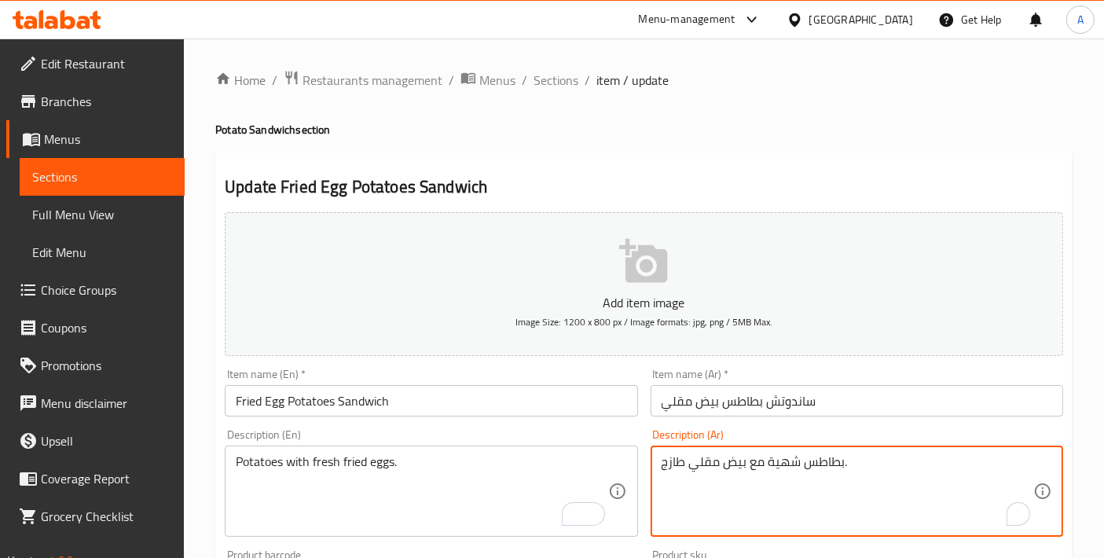
click at [776, 468] on textarea "بطاطس شهية مع بيض مقلي طازج." at bounding box center [848, 491] width 372 height 75
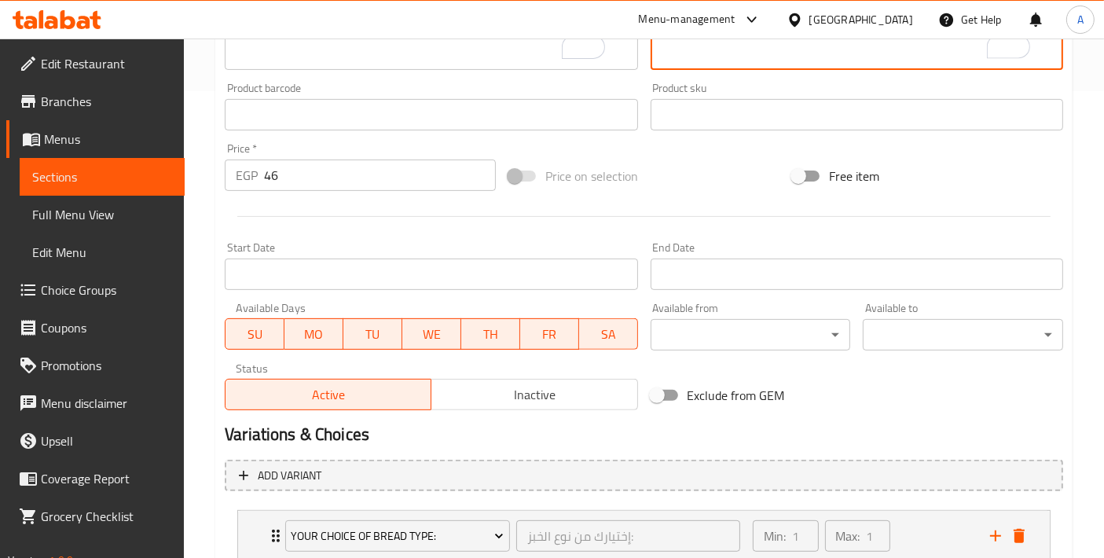
scroll to position [575, 0]
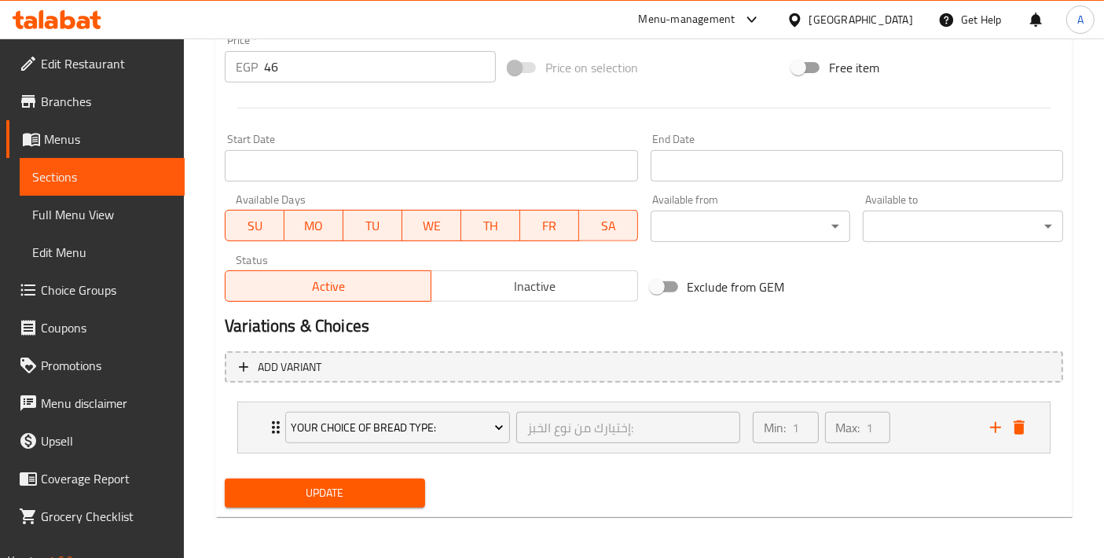
type textarea "بطاطس مع بيض مقلي طازج."
click at [321, 508] on div "Update" at bounding box center [324, 493] width 213 height 42
click at [323, 500] on span "Update" at bounding box center [324, 493] width 175 height 20
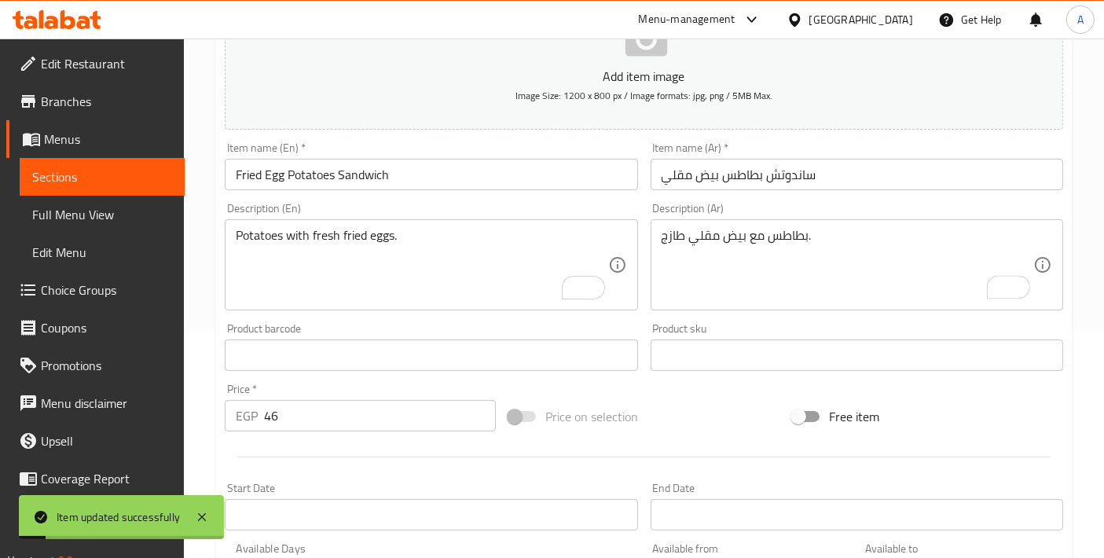
scroll to position [51, 0]
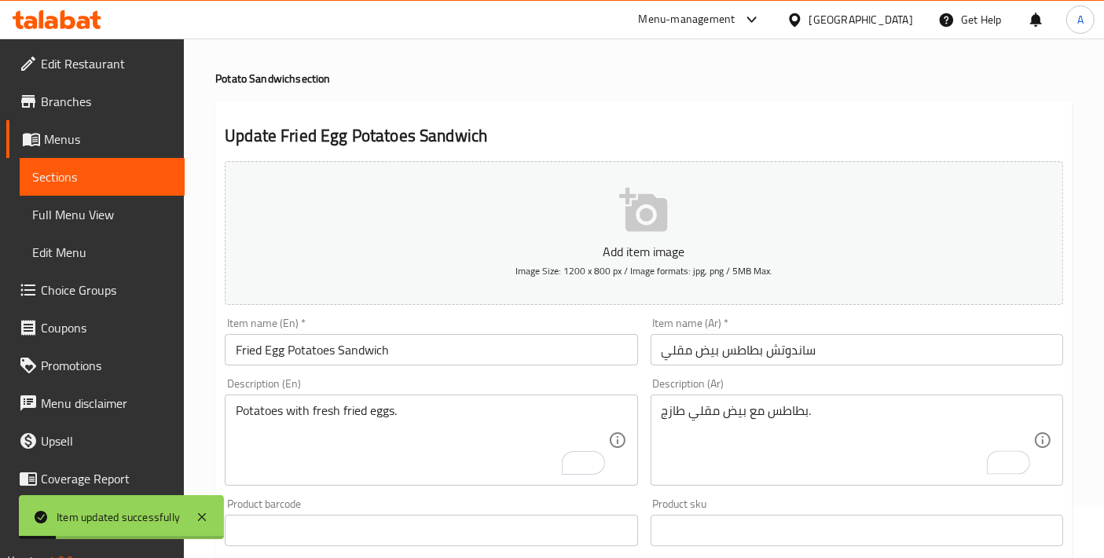
click at [435, 351] on input "Fried Egg Potatoes Sandwich" at bounding box center [431, 349] width 413 height 31
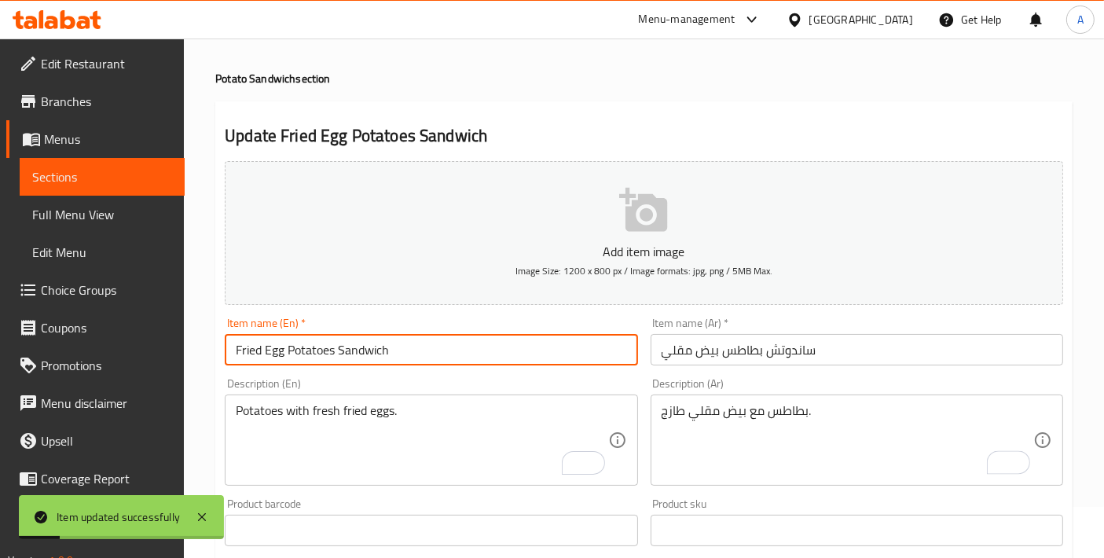
click at [435, 351] on input "Fried Egg Potatoes Sandwich" at bounding box center [431, 349] width 413 height 31
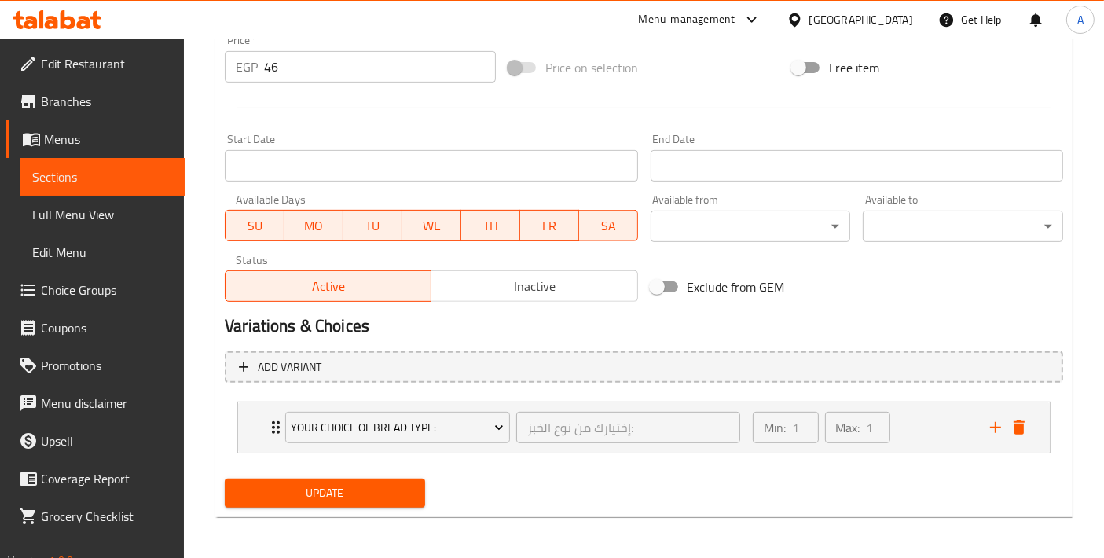
click at [365, 488] on span "Update" at bounding box center [324, 493] width 175 height 20
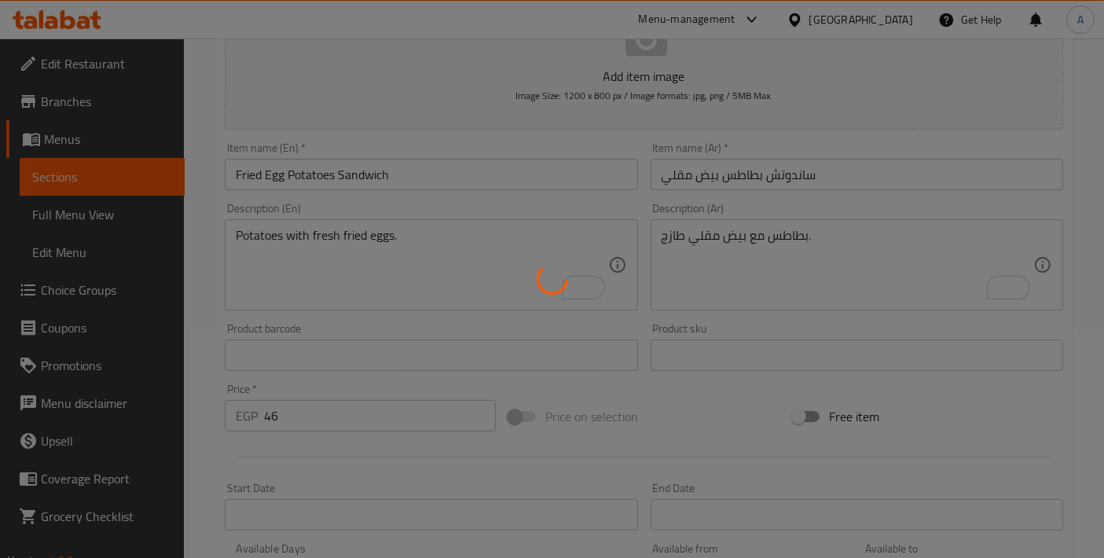
scroll to position [575, 0]
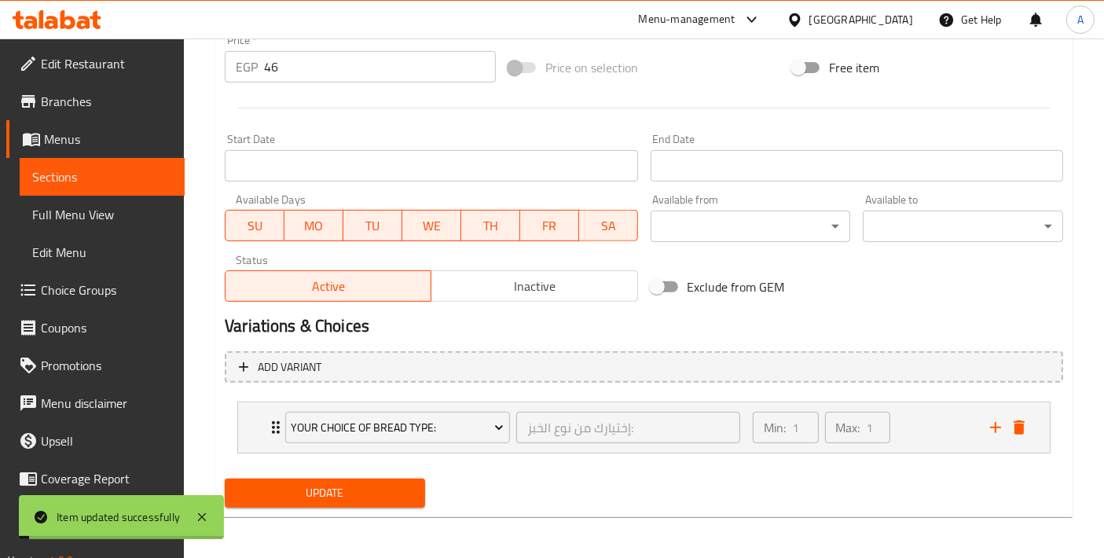
click at [235, 425] on li "Your Choice Of Bread Type: إختيارك من نوع الخبز: ​ Min: 1 ​ Max: 1 ​ [PERSON_NA…" at bounding box center [644, 427] width 839 height 64
click at [250, 427] on div "Your Choice Of Bread Type: إختيارك من نوع الخبز: ​ Min: 1 ​ Max: 1 ​" at bounding box center [644, 427] width 812 height 50
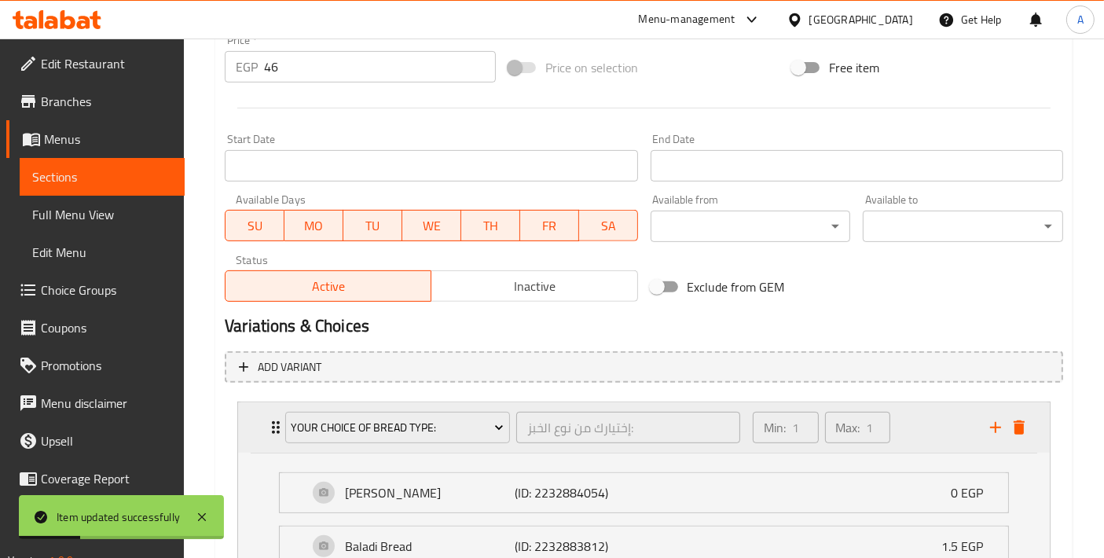
click at [250, 427] on div "Your Choice Of Bread Type: إختيارك من نوع الخبز: ​ Min: 1 ​ Max: 1 ​" at bounding box center [644, 427] width 812 height 50
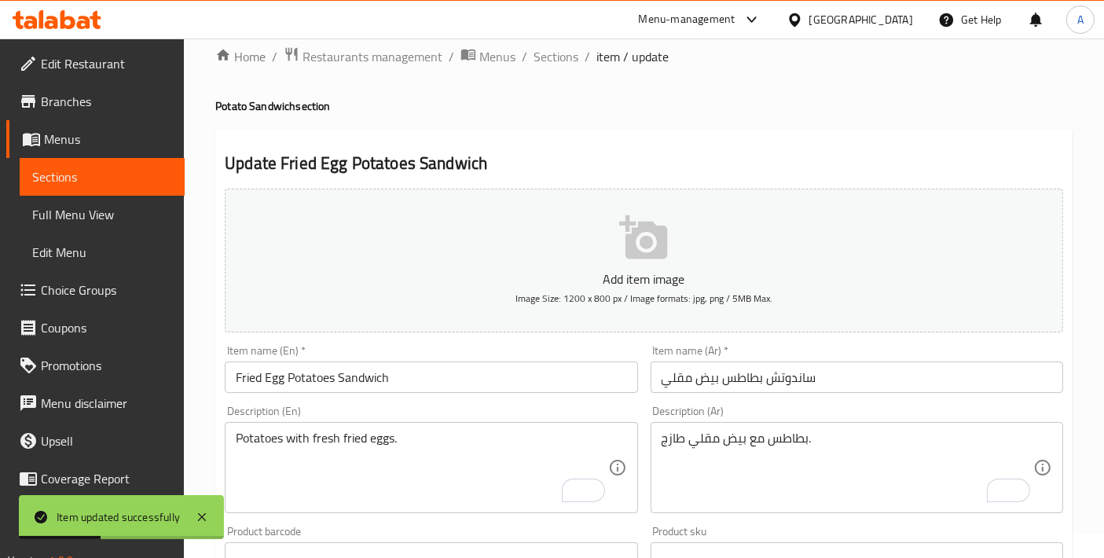
scroll to position [0, 0]
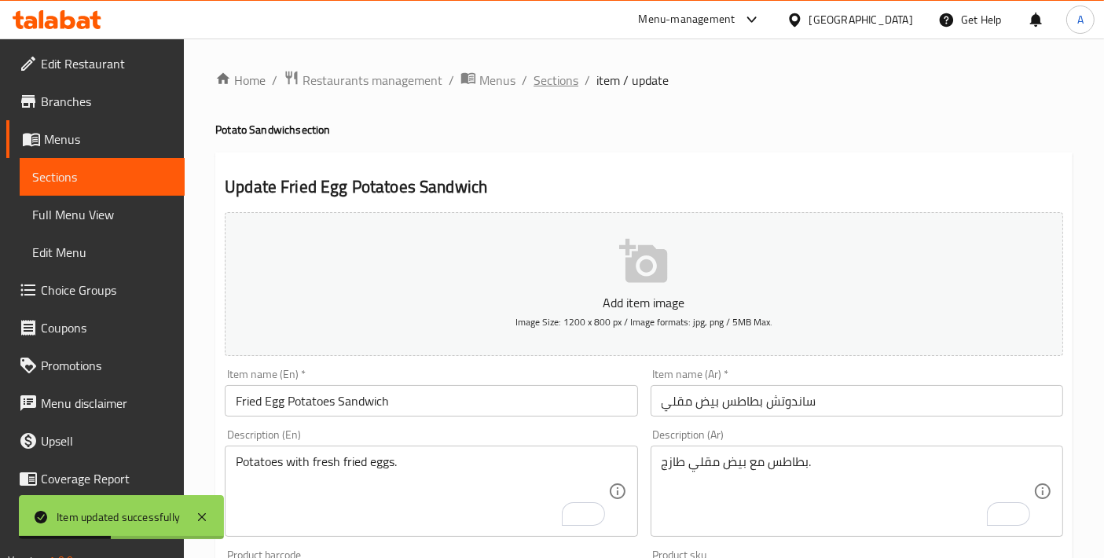
click at [538, 84] on span "Sections" at bounding box center [556, 80] width 45 height 19
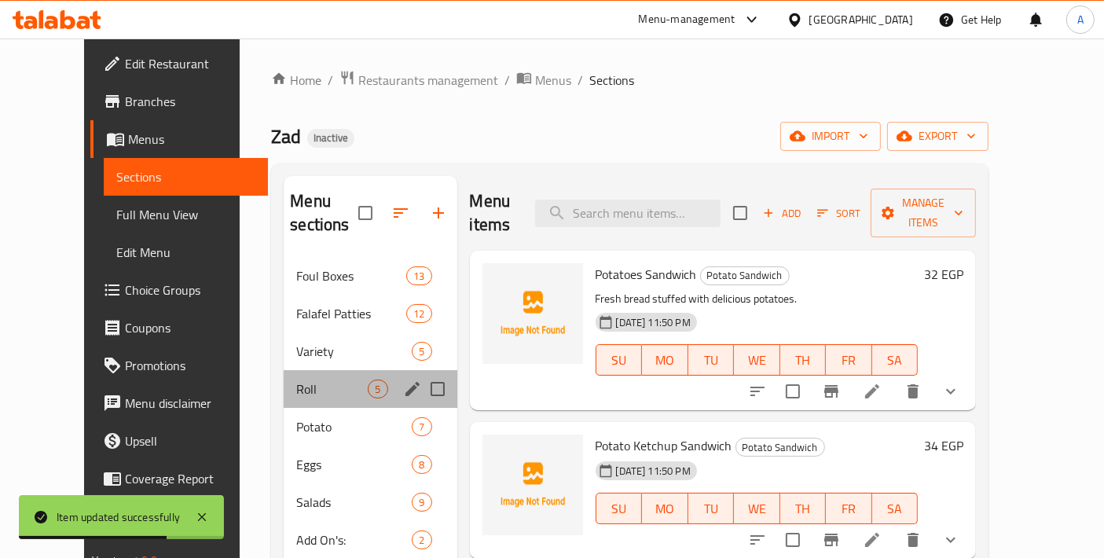
click at [284, 376] on div "Roll 5" at bounding box center [370, 389] width 173 height 38
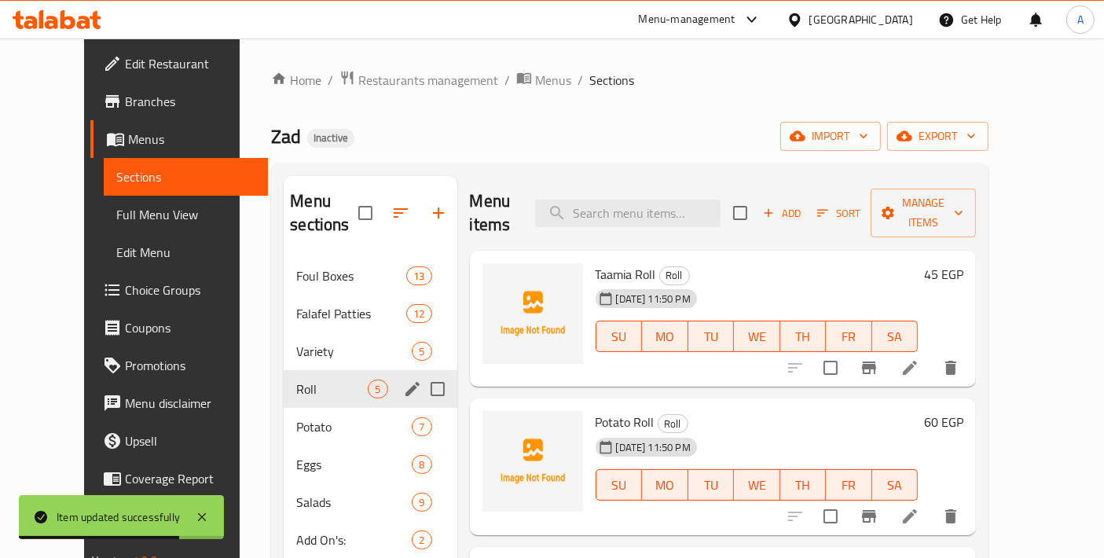
click at [284, 370] on div "Roll 5" at bounding box center [370, 389] width 173 height 38
click at [284, 336] on div "Variety 5" at bounding box center [370, 351] width 173 height 38
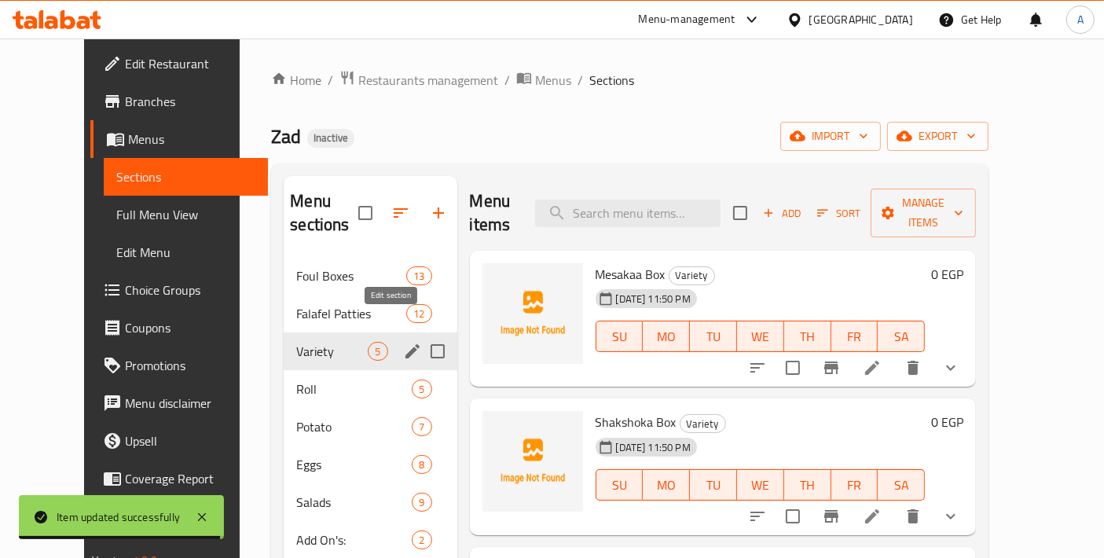
click at [406, 344] on icon "edit" at bounding box center [413, 351] width 14 height 14
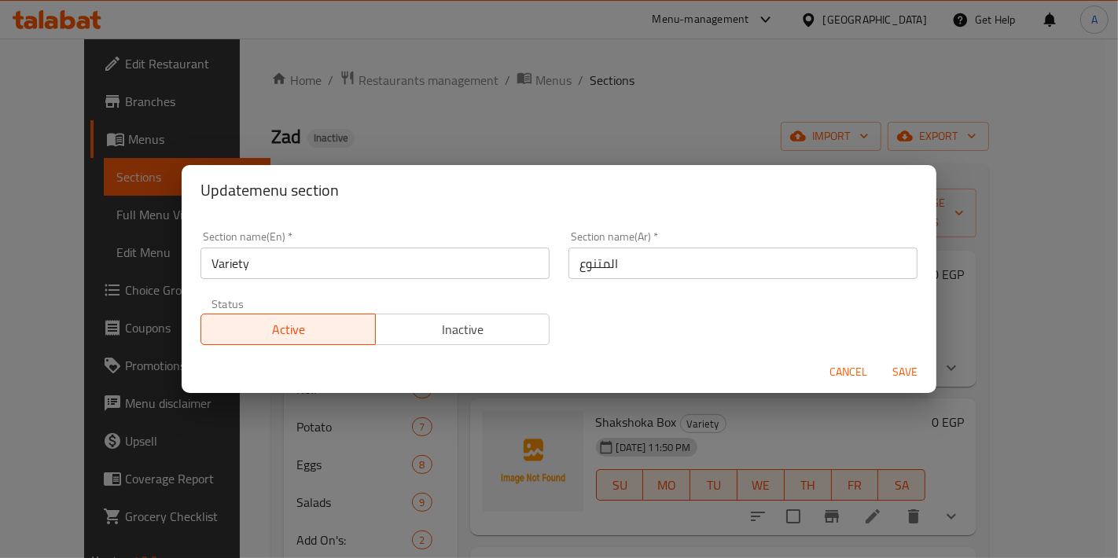
click at [848, 371] on span "Cancel" at bounding box center [848, 372] width 38 height 20
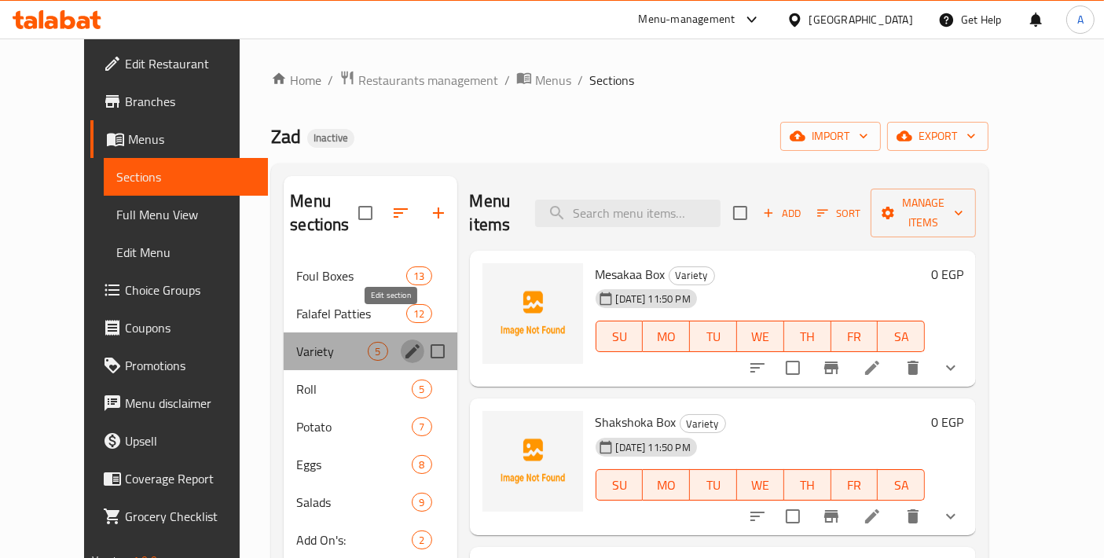
click at [403, 342] on icon "edit" at bounding box center [412, 351] width 19 height 19
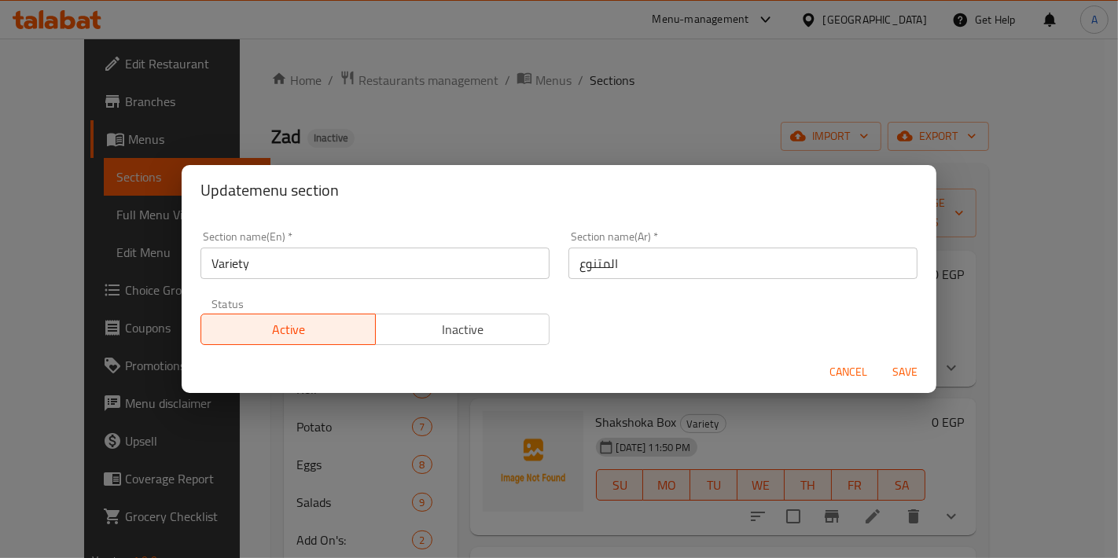
click at [848, 377] on span "Cancel" at bounding box center [848, 372] width 38 height 20
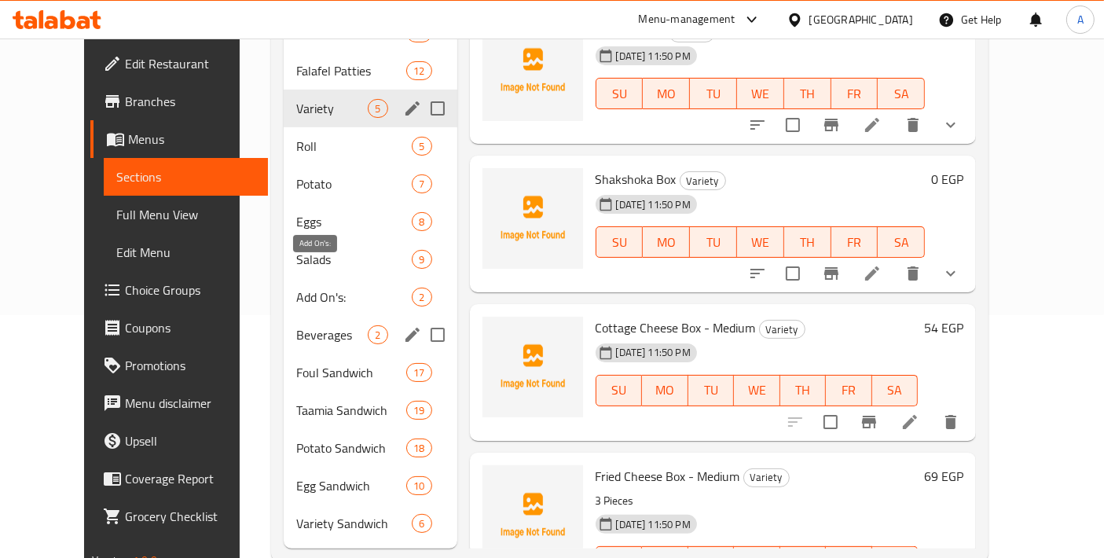
scroll to position [252, 0]
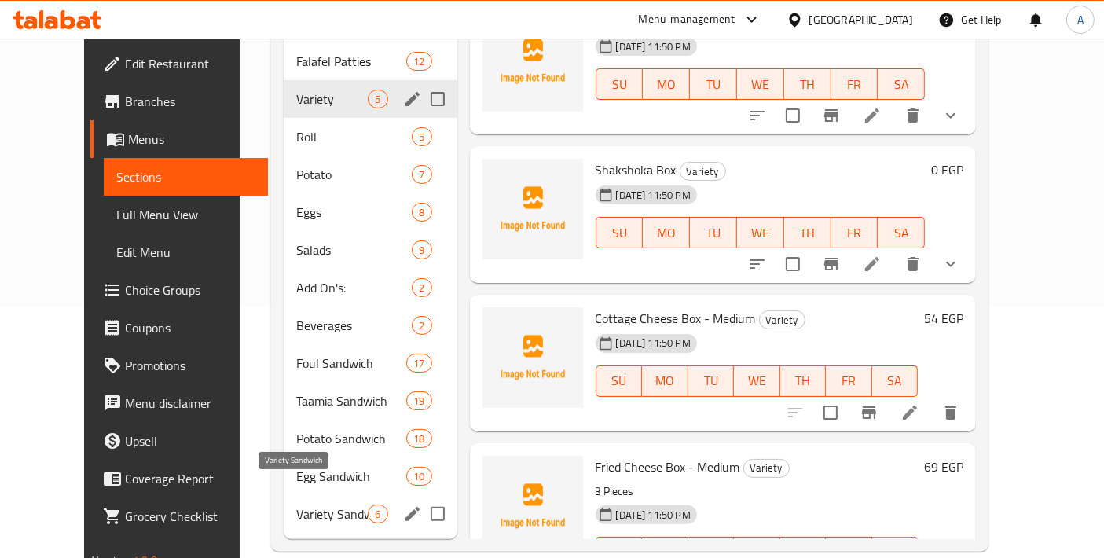
click at [296, 505] on span "Variety Sandwich" at bounding box center [332, 514] width 72 height 19
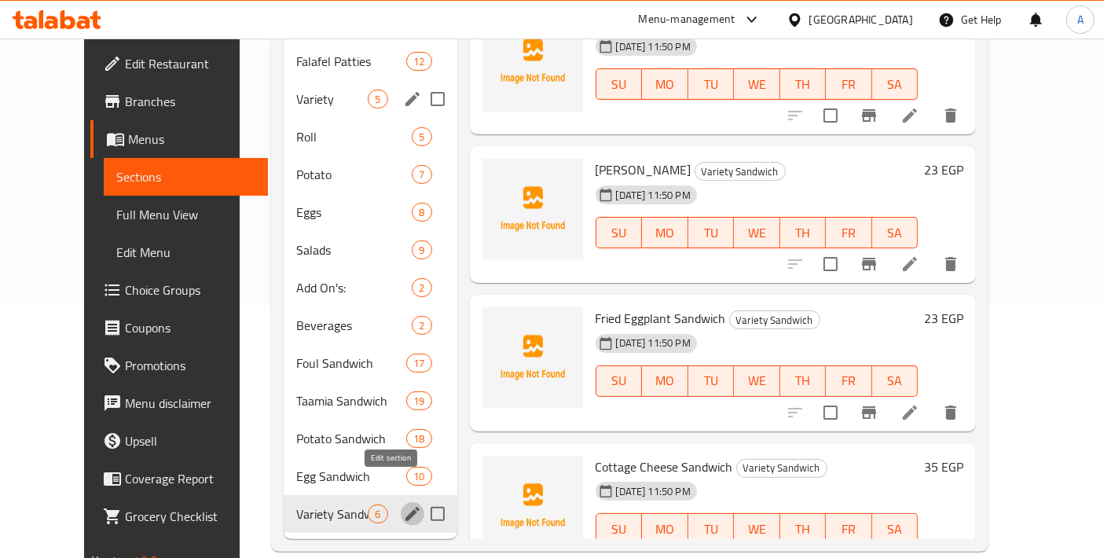
click at [403, 505] on icon "edit" at bounding box center [412, 514] width 19 height 19
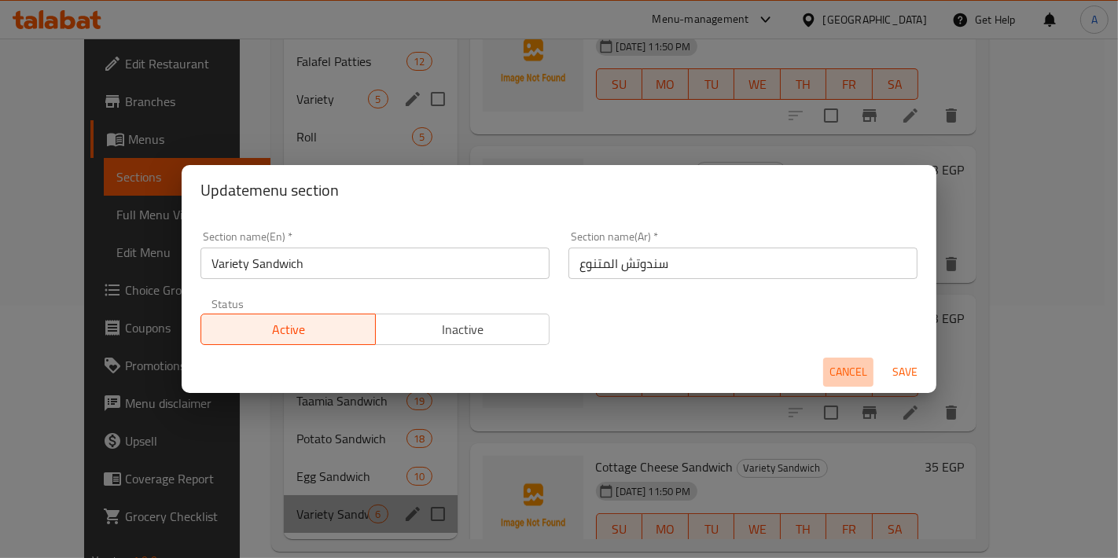
click at [846, 376] on span "Cancel" at bounding box center [848, 372] width 38 height 20
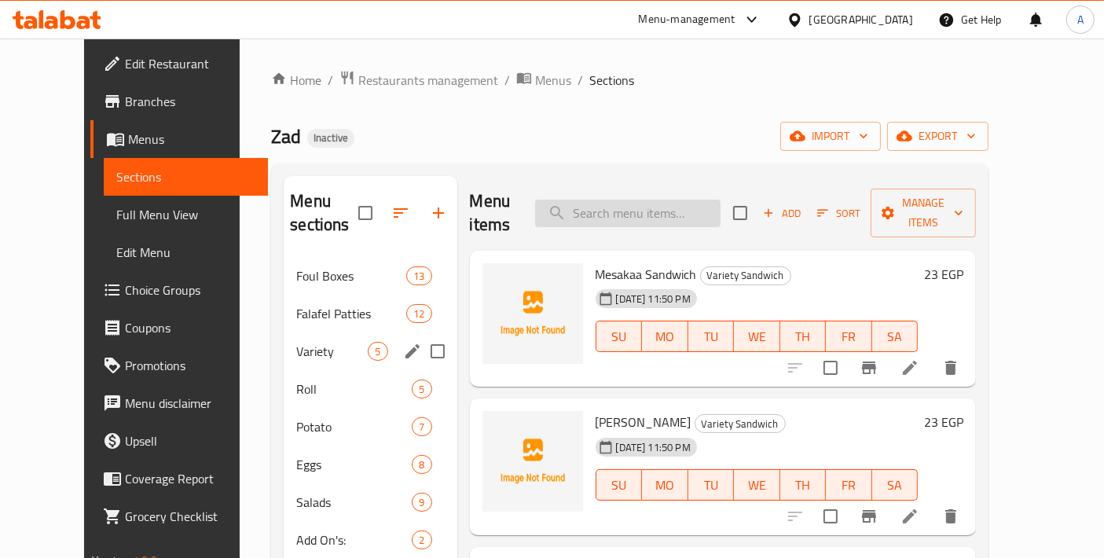
click at [645, 200] on input "search" at bounding box center [627, 214] width 185 height 28
paste input "بيوريه بيض مسلوق"
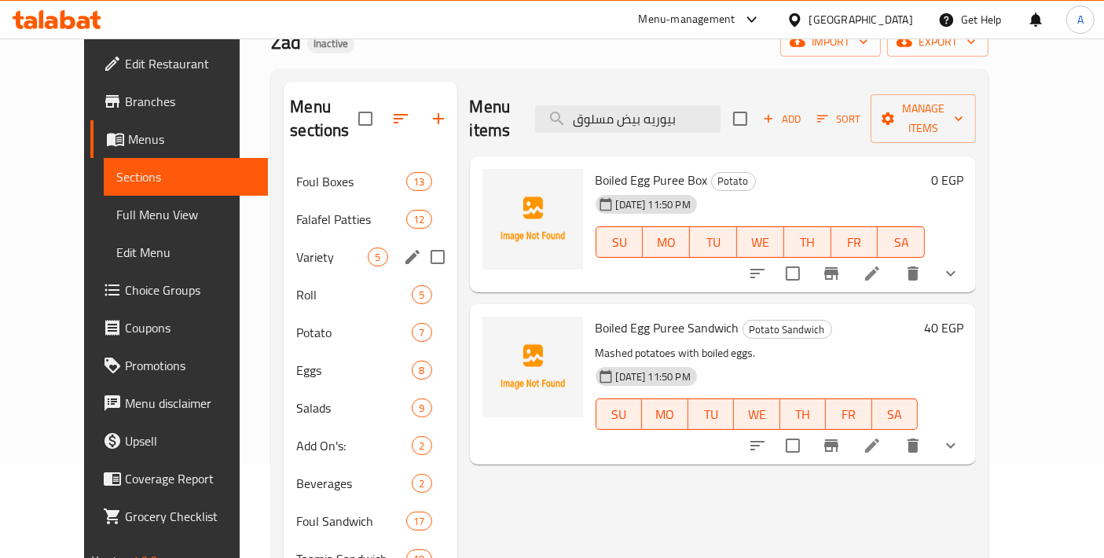
scroll to position [78, 0]
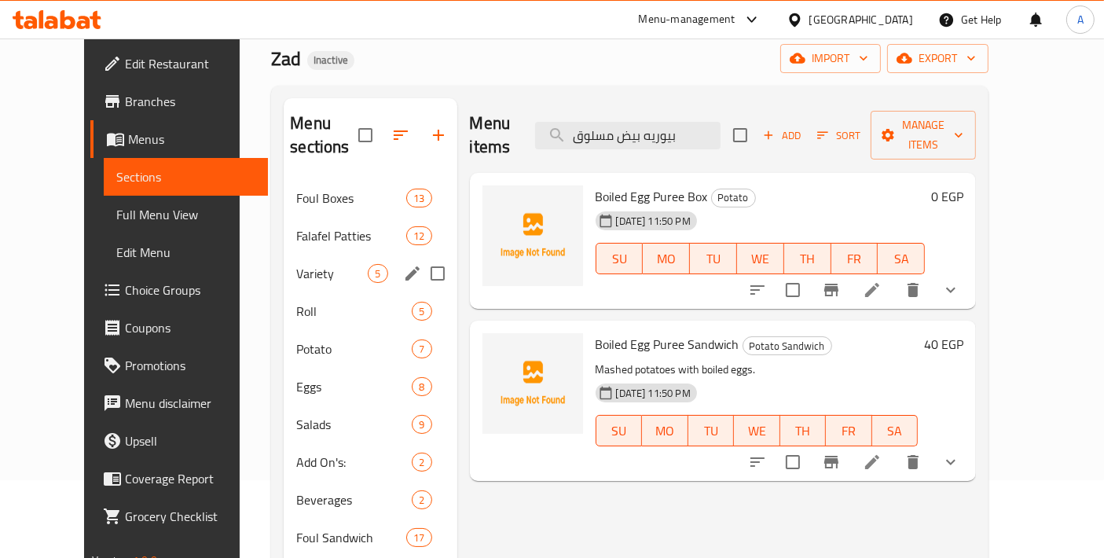
drag, startPoint x: 721, startPoint y: 129, endPoint x: 466, endPoint y: 128, distance: 255.4
click at [470, 128] on div "Menu items بيوريه بيض مسلوق Add Sort Manage items" at bounding box center [723, 135] width 507 height 75
paste input "قلي"
type input "بيوريه بيض مقلي"
